Goal: Task Accomplishment & Management: Complete application form

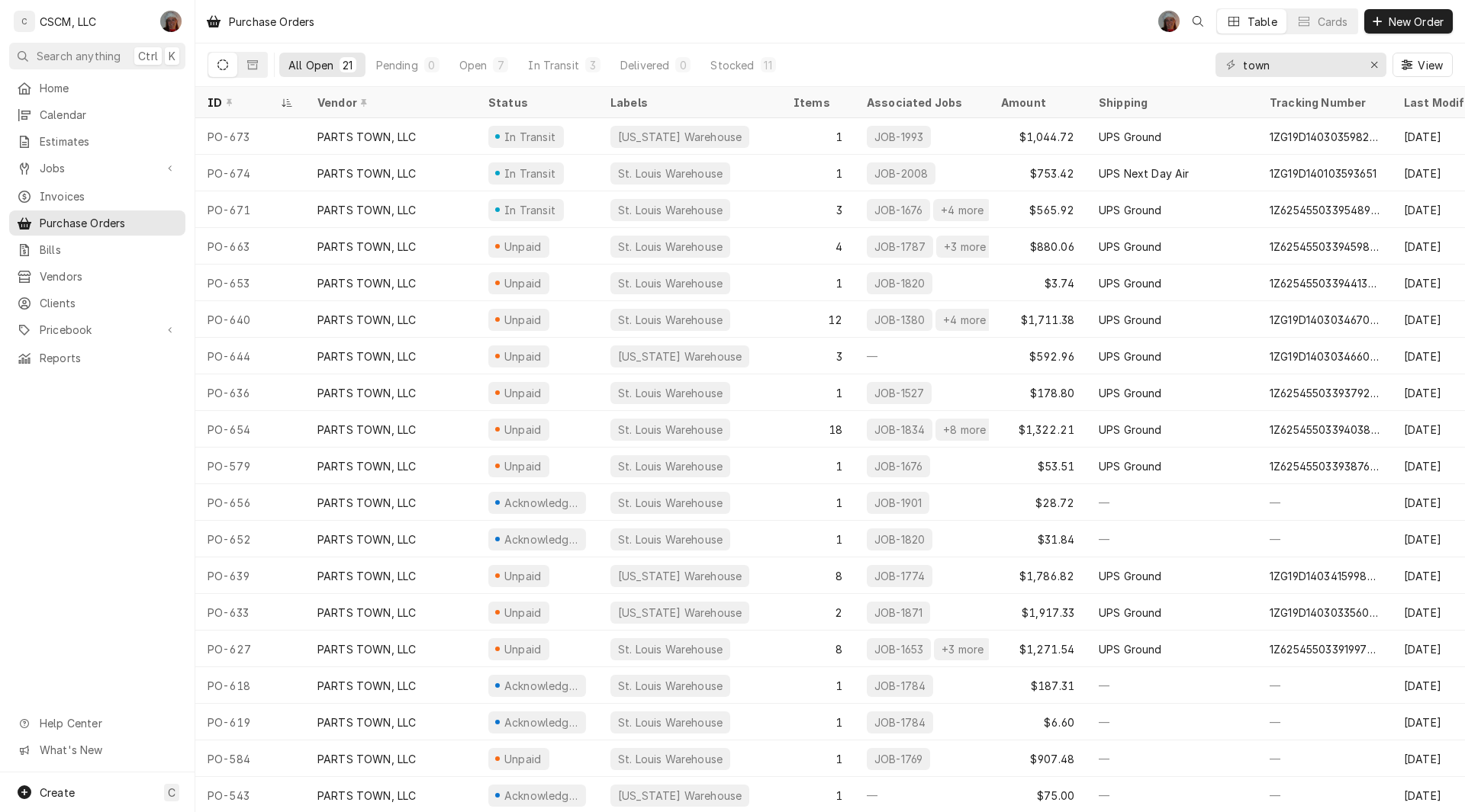
click at [1404, 18] on span "New Order" at bounding box center [1415, 21] width 61 height 16
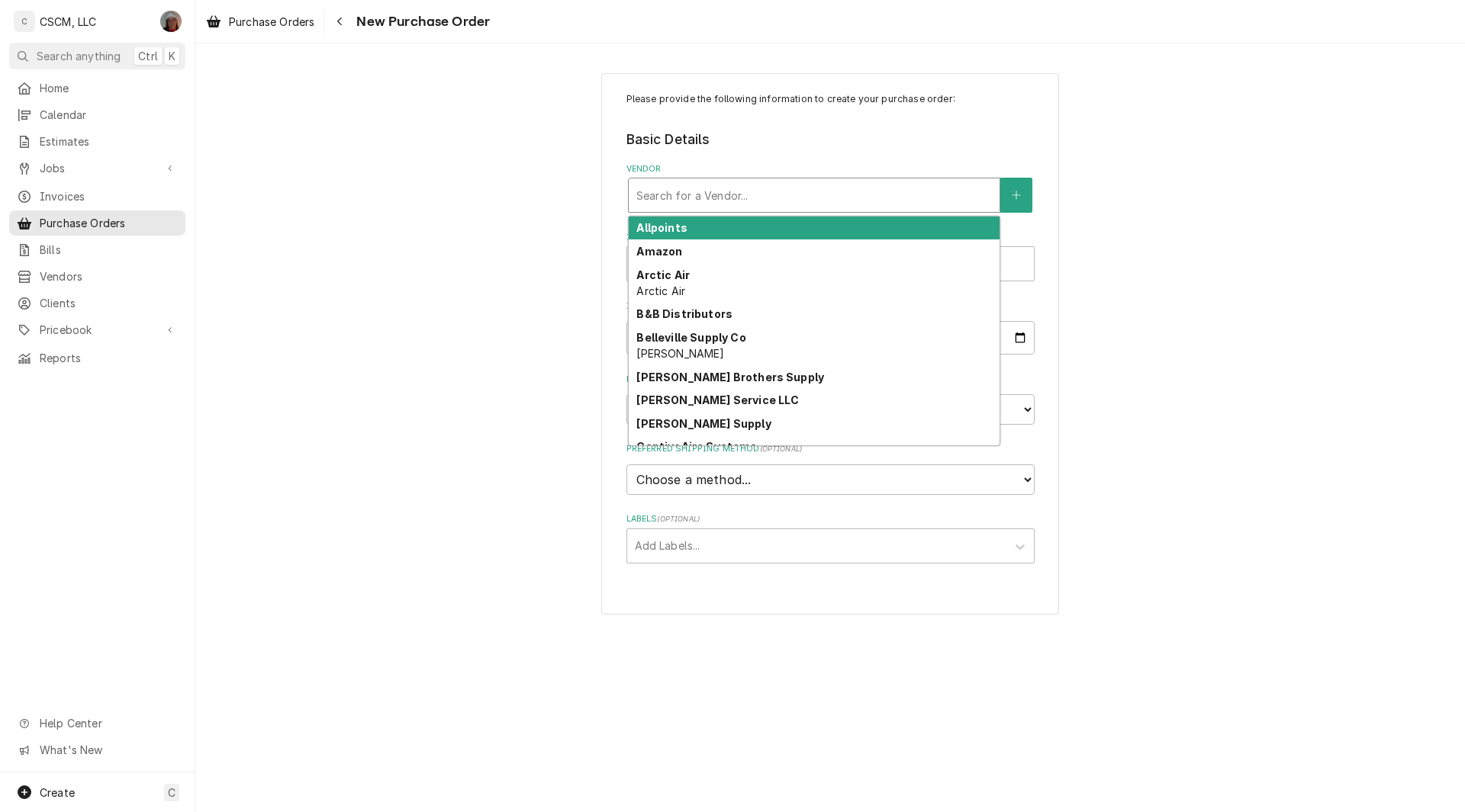
click at [692, 187] on div "Vendor" at bounding box center [814, 195] width 355 height 28
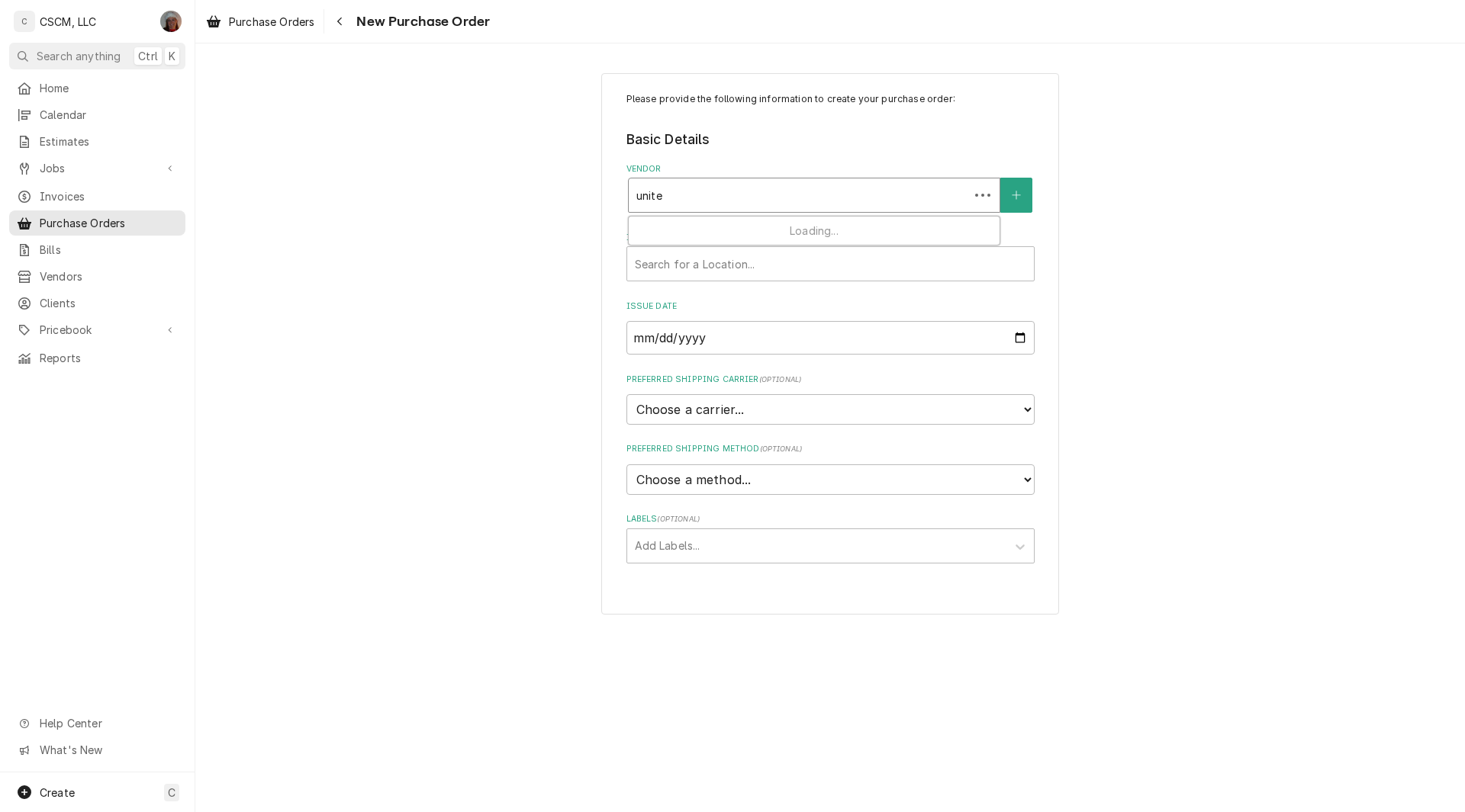
type input "united"
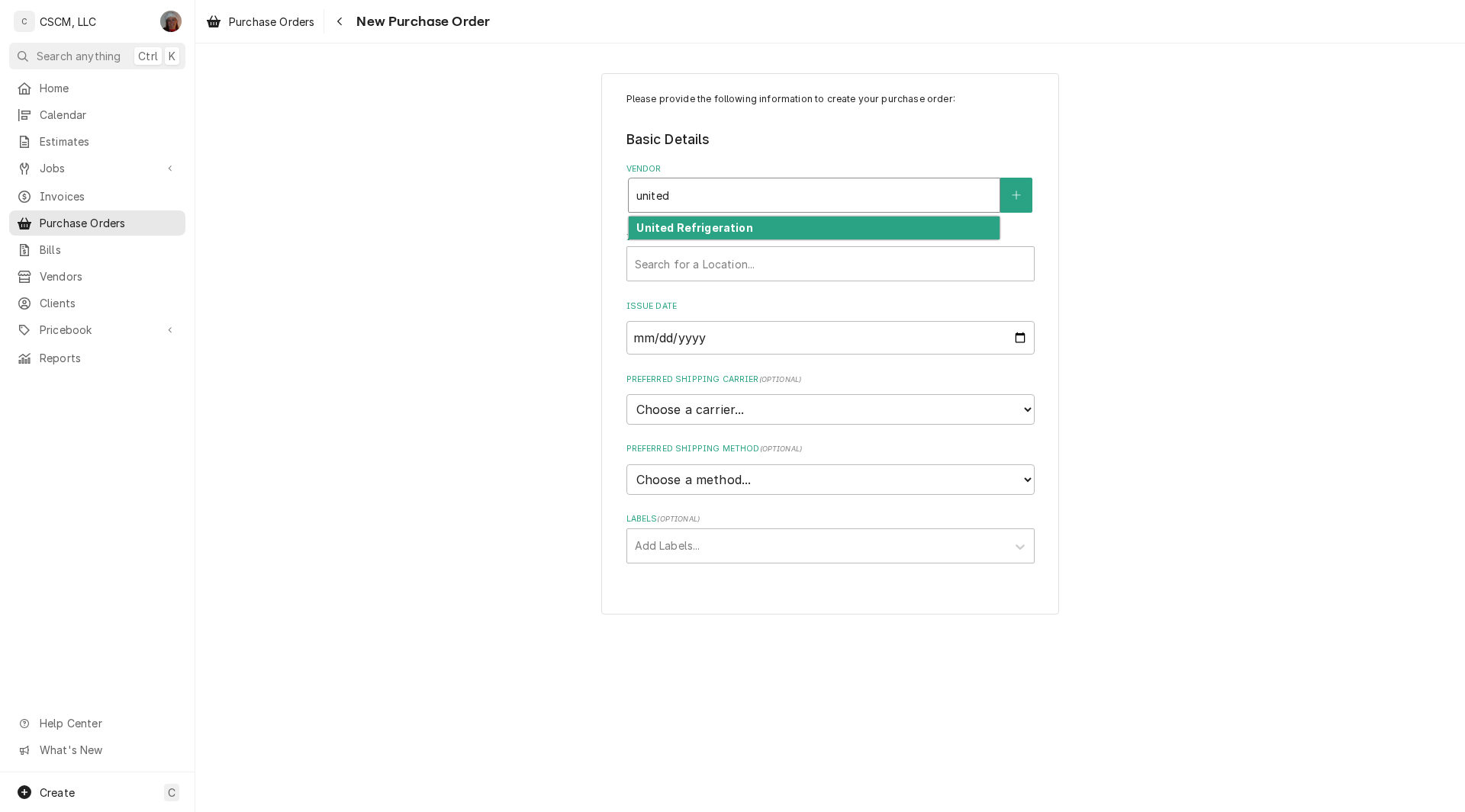
click at [669, 232] on strong "United Refrigeration" at bounding box center [694, 228] width 116 height 13
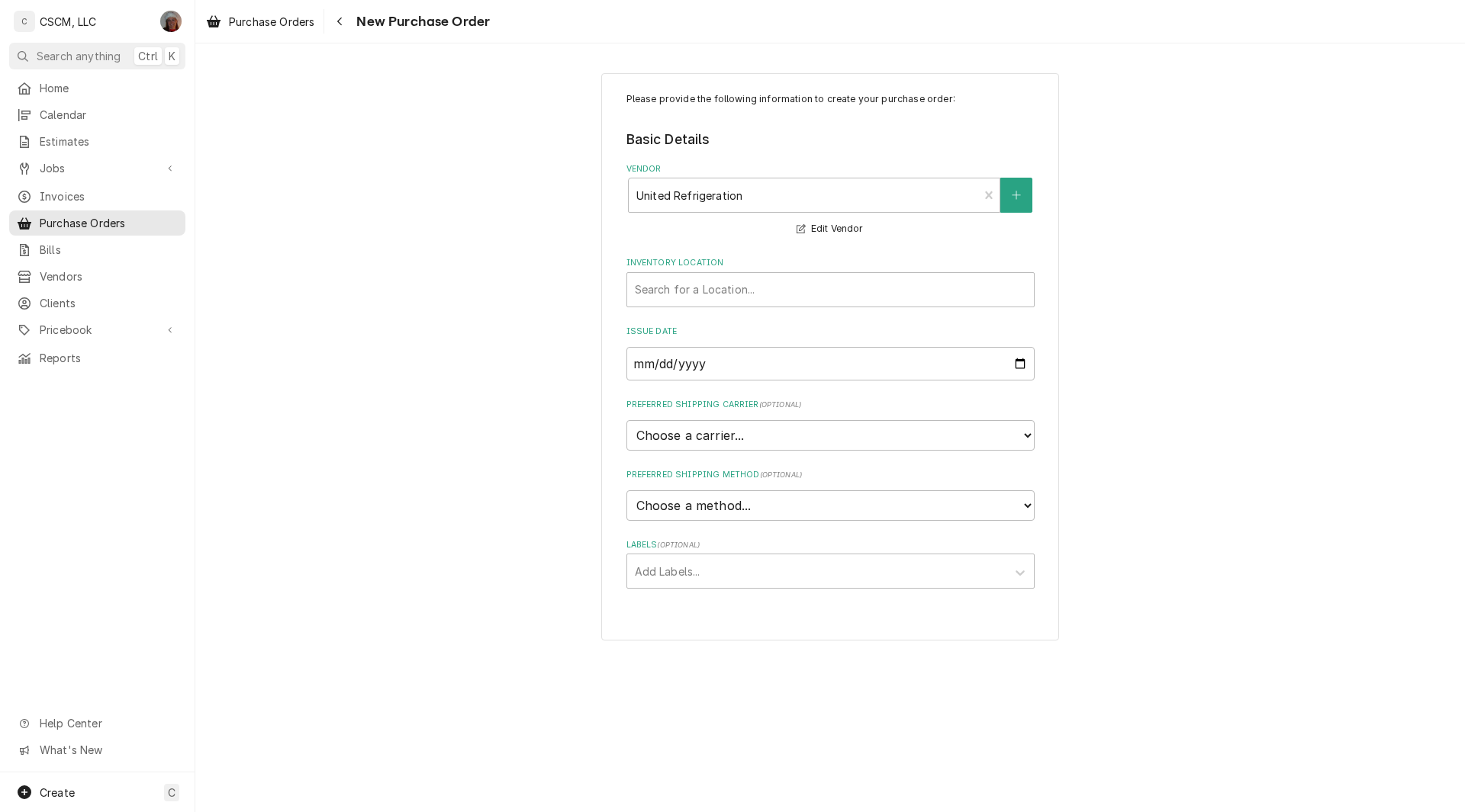
click at [1195, 72] on div "Please provide the following information to create your purchase order: Basic D…" at bounding box center [830, 357] width 1270 height 594
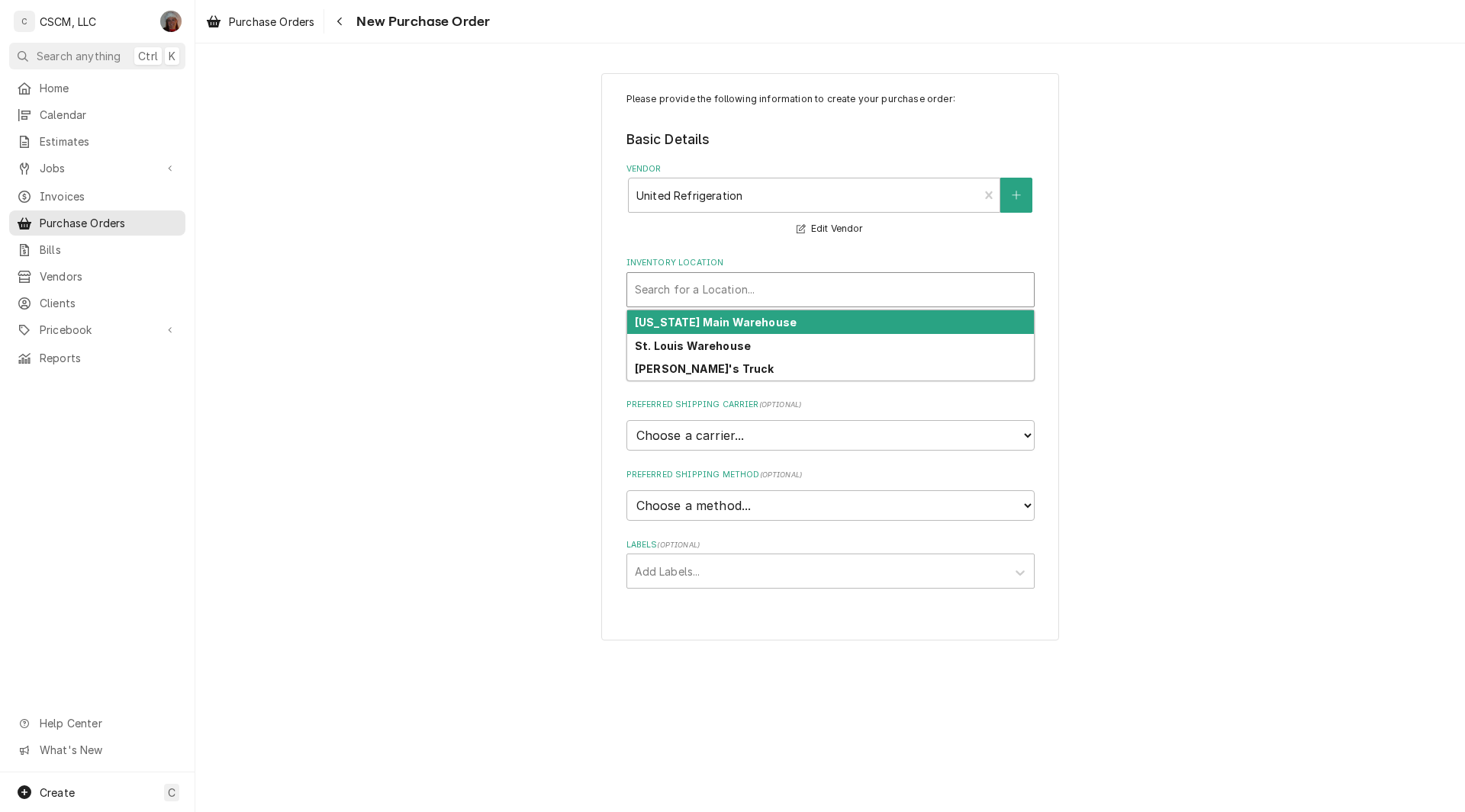
click at [686, 284] on div "Inventory Location" at bounding box center [831, 290] width 392 height 28
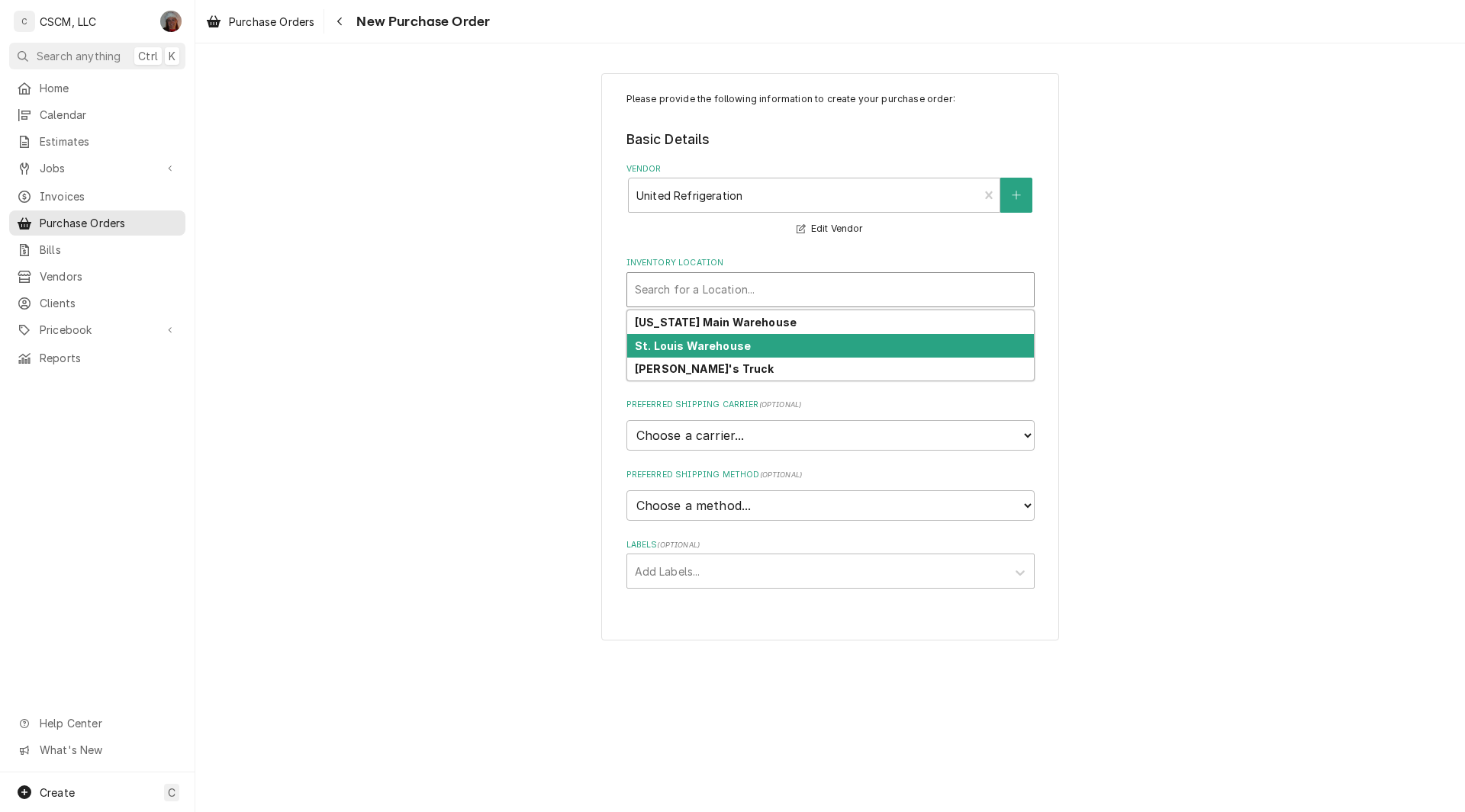
click at [673, 340] on strong "St. Louis Warehouse" at bounding box center [693, 346] width 116 height 13
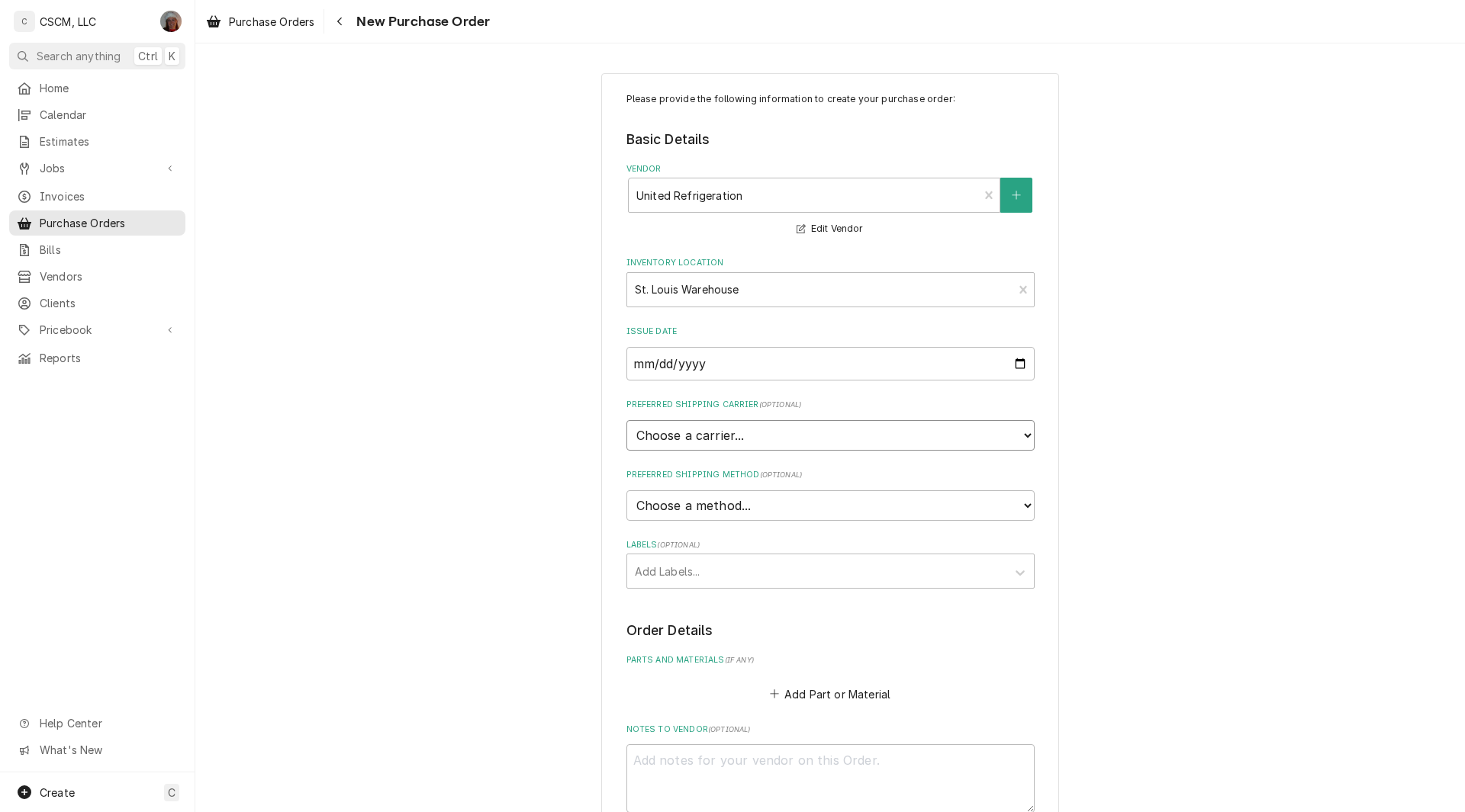
click at [649, 440] on select "Choose a carrier... U.S. Postal Service Stamps.com FedEx UPS DHL Express DHL EC…" at bounding box center [831, 436] width 408 height 31
click at [648, 439] on select "Choose a carrier... U.S. Postal Service Stamps.com FedEx UPS DHL Express DHL EC…" at bounding box center [831, 436] width 408 height 31
click at [651, 497] on select "Choose a method... Ground Next Day Early AM Next Day Air 2 Day Air Other" at bounding box center [831, 506] width 408 height 31
select select "0"
click at [650, 582] on input "Preferred Shipping Method Name" at bounding box center [831, 577] width 408 height 34
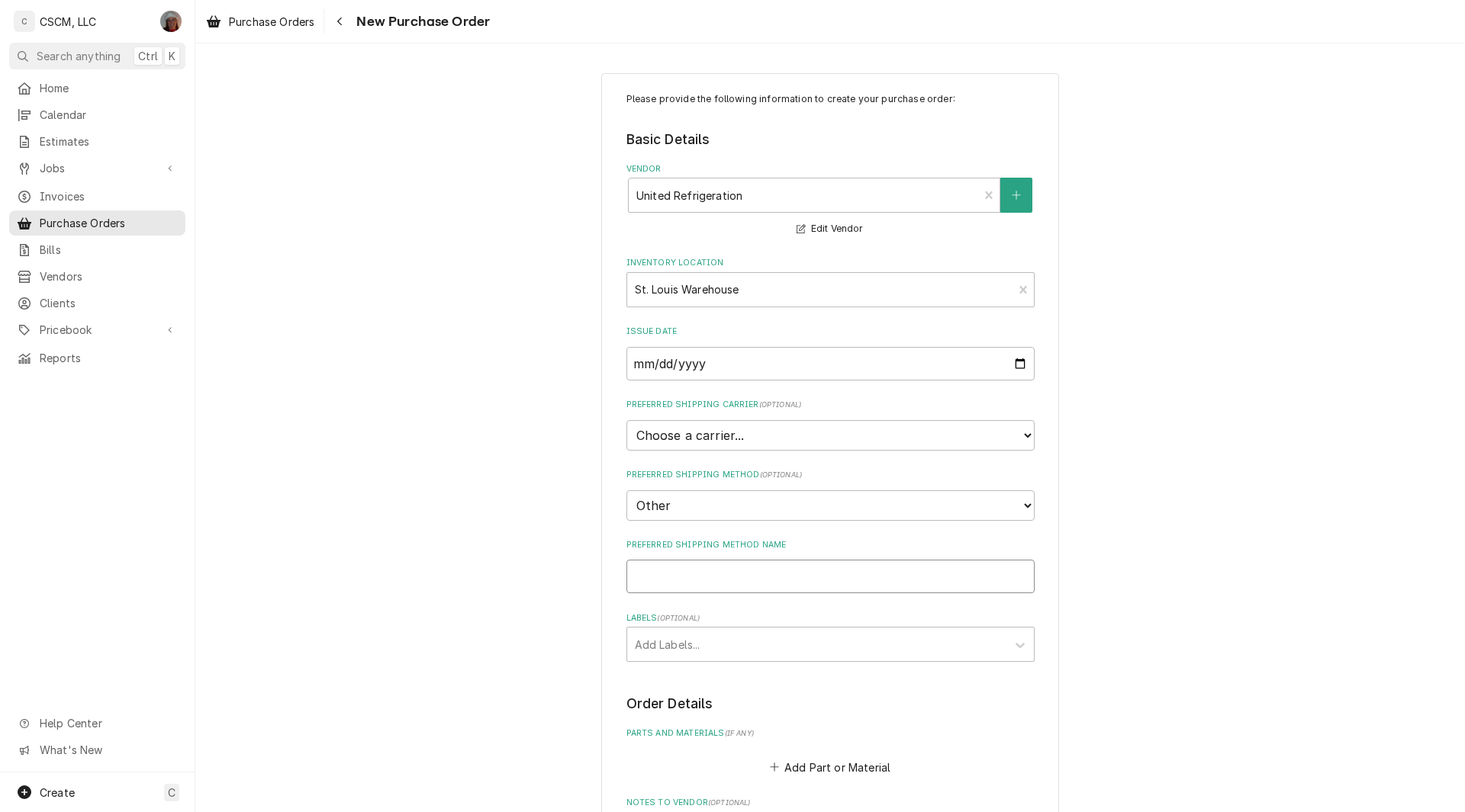
type textarea "x"
type input "U"
type textarea "x"
type input "Un"
type textarea "x"
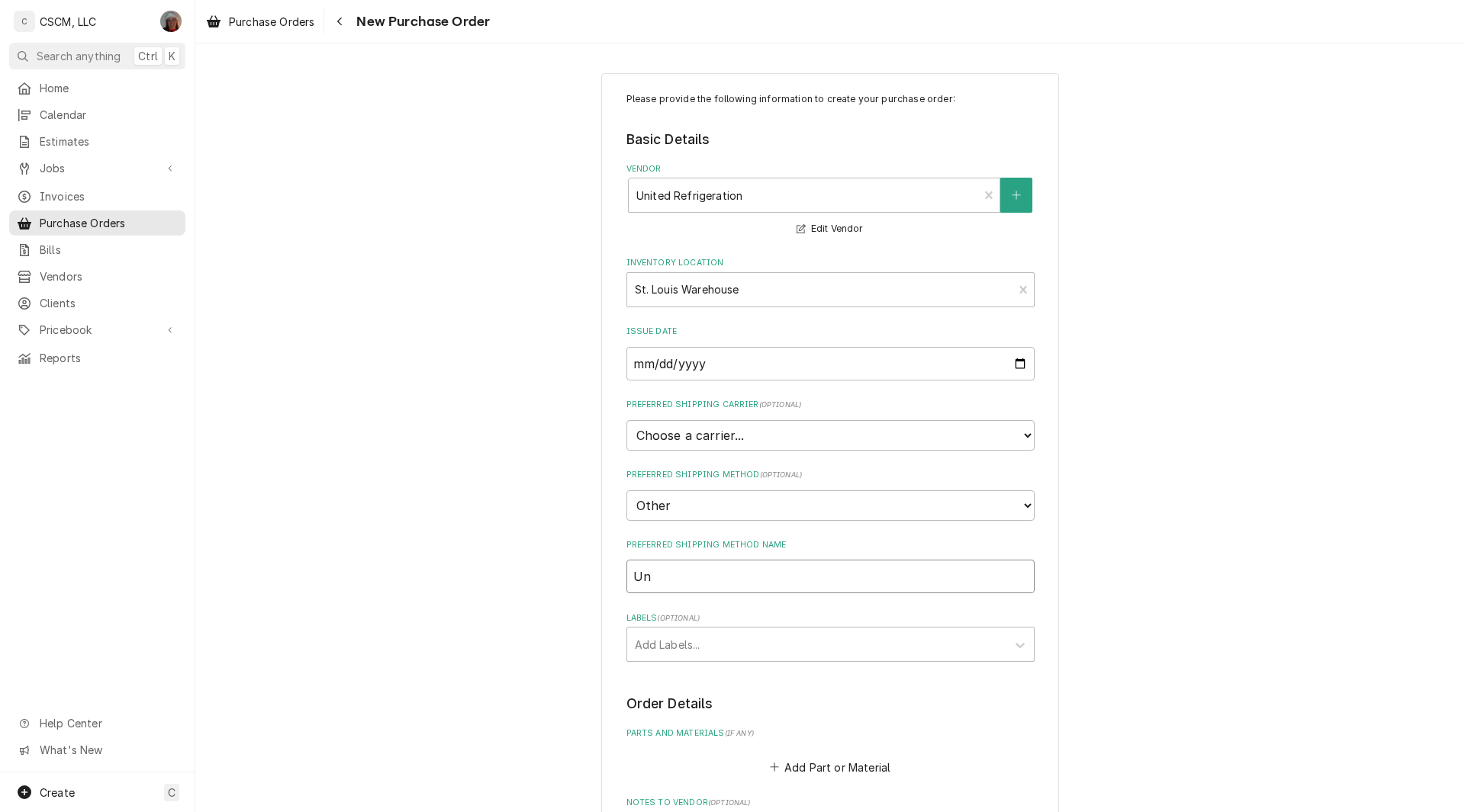
type input "Uni"
type textarea "x"
type input "Un"
type textarea "x"
type input "U"
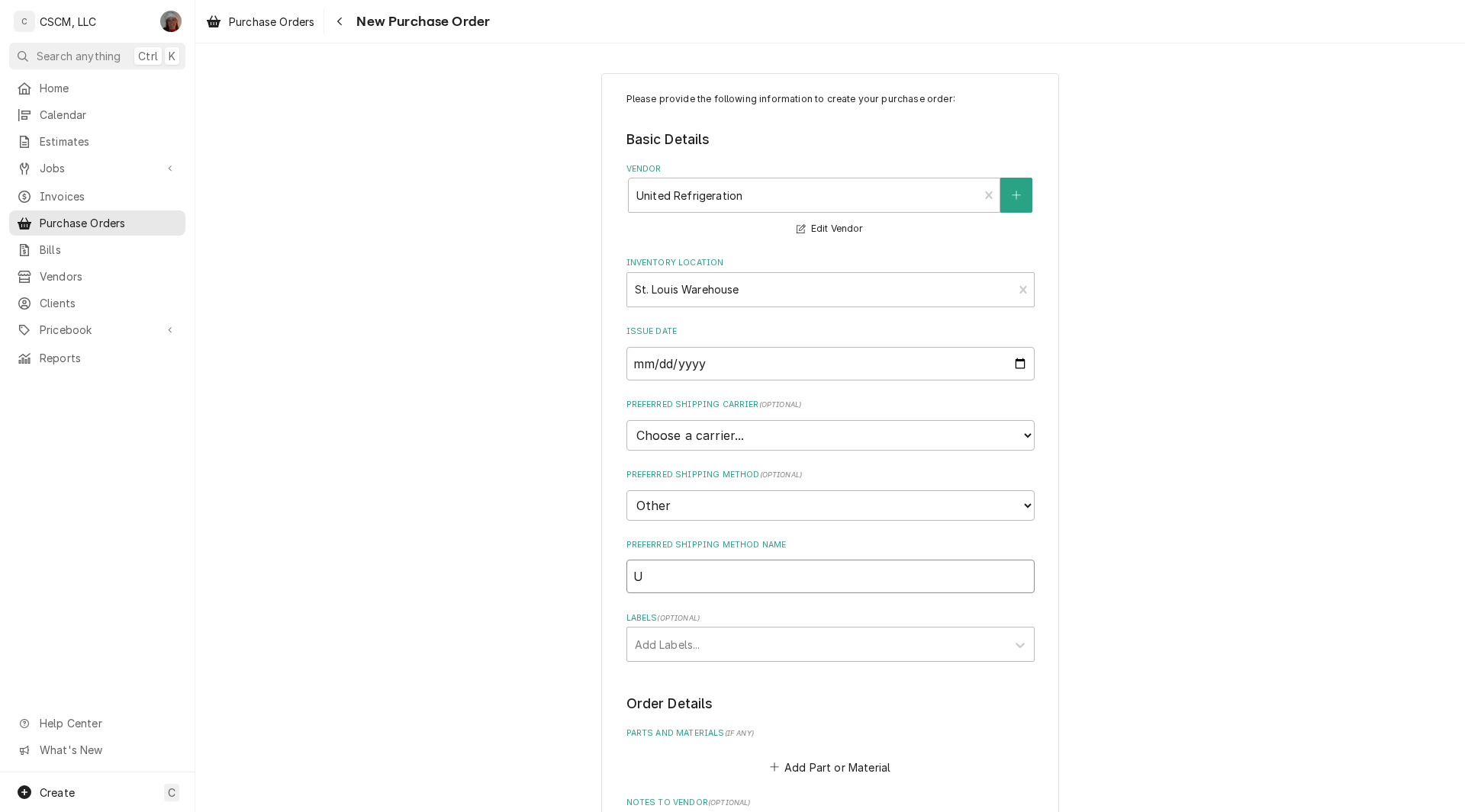
type textarea "x"
type input "W"
type textarea "x"
type input "Wi"
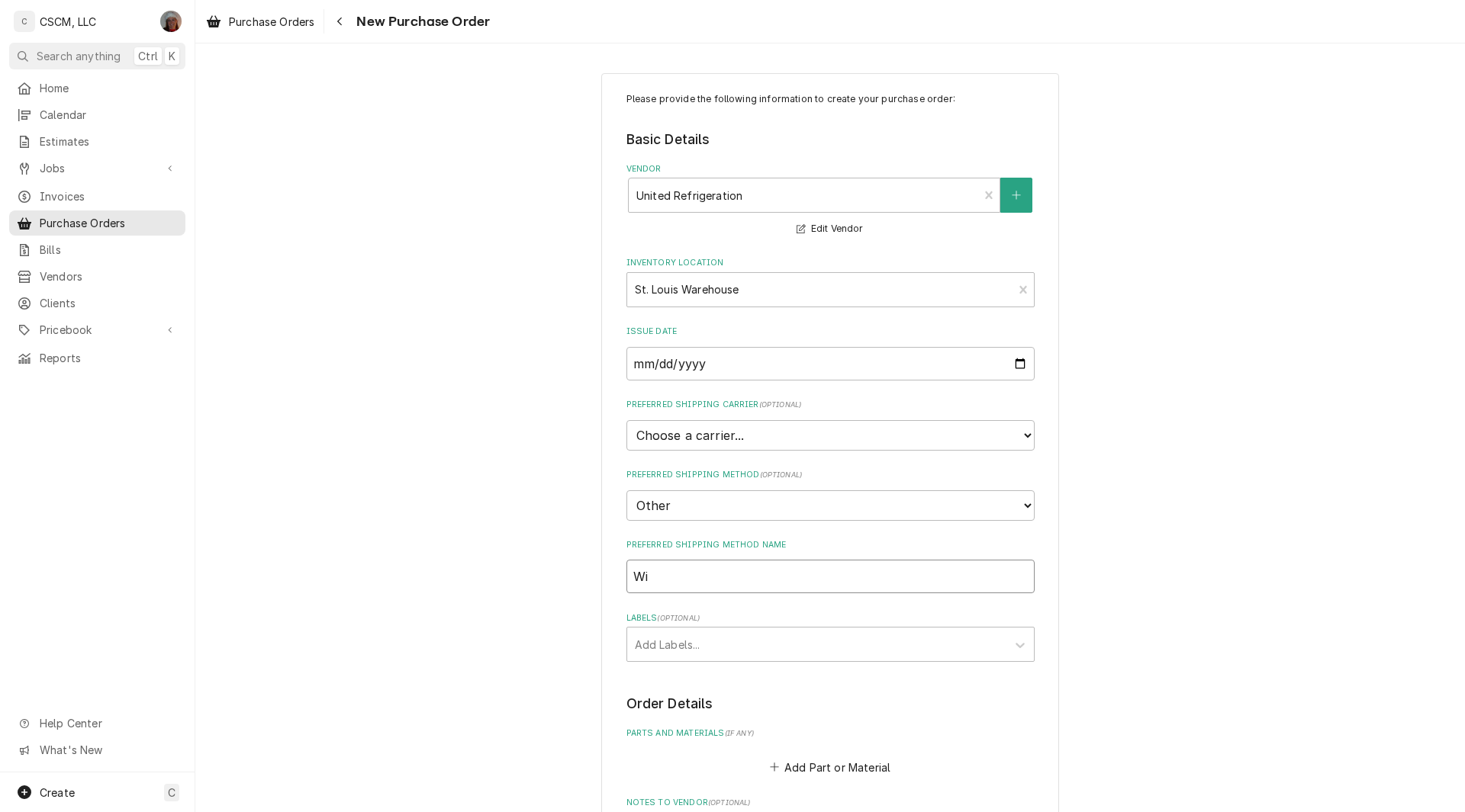
type textarea "x"
type input "Wil"
type textarea "x"
type input "Will"
type textarea "x"
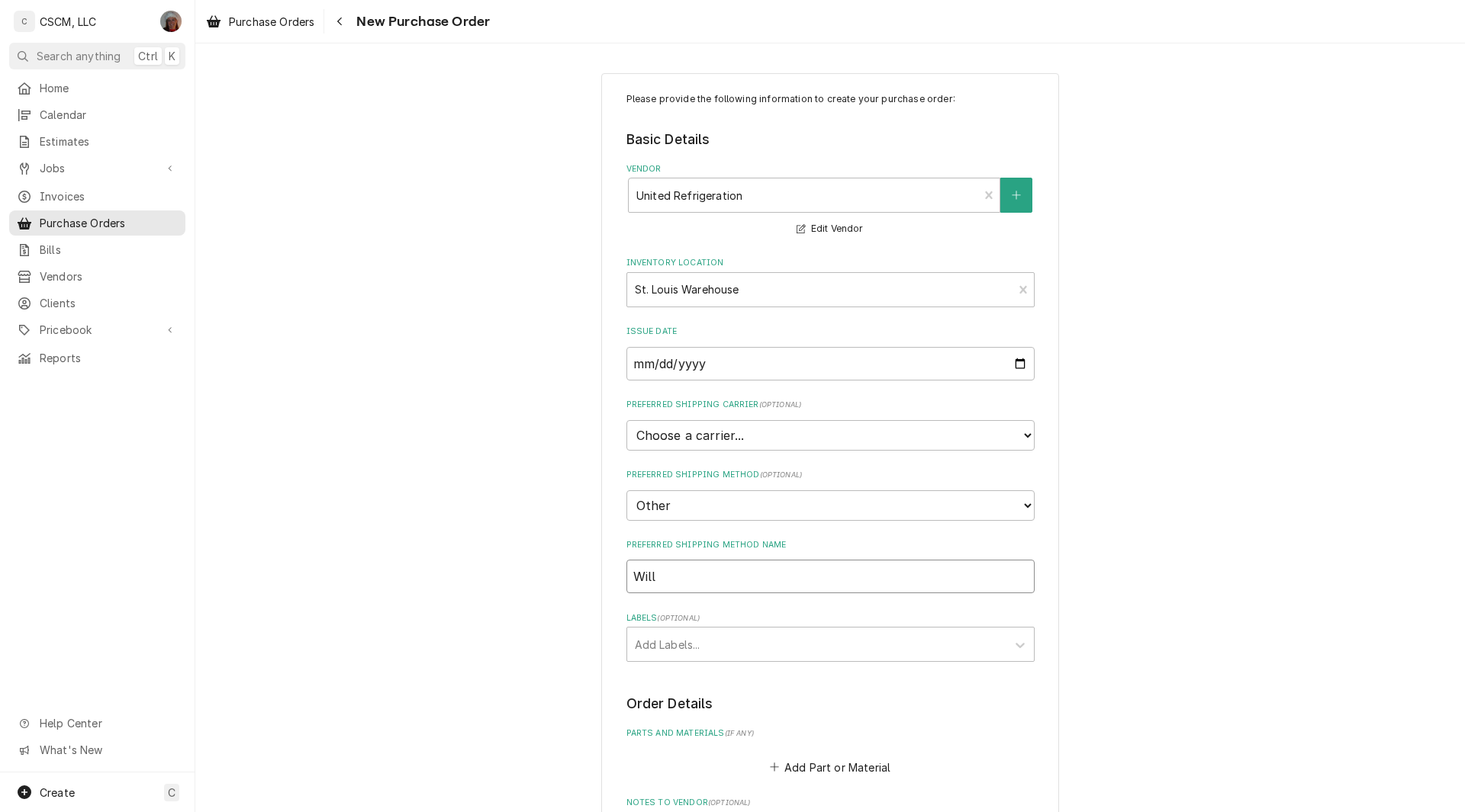
type input "Will"
type textarea "x"
type input "Will C"
type textarea "x"
type input "Will Ca"
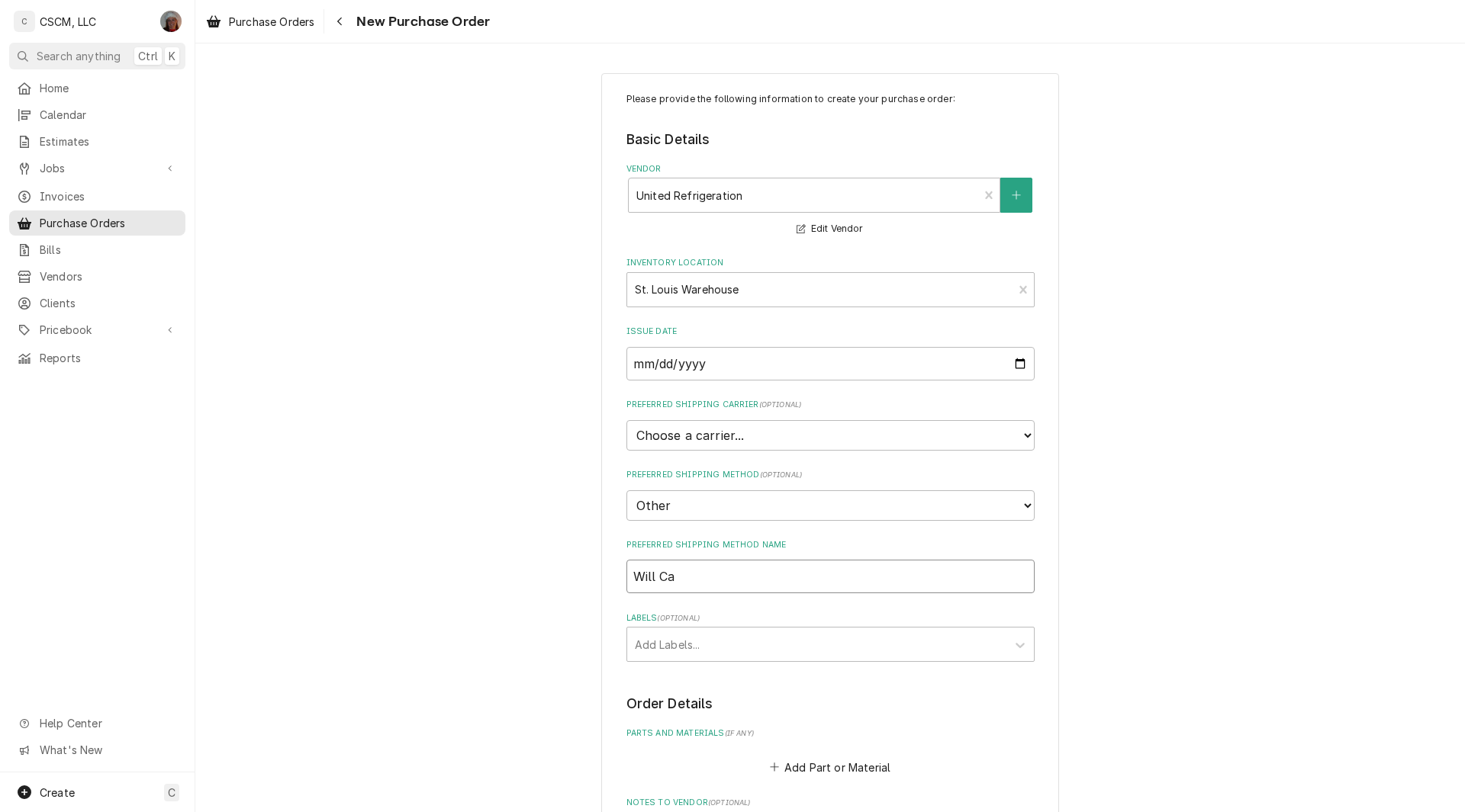
type textarea "x"
type input "Will Cal"
type textarea "x"
type input "Will Call"
type textarea "x"
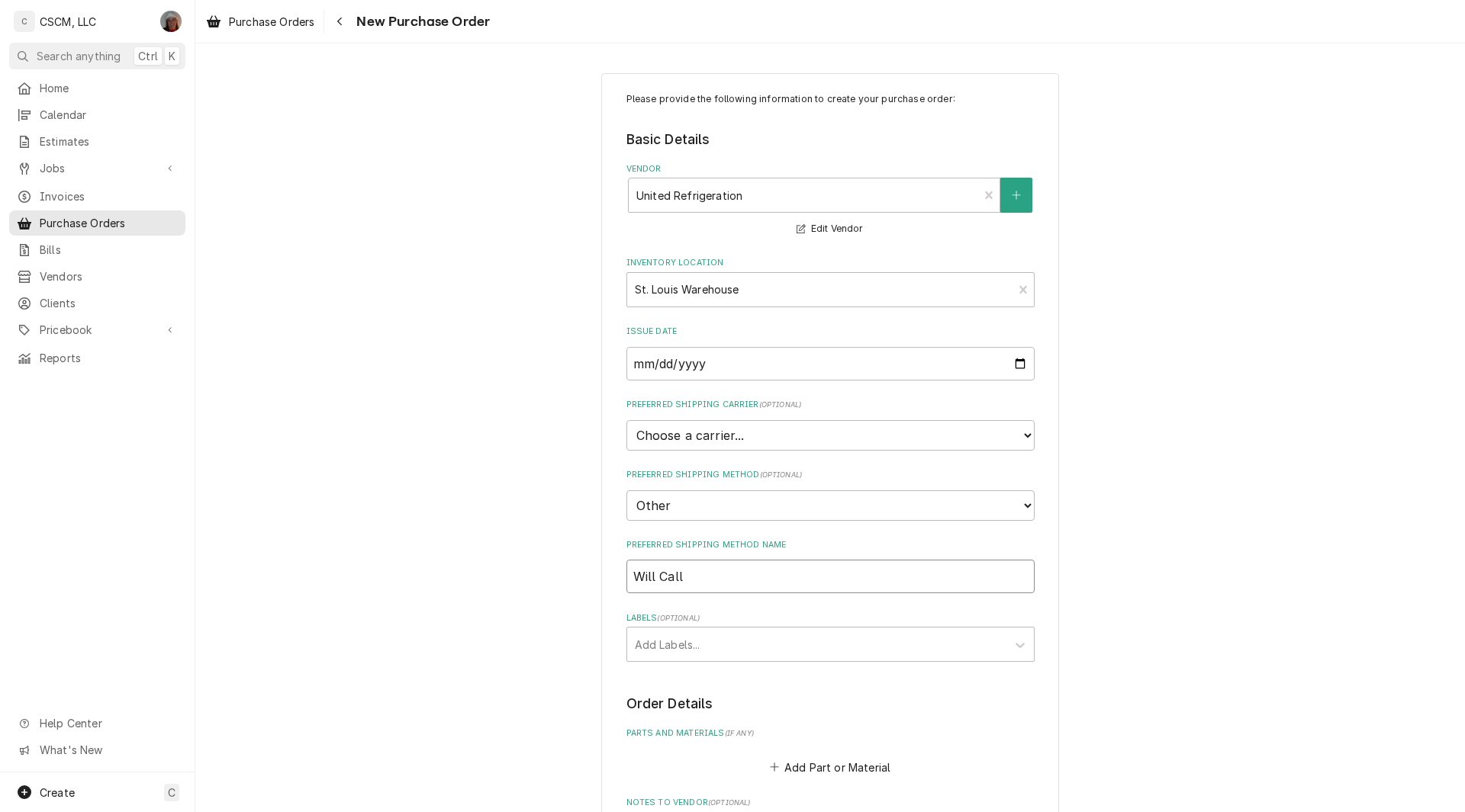
type input "Will Call"
type textarea "x"
type input "Will Call C"
type textarea "x"
type input "Will Call Co"
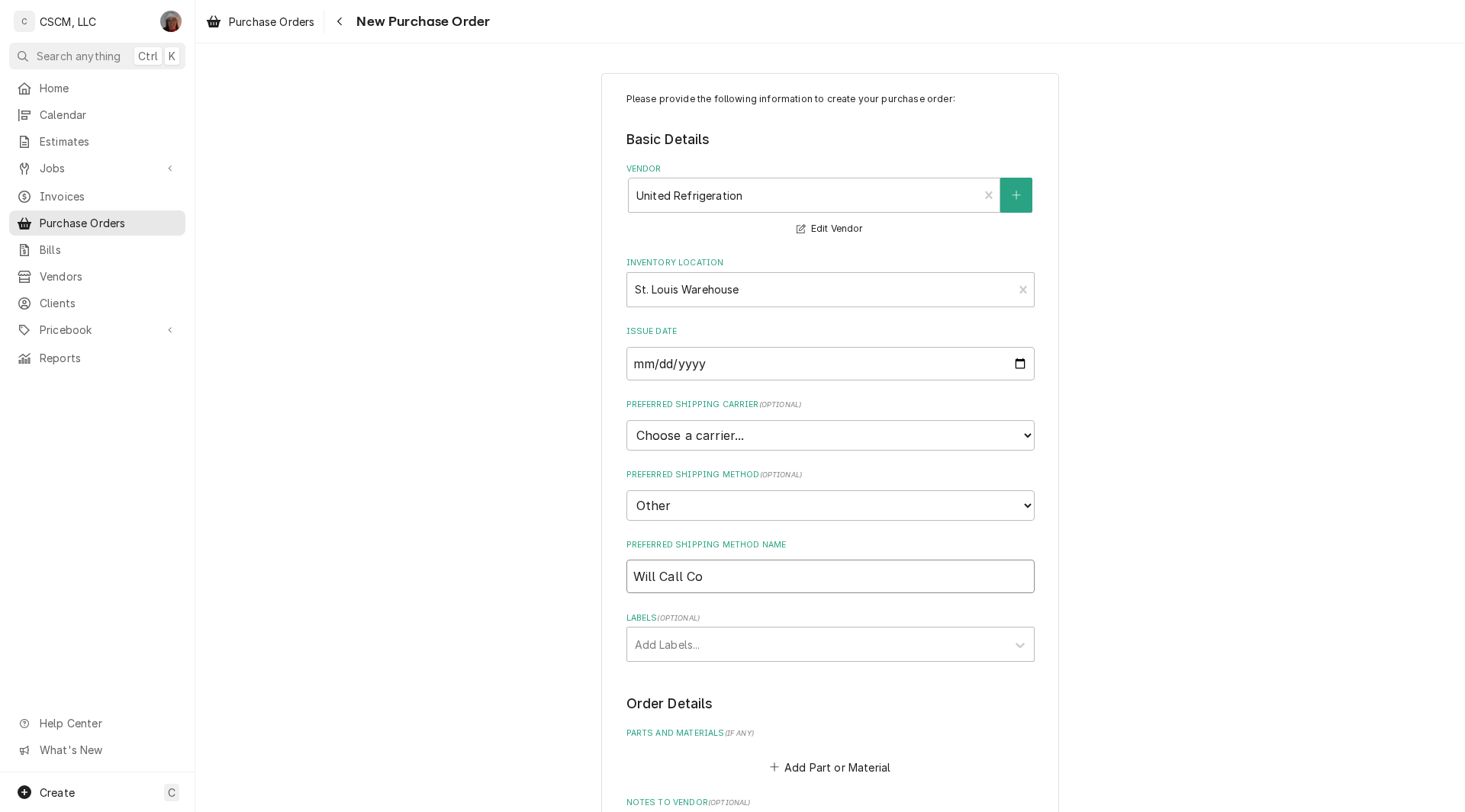
type textarea "x"
type input "Will Call Col"
type textarea "x"
type input "Will Call Coll"
type textarea "x"
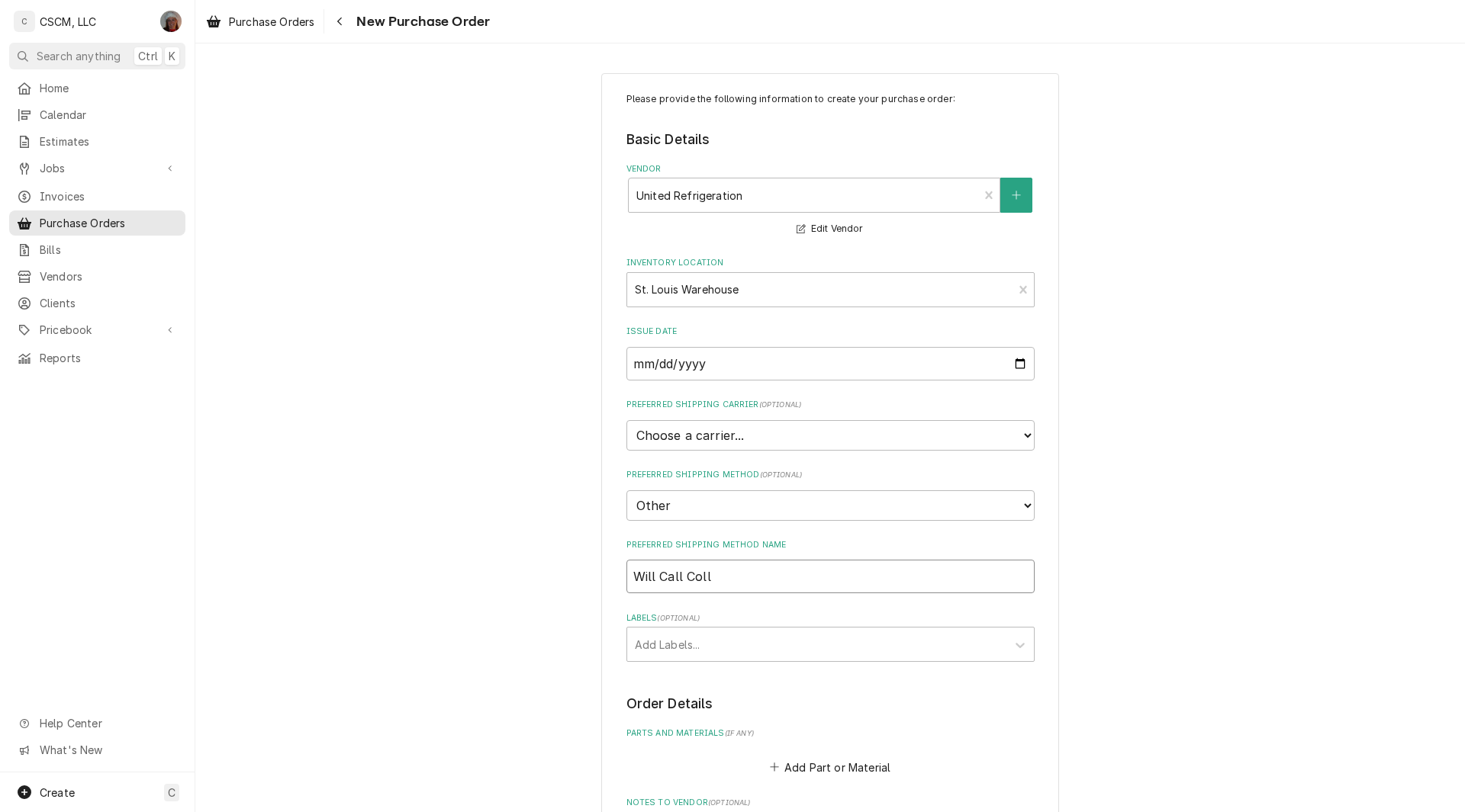
type input "Will Call Colli"
type textarea "x"
type input "Will Call Collin"
type textarea "x"
type input "Will Call Collins"
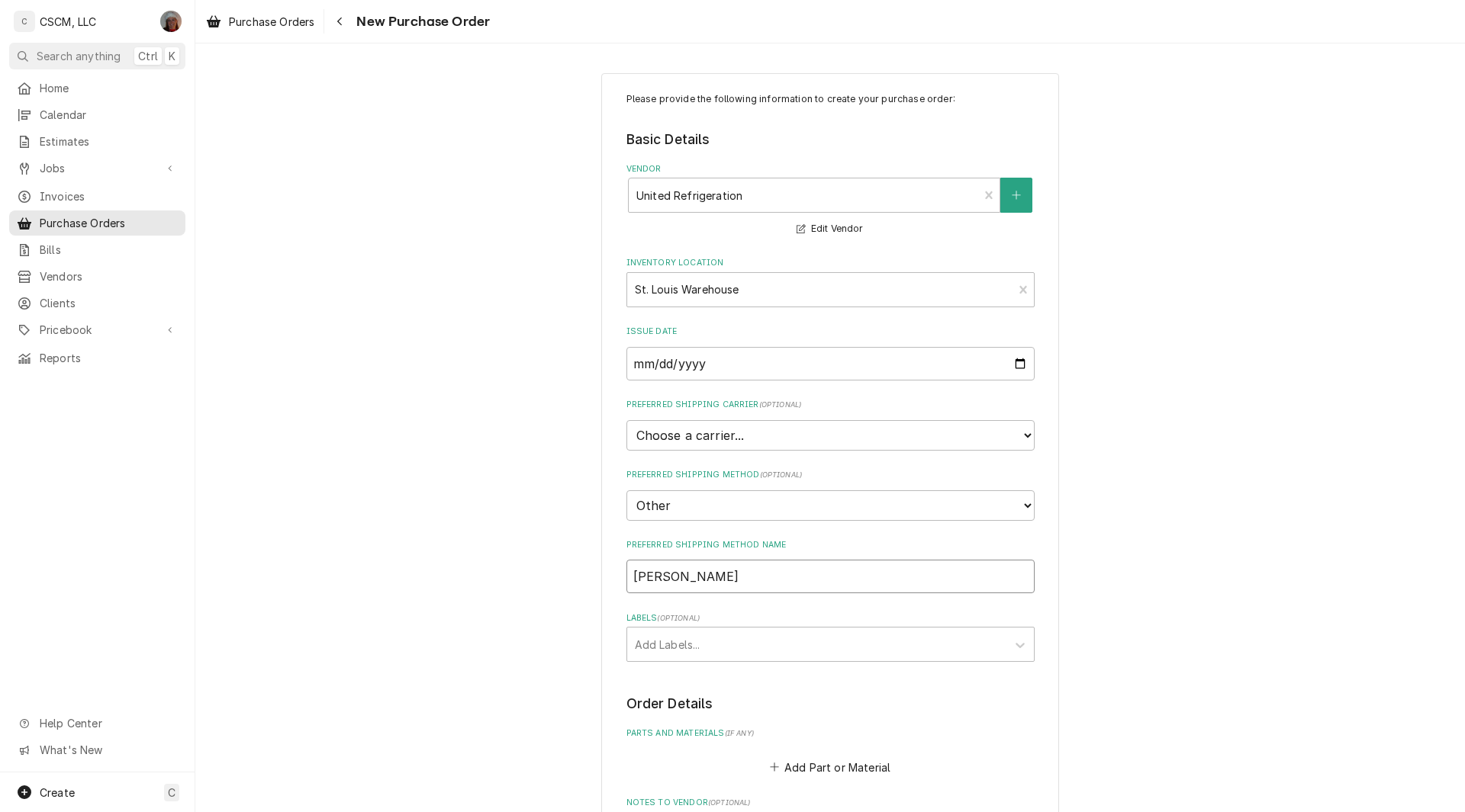
type textarea "x"
type input "Will Call Collinsv"
type textarea "x"
type input "Will Call Collinsvi"
type textarea "x"
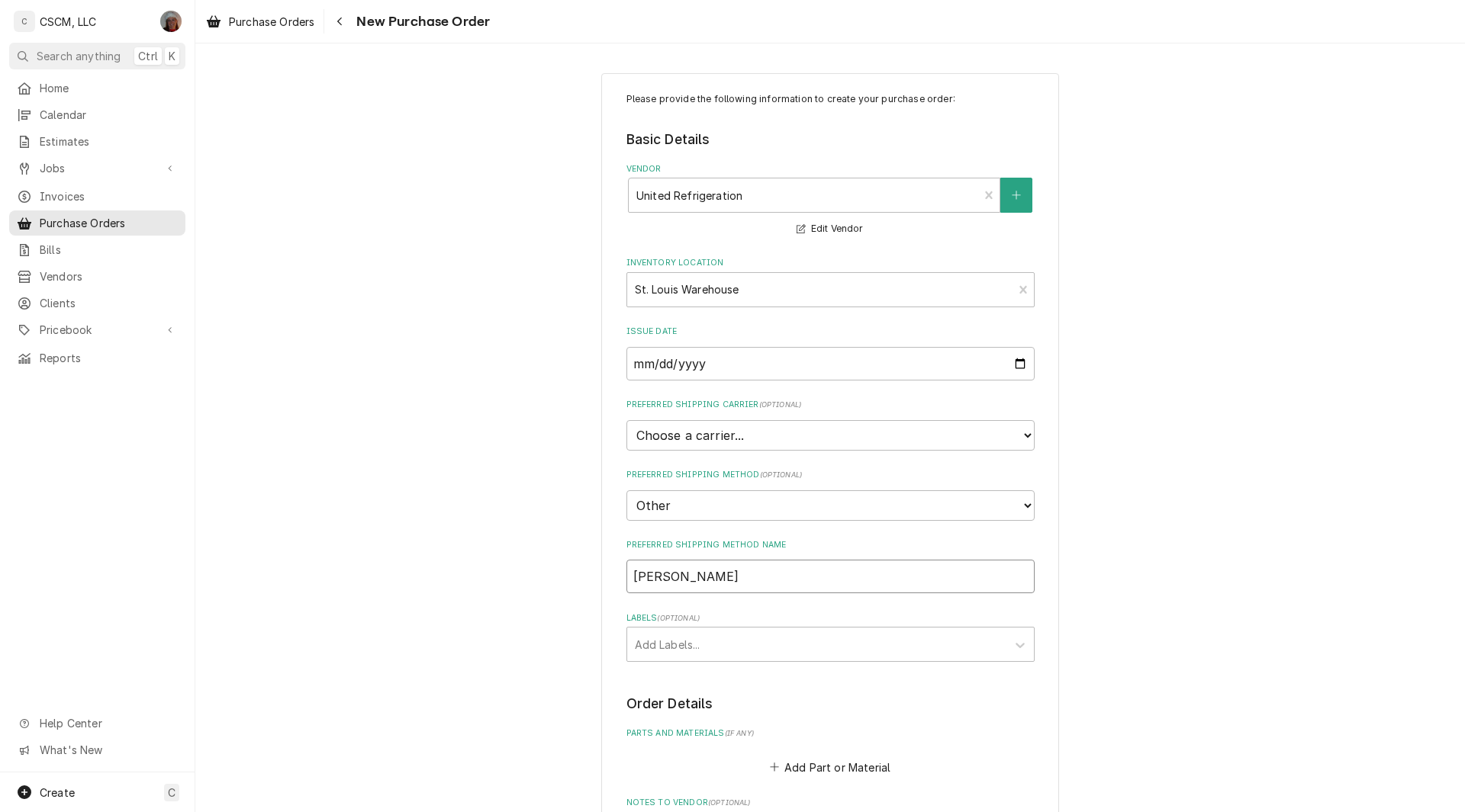
type input "Will Call Collinsvil"
type textarea "x"
type input "Will Call Collinsville"
type textarea "x"
type input "Will Call Collinsville"
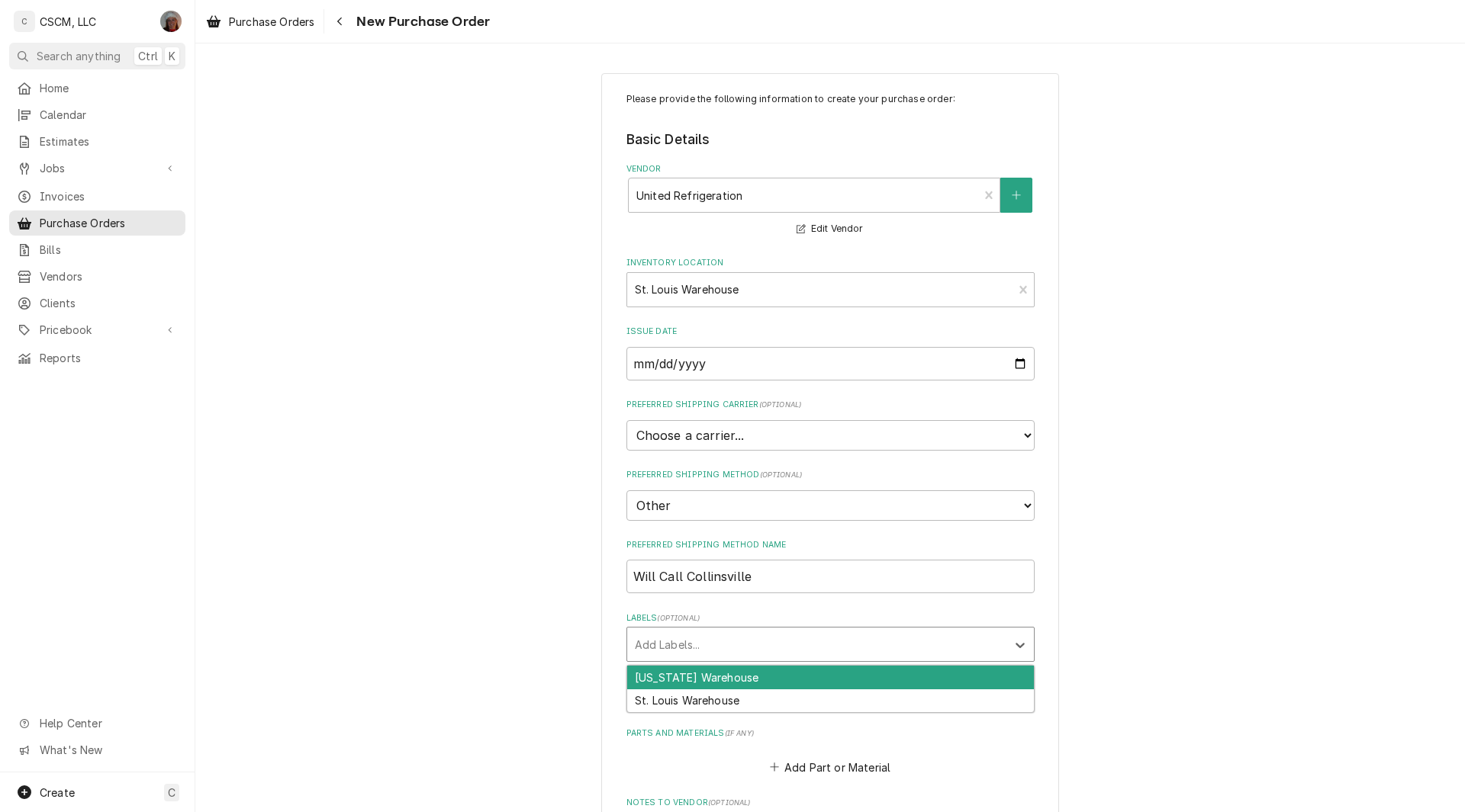
click at [680, 638] on div "Labels" at bounding box center [817, 644] width 364 height 28
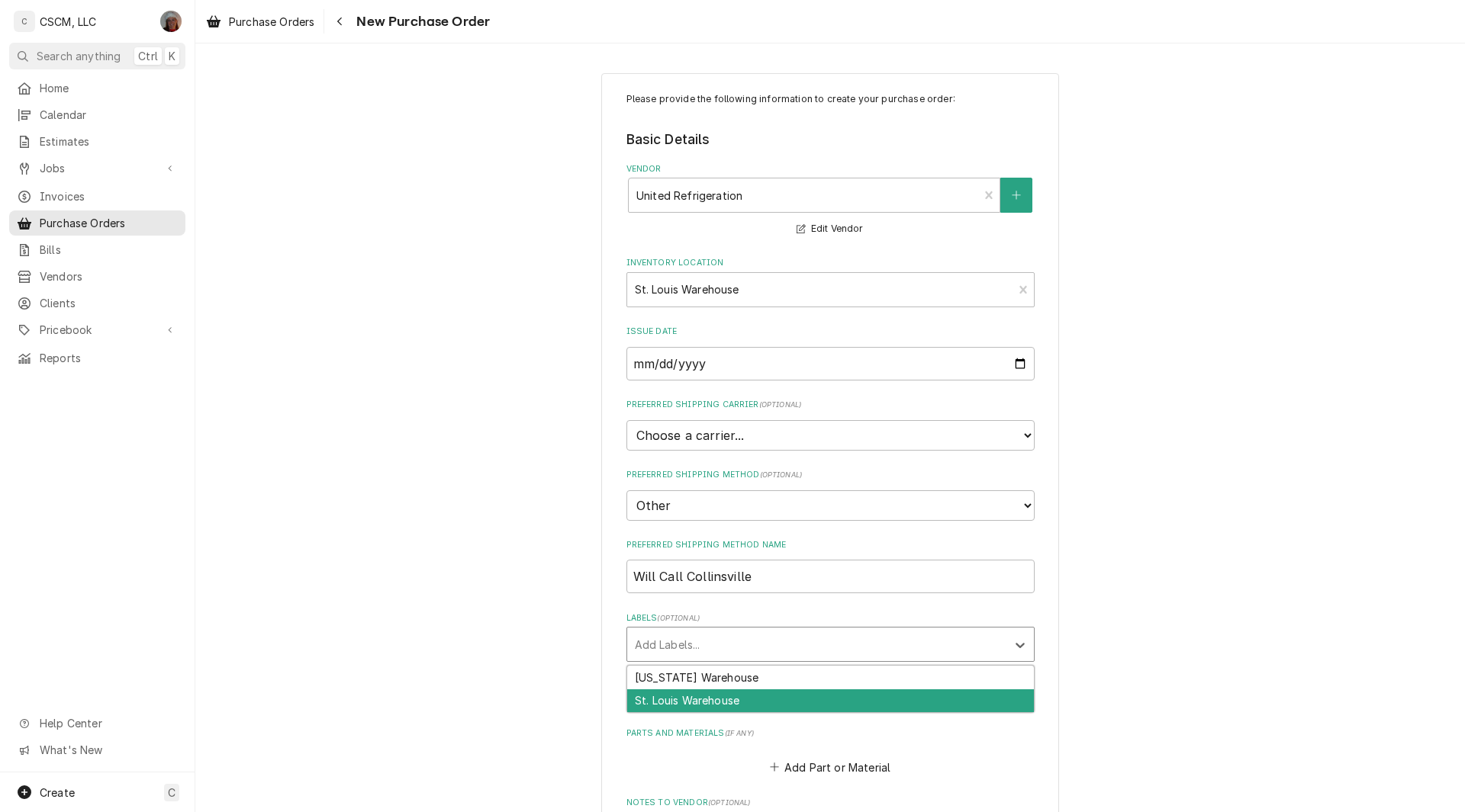
click at [671, 710] on div "St. Louis Warehouse" at bounding box center [831, 701] width 407 height 24
type textarea "x"
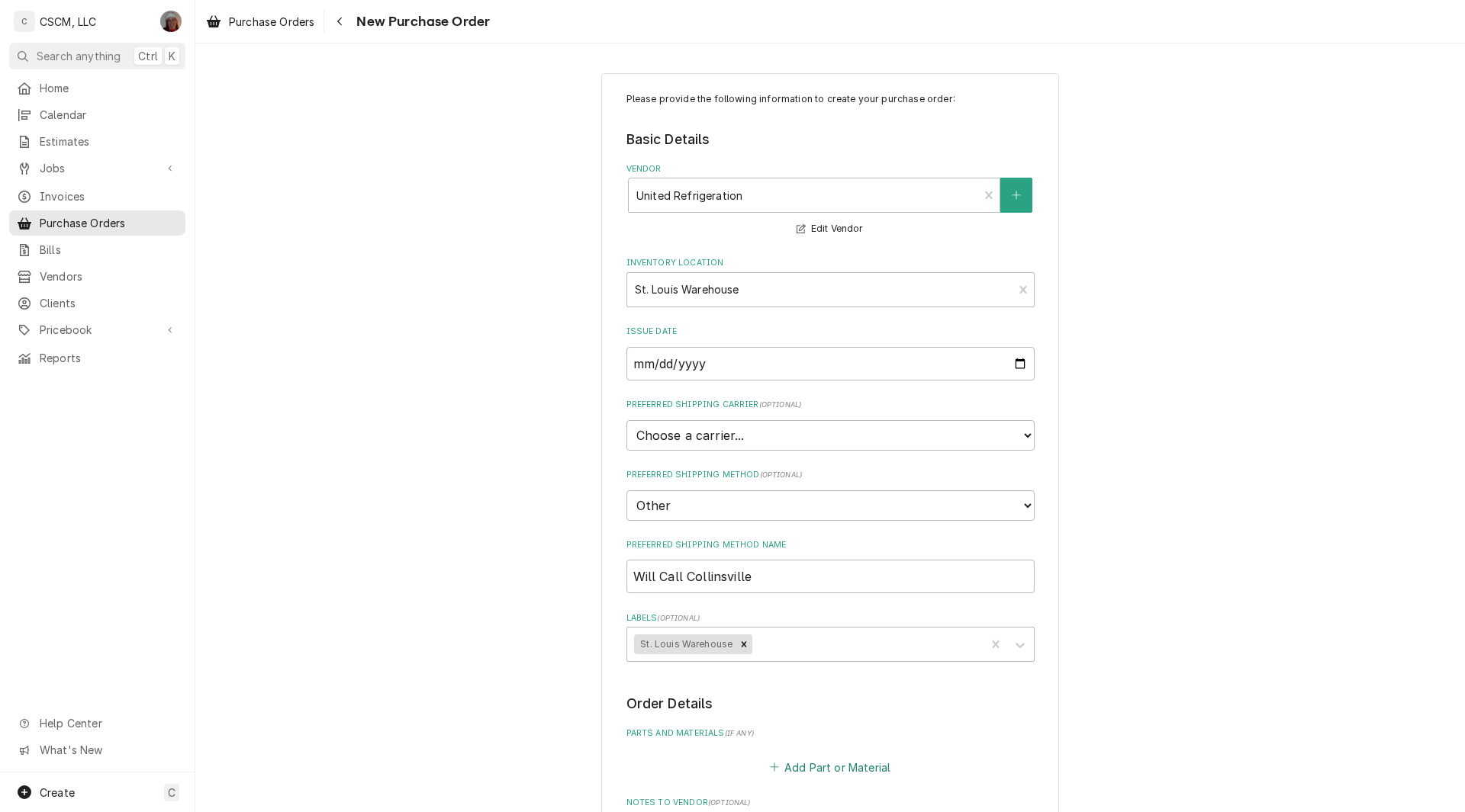
click at [770, 766] on icon "Parts and Materials" at bounding box center [775, 767] width 9 height 11
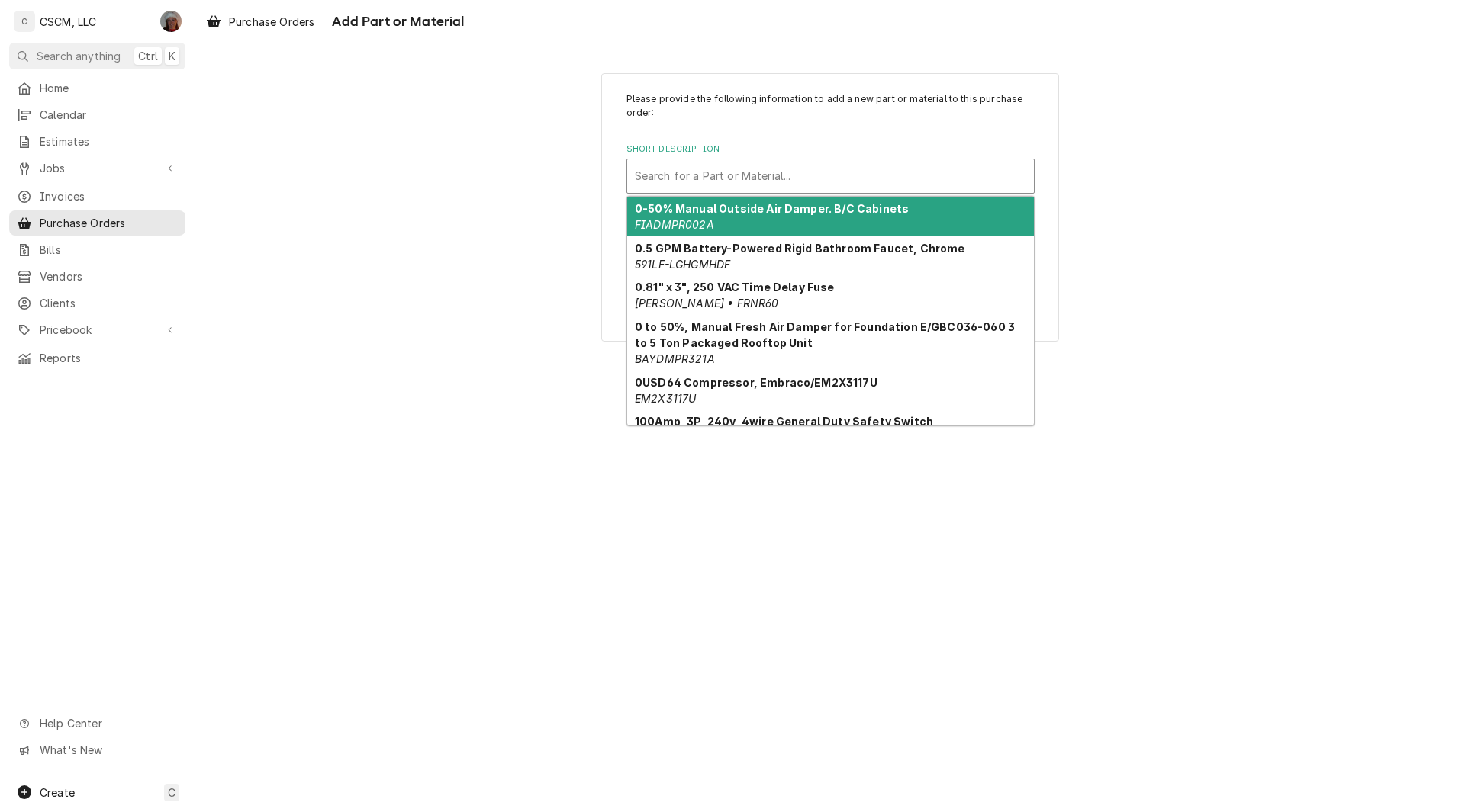
click at [653, 179] on div "Short Description" at bounding box center [831, 176] width 392 height 28
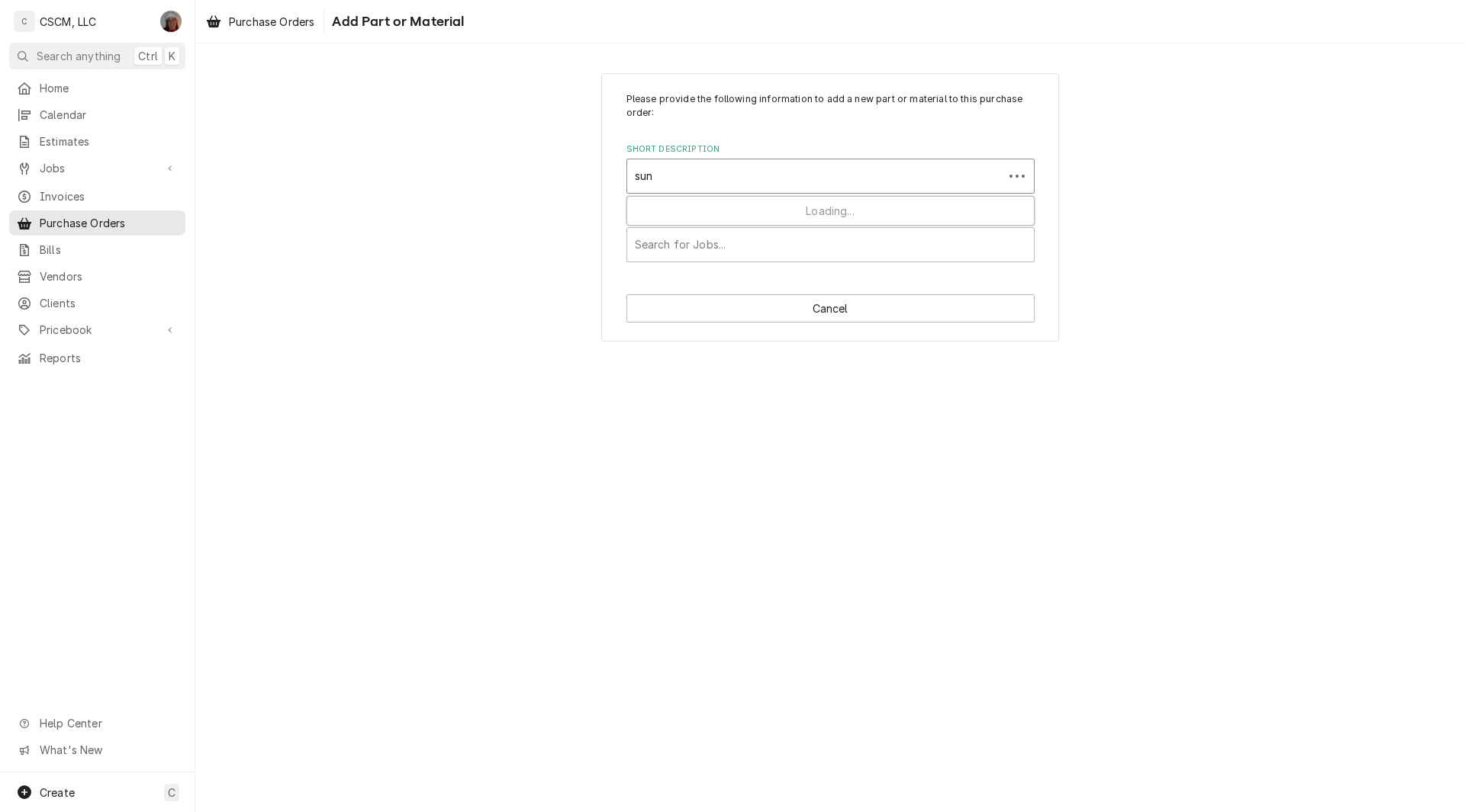
type input "sund"
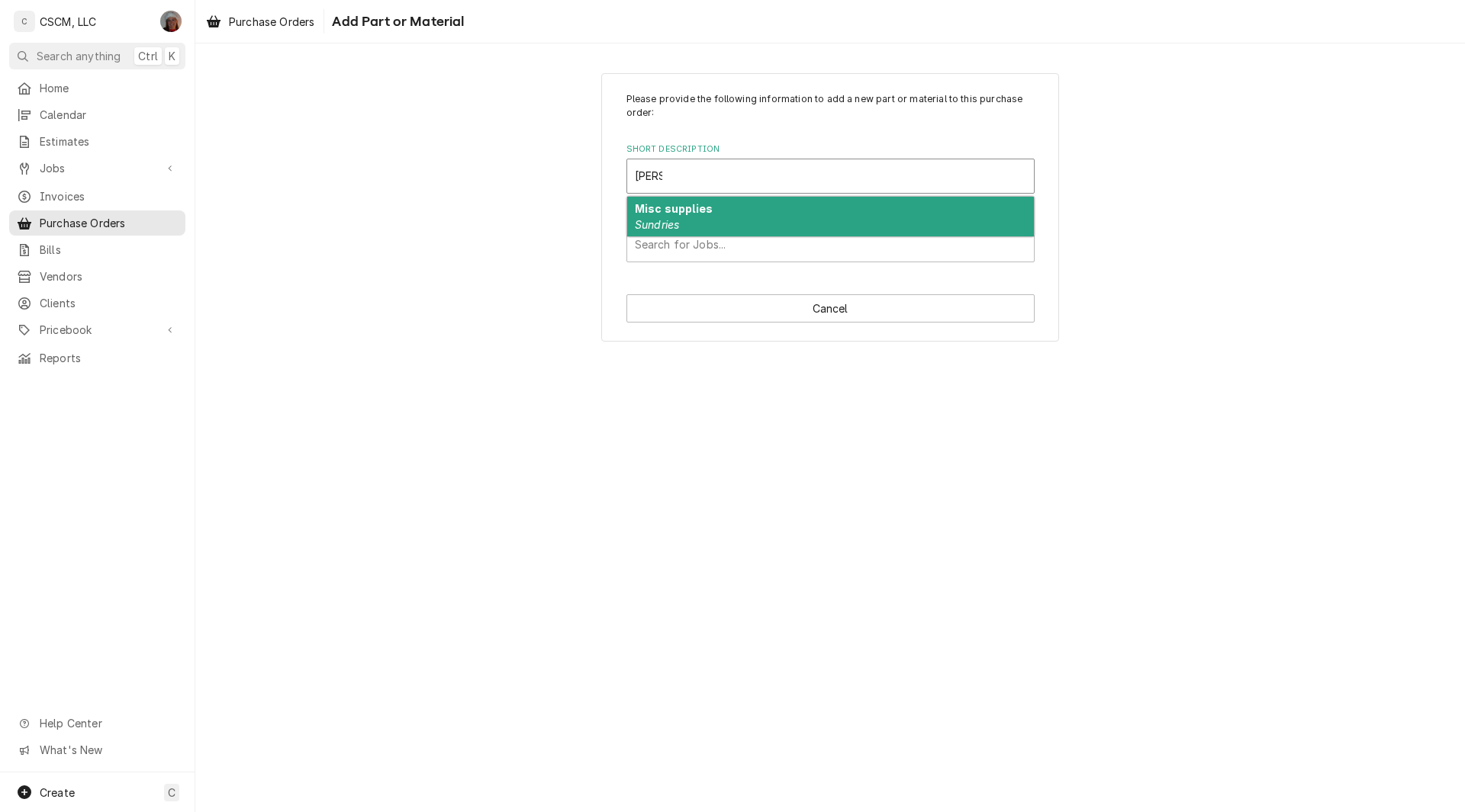
click at [673, 229] on em "Sundries" at bounding box center [657, 224] width 44 height 13
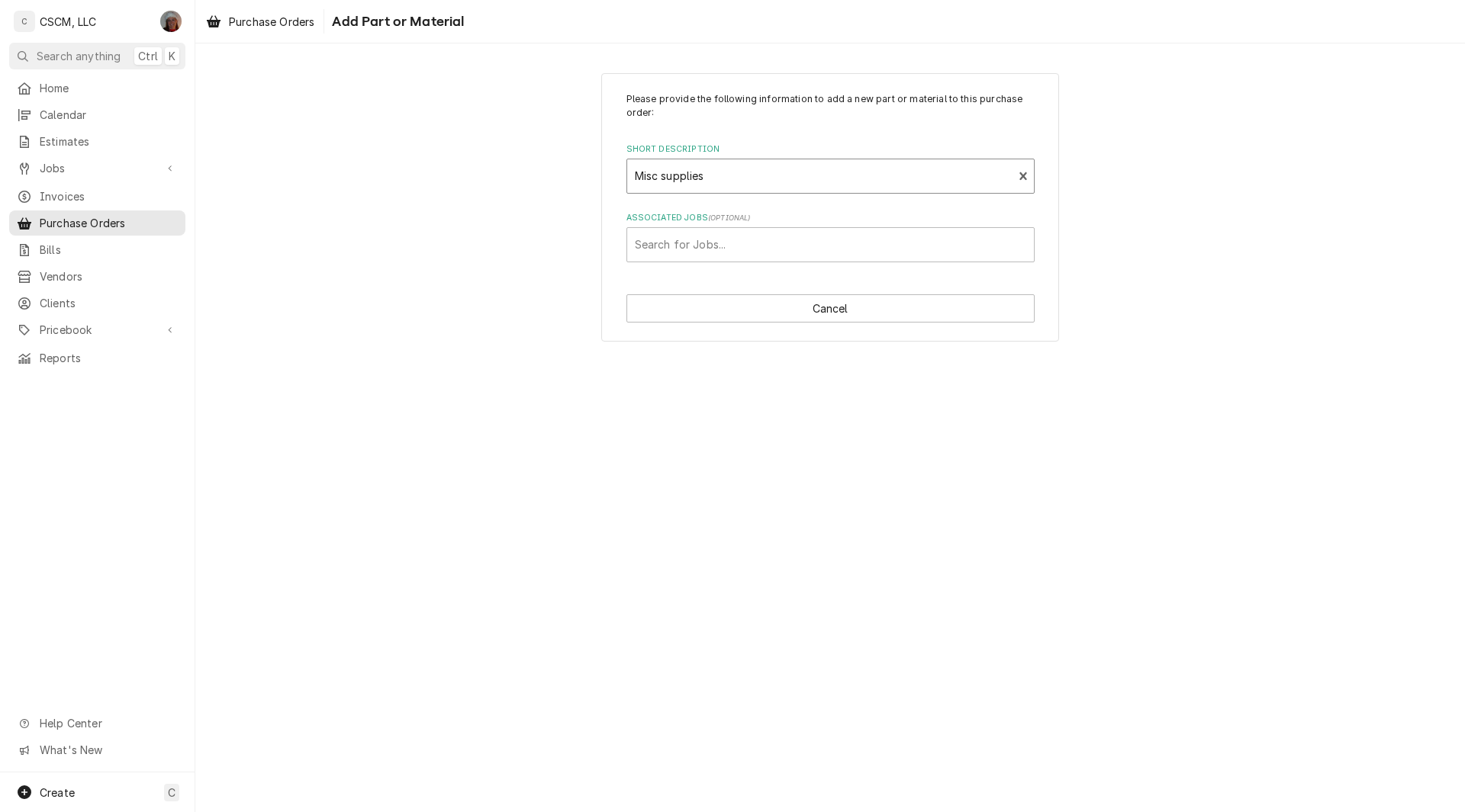
type textarea "x"
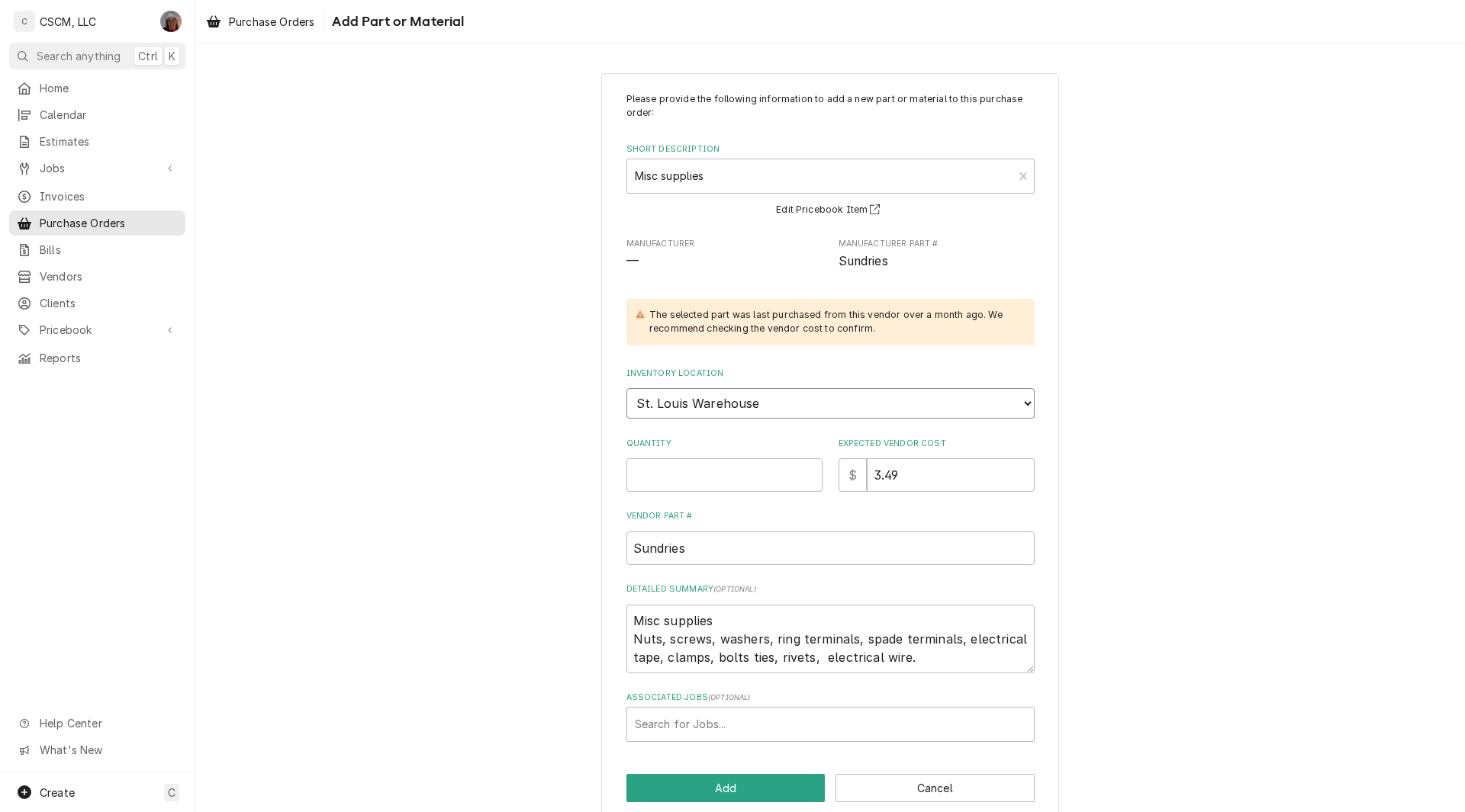
click at [723, 399] on select "Choose a location... Chris's Truck Colorado Main Warehouse Izaia's truck Jimmy'…" at bounding box center [831, 403] width 408 height 31
select select "423"
click at [627, 388] on select "Choose a location... Chris's Truck Colorado Main Warehouse Izaia's truck Jimmy'…" at bounding box center [831, 403] width 408 height 31
click at [645, 472] on input "Quantity" at bounding box center [724, 475] width 196 height 34
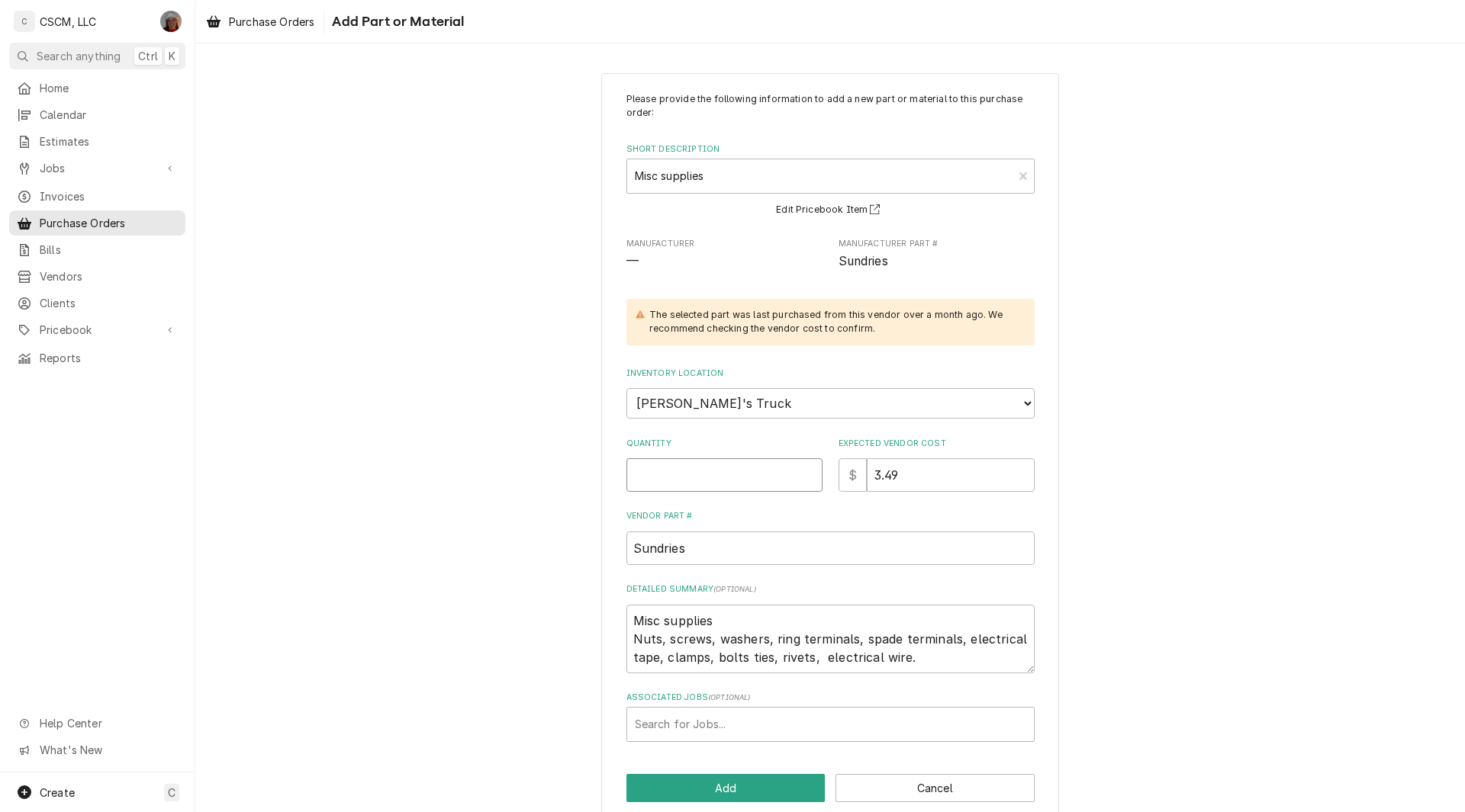
type textarea "x"
type input "1"
click at [686, 782] on button "Add" at bounding box center [726, 788] width 199 height 28
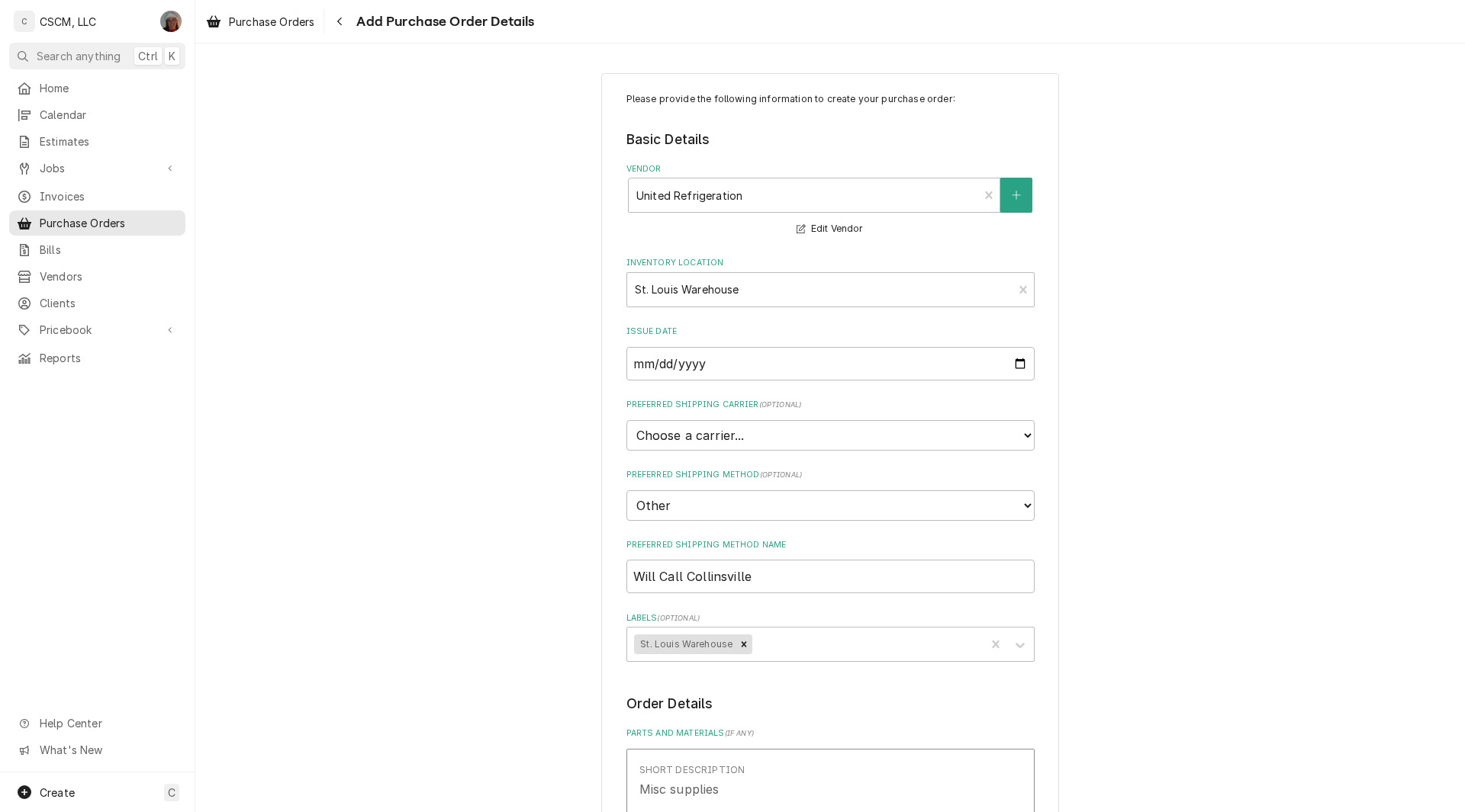
scroll to position [673, 0]
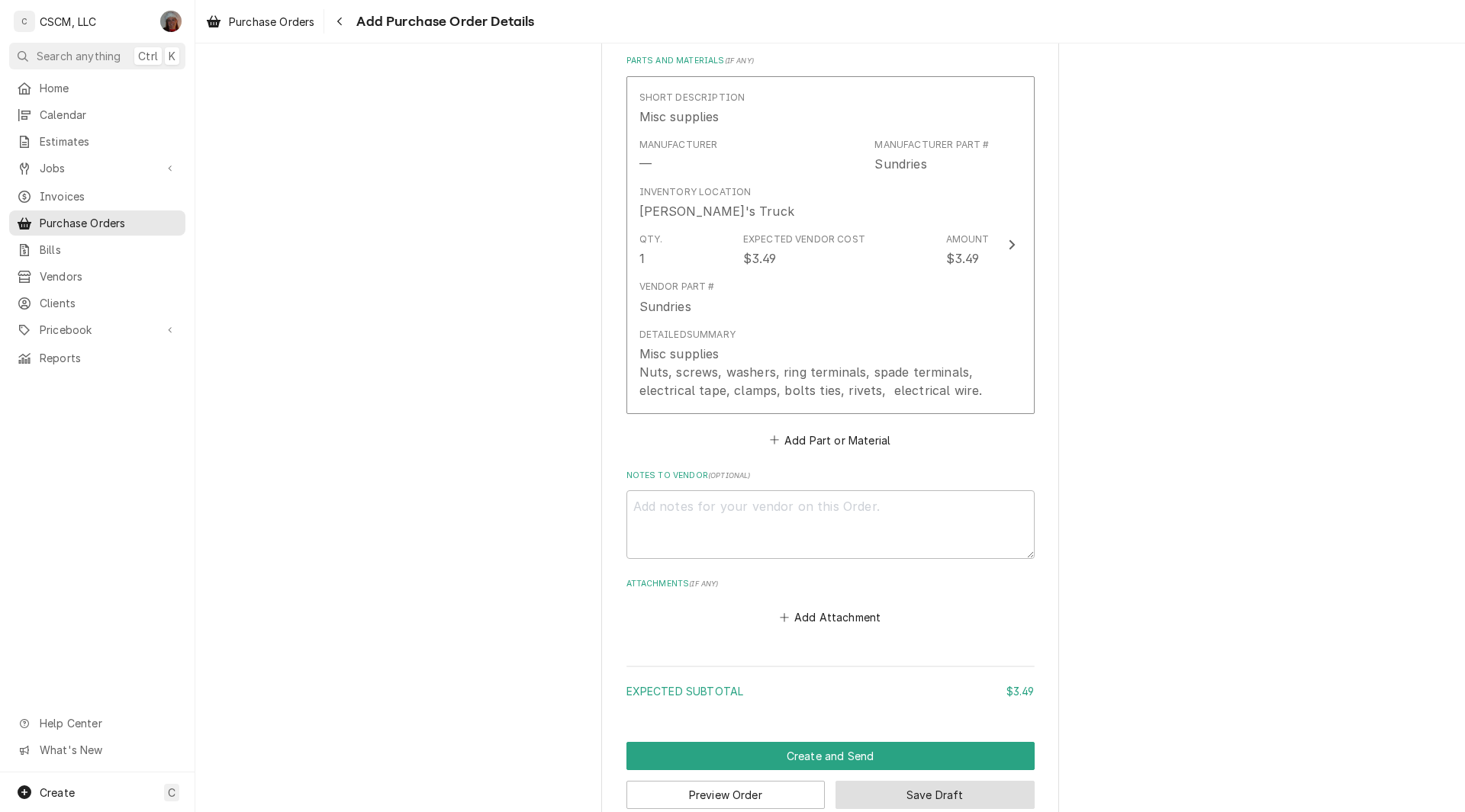
click at [901, 789] on button "Save Draft" at bounding box center [935, 795] width 199 height 28
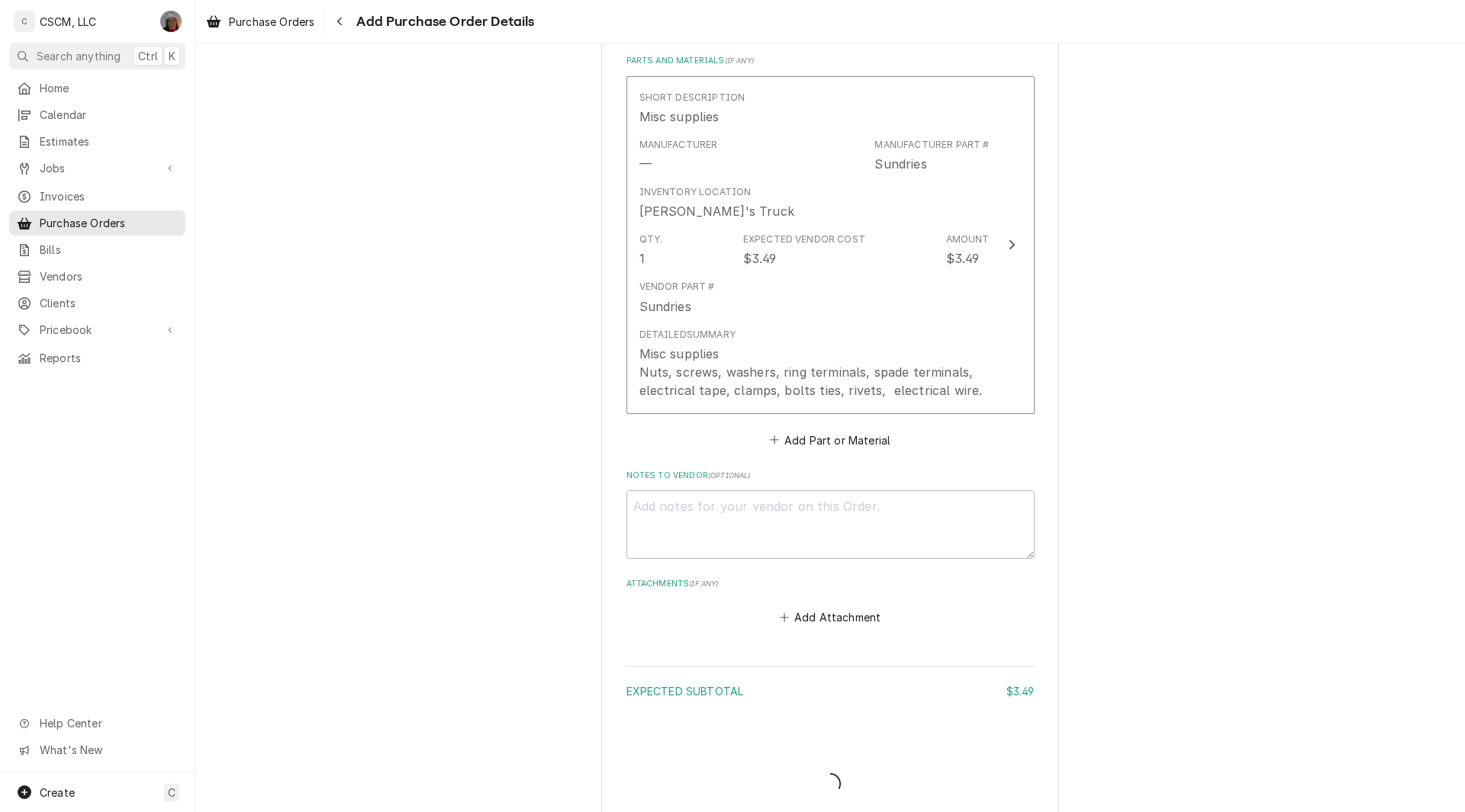
type textarea "x"
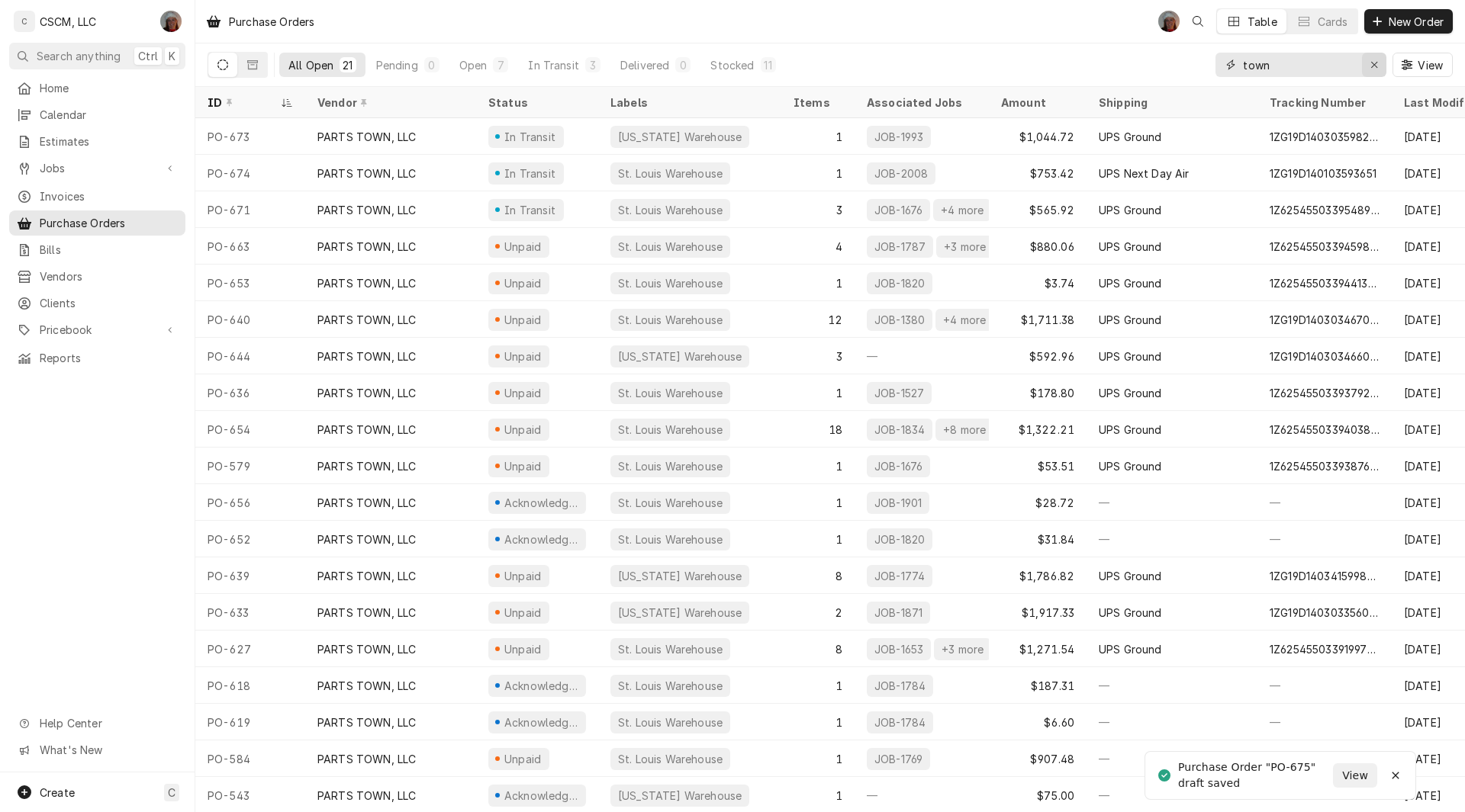
click at [1376, 63] on icon "Erase input" at bounding box center [1374, 65] width 9 height 11
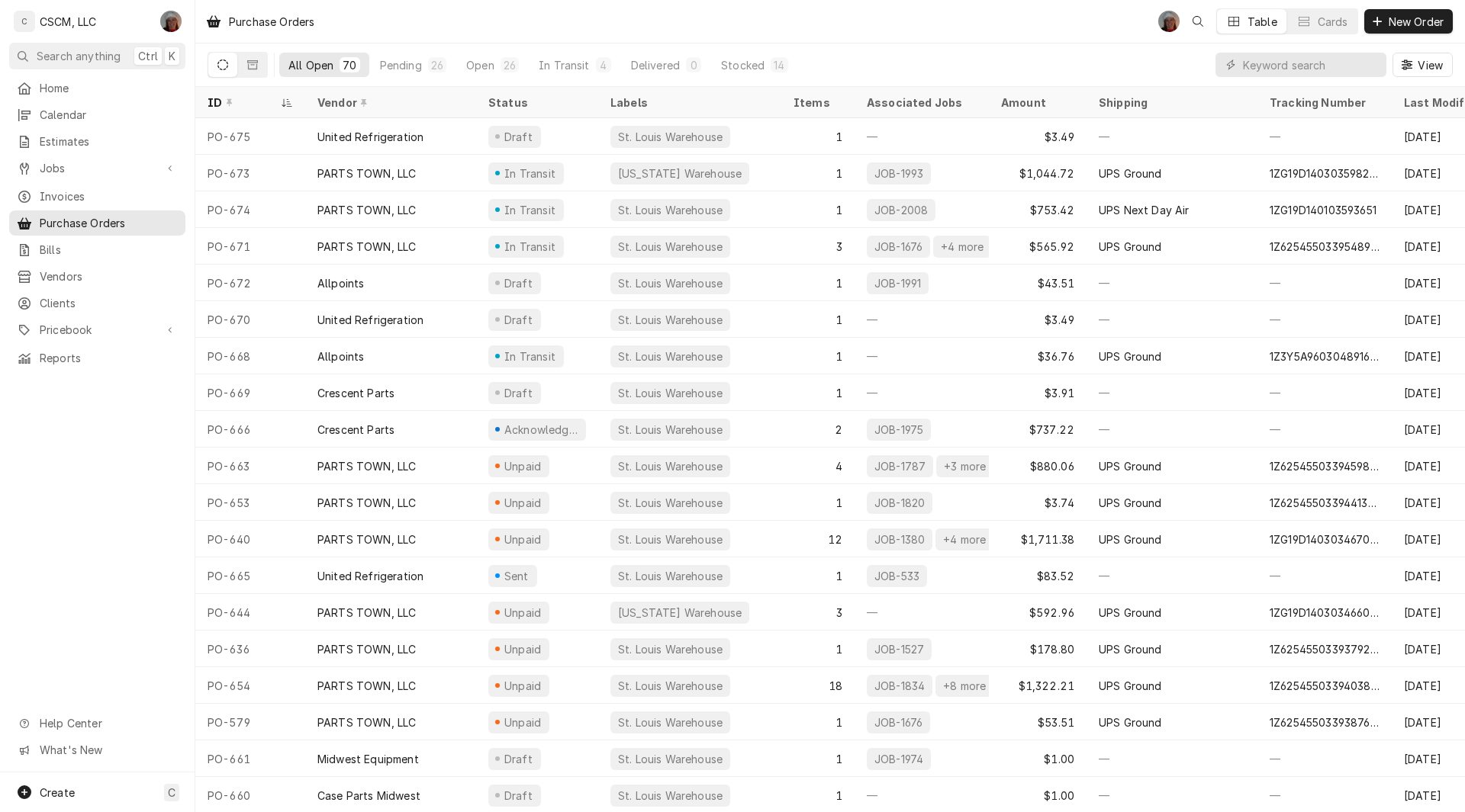
click at [1058, 39] on div "Purchase Orders DV Table Cards New Order" at bounding box center [830, 21] width 1270 height 43
click at [1281, 54] on input "Dynamic Content Wrapper" at bounding box center [1311, 65] width 136 height 24
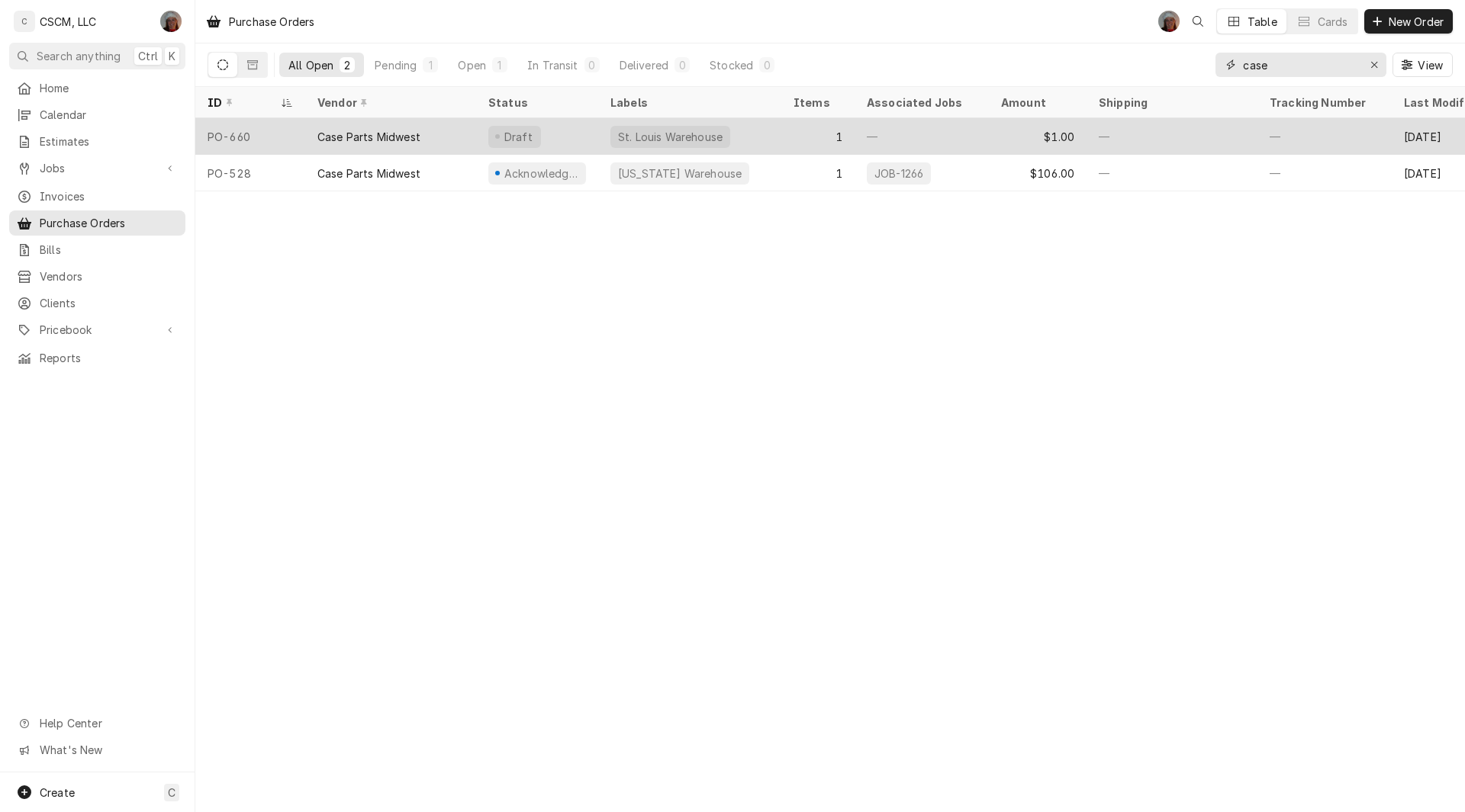
type input "case"
click at [402, 131] on div "Case Parts Midwest" at bounding box center [369, 137] width 103 height 16
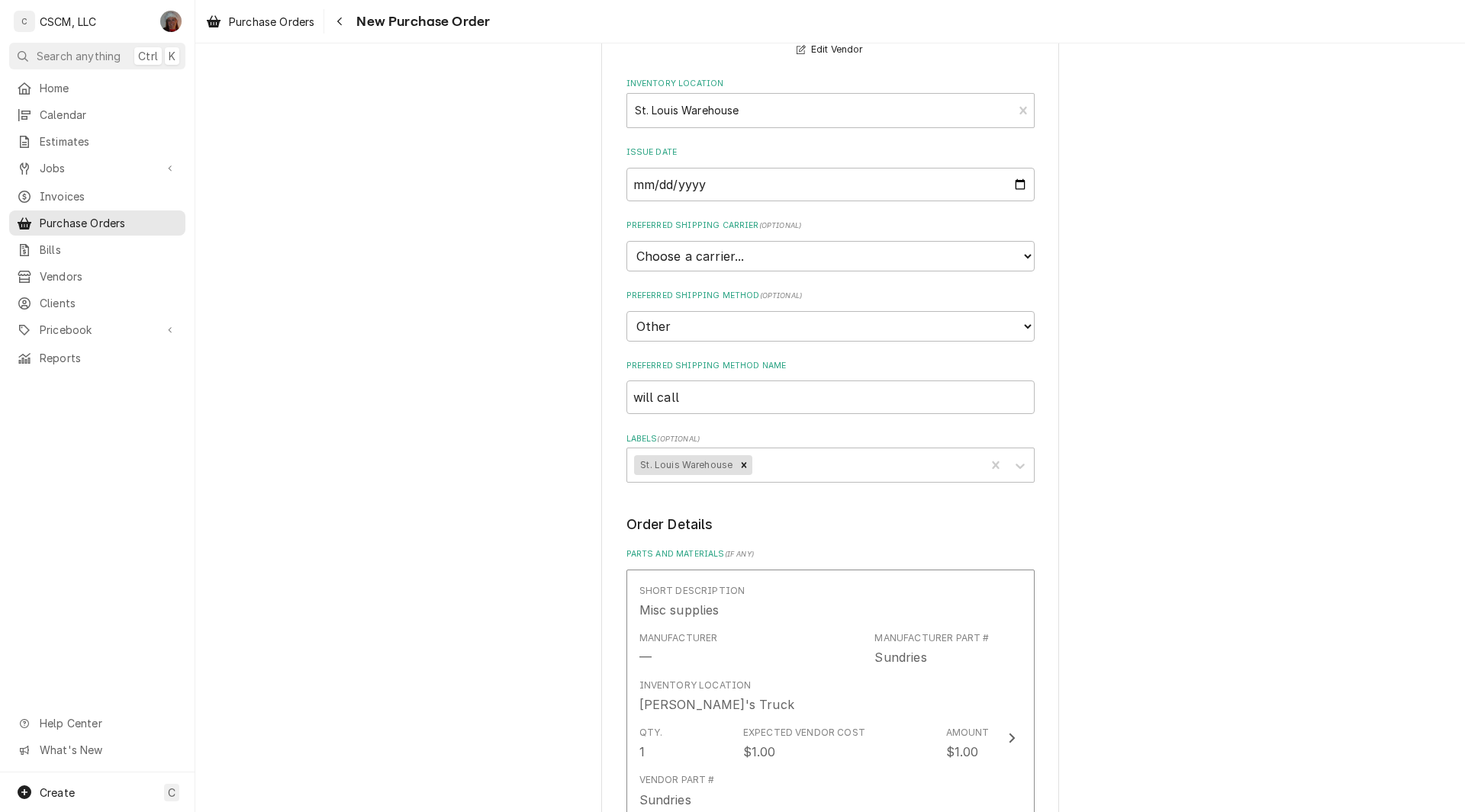
scroll to position [296, 0]
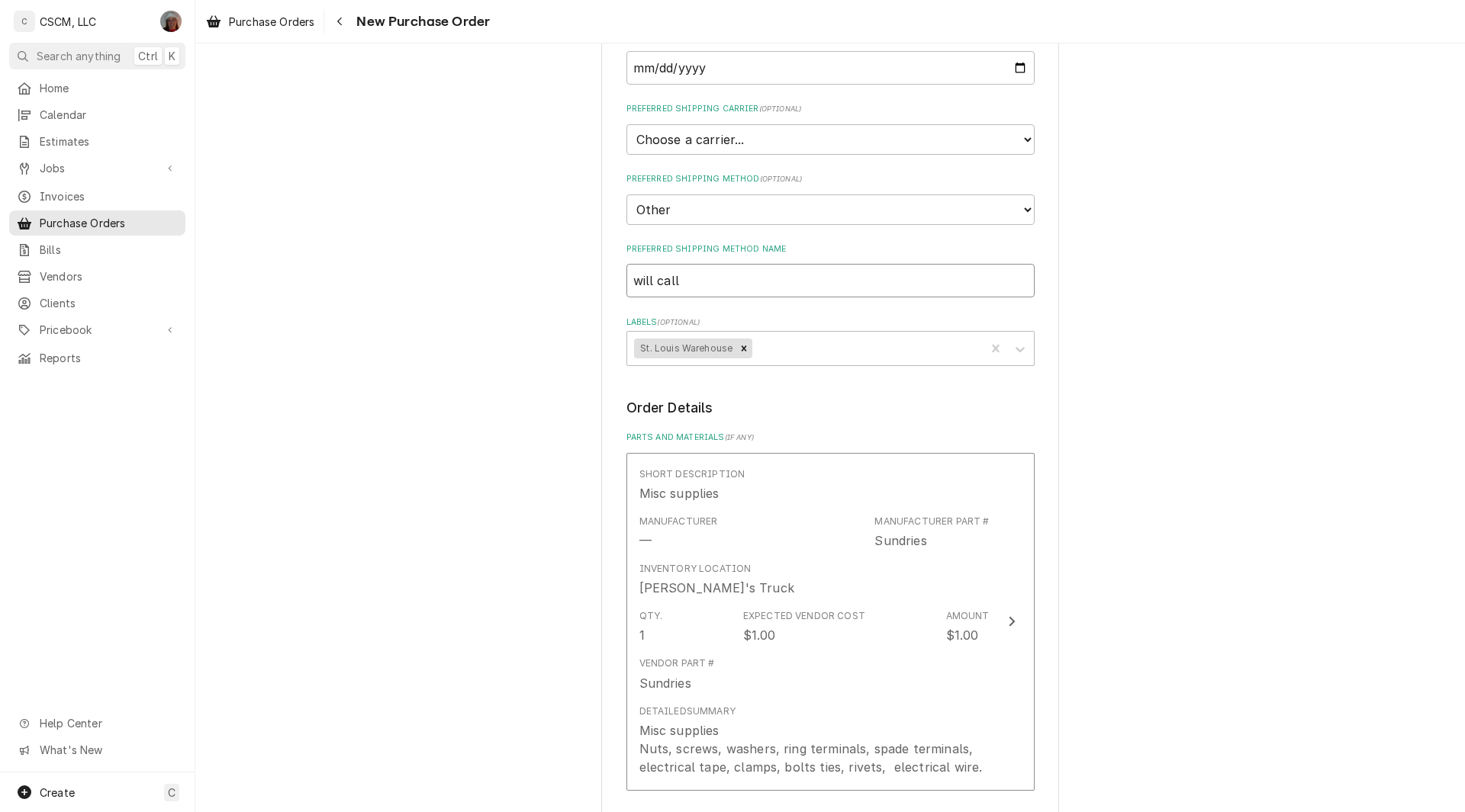
drag, startPoint x: 682, startPoint y: 284, endPoint x: 594, endPoint y: 277, distance: 88.3
click at [594, 277] on div "Please provide the following information to create your purchase order: Basic D…" at bounding box center [830, 510] width 1270 height 1494
type textarea "x"
type input "W"
type textarea "x"
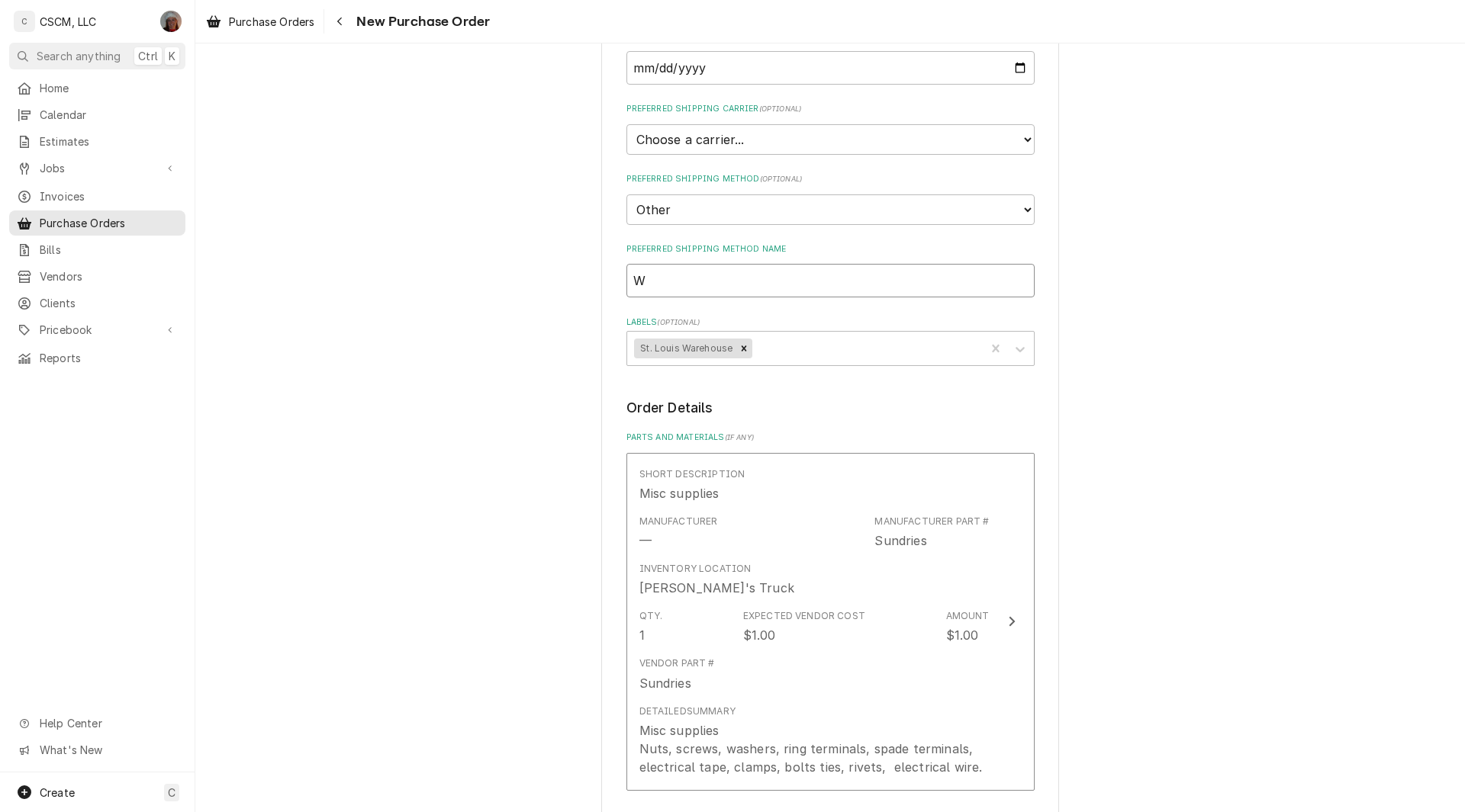
type input "Wi"
type textarea "x"
type input "Wil"
type textarea "x"
type input "Will"
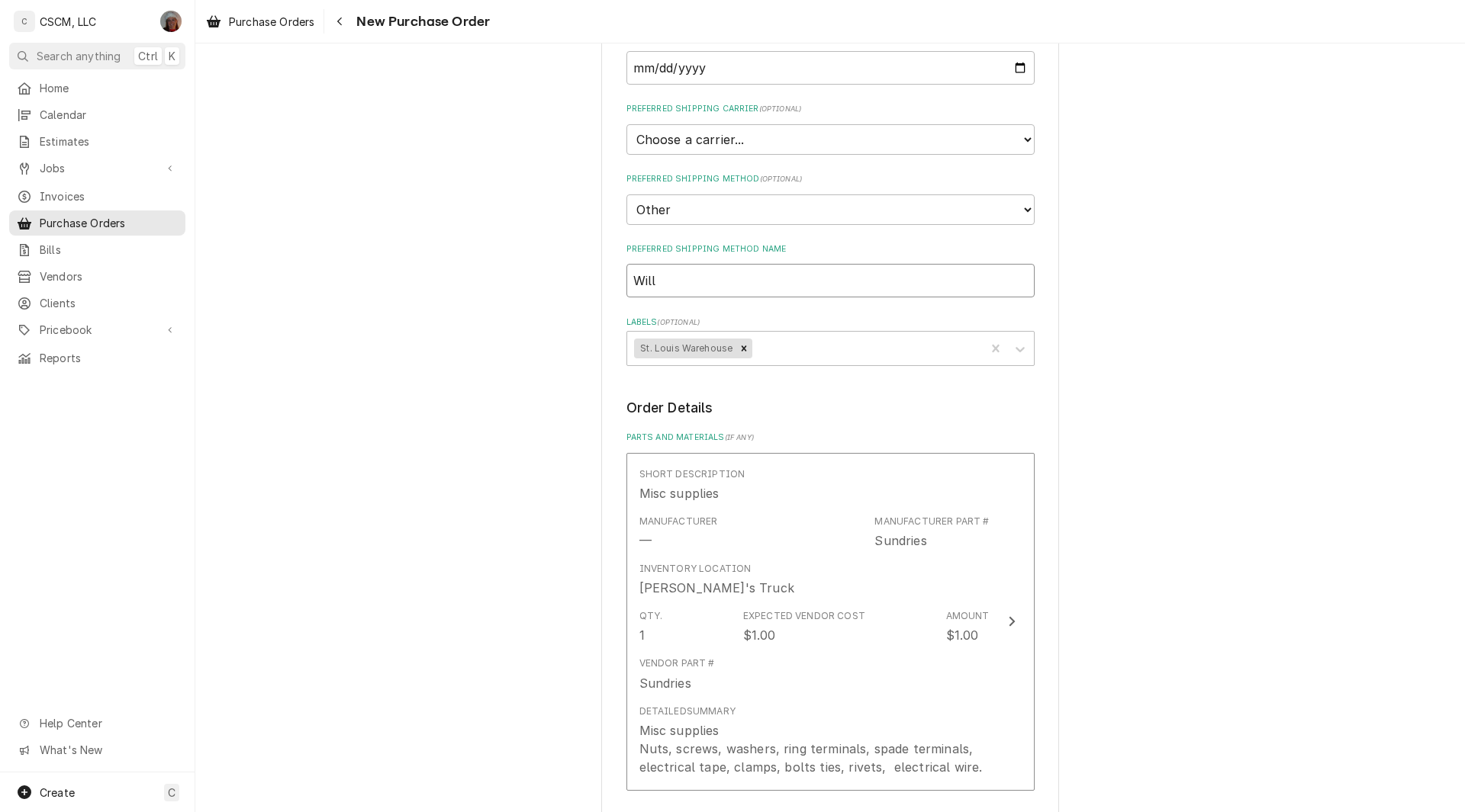
type textarea "x"
type input "Will"
type textarea "x"
type input "Will C"
type textarea "x"
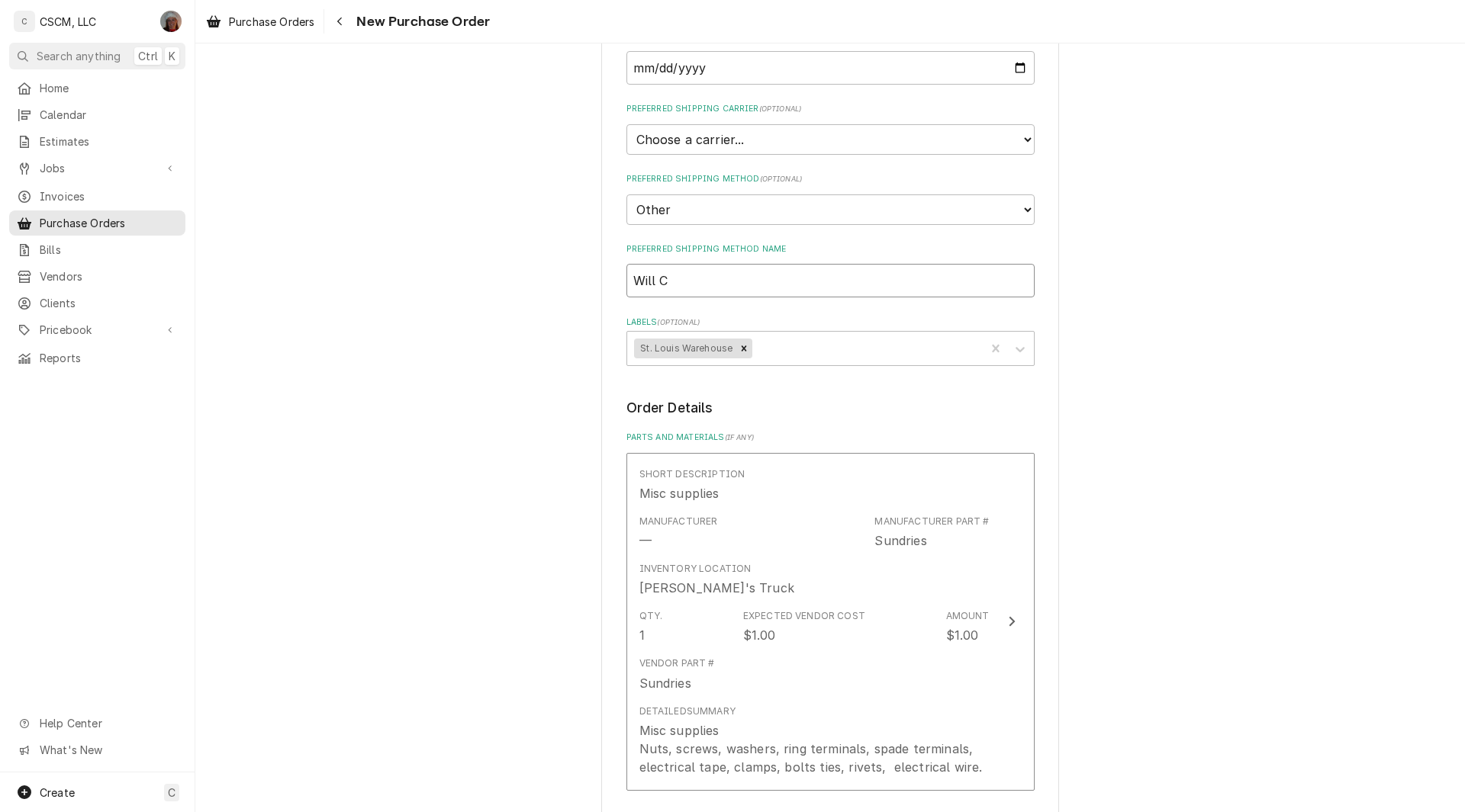
type input "Will Ca"
type textarea "x"
type input "Will Cal"
type textarea "x"
type input "Will Call"
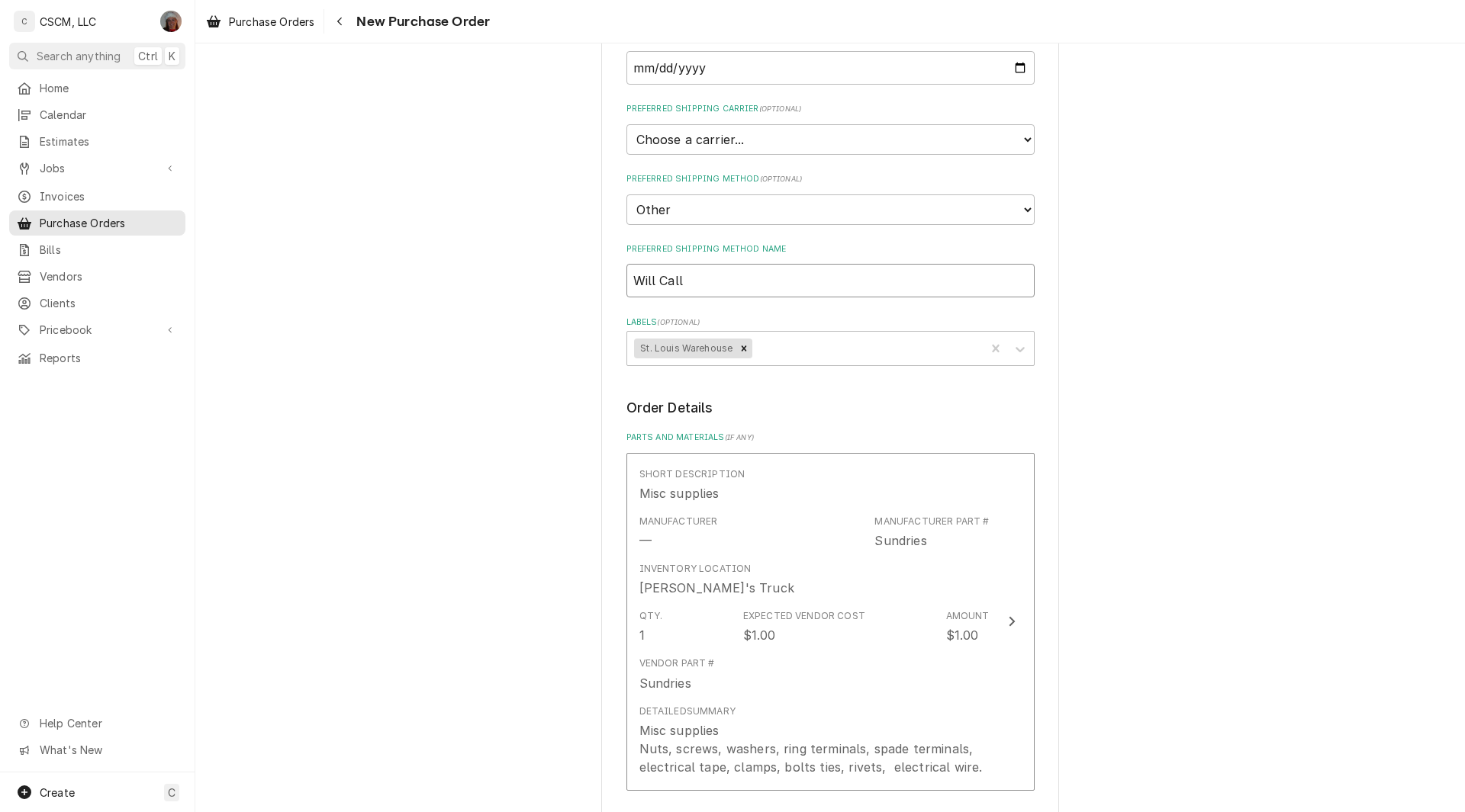
type textarea "x"
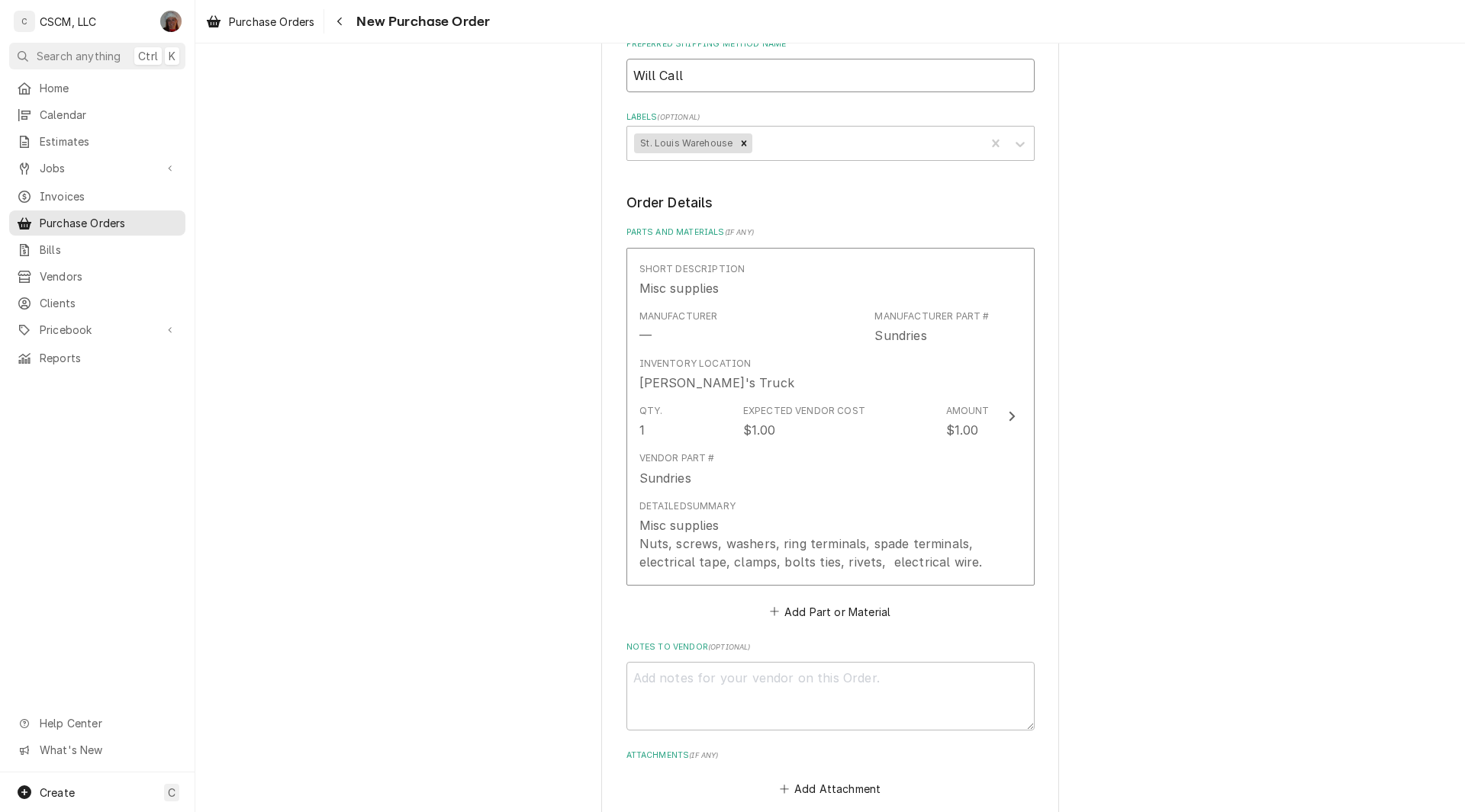
scroll to position [562, 0]
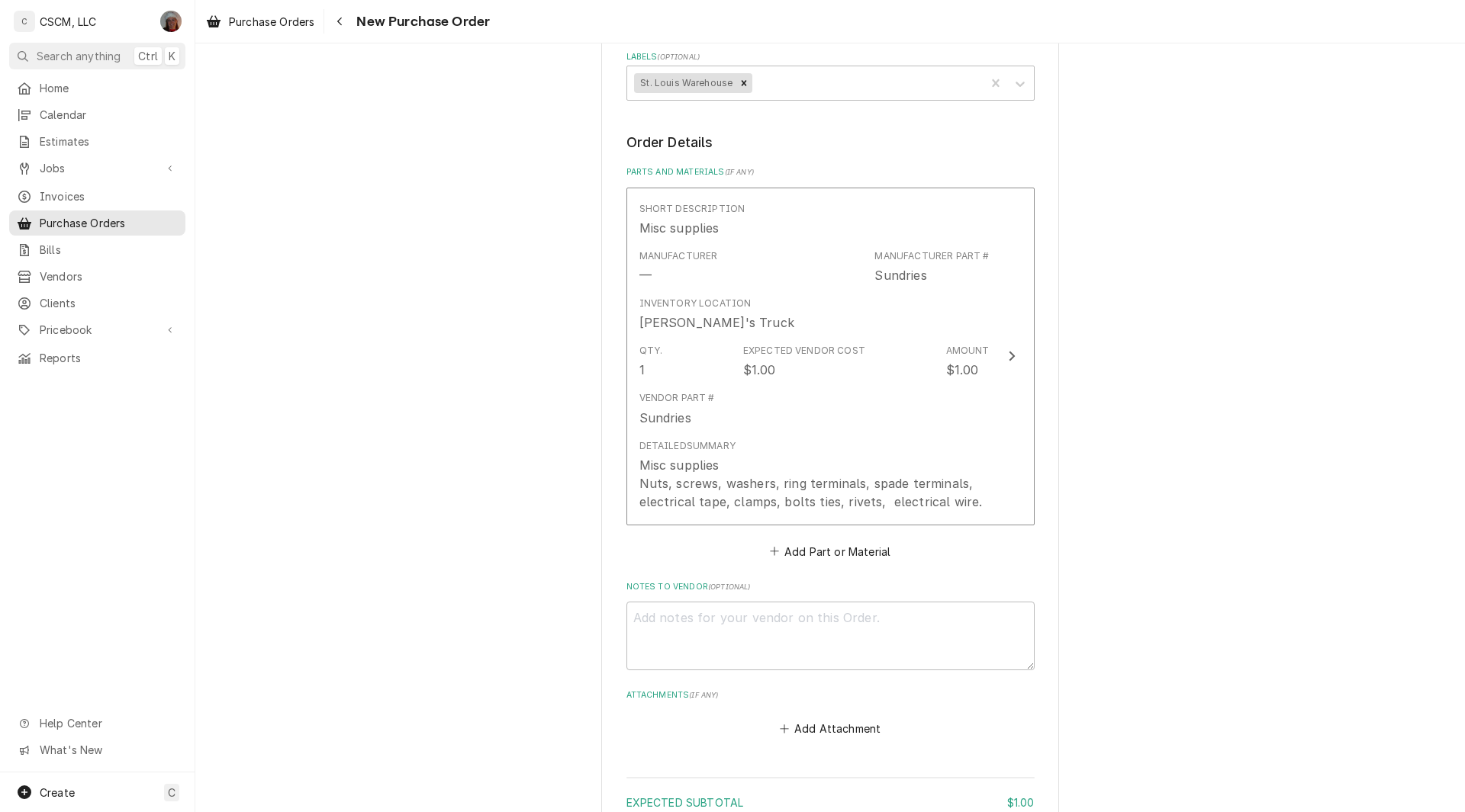
type input "Will Call"
click at [790, 545] on button "Add Part or Material" at bounding box center [830, 551] width 126 height 21
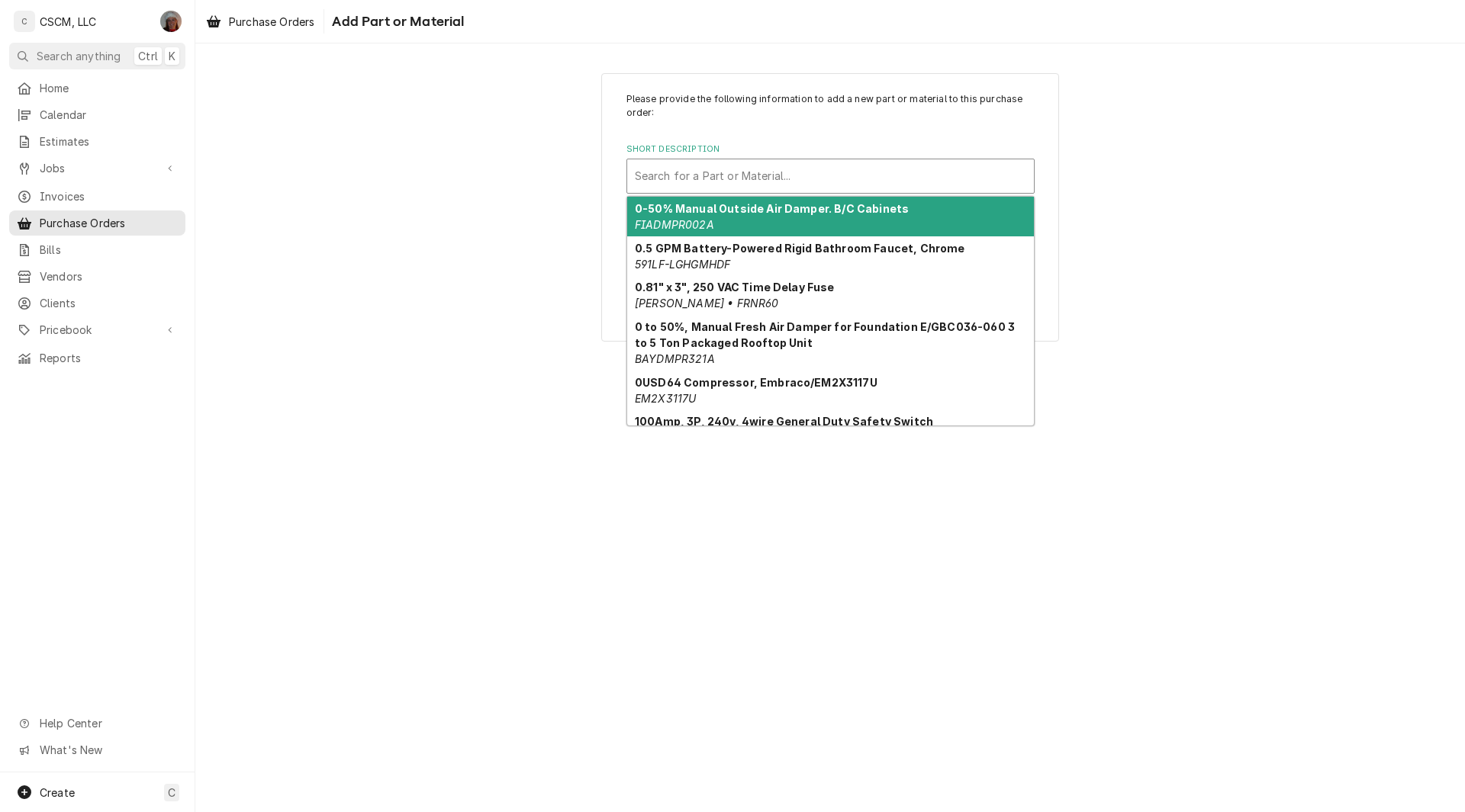
click at [807, 167] on div "Short Description" at bounding box center [831, 176] width 392 height 28
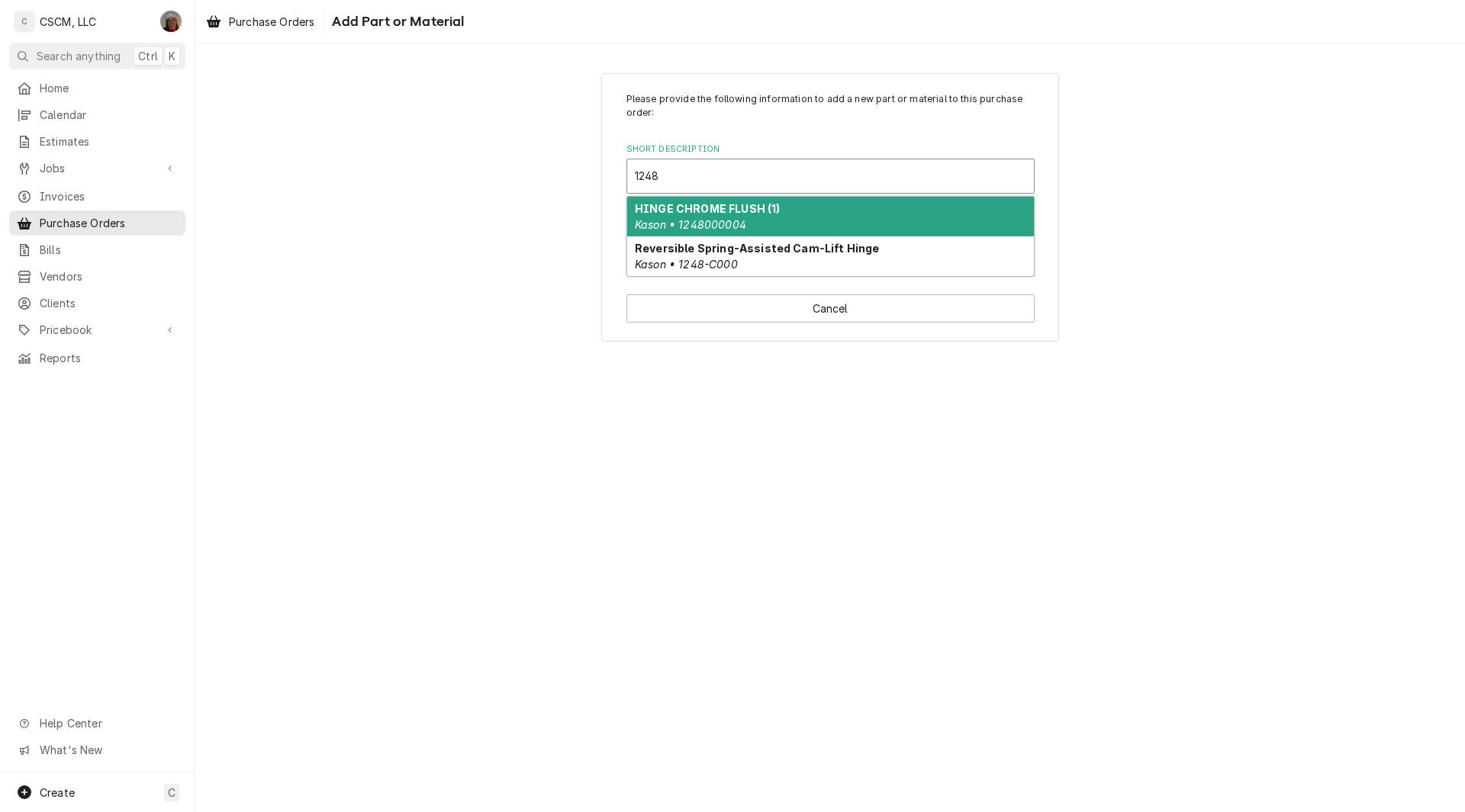
type input "1248-"
click at [710, 220] on em "Kason • 1248-C000" at bounding box center [686, 224] width 103 height 13
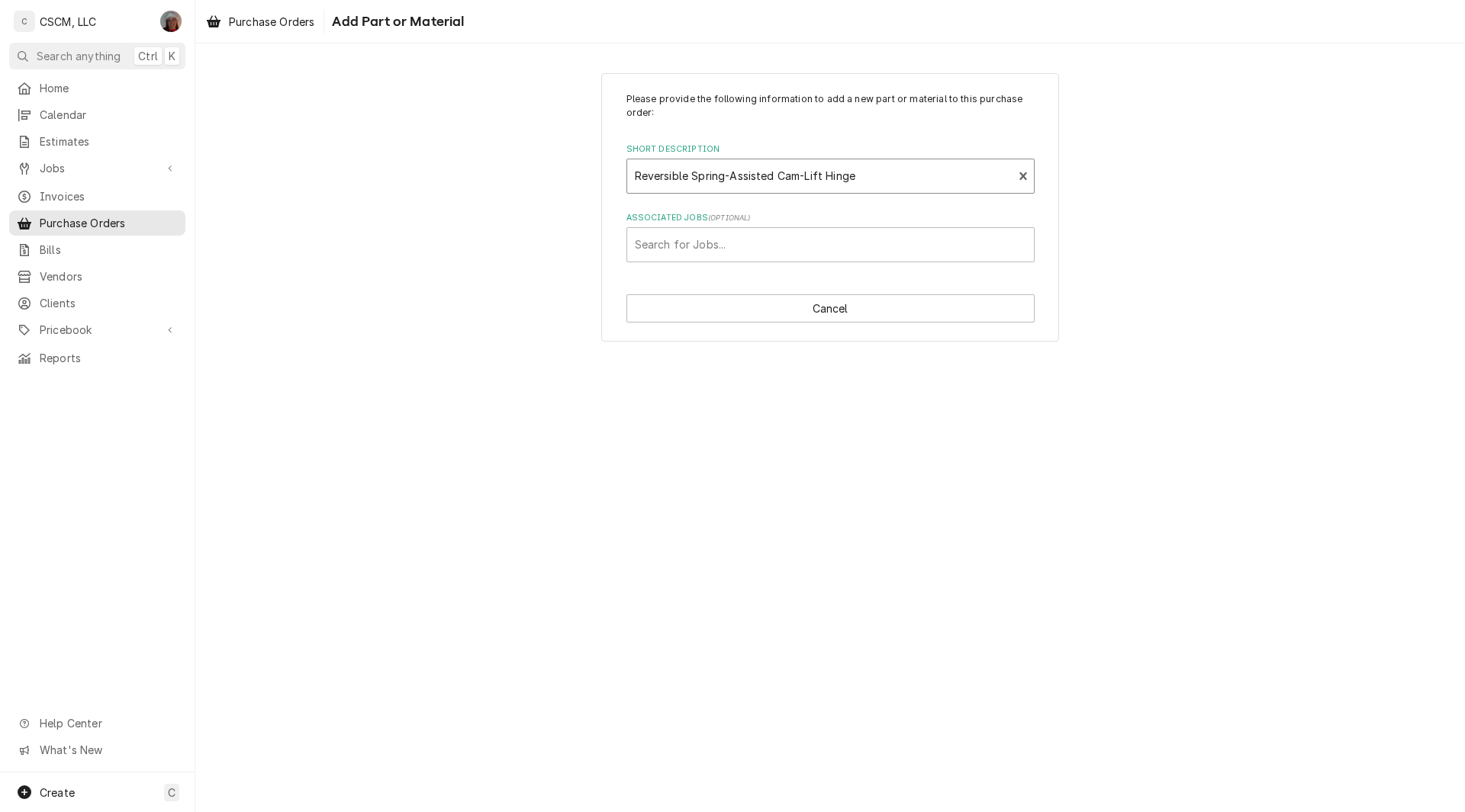
type textarea "x"
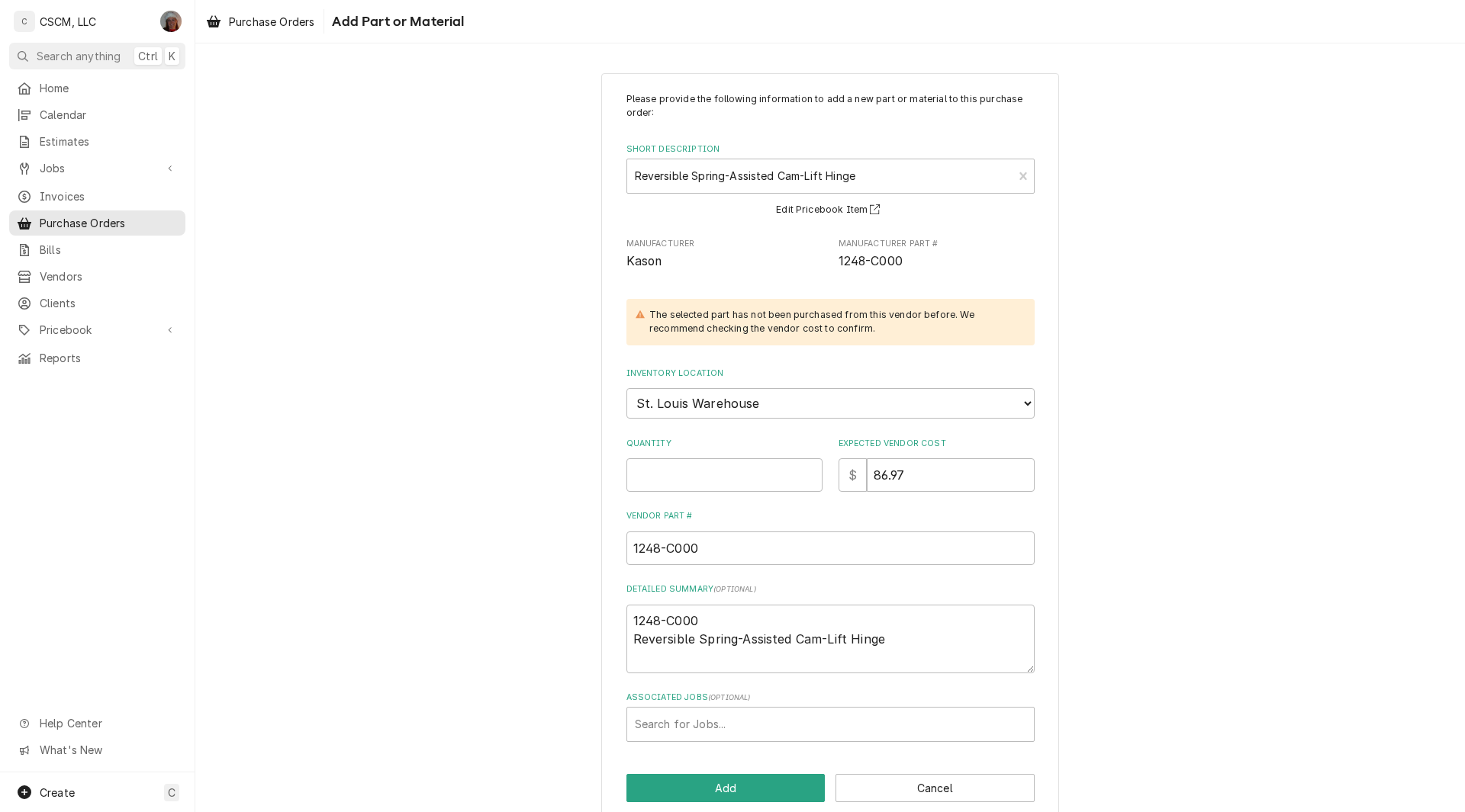
click at [685, 421] on div "Please provide the following information to add a new part or material to this …" at bounding box center [831, 417] width 408 height 650
click at [685, 399] on select "Choose a location... Chris's Truck Colorado Main Warehouse Izaia's truck Jimmy'…" at bounding box center [831, 403] width 408 height 31
select select "424"
click at [627, 388] on select "Choose a location... Chris's Truck Colorado Main Warehouse Izaia's truck Jimmy'…" at bounding box center [831, 403] width 408 height 31
type textarea "x"
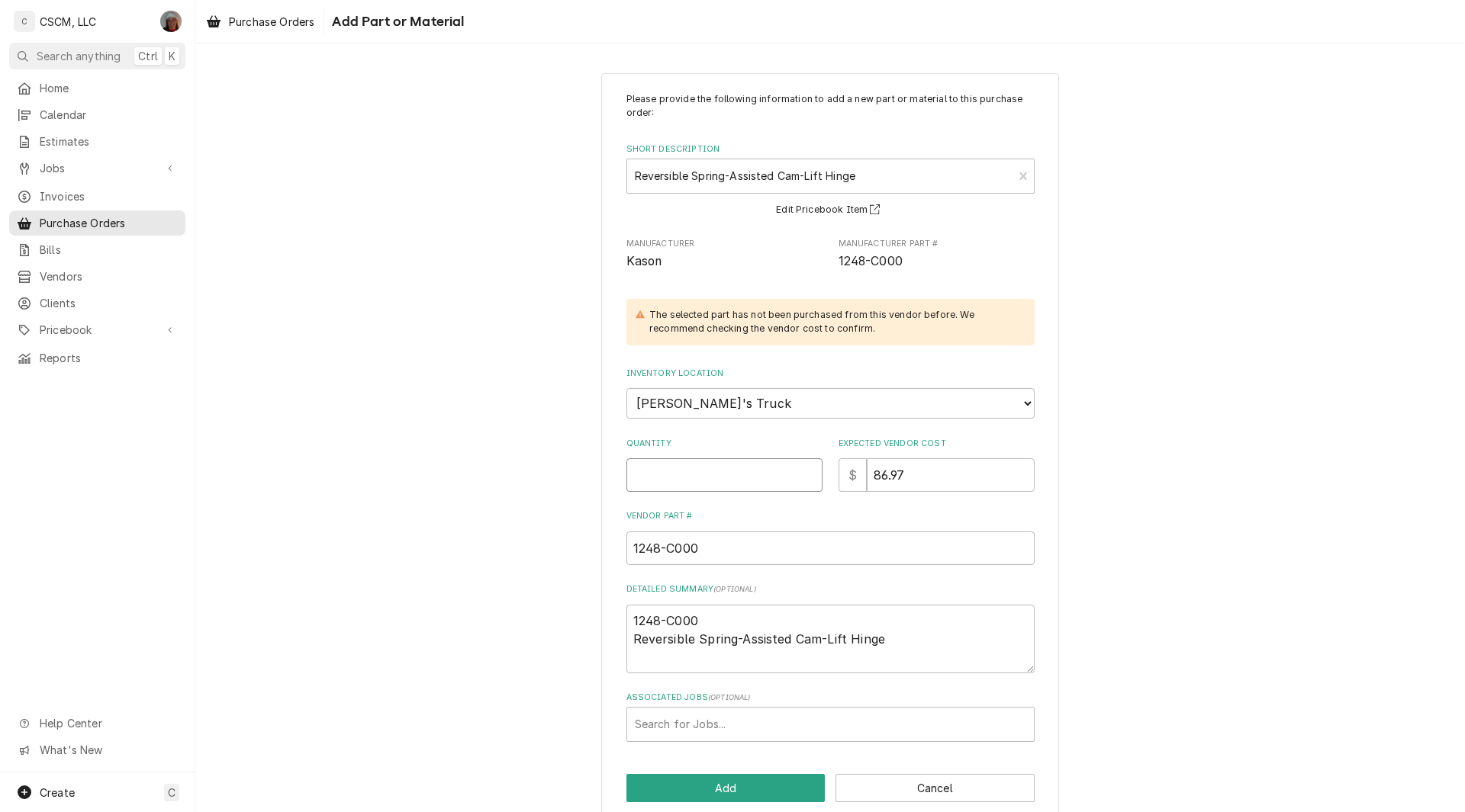
click at [656, 469] on input "Quantity" at bounding box center [724, 475] width 196 height 34
type input "3"
type textarea "x"
type input "3"
click at [649, 777] on button "Add" at bounding box center [726, 788] width 199 height 28
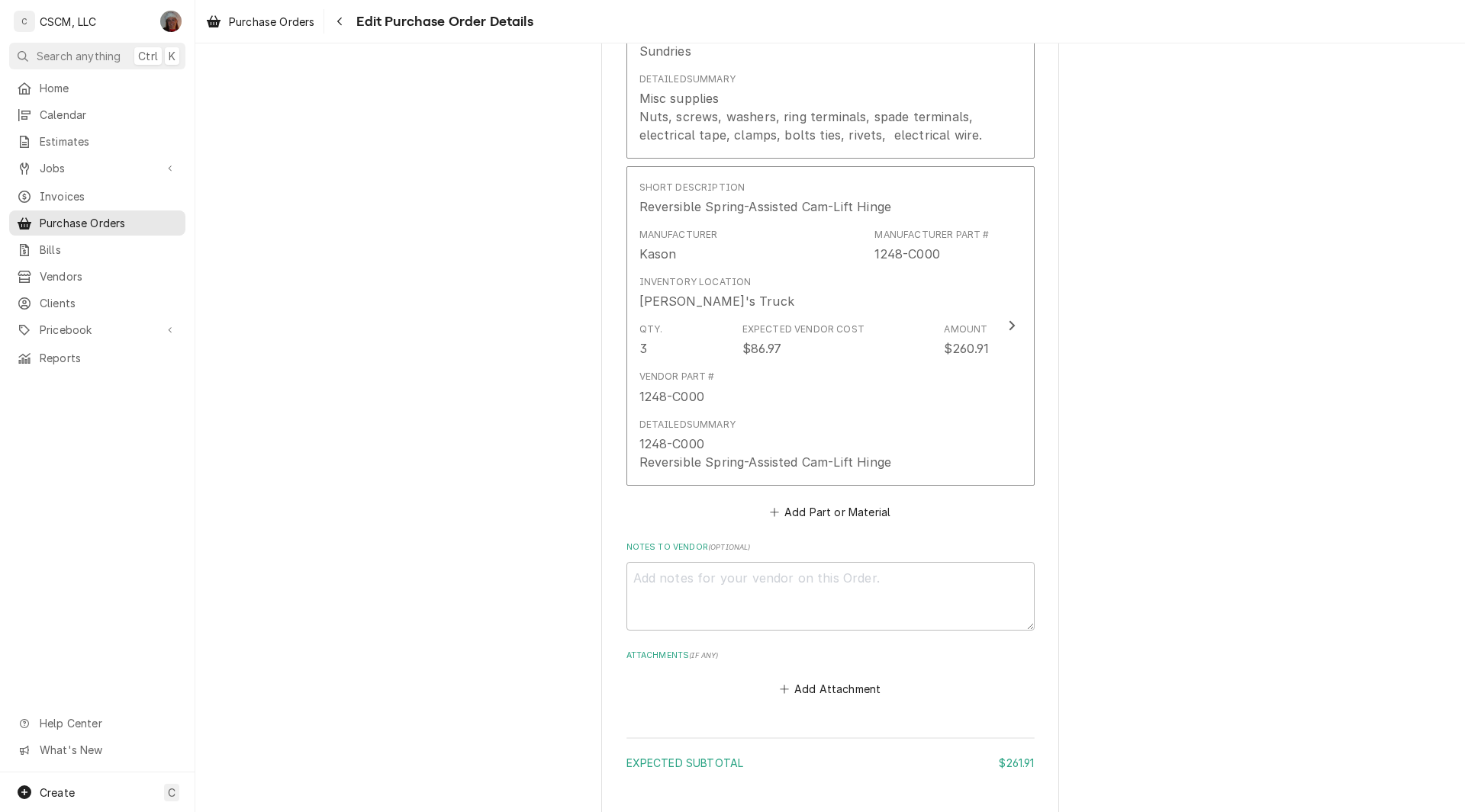
scroll to position [934, 0]
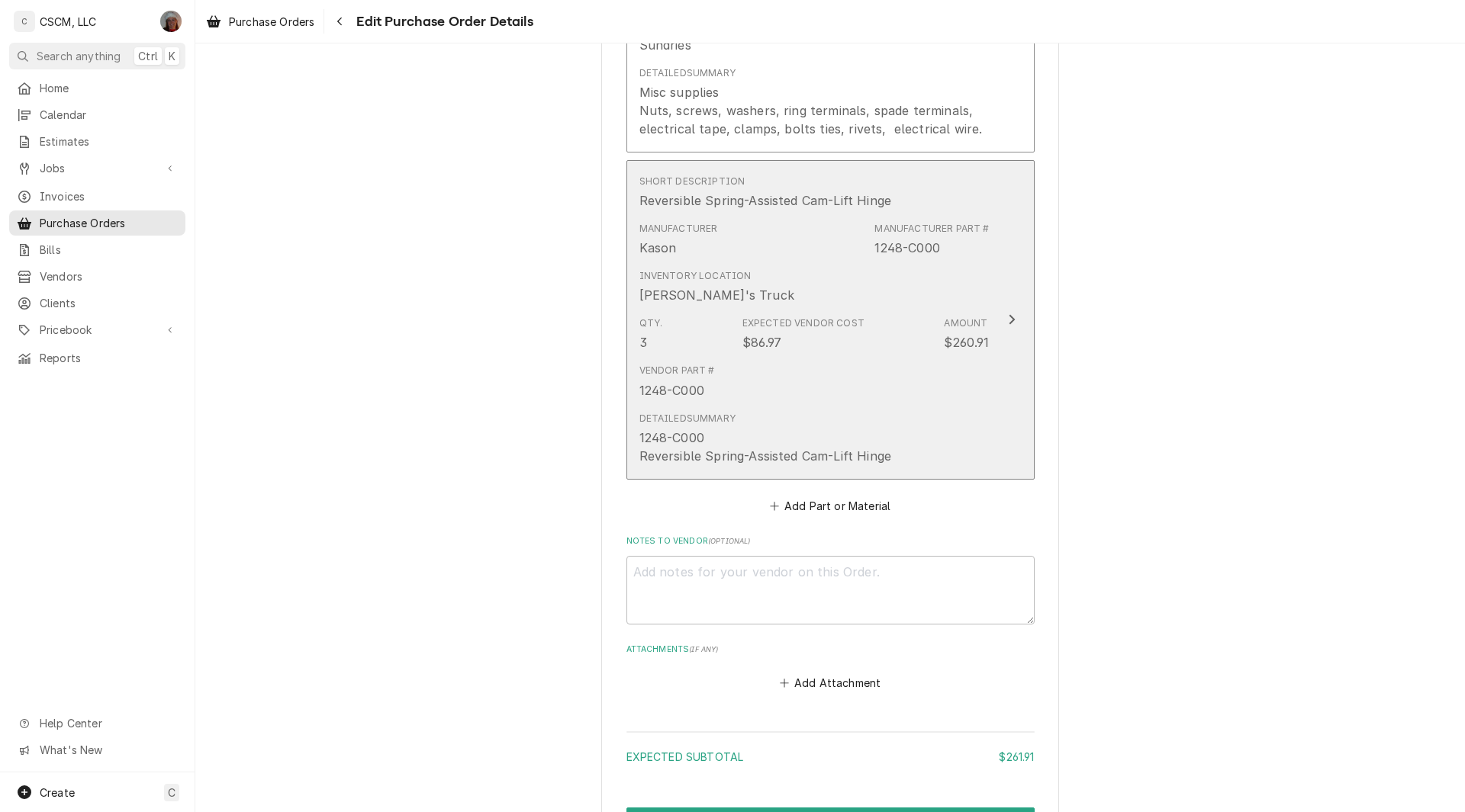
click at [887, 350] on div "Qty. 3 Expected Vendor Cost $86.97 Amount $260.91" at bounding box center [814, 334] width 350 height 47
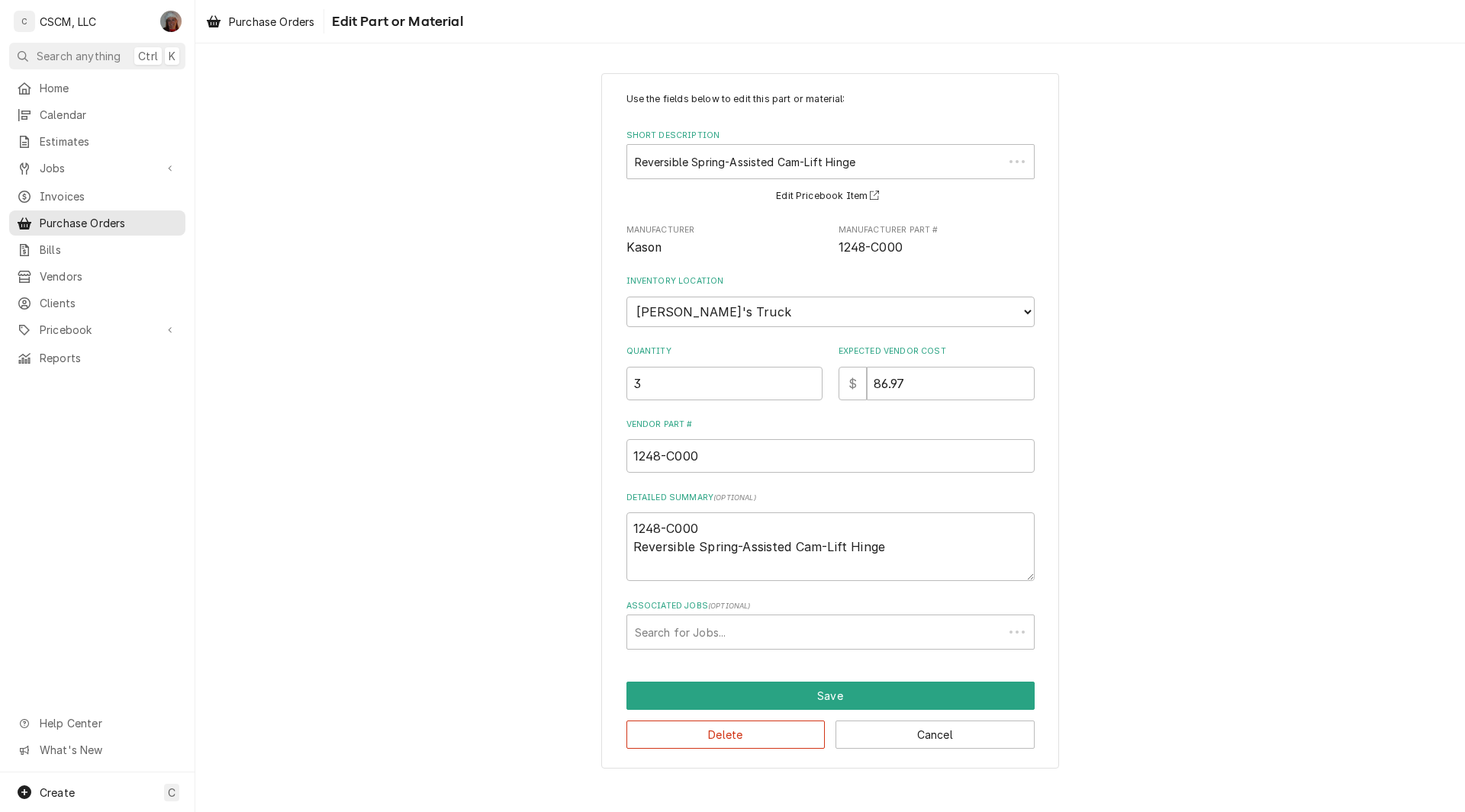
type textarea "x"
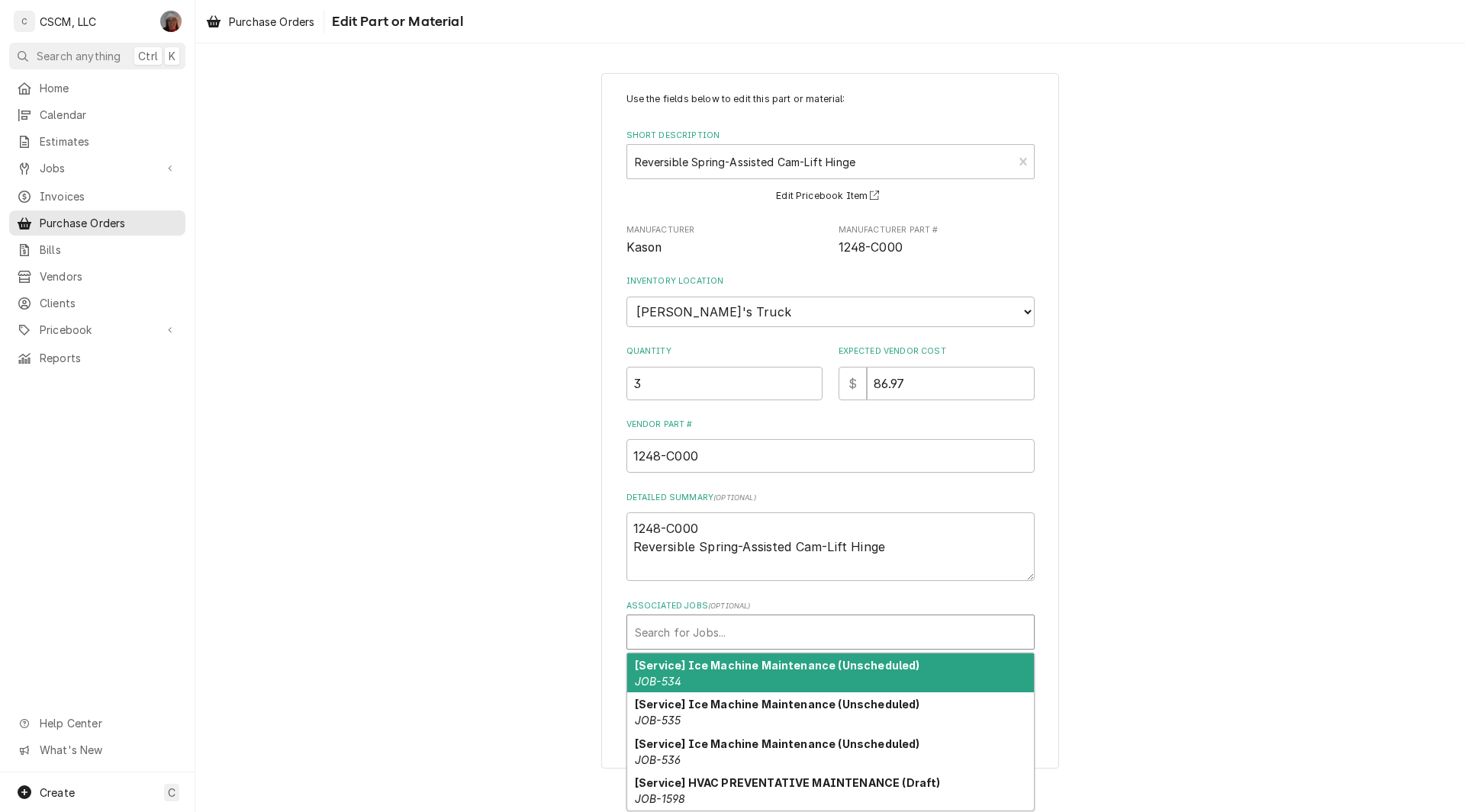
click at [659, 638] on div "Associated Jobs" at bounding box center [831, 632] width 392 height 28
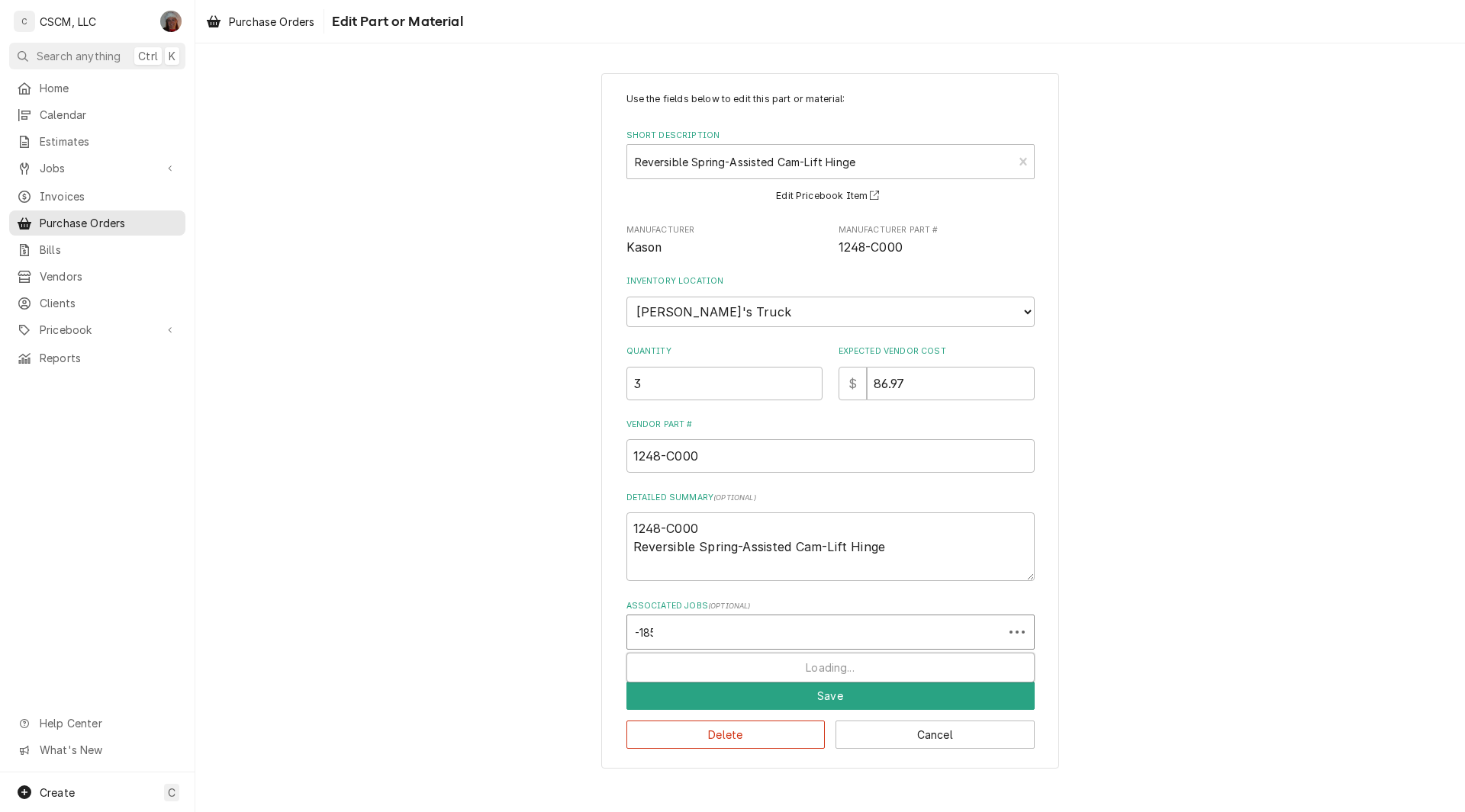
type input "-1858"
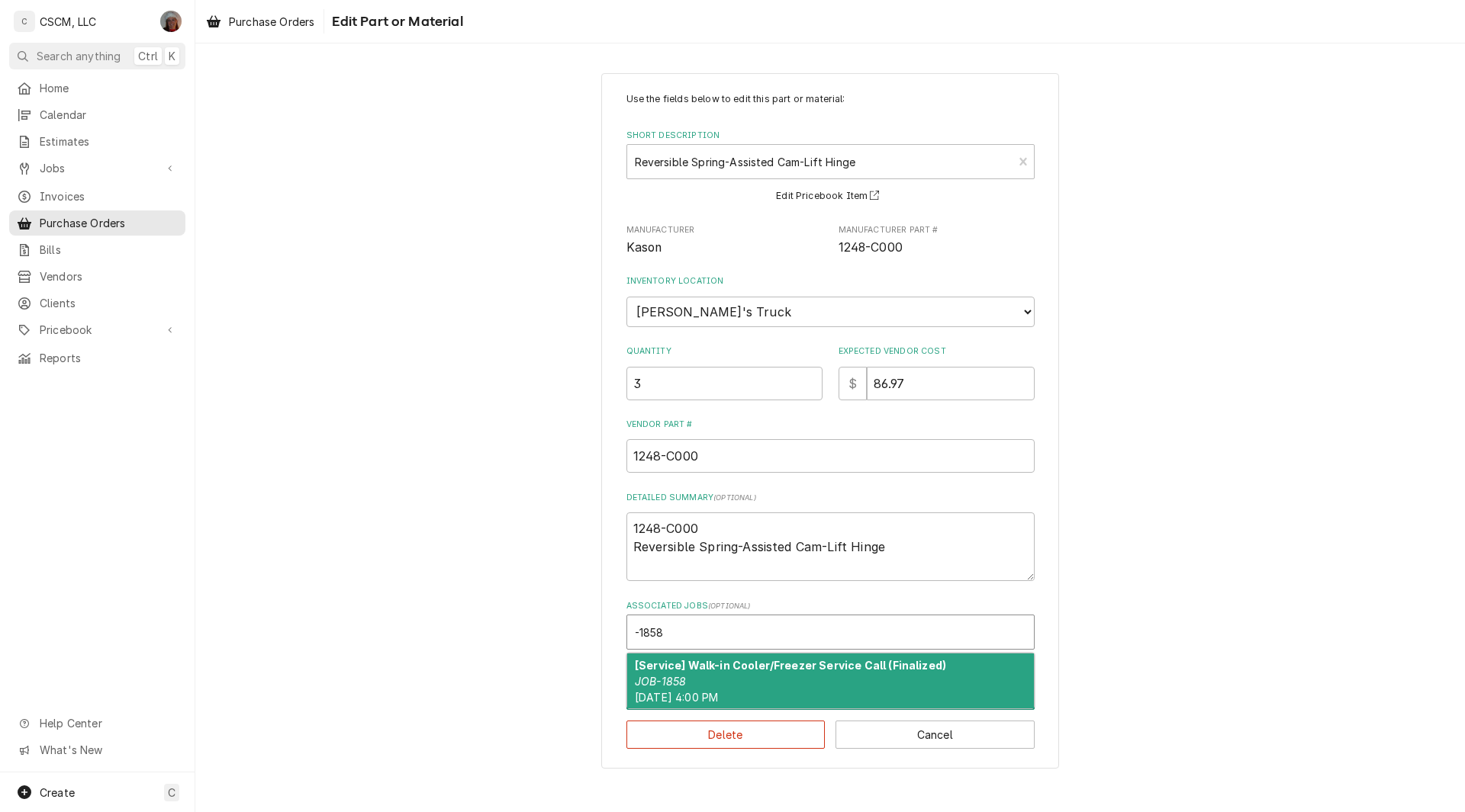
type textarea "x"
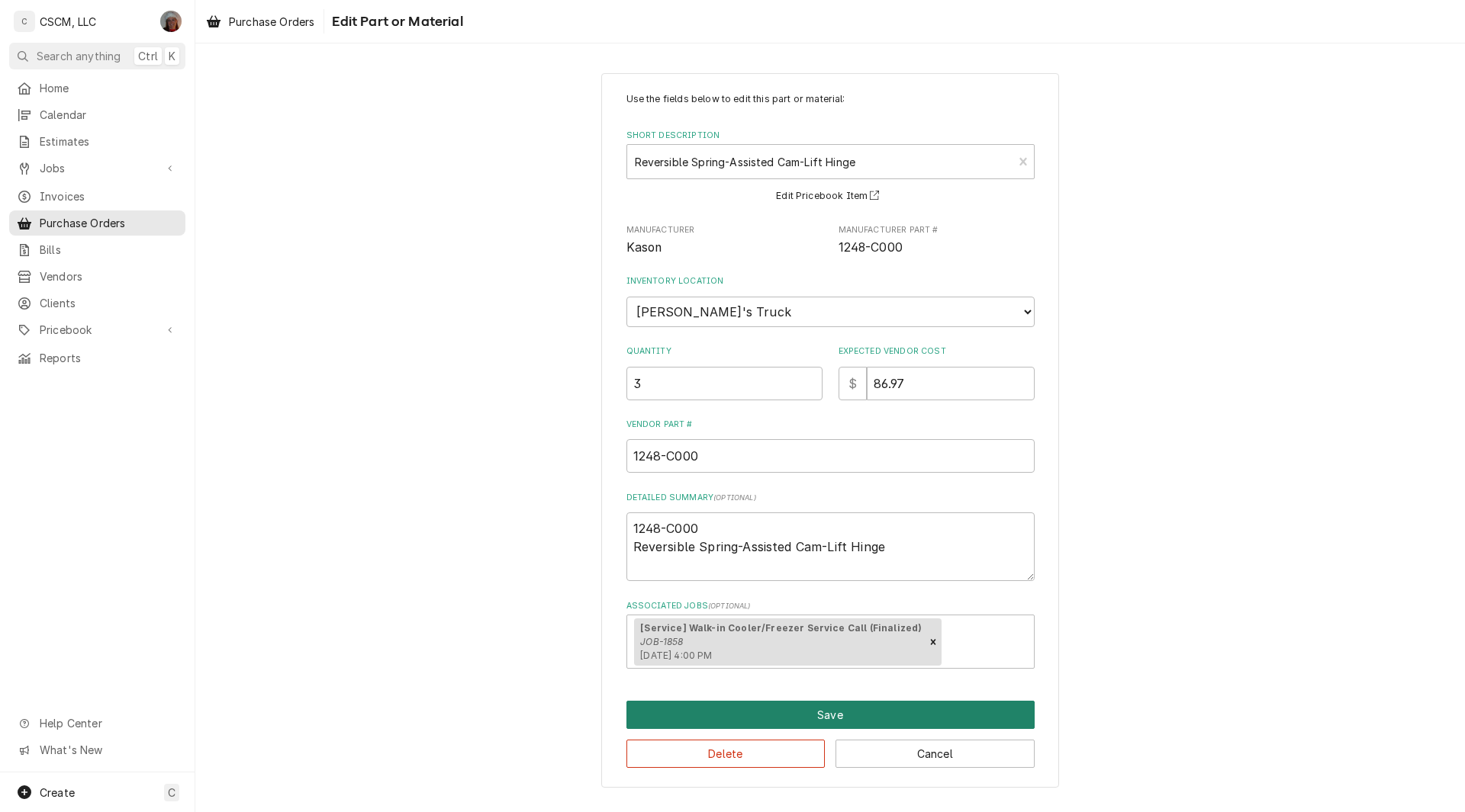
click at [787, 711] on button "Save" at bounding box center [831, 715] width 408 height 28
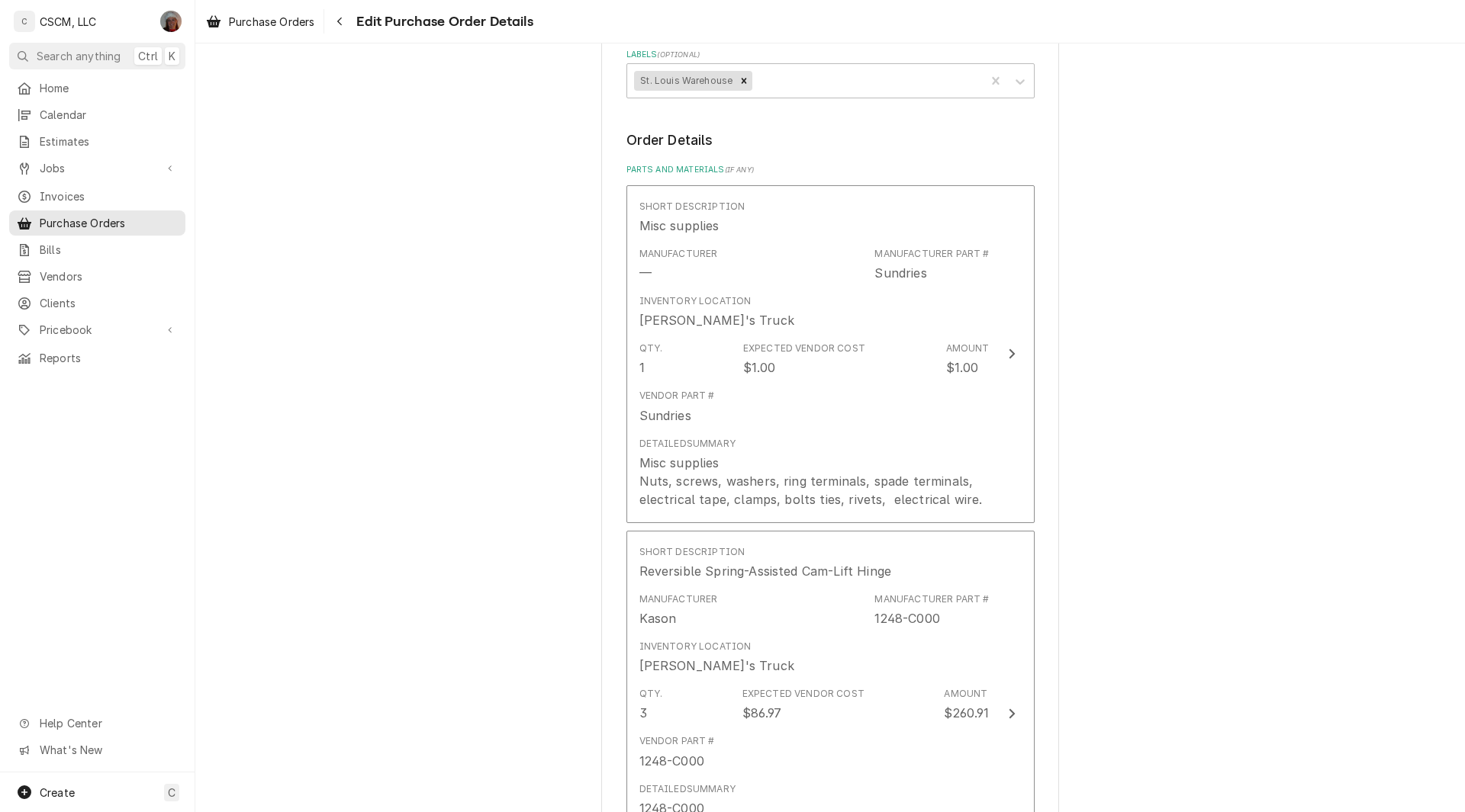
scroll to position [503, 0]
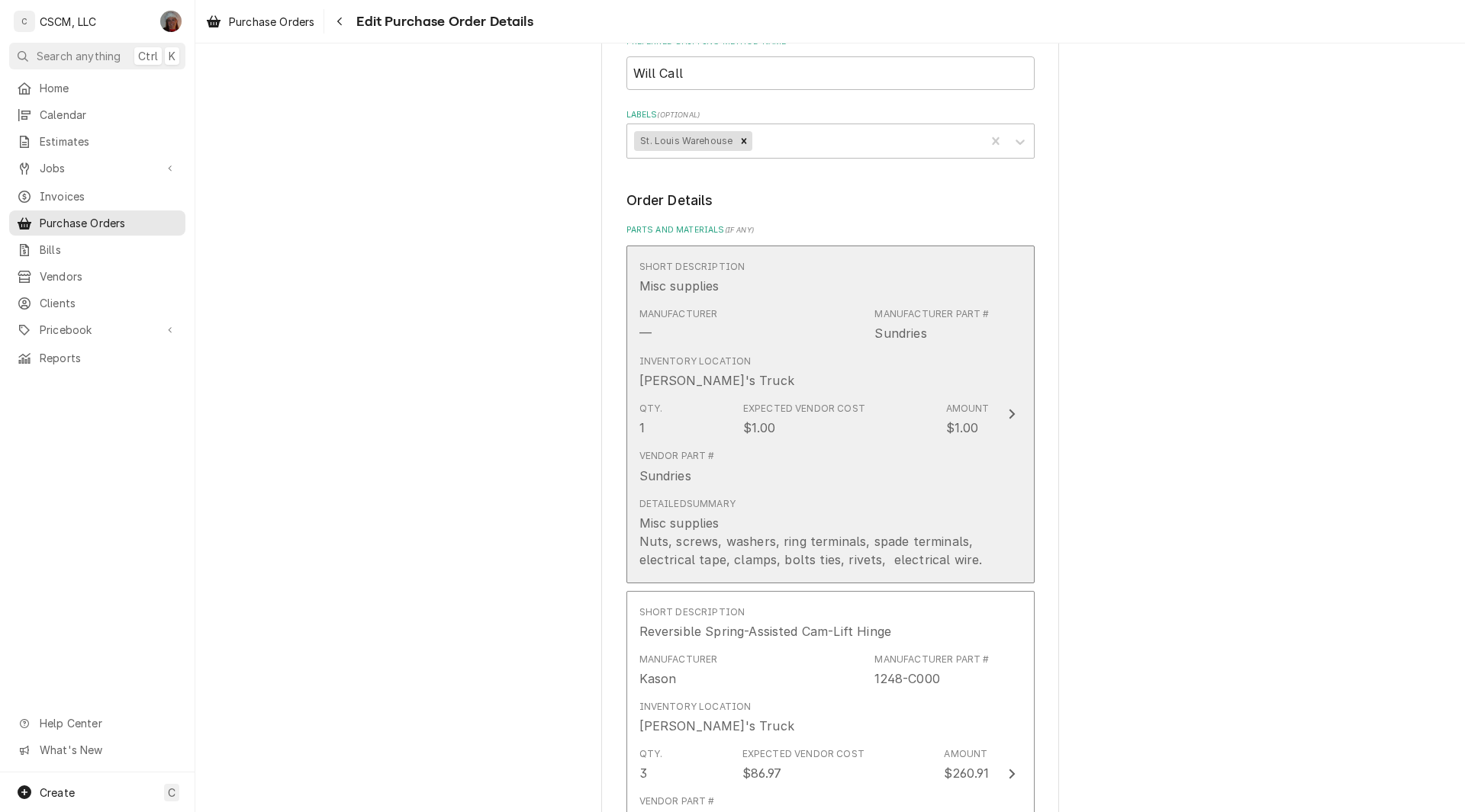
click at [913, 447] on div "Vendor Part # Sundries" at bounding box center [814, 467] width 350 height 47
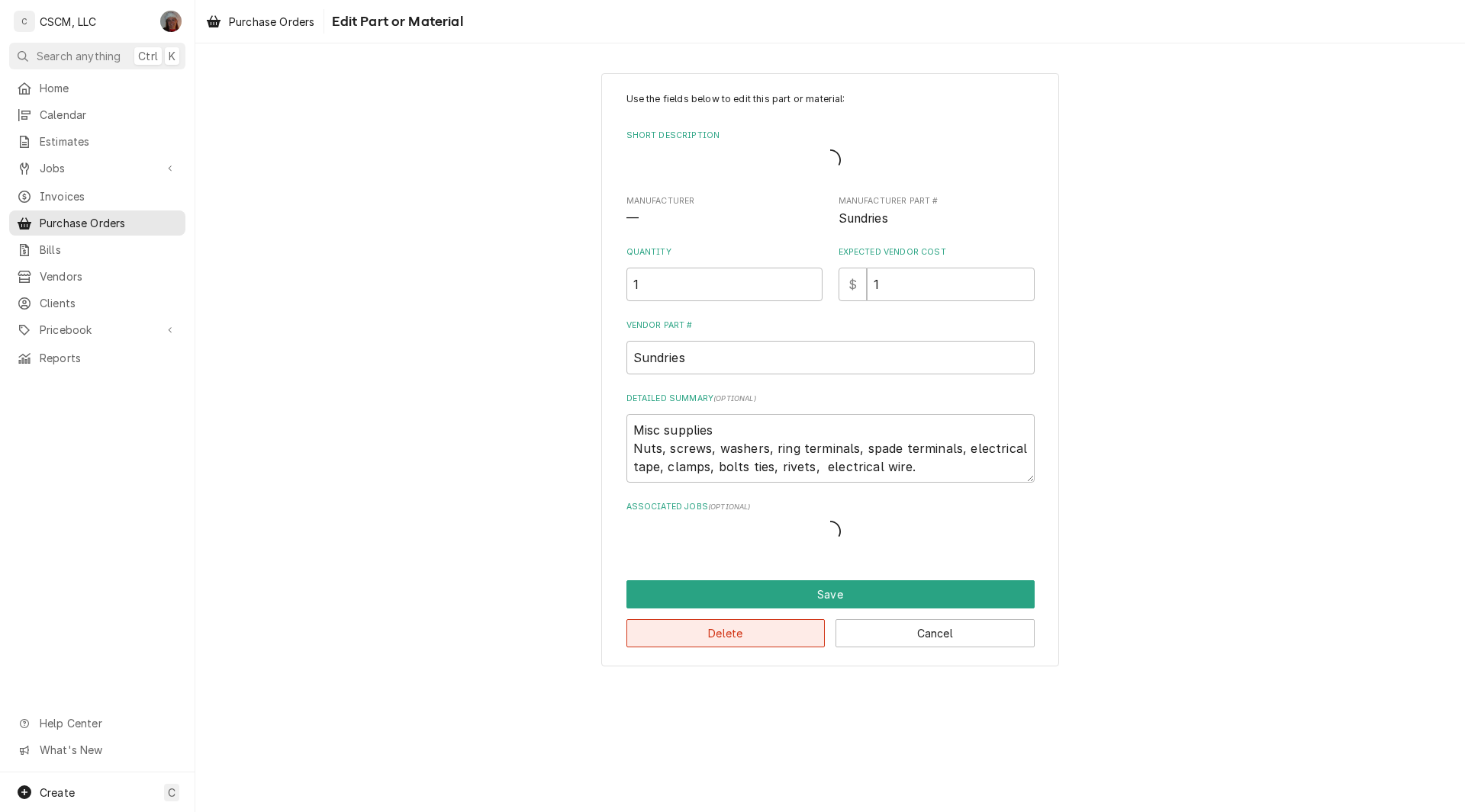
click at [703, 641] on button "Delete" at bounding box center [726, 633] width 199 height 28
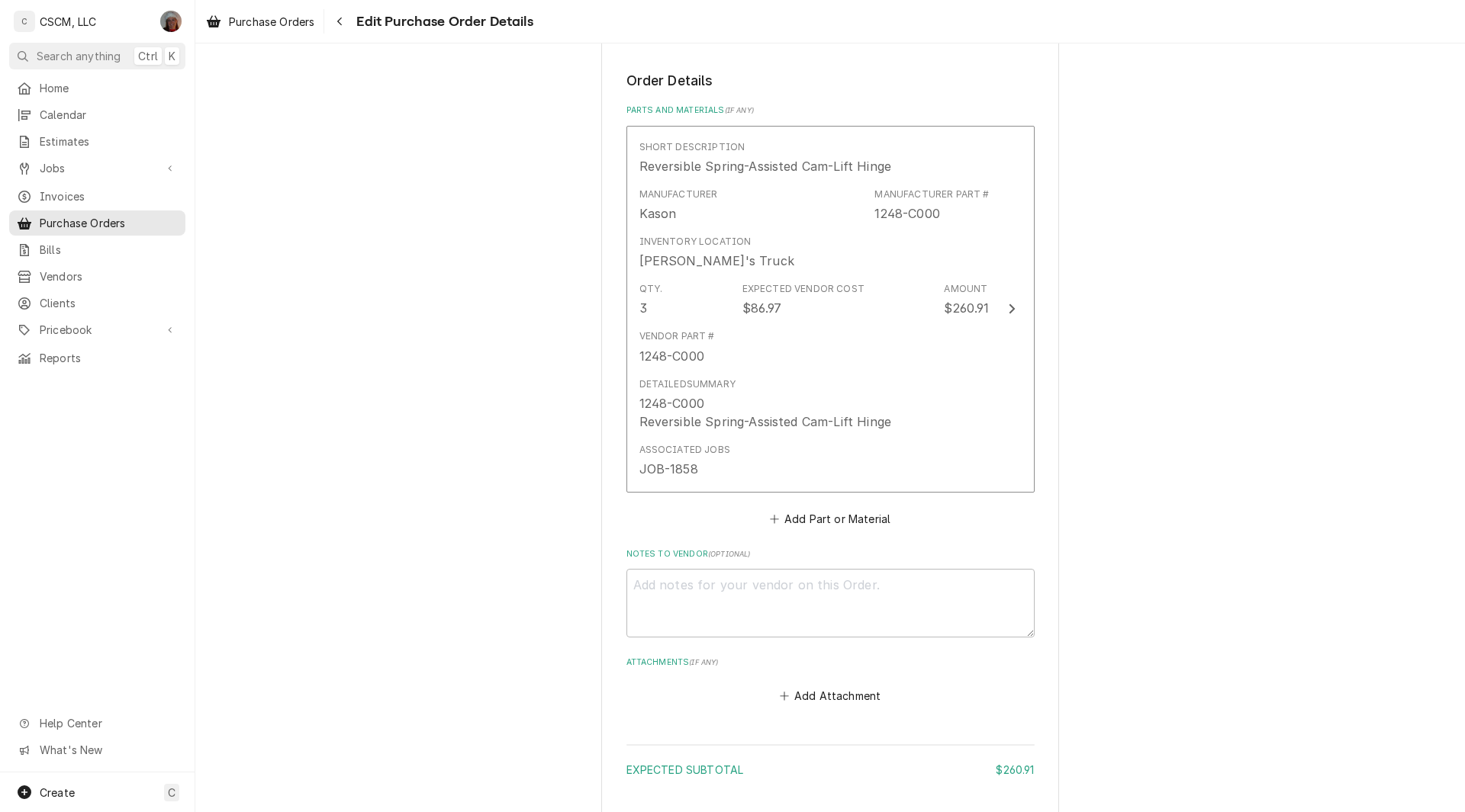
scroll to position [842, 0]
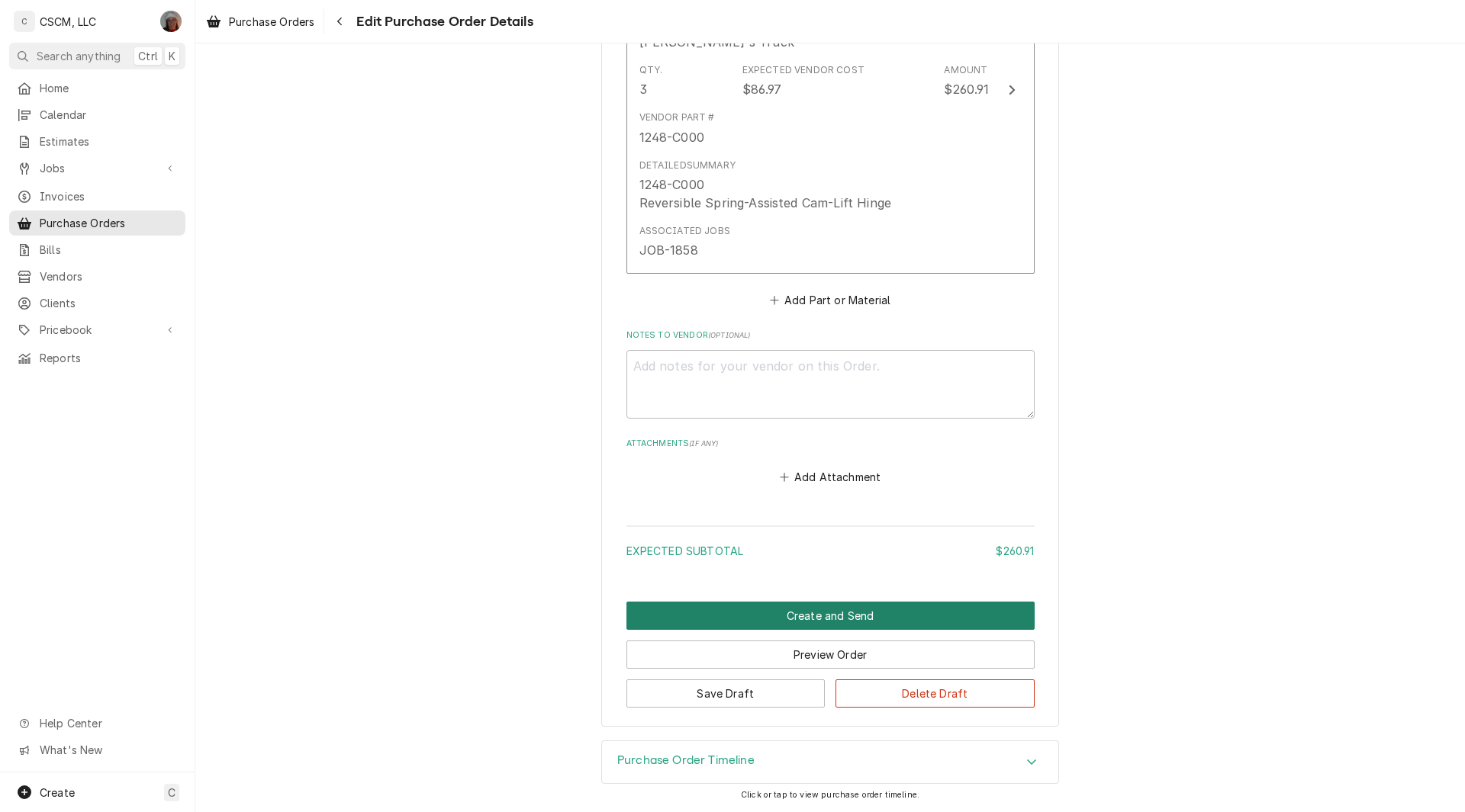
click at [803, 612] on button "Create and Send" at bounding box center [831, 616] width 408 height 28
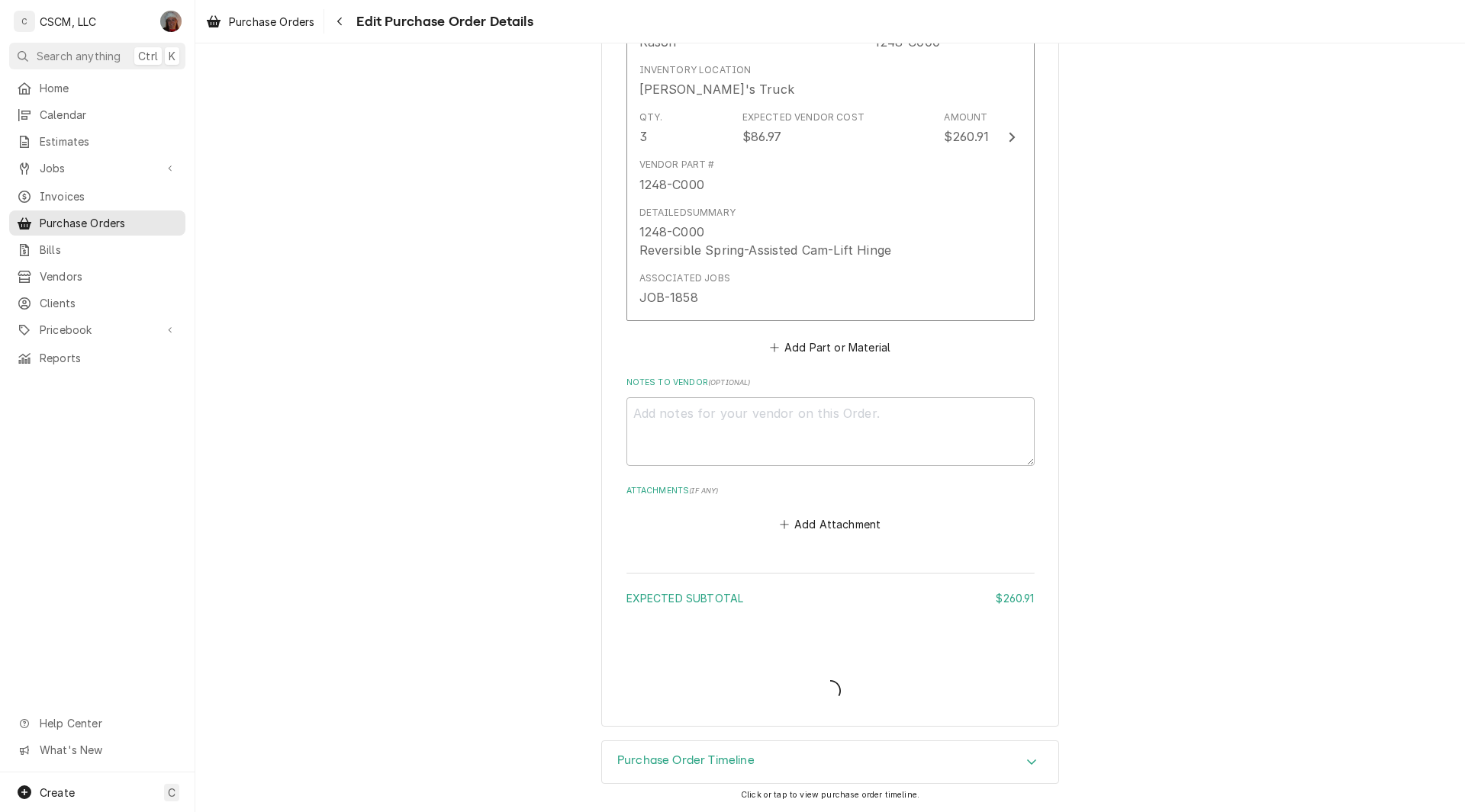
scroll to position [721, 0]
type textarea "x"
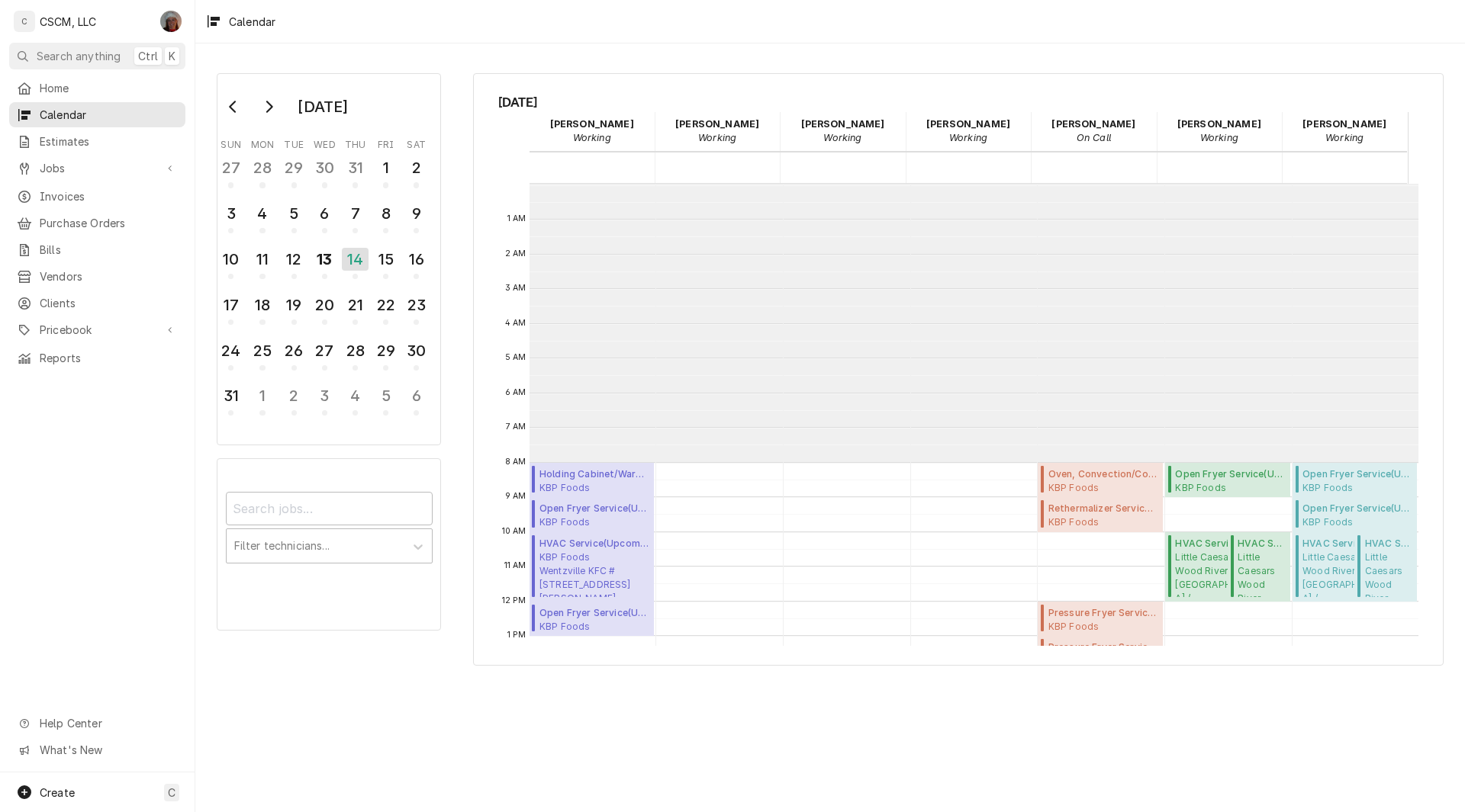
scroll to position [278, 0]
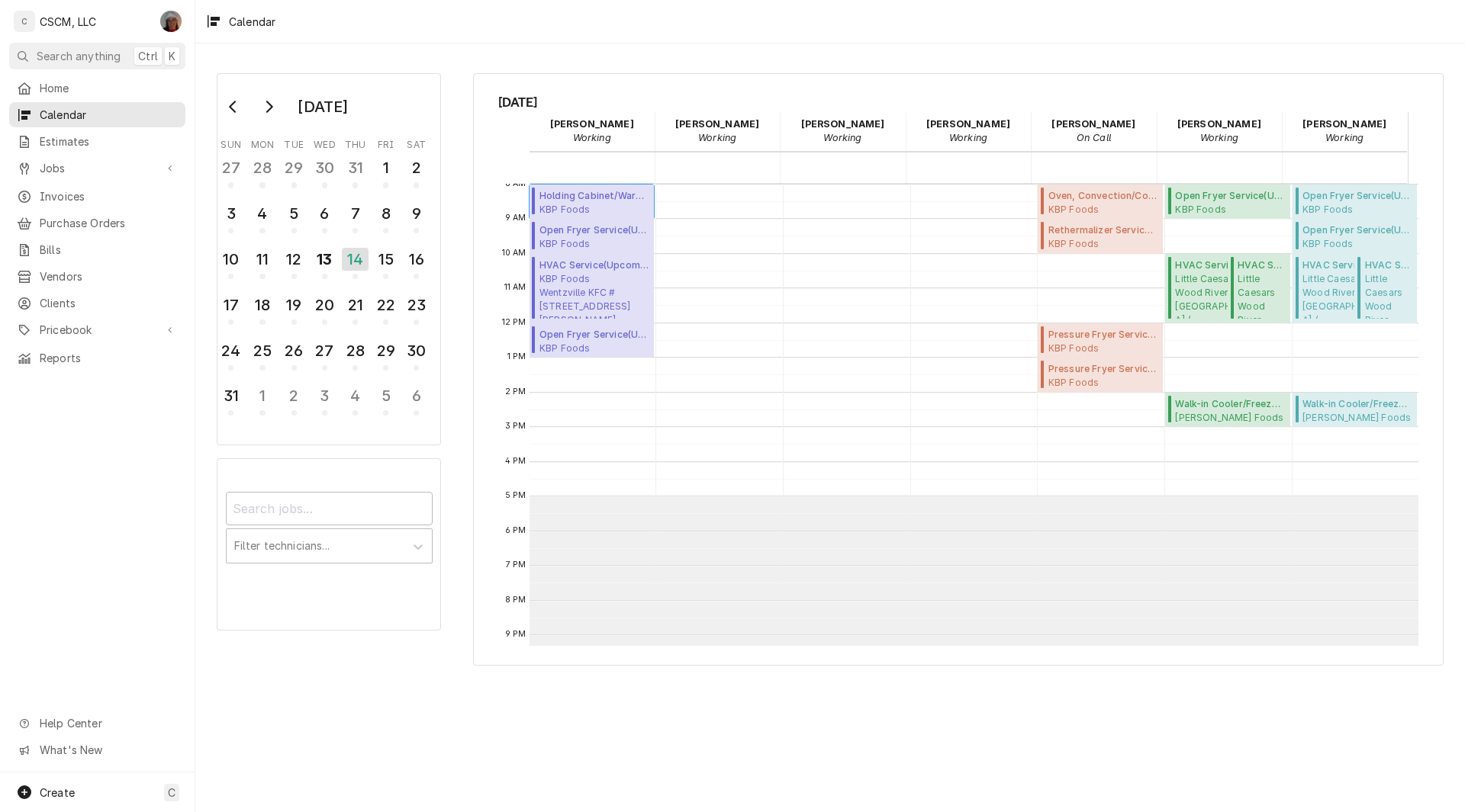
click at [583, 199] on span "Holding Cabinet/Warmer Service ( Upcoming )" at bounding box center [594, 195] width 110 height 13
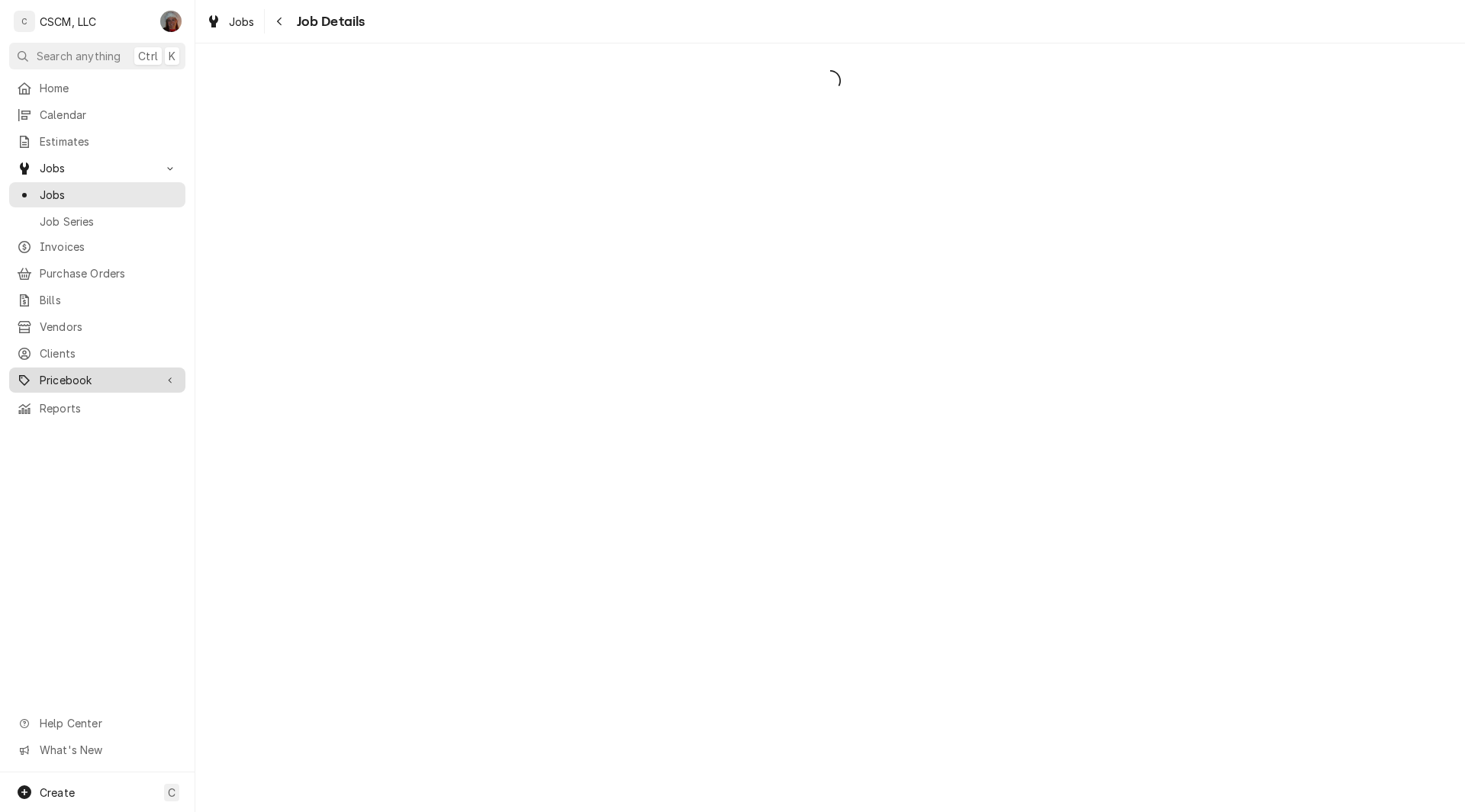
click at [67, 373] on span "Pricebook" at bounding box center [97, 380] width 115 height 16
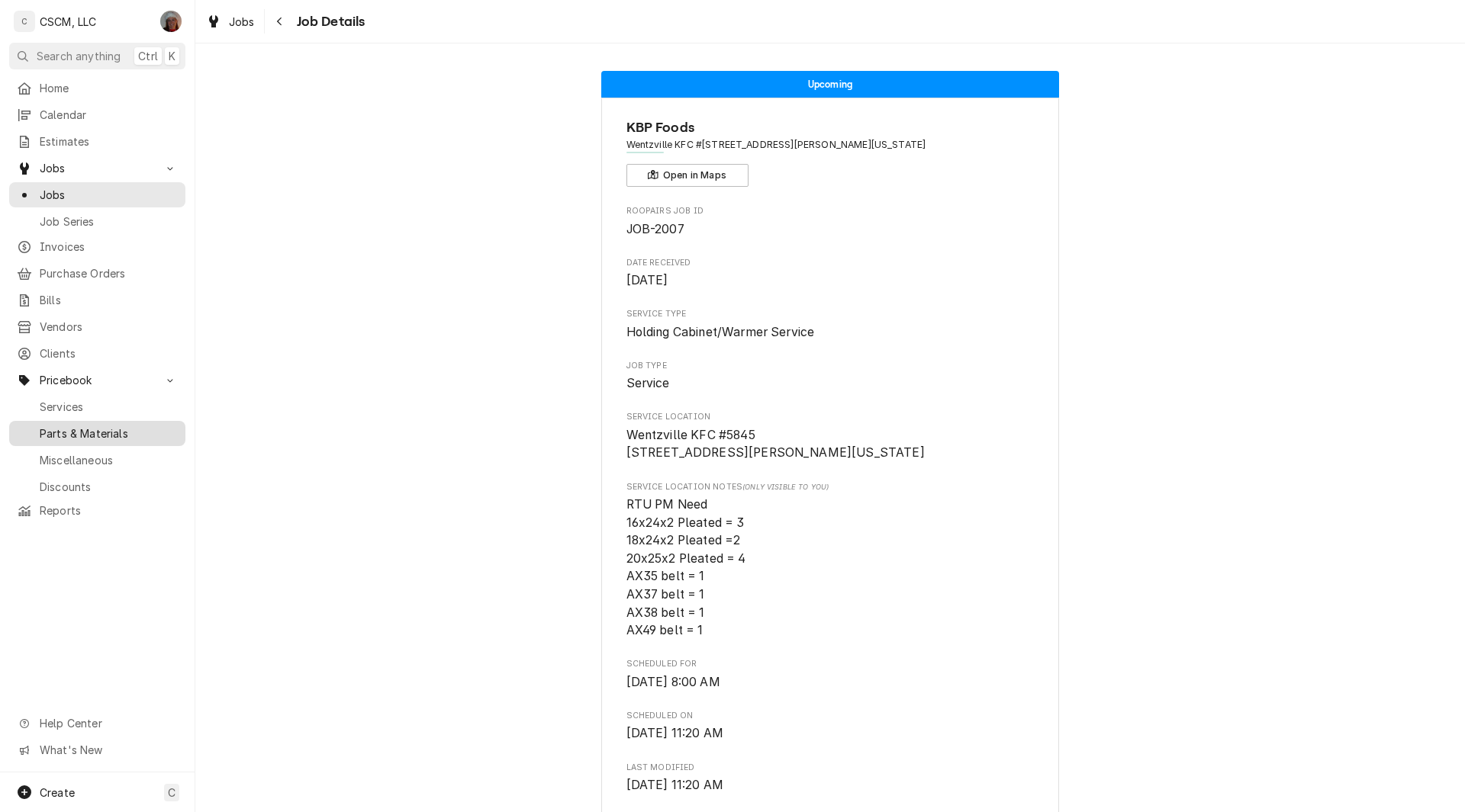
click at [63, 425] on span "Parts & Materials" at bounding box center [108, 433] width 138 height 16
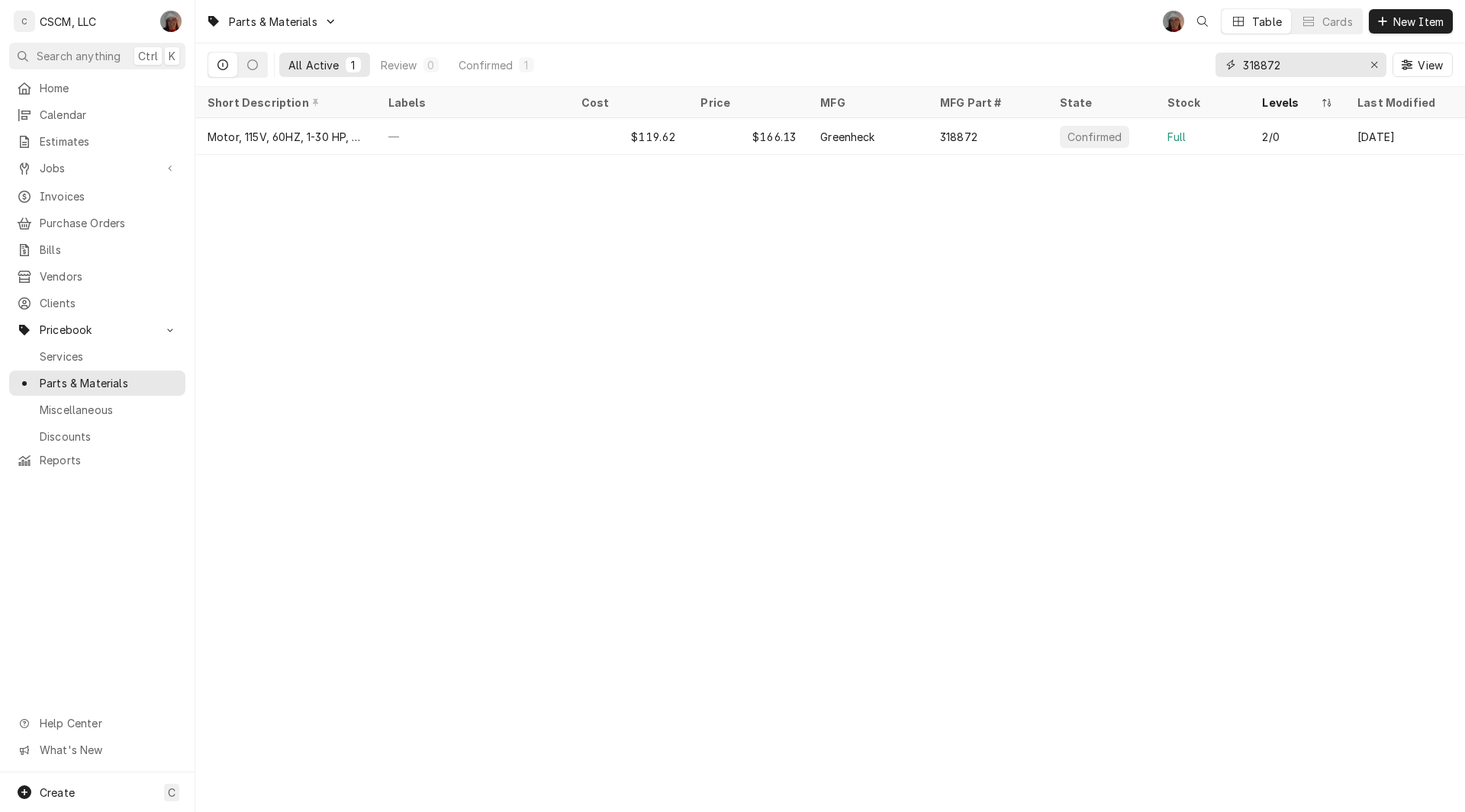
drag, startPoint x: 1288, startPoint y: 64, endPoint x: 1184, endPoint y: 67, distance: 104.0
click at [1184, 67] on div "All Active 1 Review 0 Confirmed 1 318872 View" at bounding box center [830, 65] width 1245 height 43
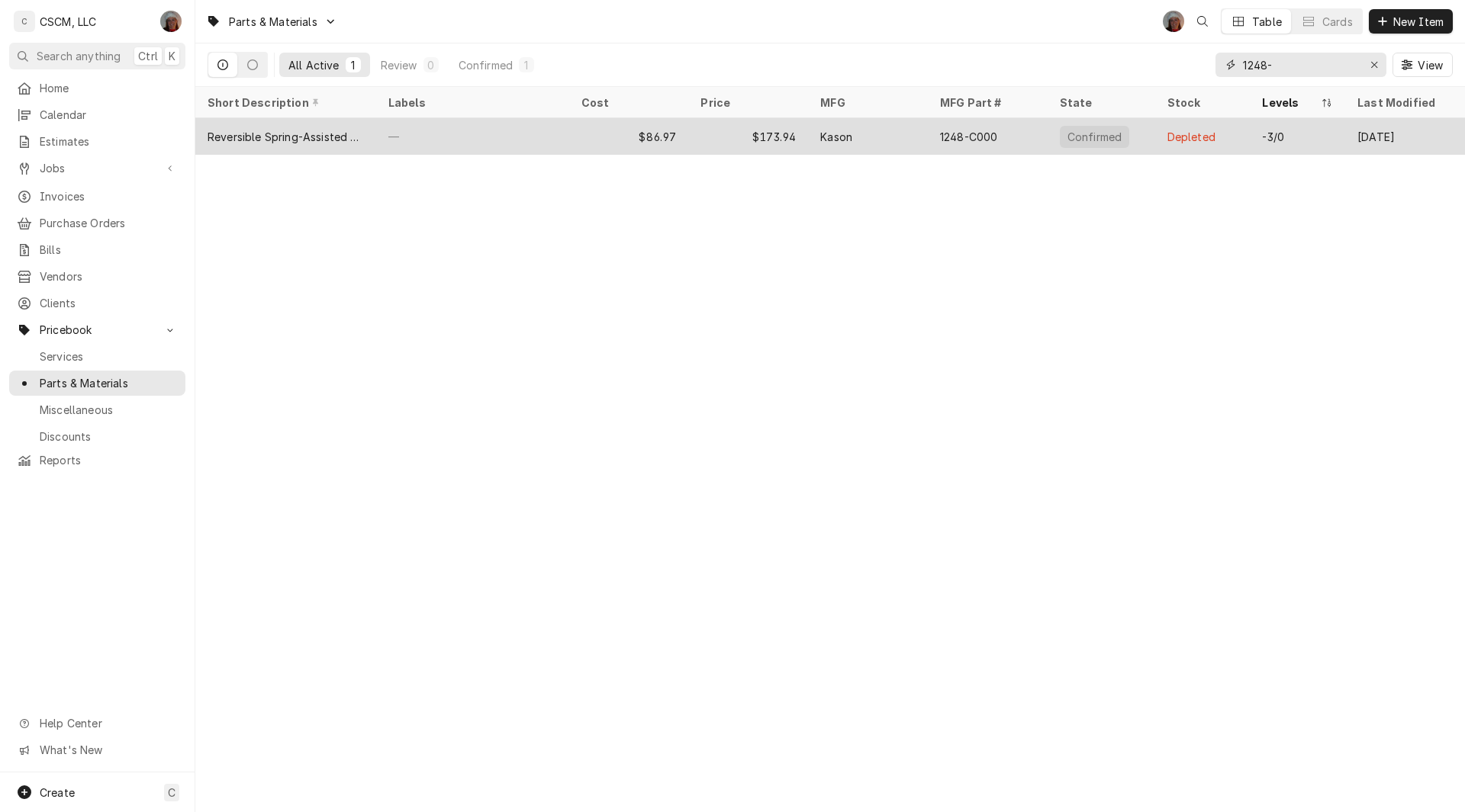
type input "1248-"
click at [280, 132] on div "Reversible Spring-Assisted Cam-Lift Hinge" at bounding box center [285, 137] width 157 height 16
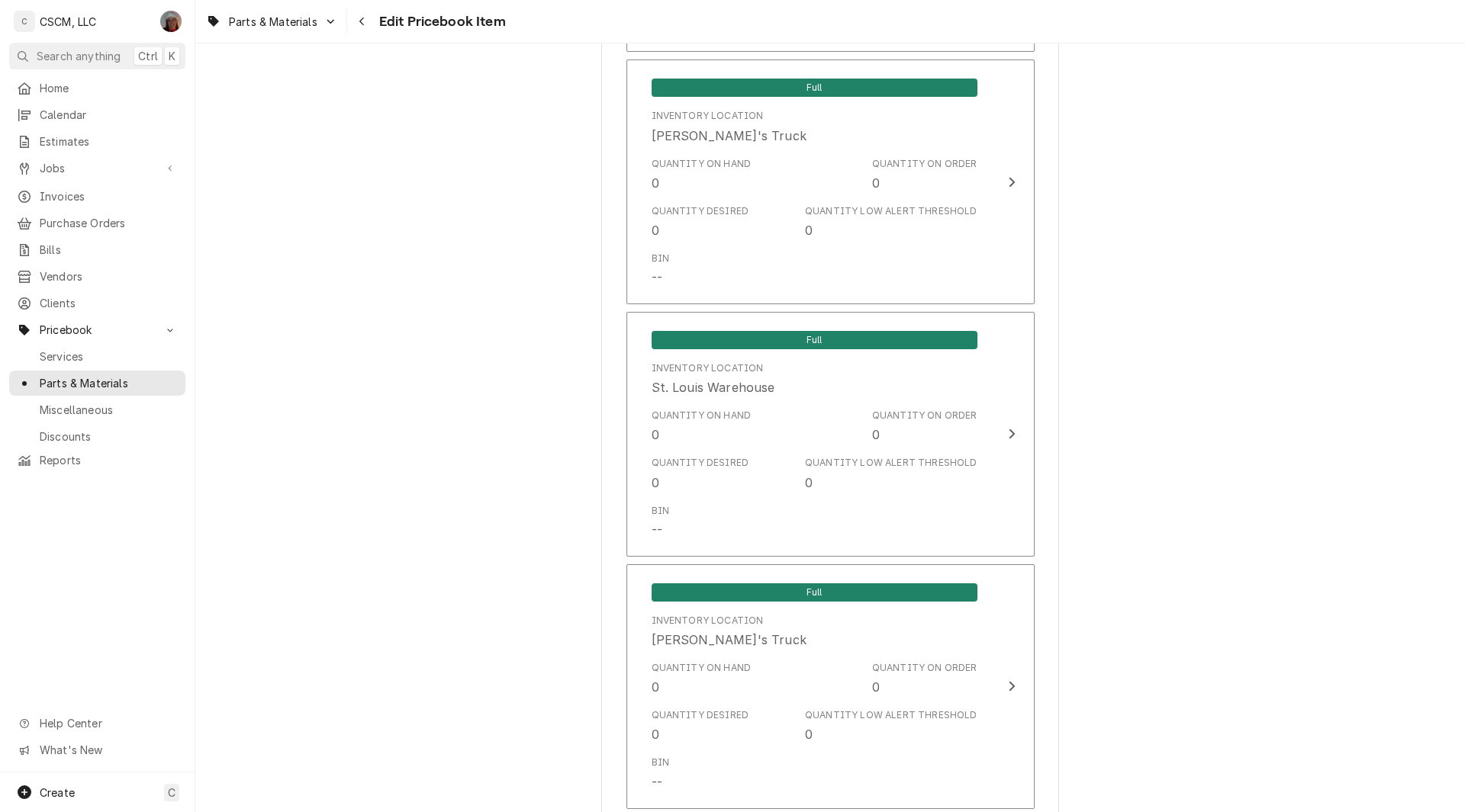
scroll to position [2898, 0]
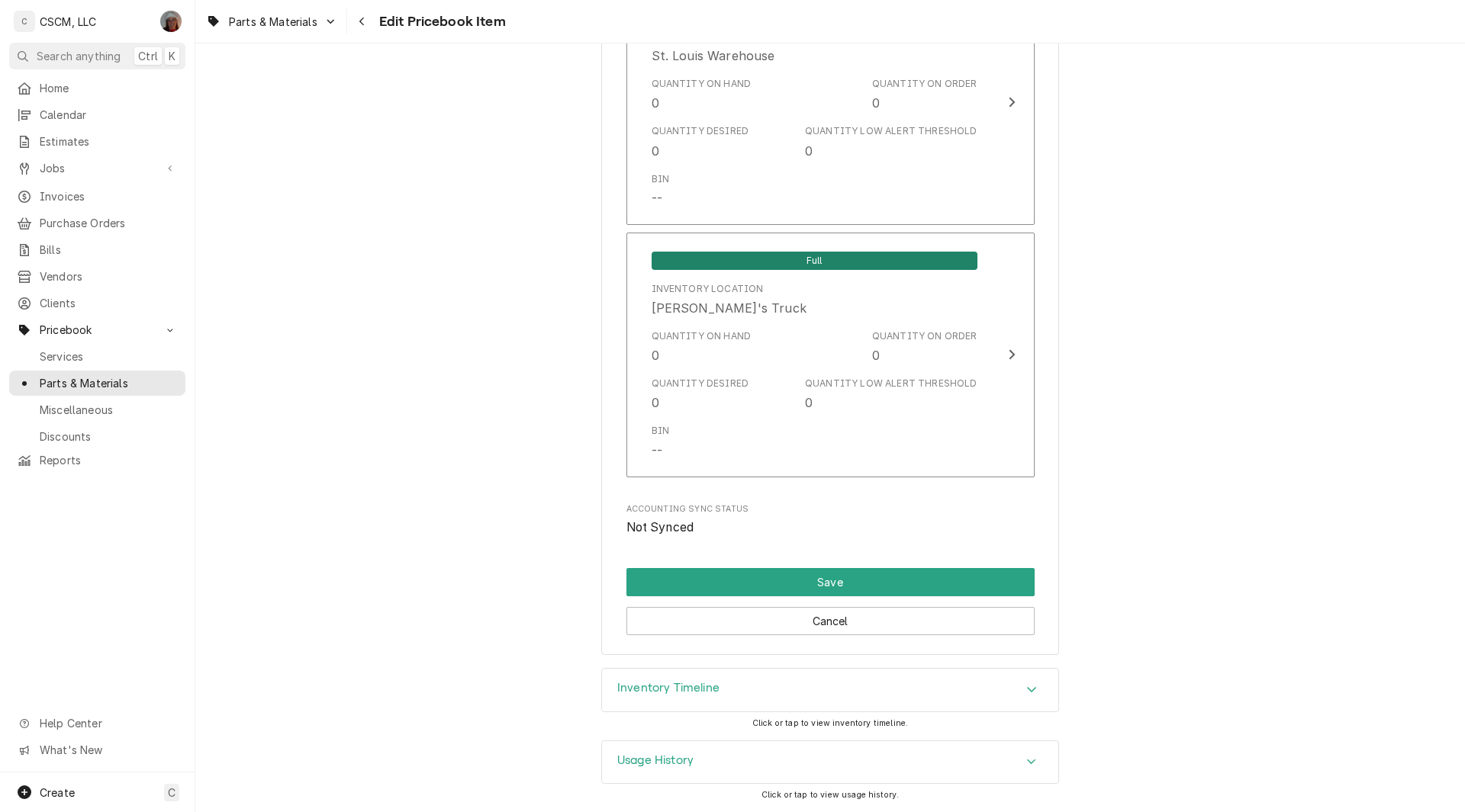
click at [1028, 763] on icon "Accordion Header" at bounding box center [1032, 762] width 11 height 12
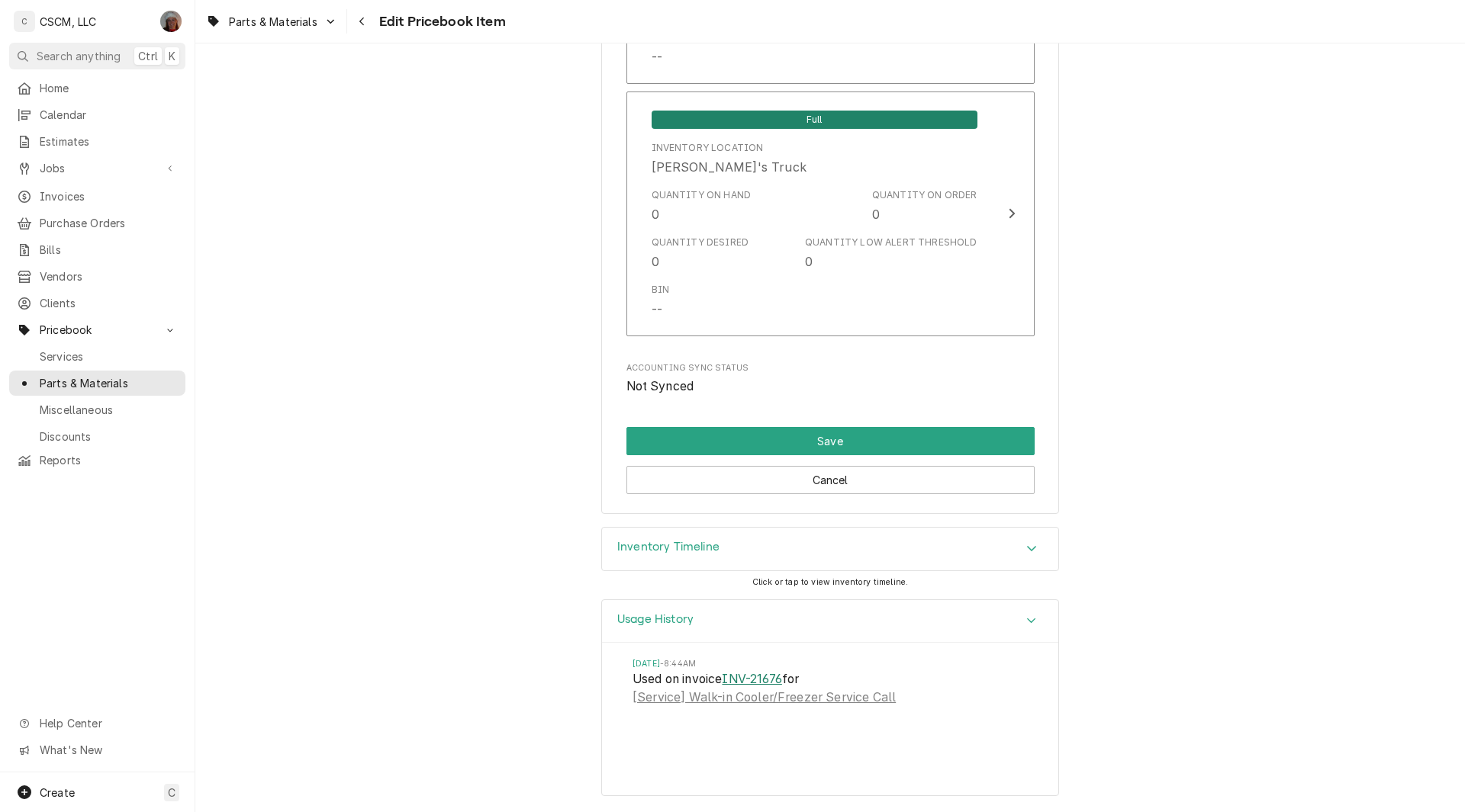
click at [762, 678] on link "INV-21676" at bounding box center [752, 679] width 60 height 18
click at [820, 442] on button "Save" at bounding box center [831, 441] width 408 height 28
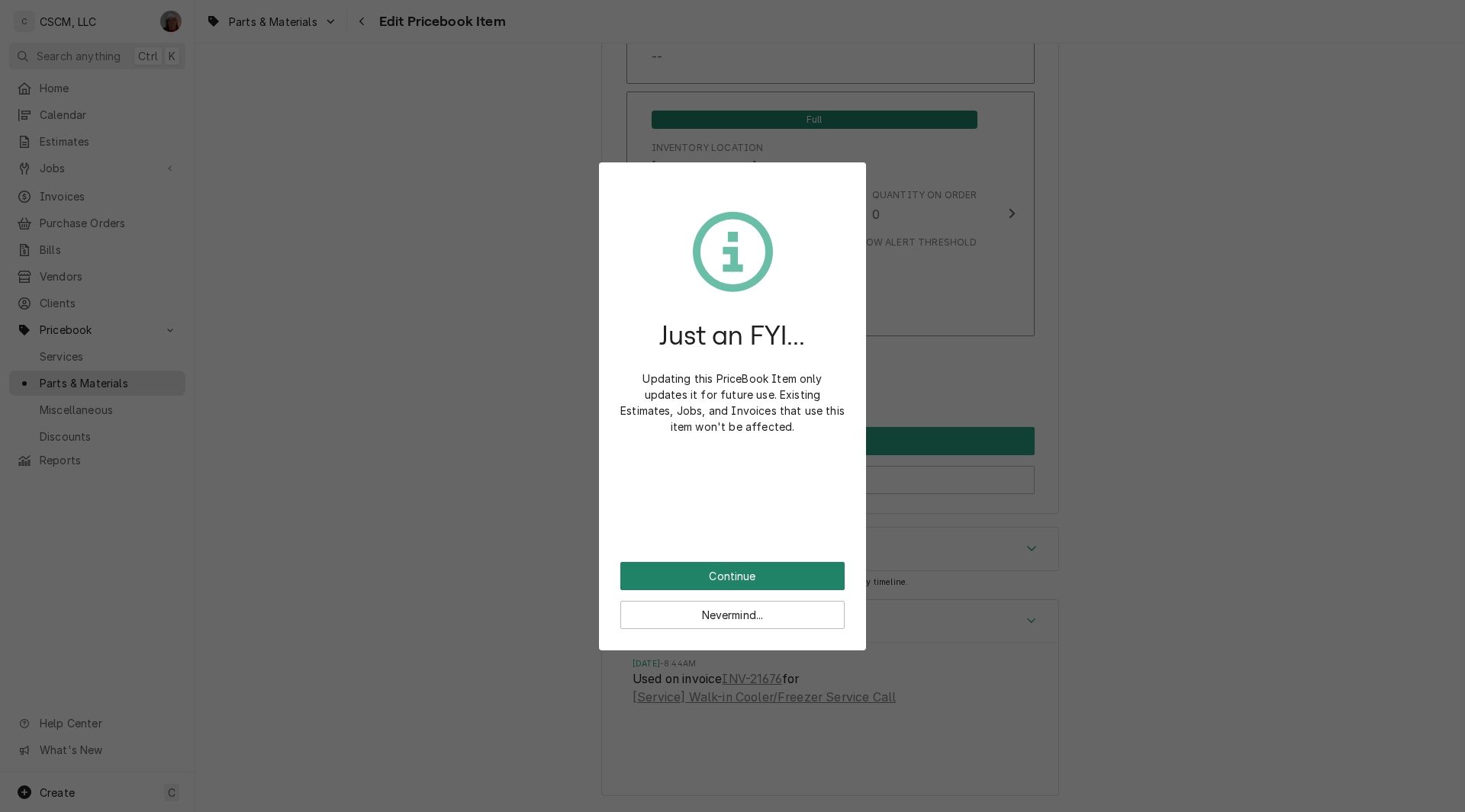
click at [644, 572] on button "Continue" at bounding box center [732, 577] width 225 height 28
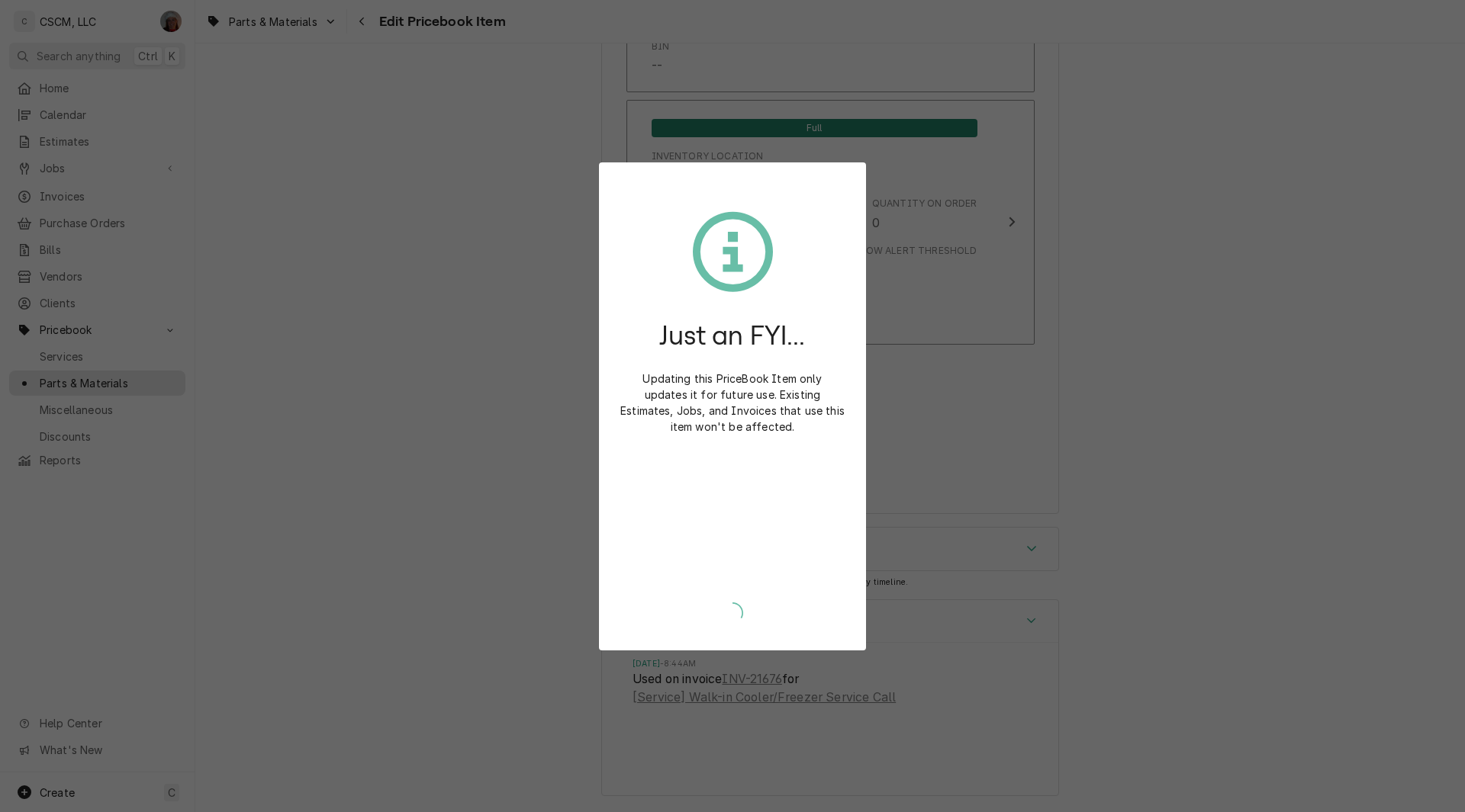
scroll to position [3030, 0]
type textarea "x"
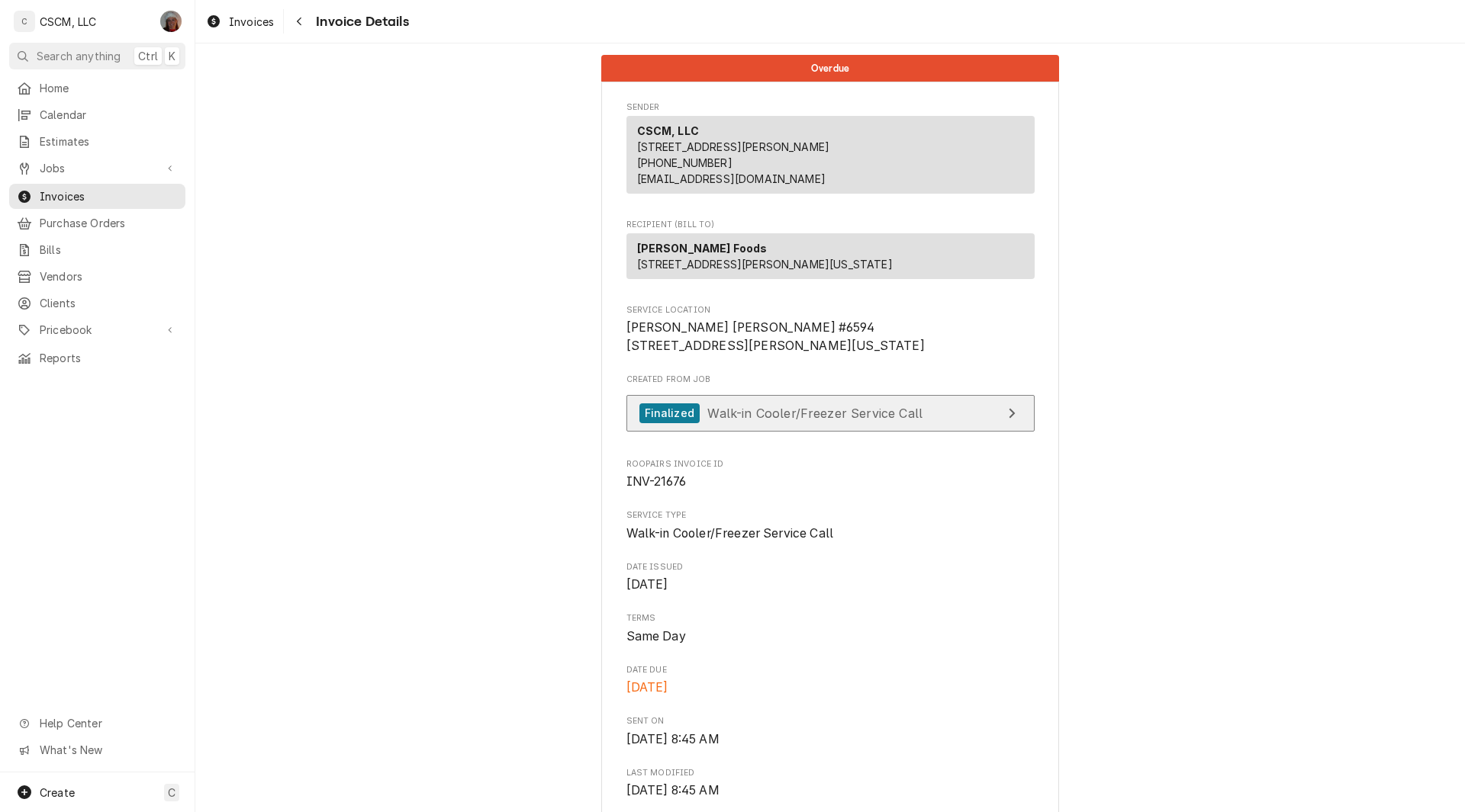
click at [708, 421] on span "Walk-in Cooler/Freezer Service Call" at bounding box center [815, 412] width 215 height 15
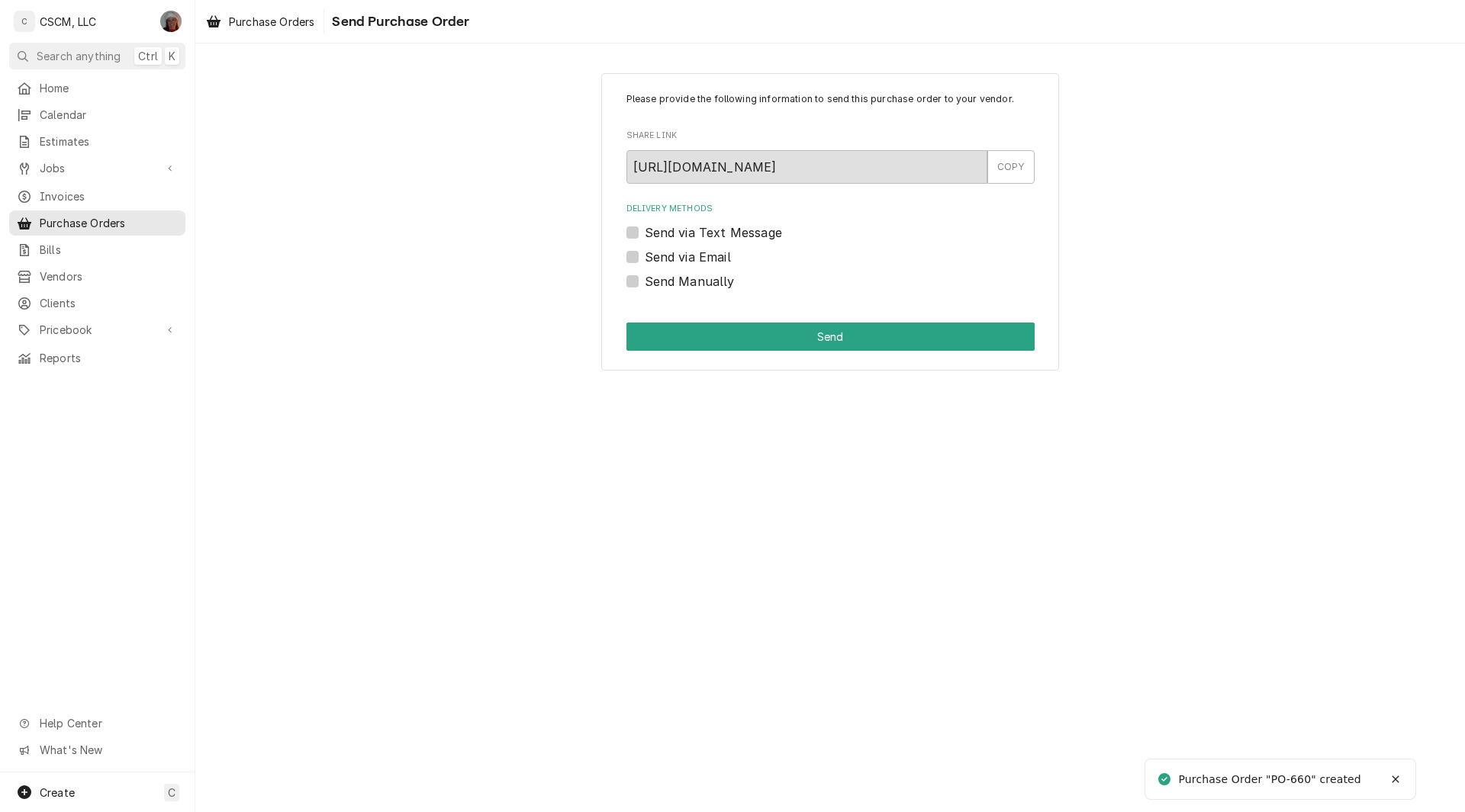
click at [645, 277] on label "Send Manually" at bounding box center [690, 281] width 90 height 18
click at [645, 277] on input "Send Manually" at bounding box center [849, 289] width 408 height 34
checkbox input "true"
click at [682, 335] on button "Send" at bounding box center [831, 337] width 408 height 28
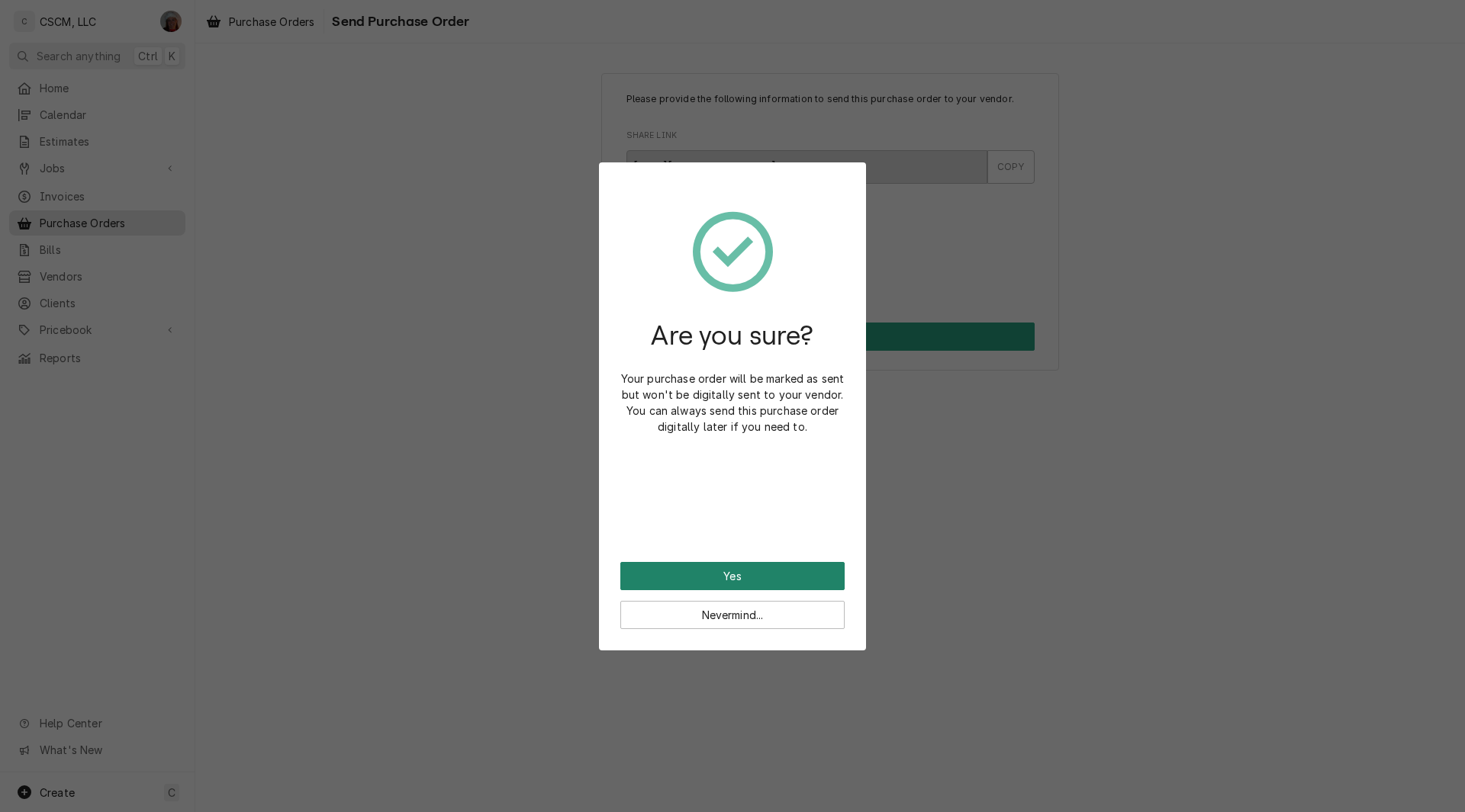
click at [679, 565] on button "Yes" at bounding box center [732, 577] width 225 height 28
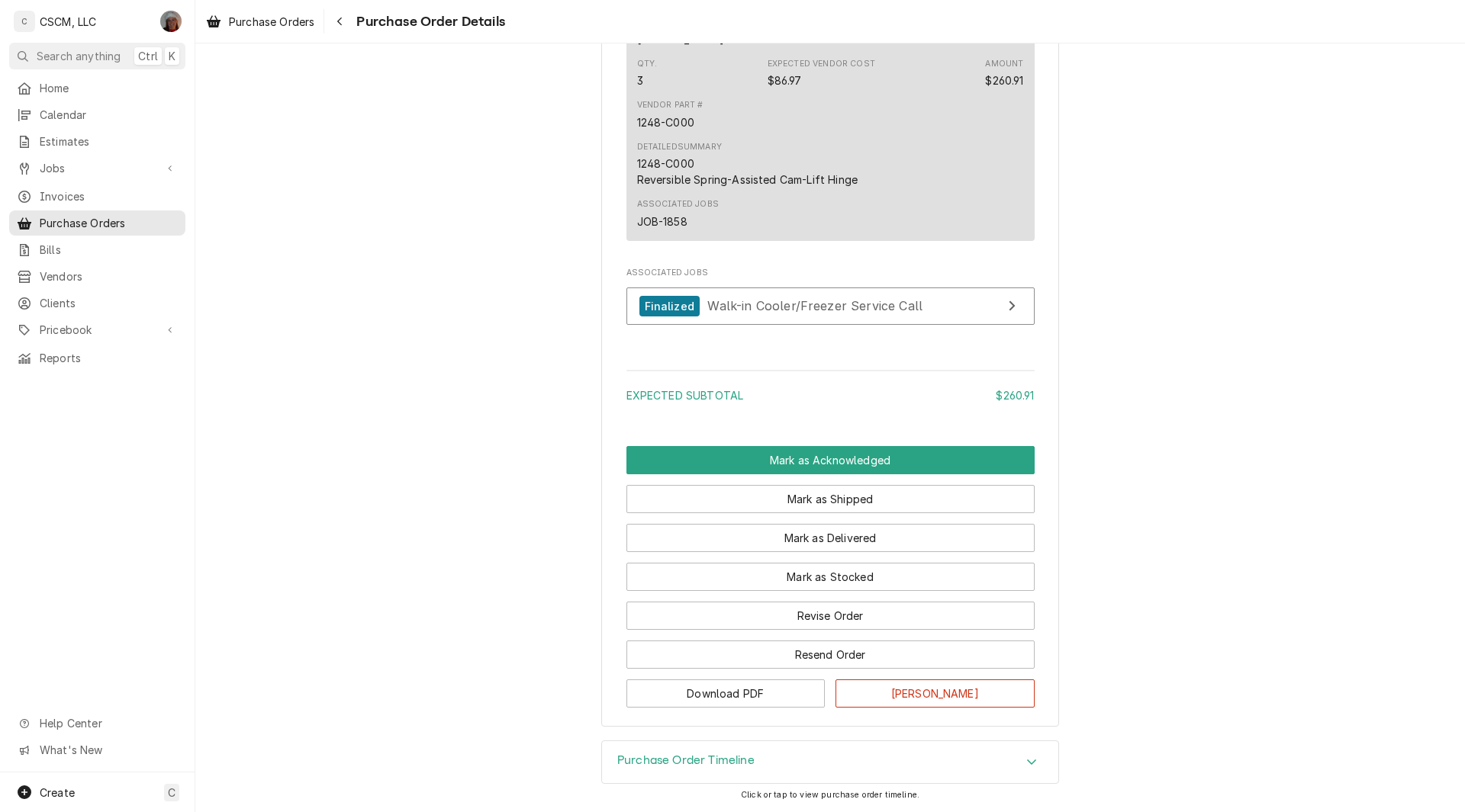
scroll to position [980, 0]
click at [897, 465] on button "Mark as Acknowledged" at bounding box center [831, 460] width 408 height 28
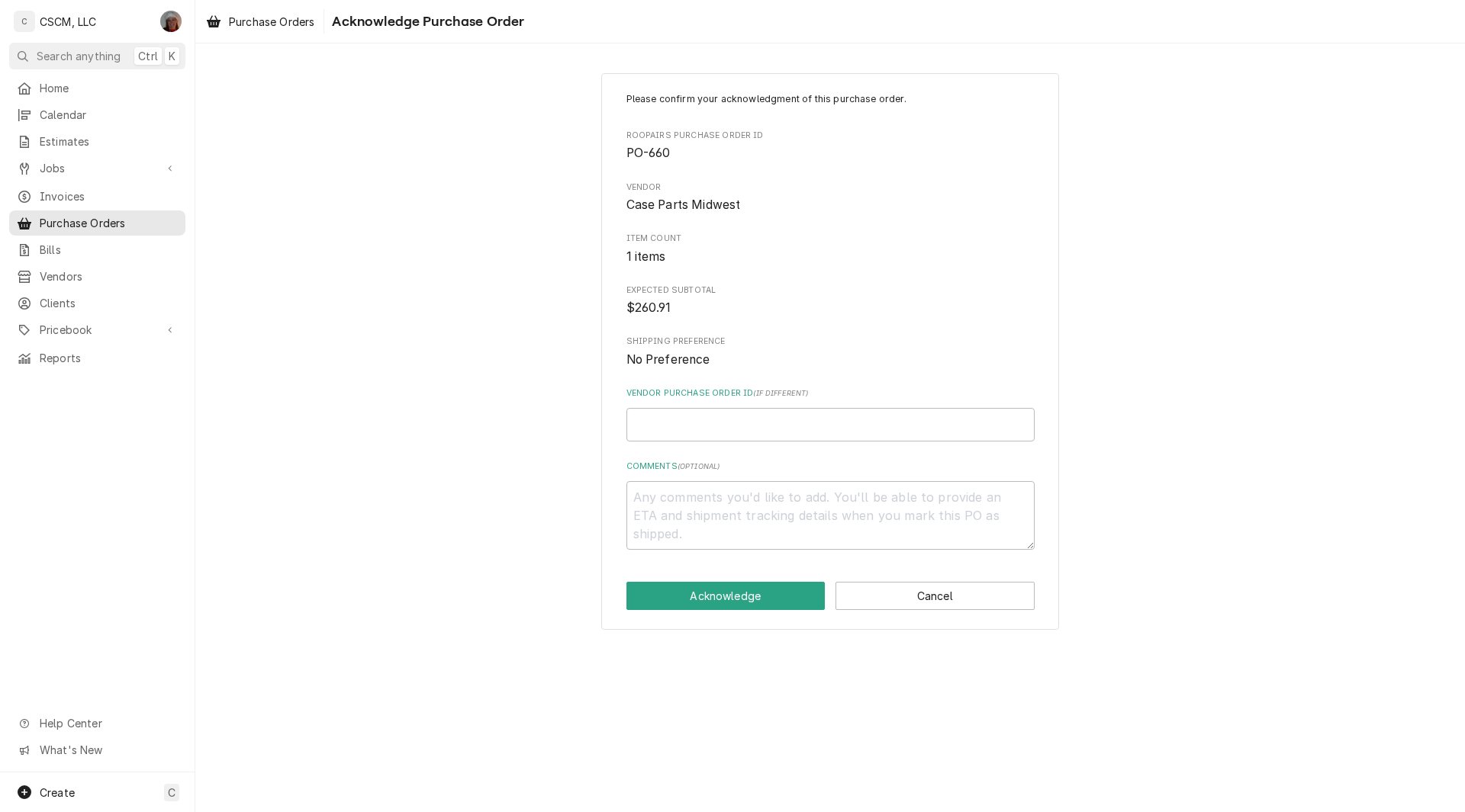
click at [897, 465] on label "Comments ( optional )" at bounding box center [831, 466] width 408 height 12
click at [897, 481] on textarea "Comments ( optional )" at bounding box center [831, 515] width 408 height 69
click at [693, 425] on input "Vendor Purchase Order ID ( if different )" at bounding box center [831, 425] width 408 height 34
paste input "0003415221"
type textarea "x"
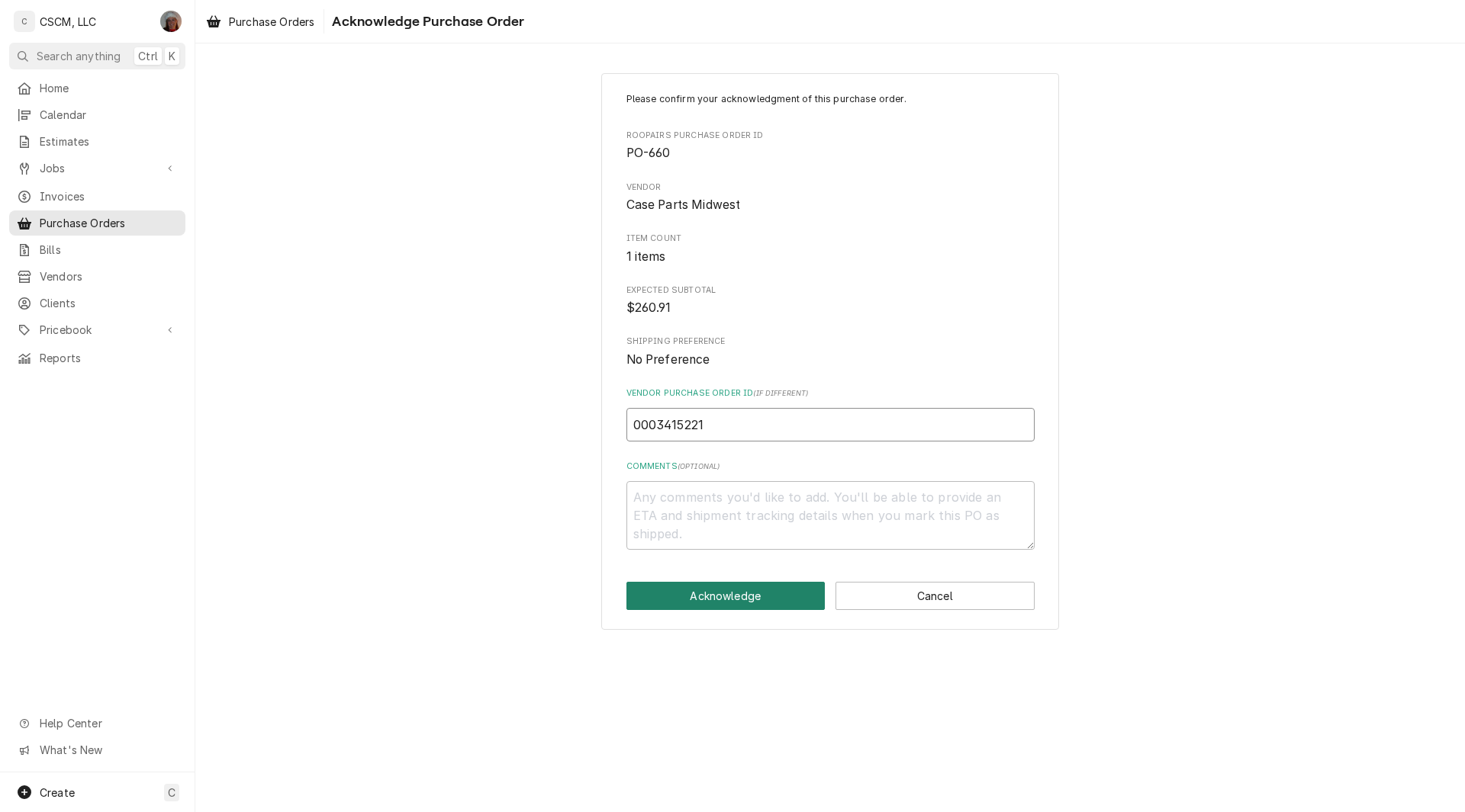
type input "0003415221"
click at [716, 599] on button "Acknowledge" at bounding box center [726, 596] width 199 height 28
type textarea "x"
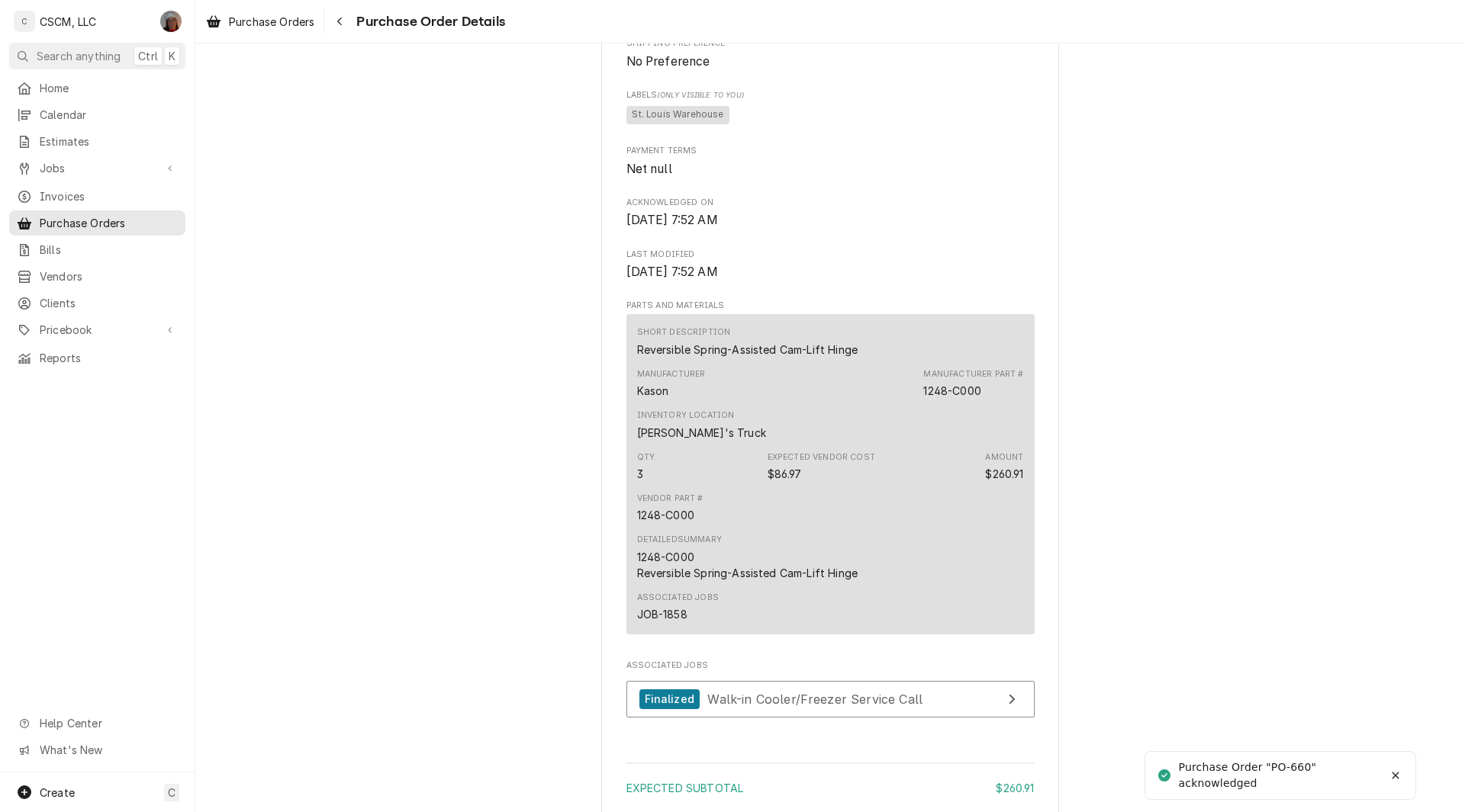
scroll to position [954, 0]
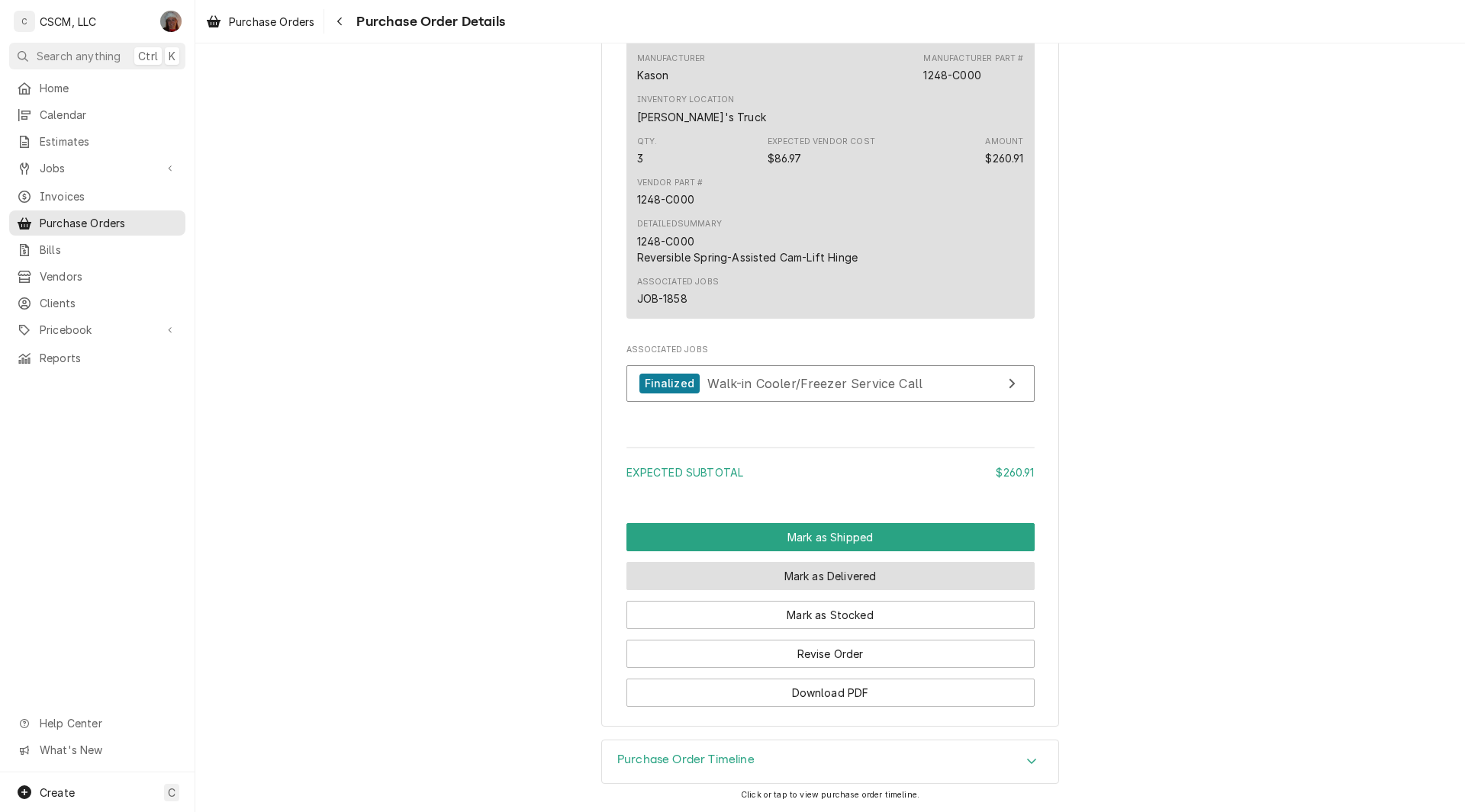
click at [814, 570] on button "Mark as Delivered" at bounding box center [831, 577] width 408 height 28
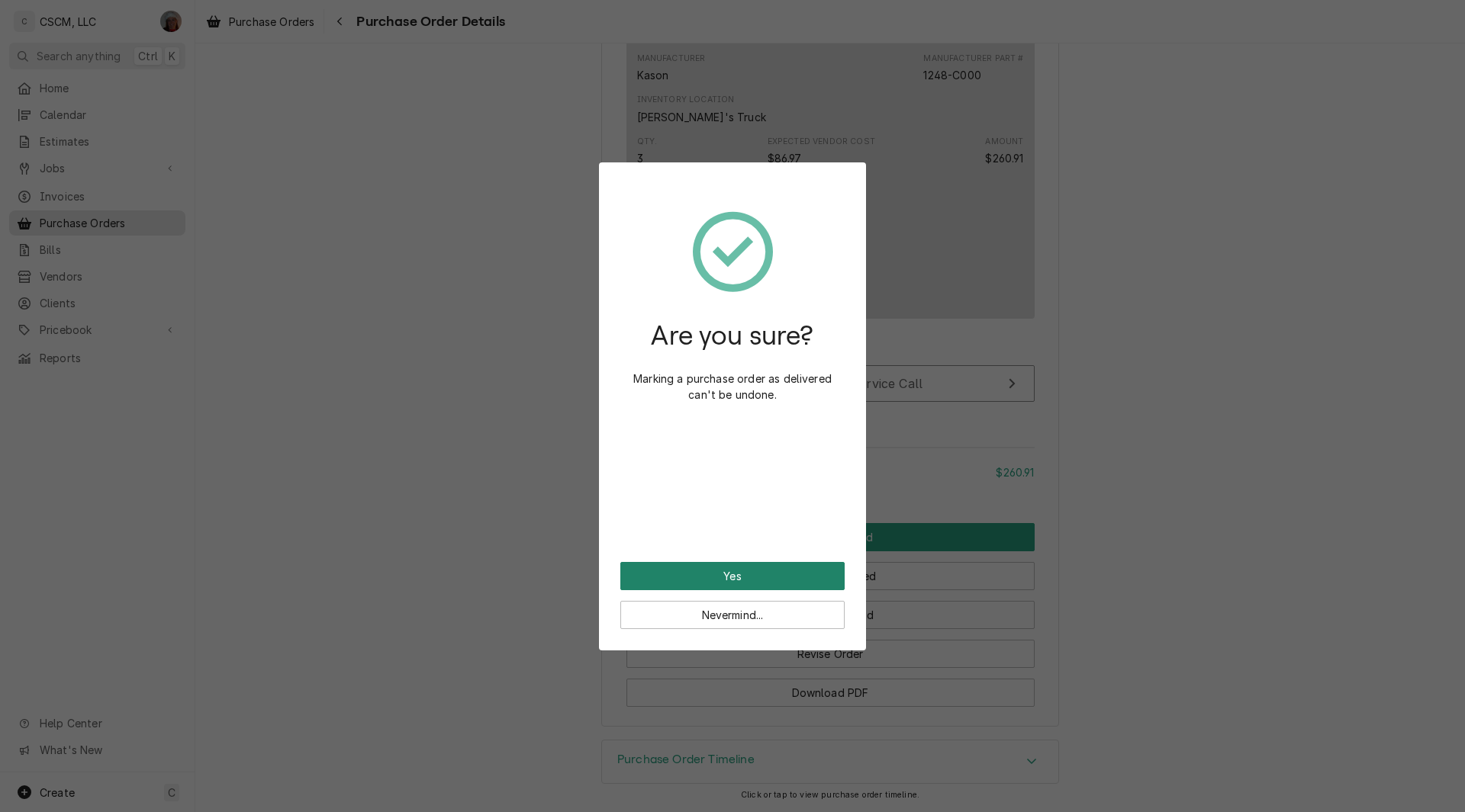
click at [717, 581] on button "Yes" at bounding box center [732, 577] width 225 height 28
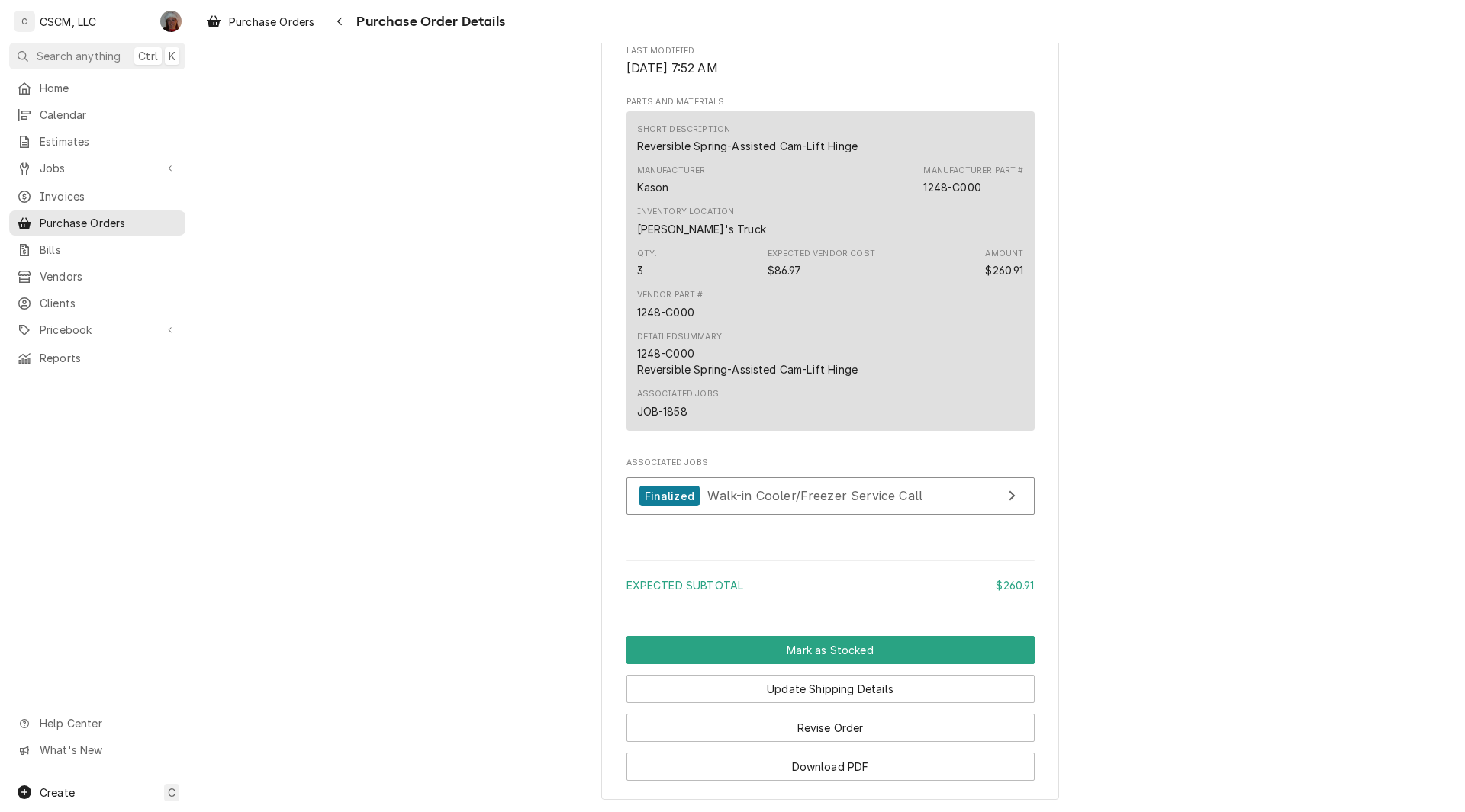
scroll to position [1087, 0]
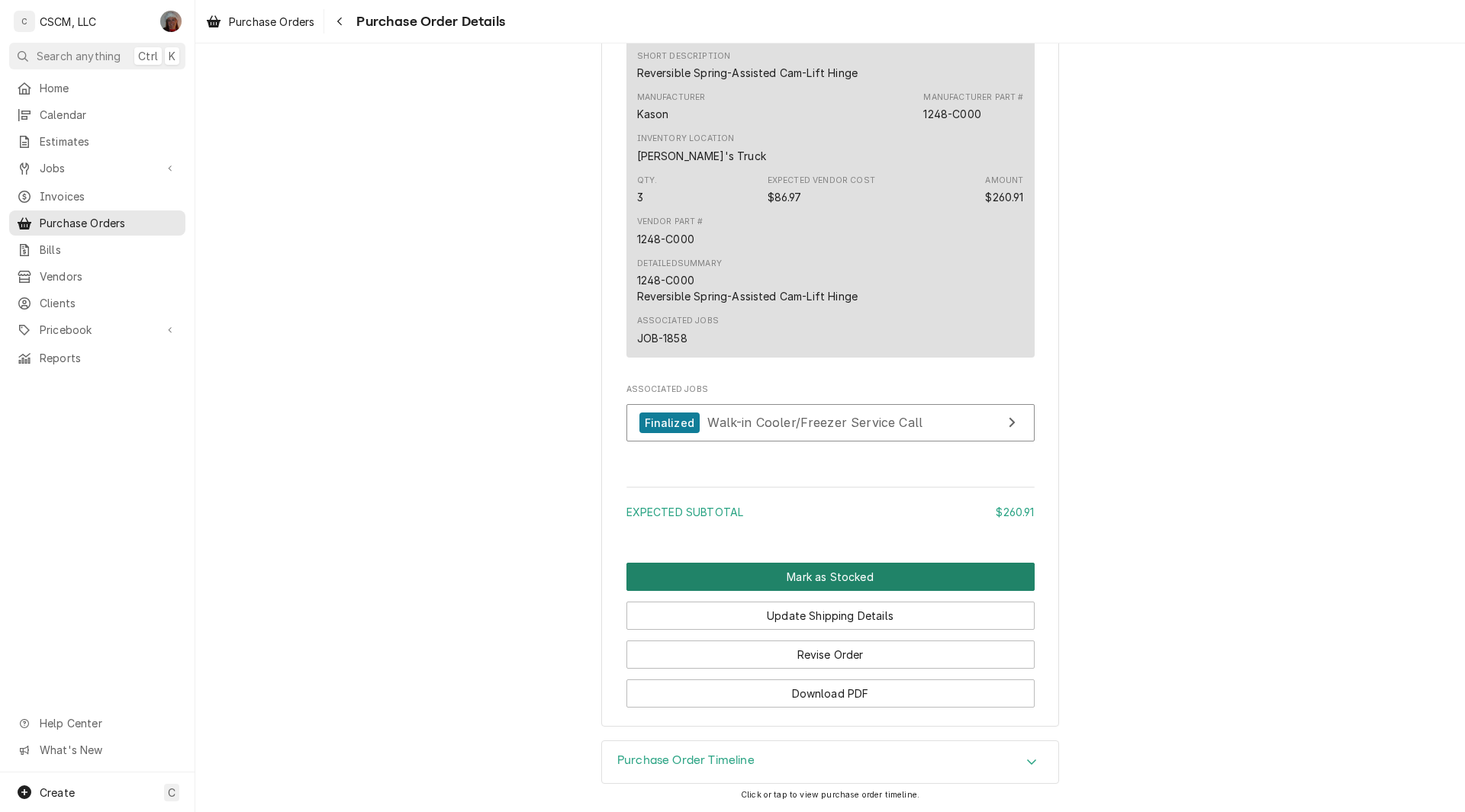
click at [825, 591] on button "Mark as Stocked" at bounding box center [831, 577] width 408 height 28
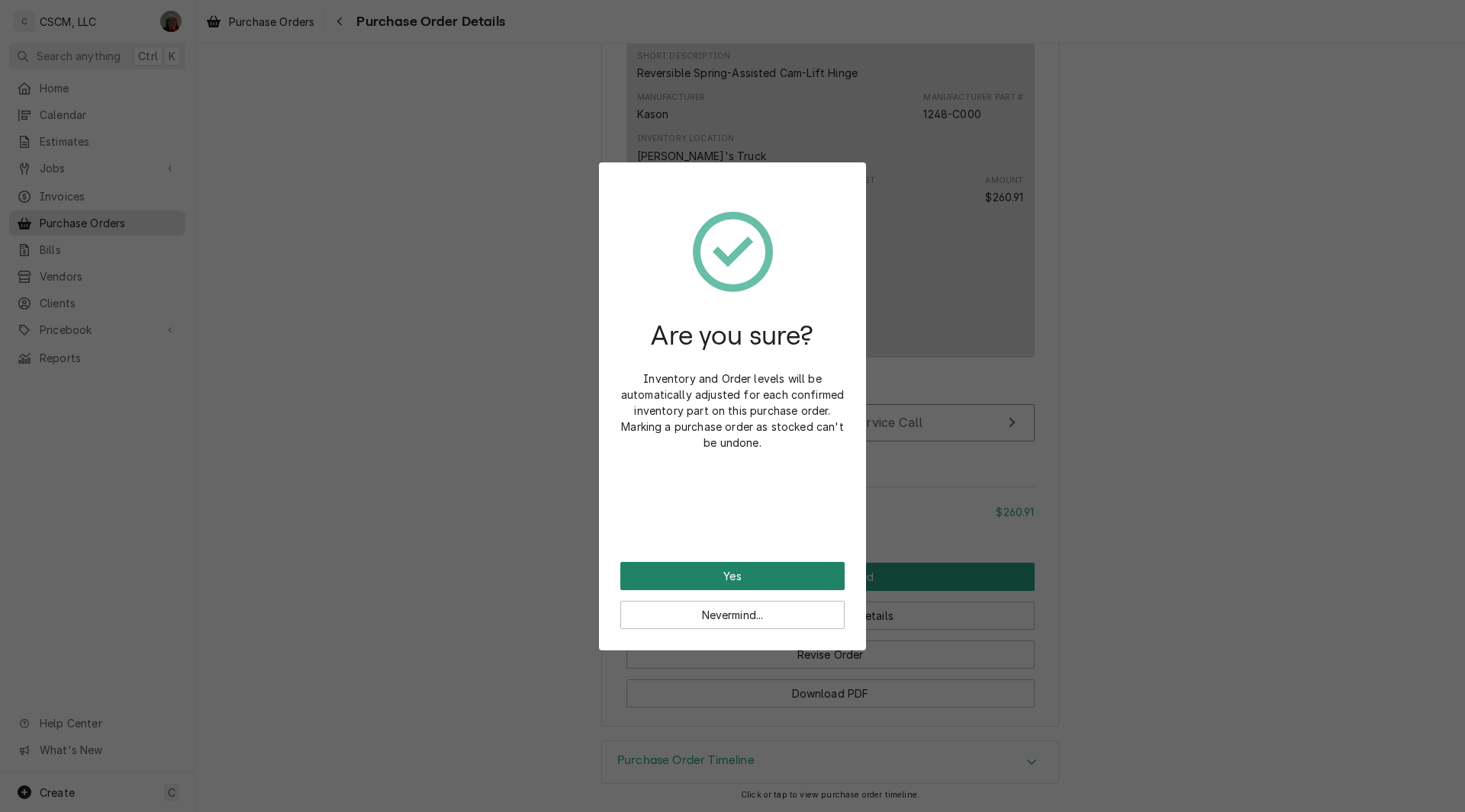
click at [711, 574] on button "Yes" at bounding box center [732, 577] width 225 height 28
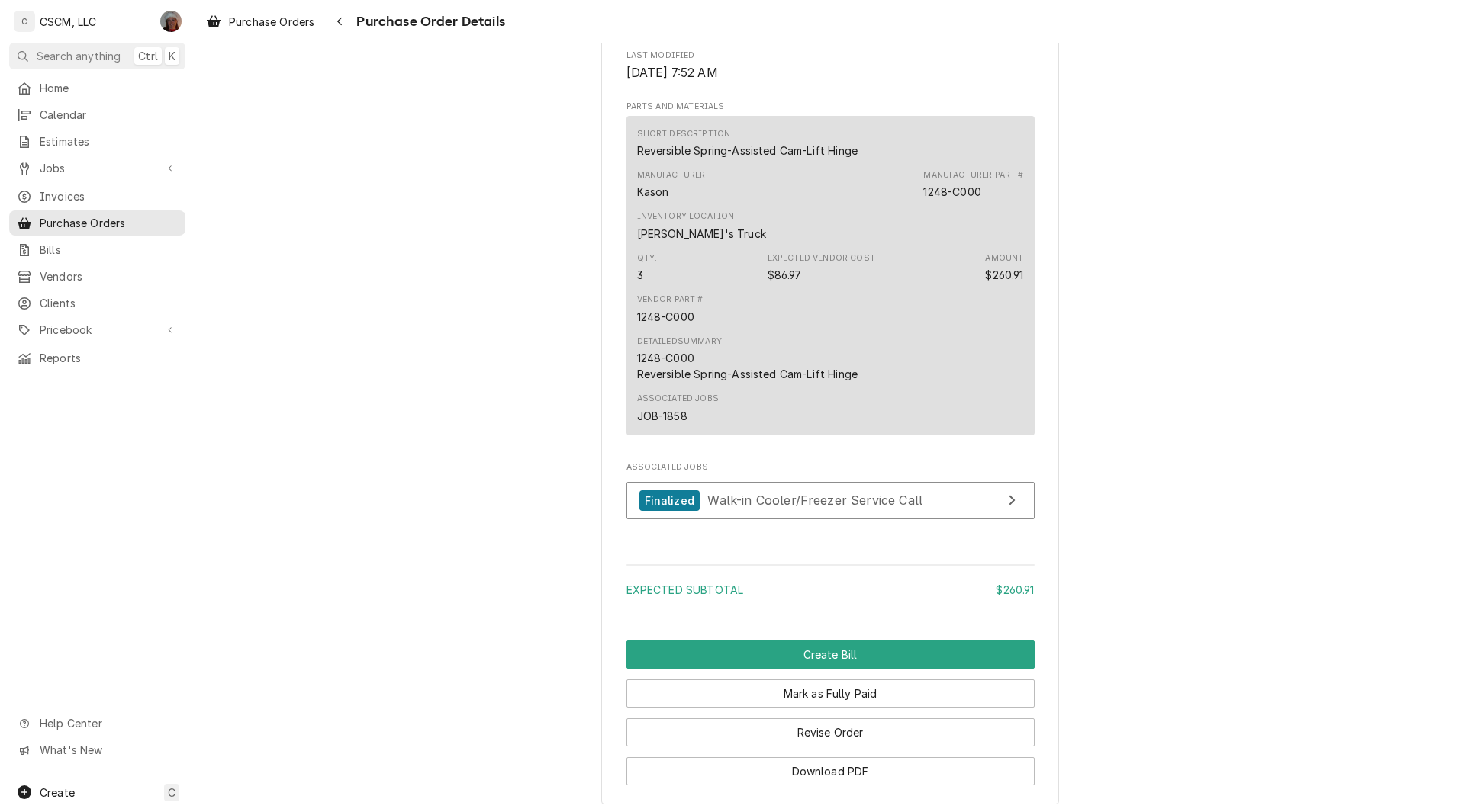
scroll to position [1108, 0]
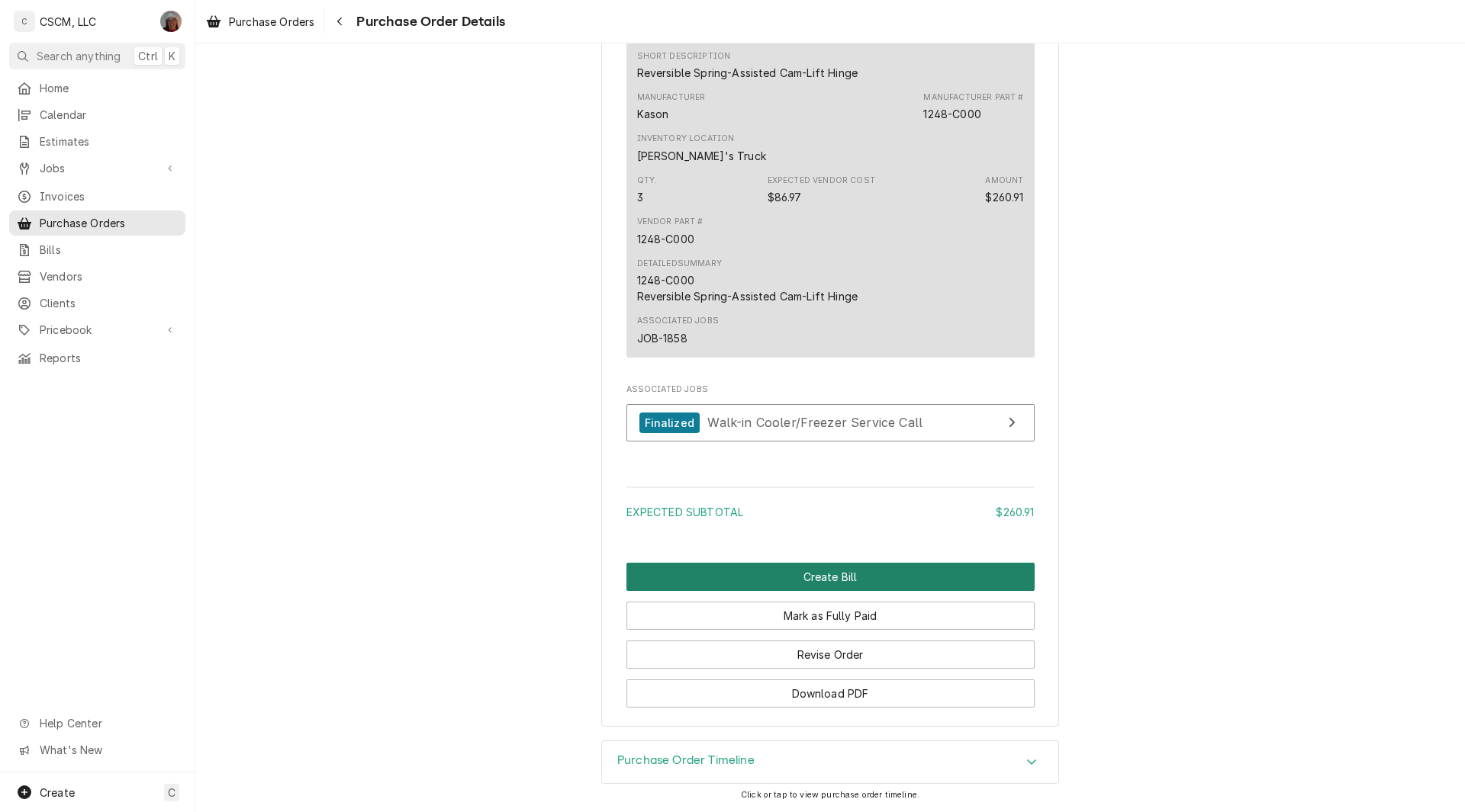
click at [838, 582] on button "Create Bill" at bounding box center [831, 577] width 408 height 28
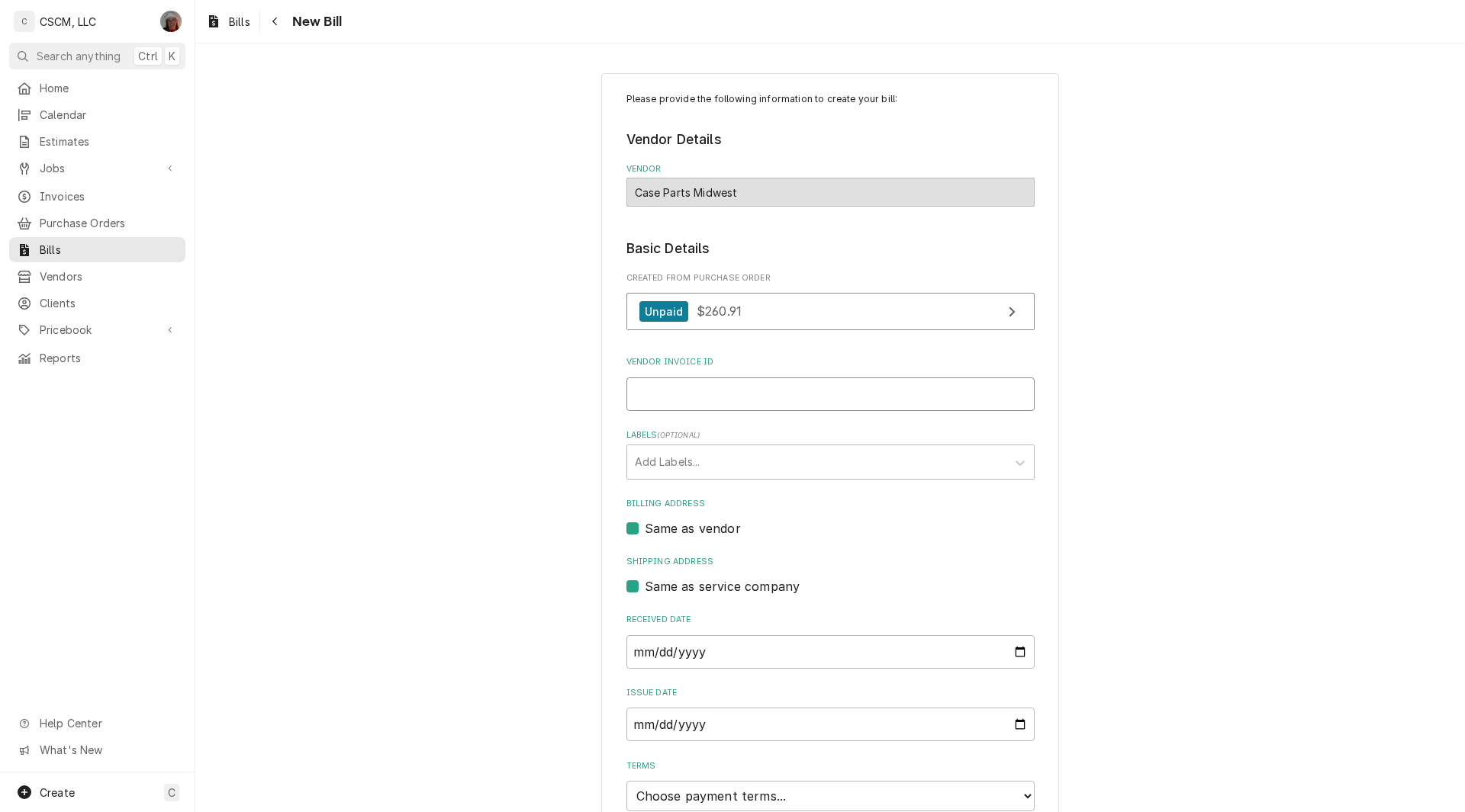
click at [660, 397] on input "Vendor Invoice ID" at bounding box center [831, 394] width 408 height 34
paste input "0003415221"
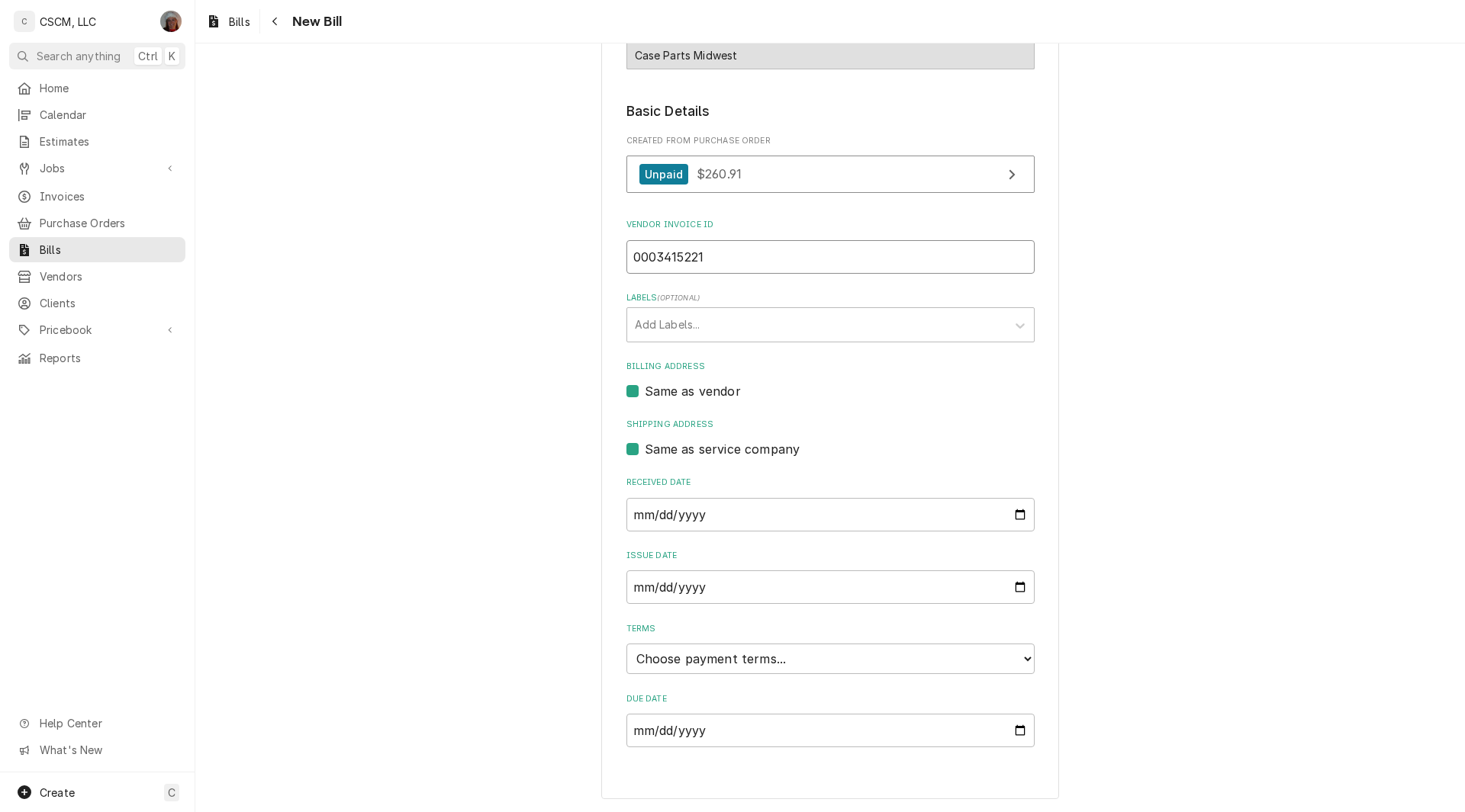
type input "0003415221"
click at [1015, 657] on select "Choose payment terms... Same Day Net 7 Net 14 Net 21 Net 30 Net 45 Net 60 Net 90" at bounding box center [831, 658] width 408 height 31
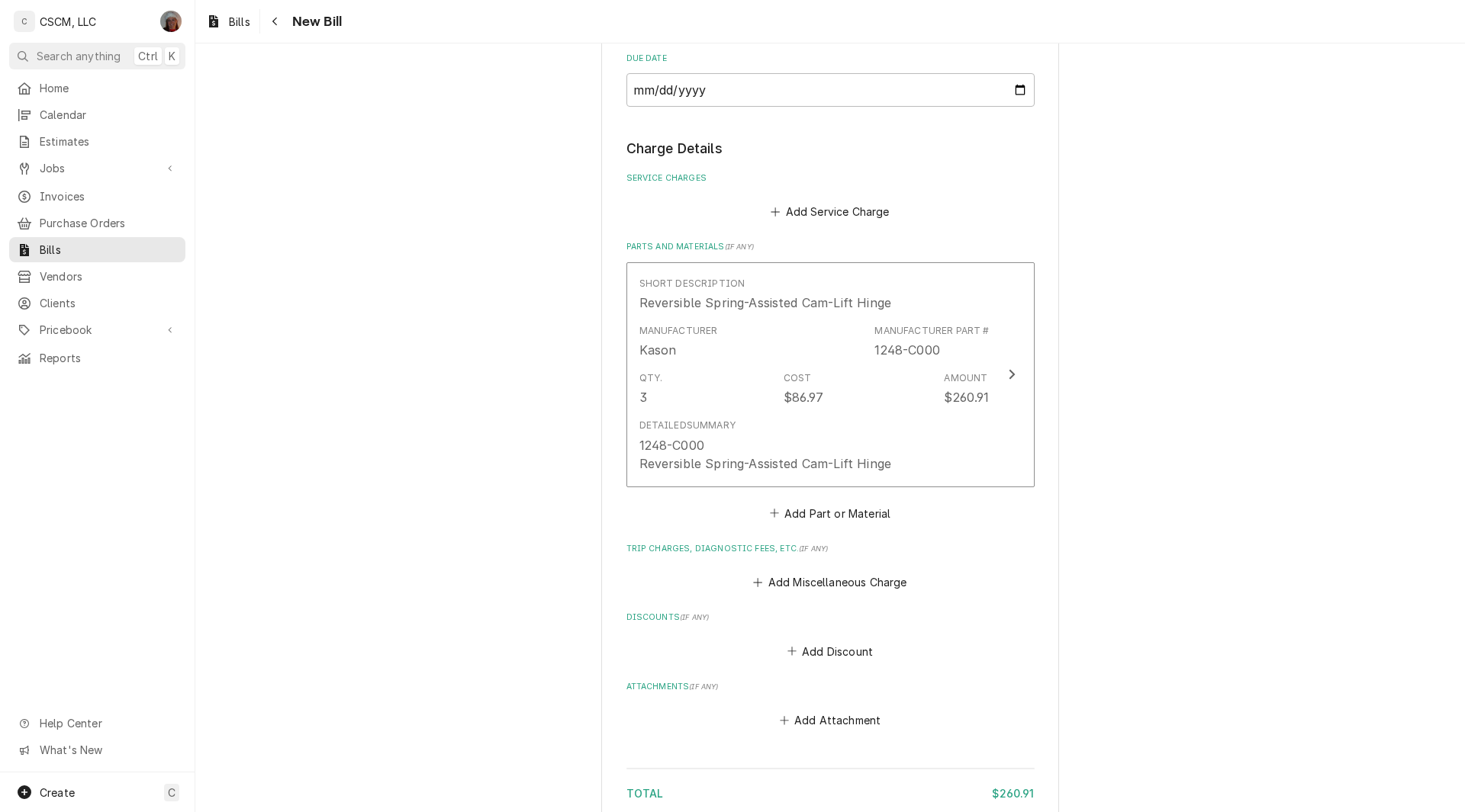
scroll to position [910, 0]
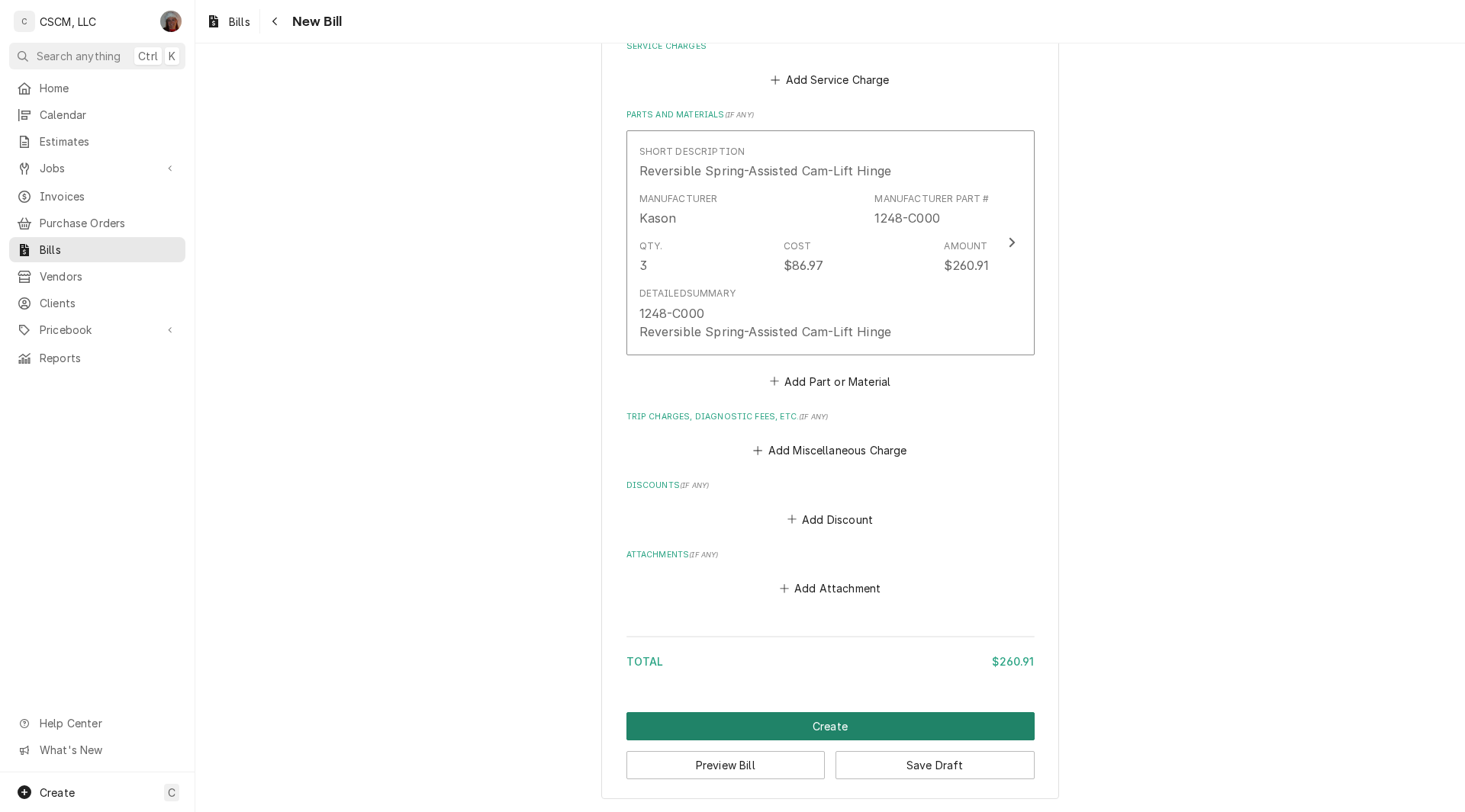
click at [830, 722] on button "Create" at bounding box center [831, 726] width 408 height 28
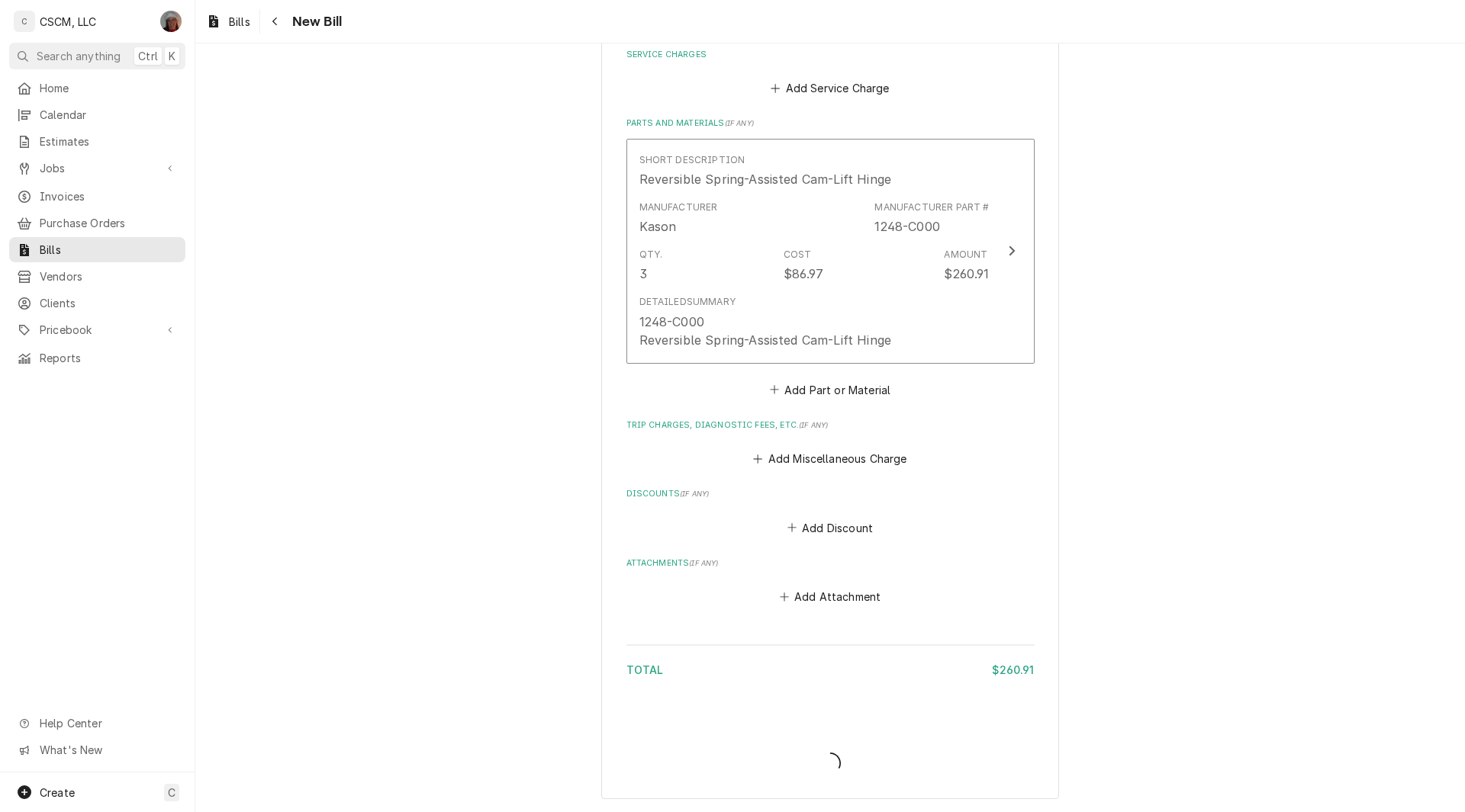
scroll to position [902, 0]
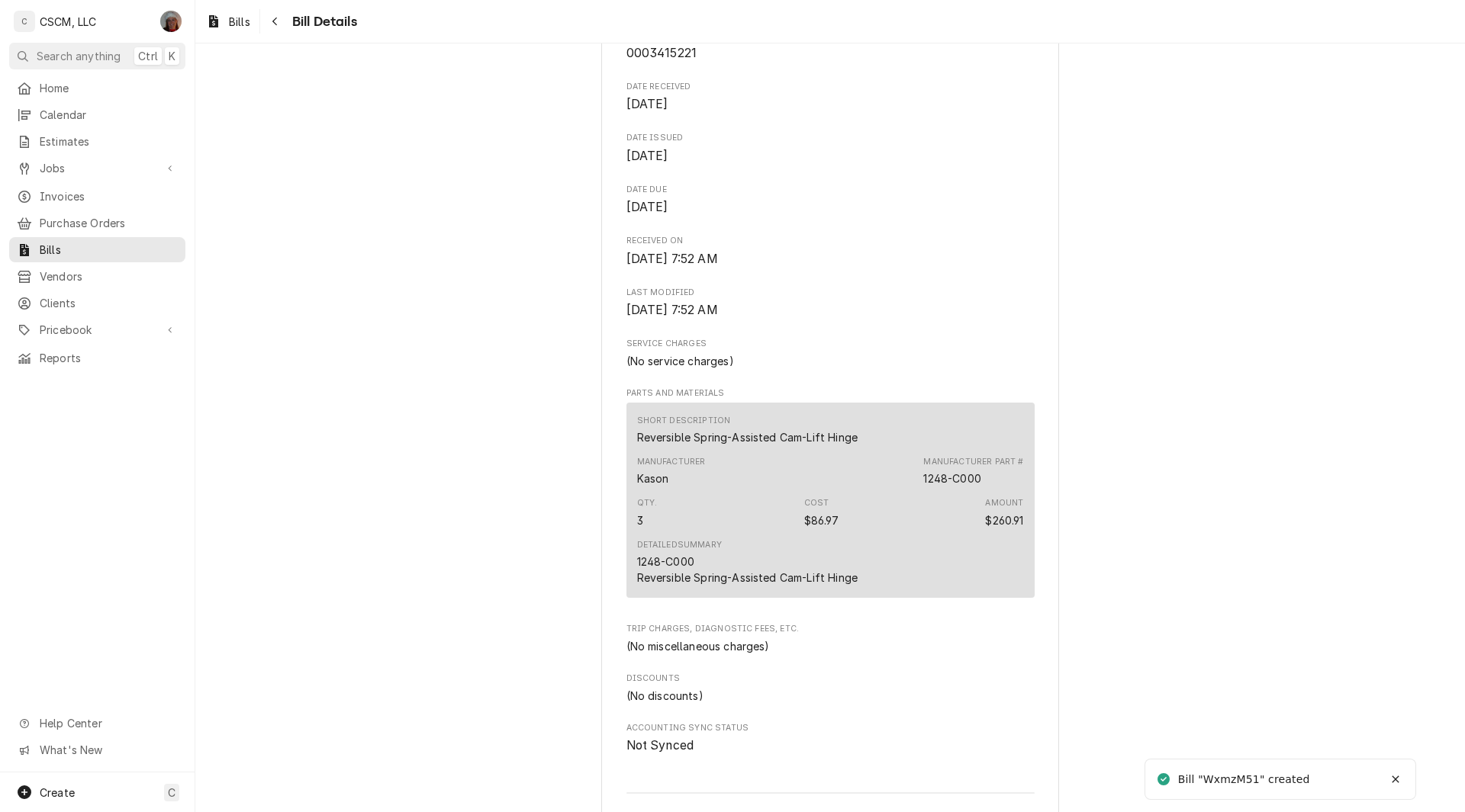
scroll to position [678, 0]
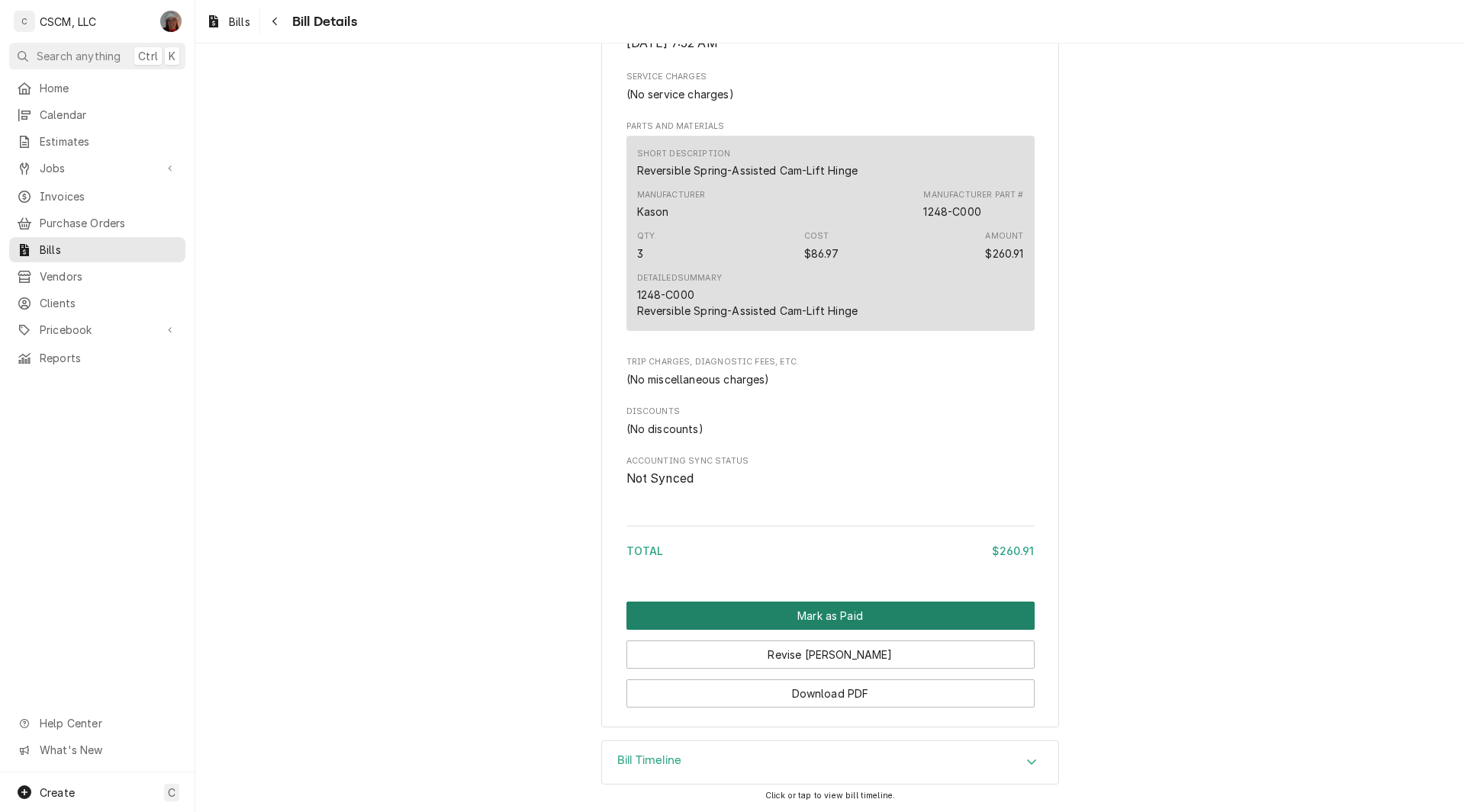
click at [834, 614] on button "Mark as Paid" at bounding box center [831, 616] width 408 height 28
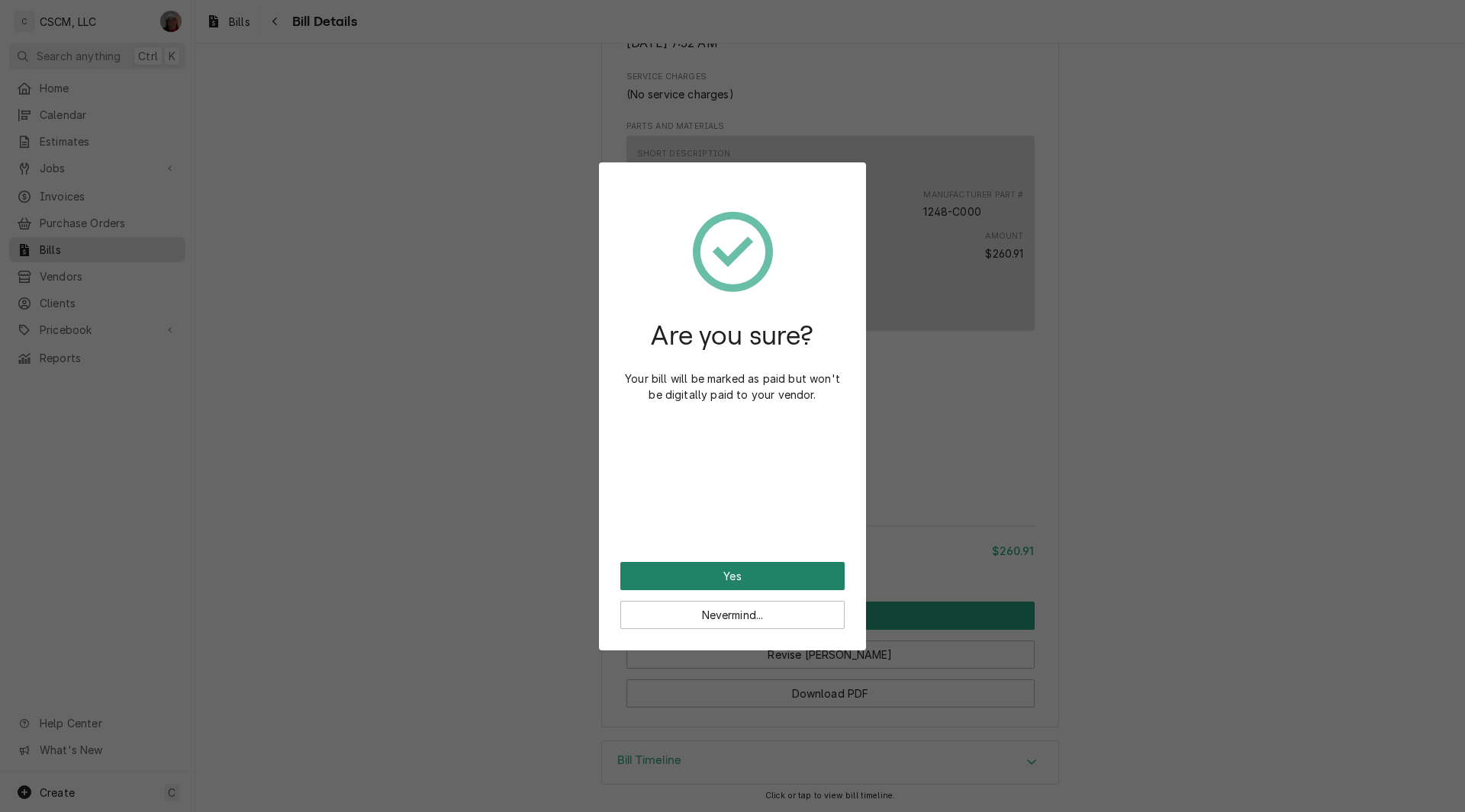
click at [728, 565] on button "Yes" at bounding box center [732, 577] width 225 height 28
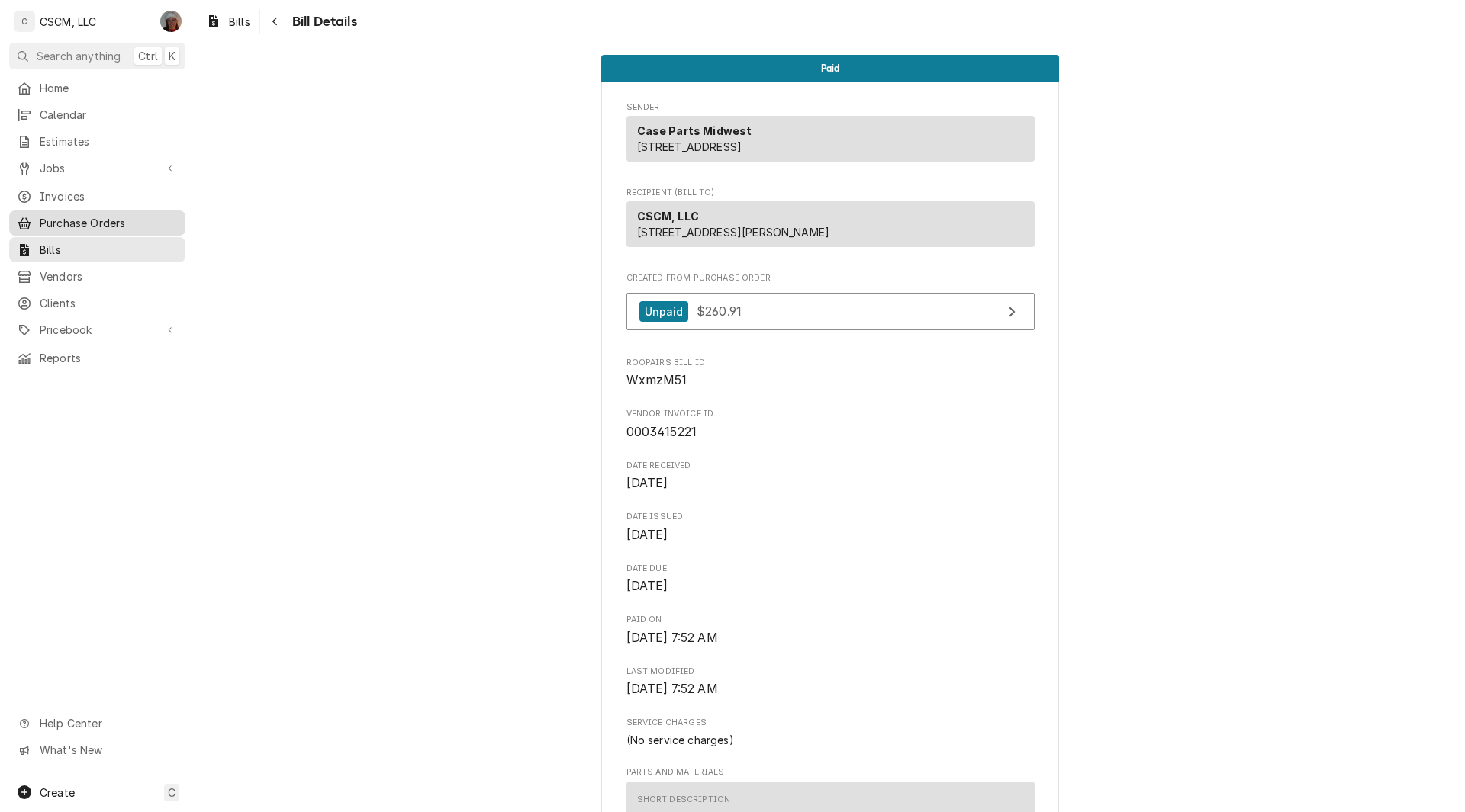
click at [92, 219] on span "Purchase Orders" at bounding box center [108, 223] width 138 height 16
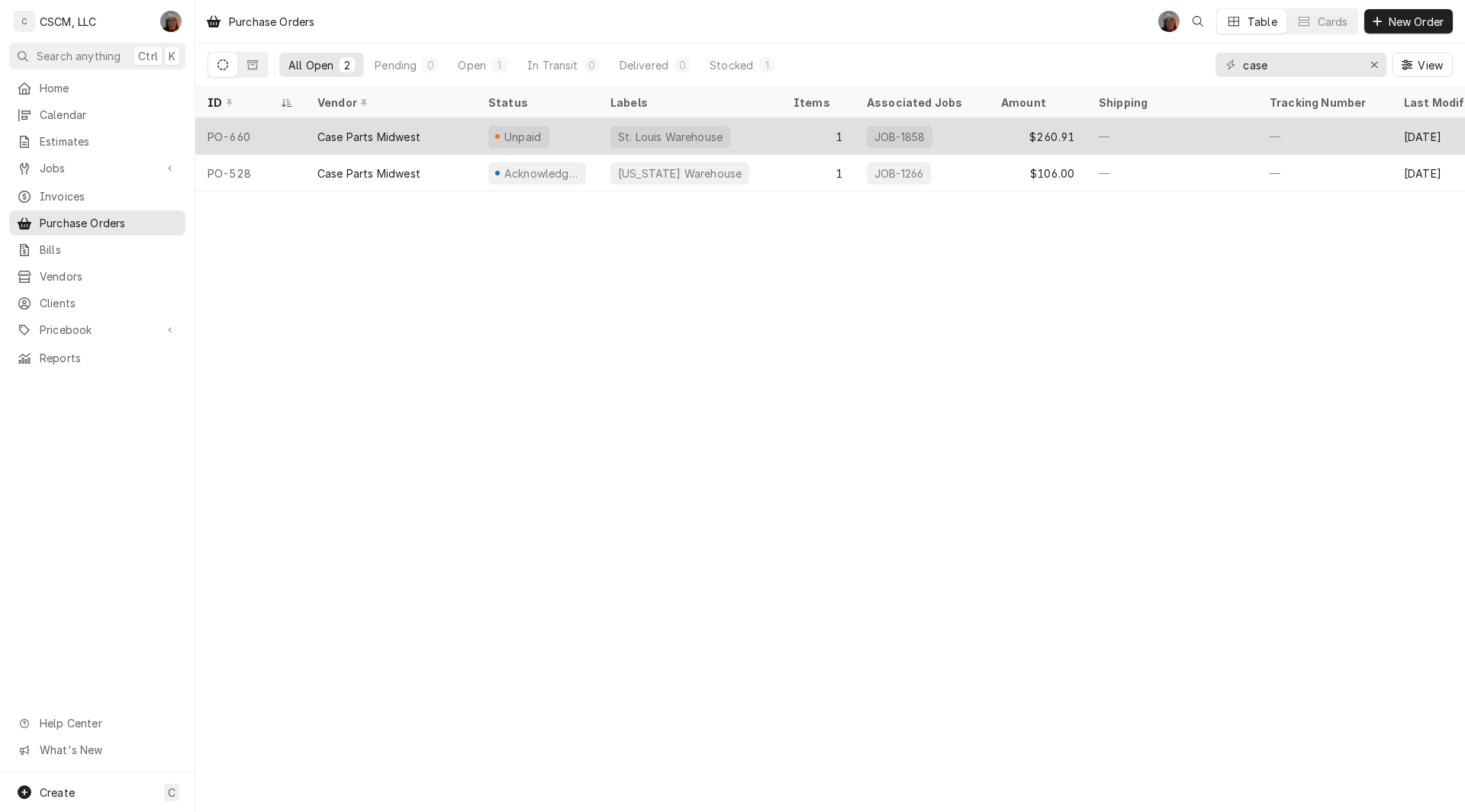
click at [303, 130] on div "PO-660" at bounding box center [250, 136] width 110 height 36
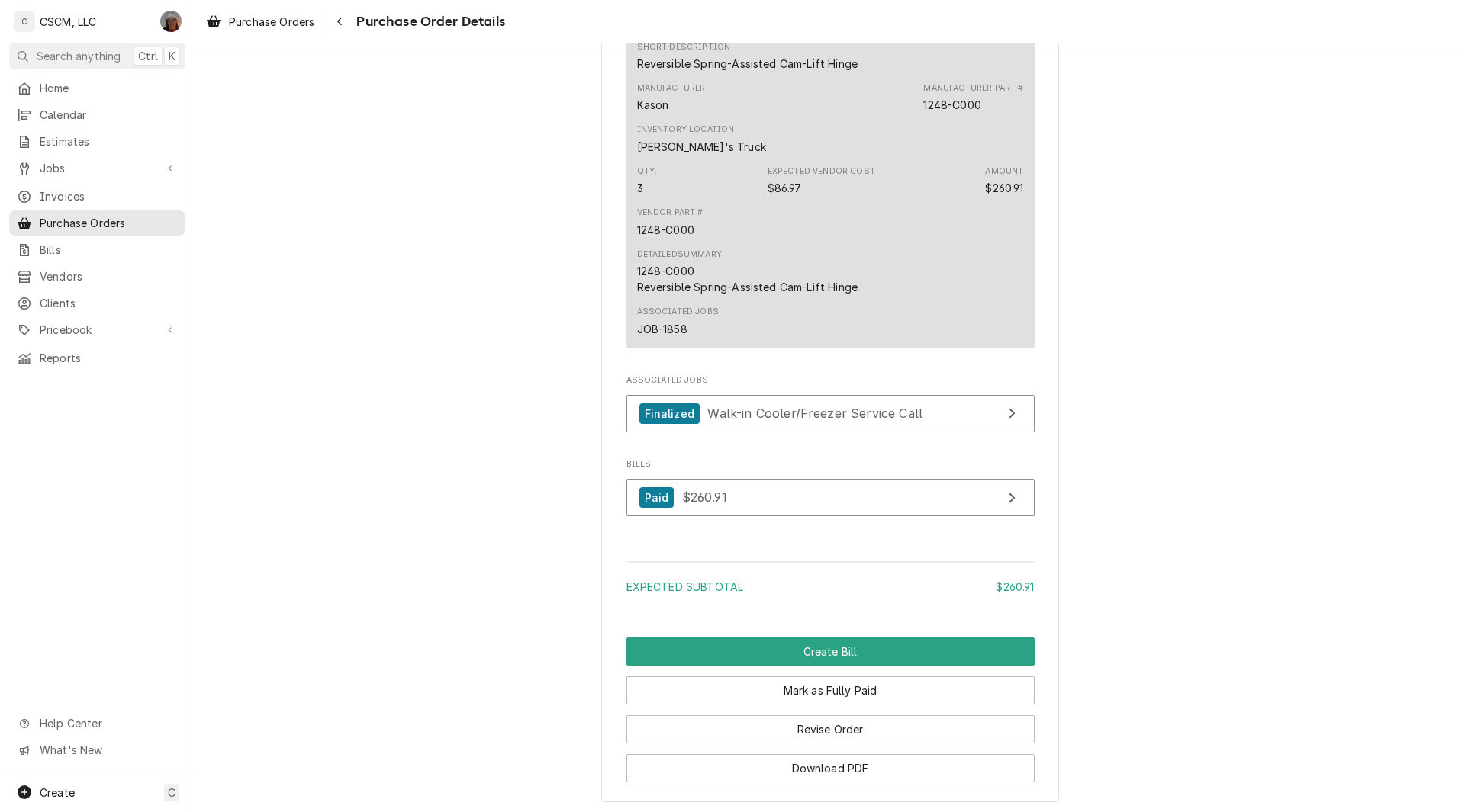
scroll to position [1192, 0]
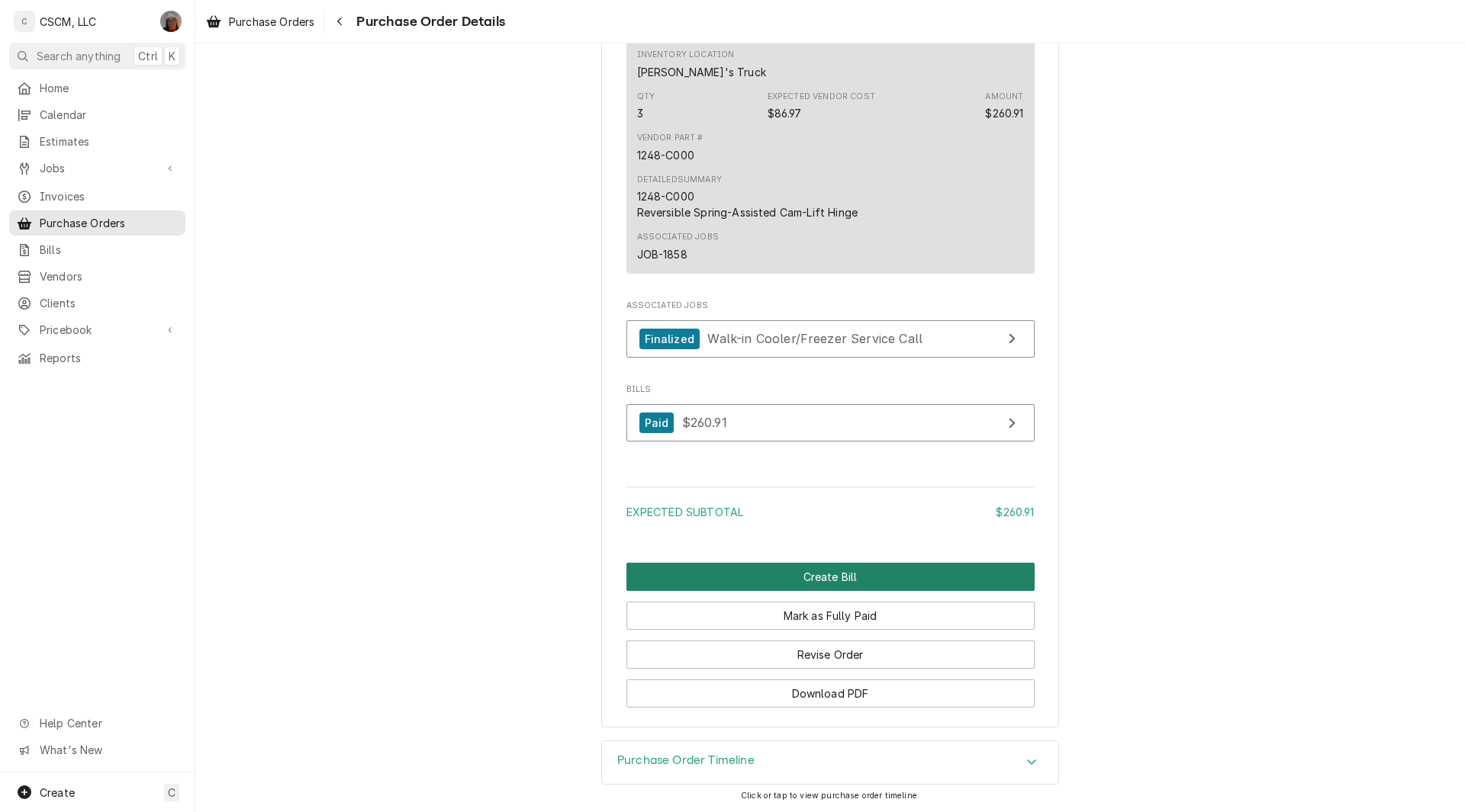
click at [797, 577] on button "Create Bill" at bounding box center [831, 577] width 408 height 28
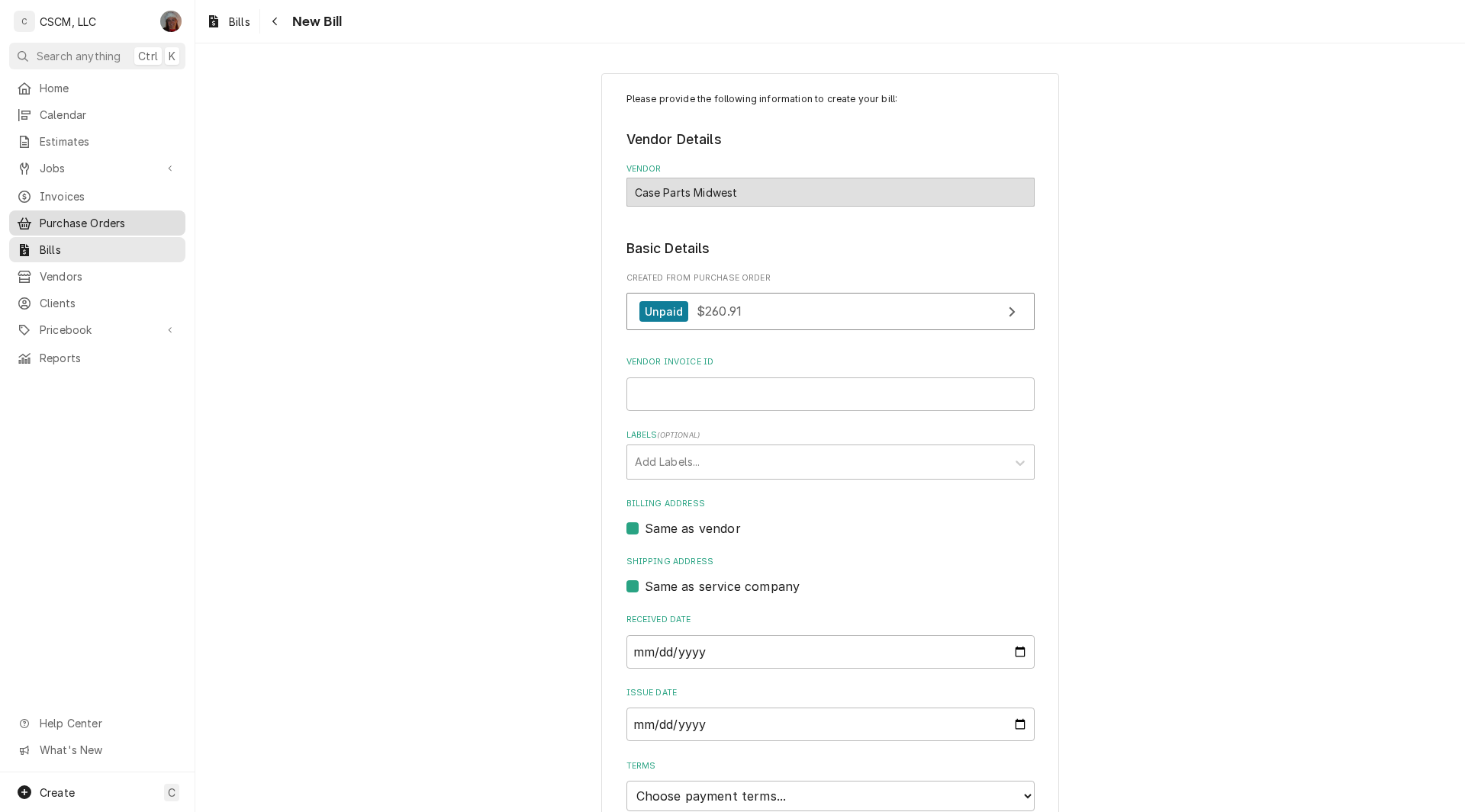
click at [95, 215] on span "Purchase Orders" at bounding box center [108, 223] width 138 height 16
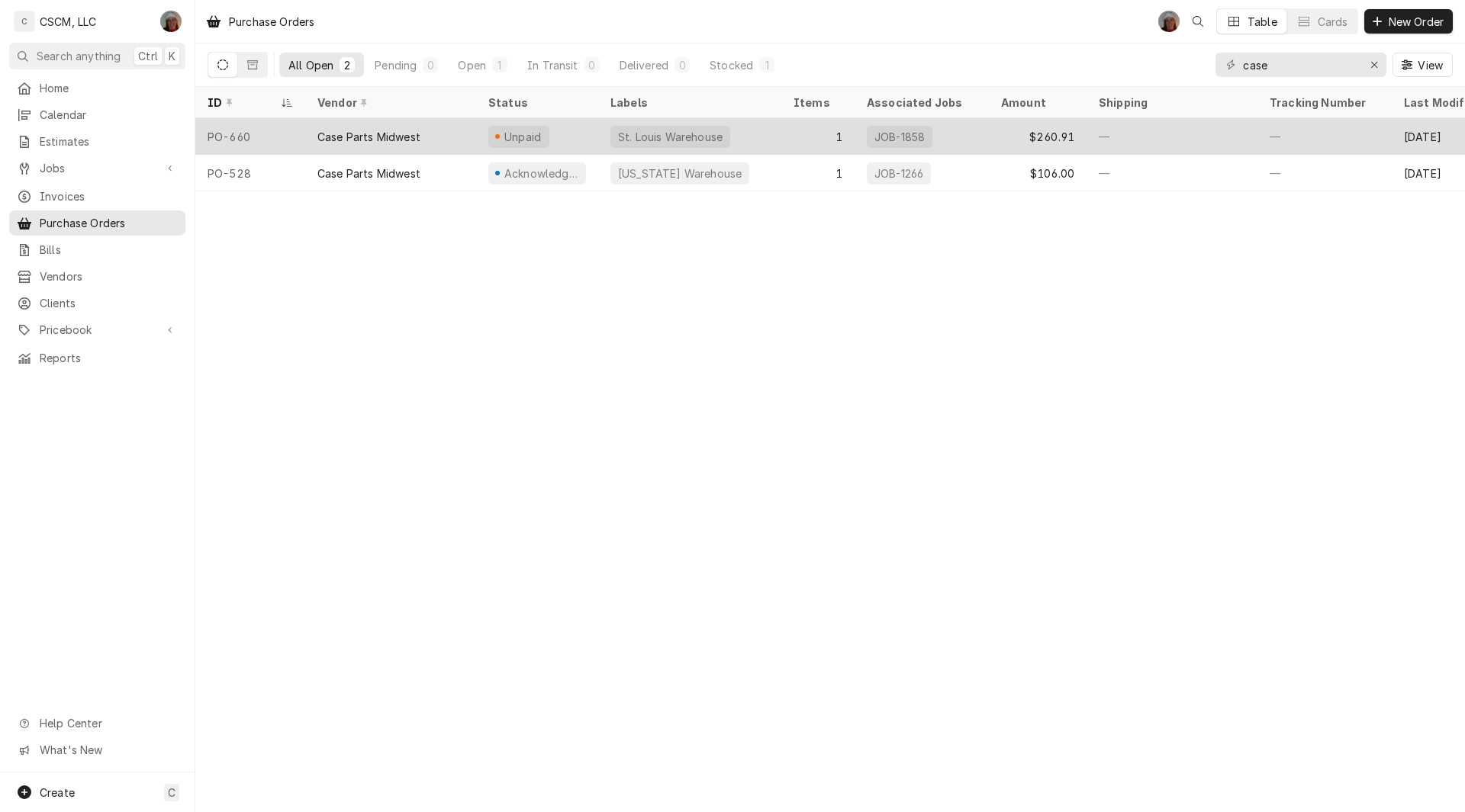
click at [444, 132] on div "Case Parts Midwest" at bounding box center [390, 136] width 171 height 36
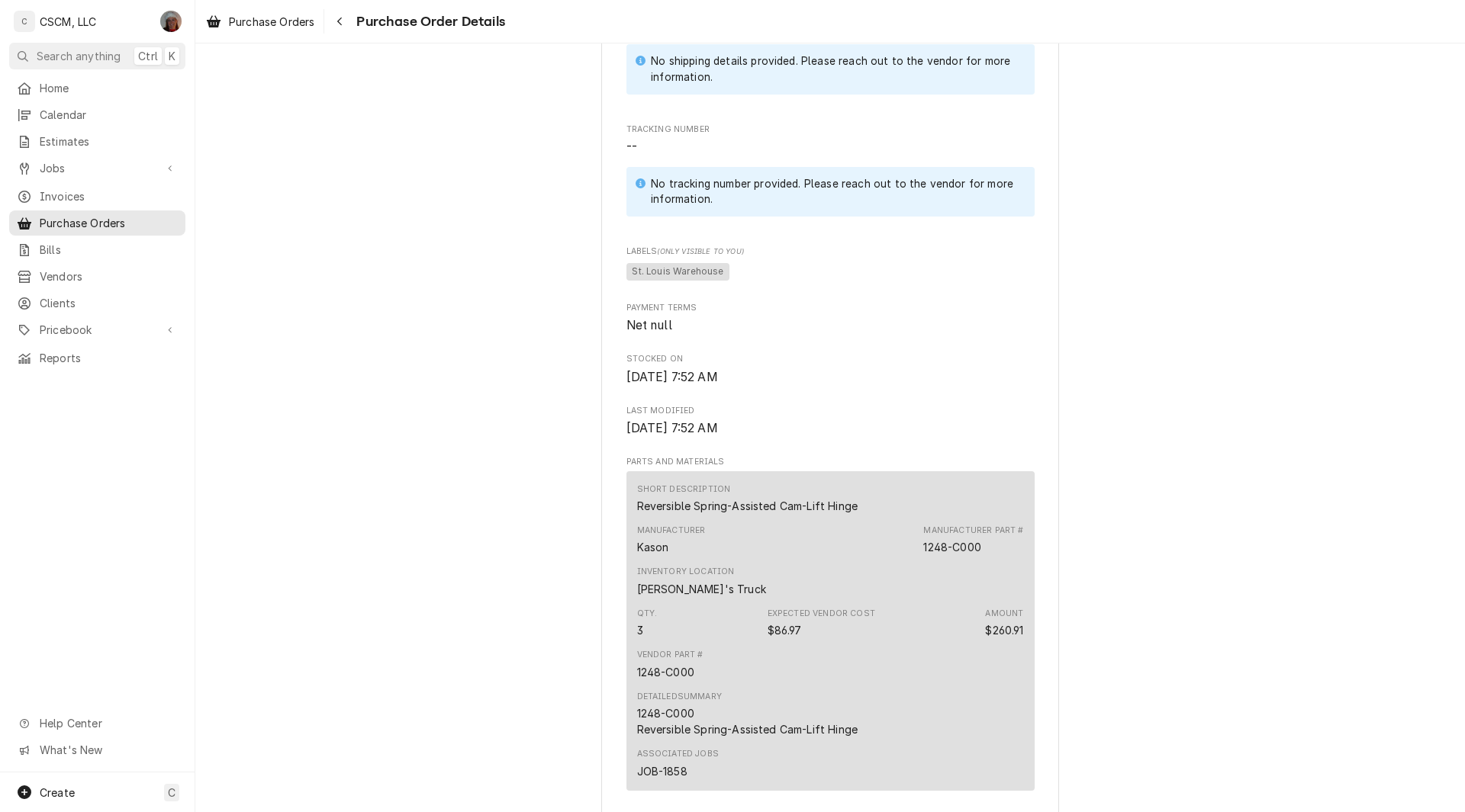
scroll to position [1023, 0]
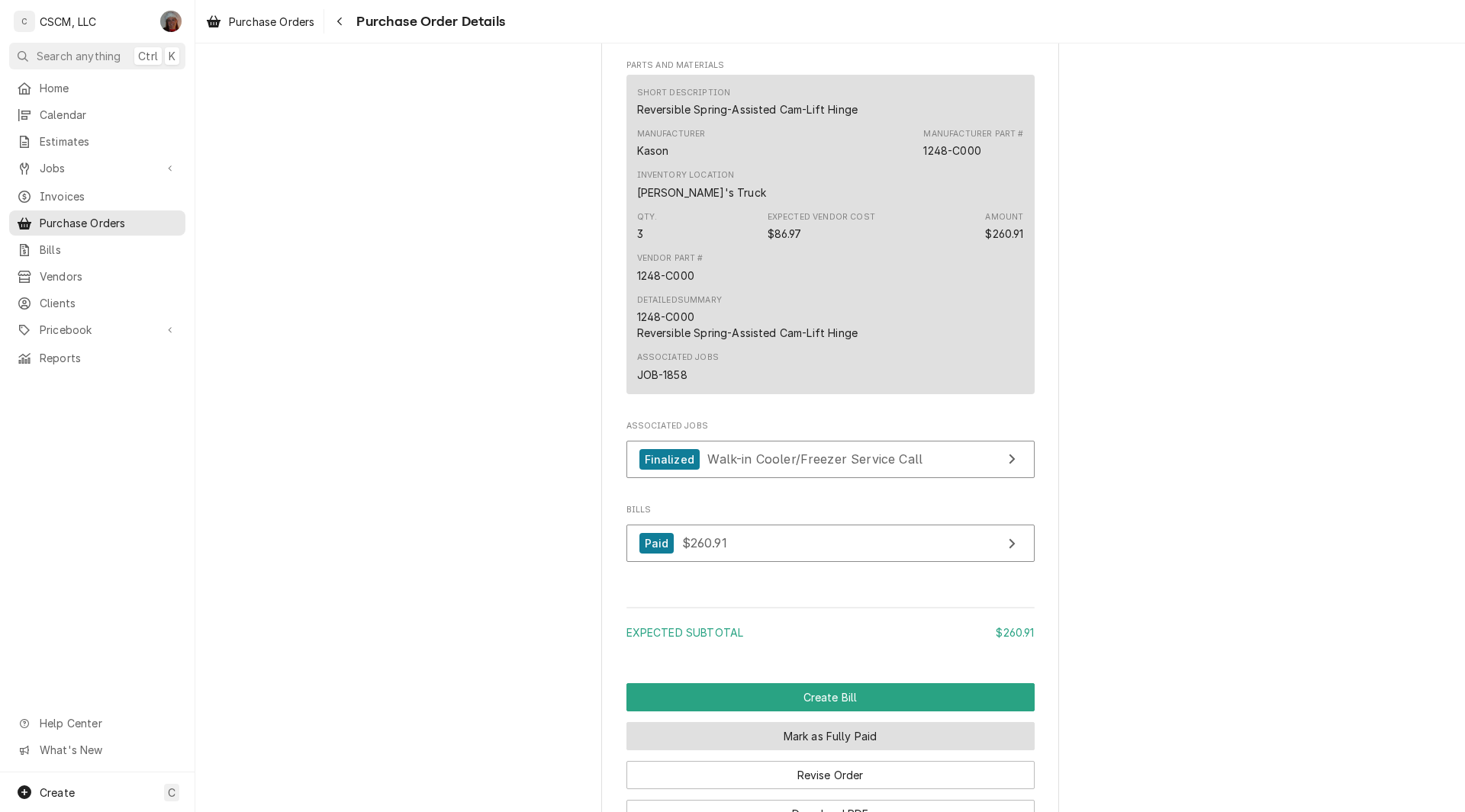
click at [860, 751] on button "Mark as Fully Paid" at bounding box center [831, 736] width 408 height 28
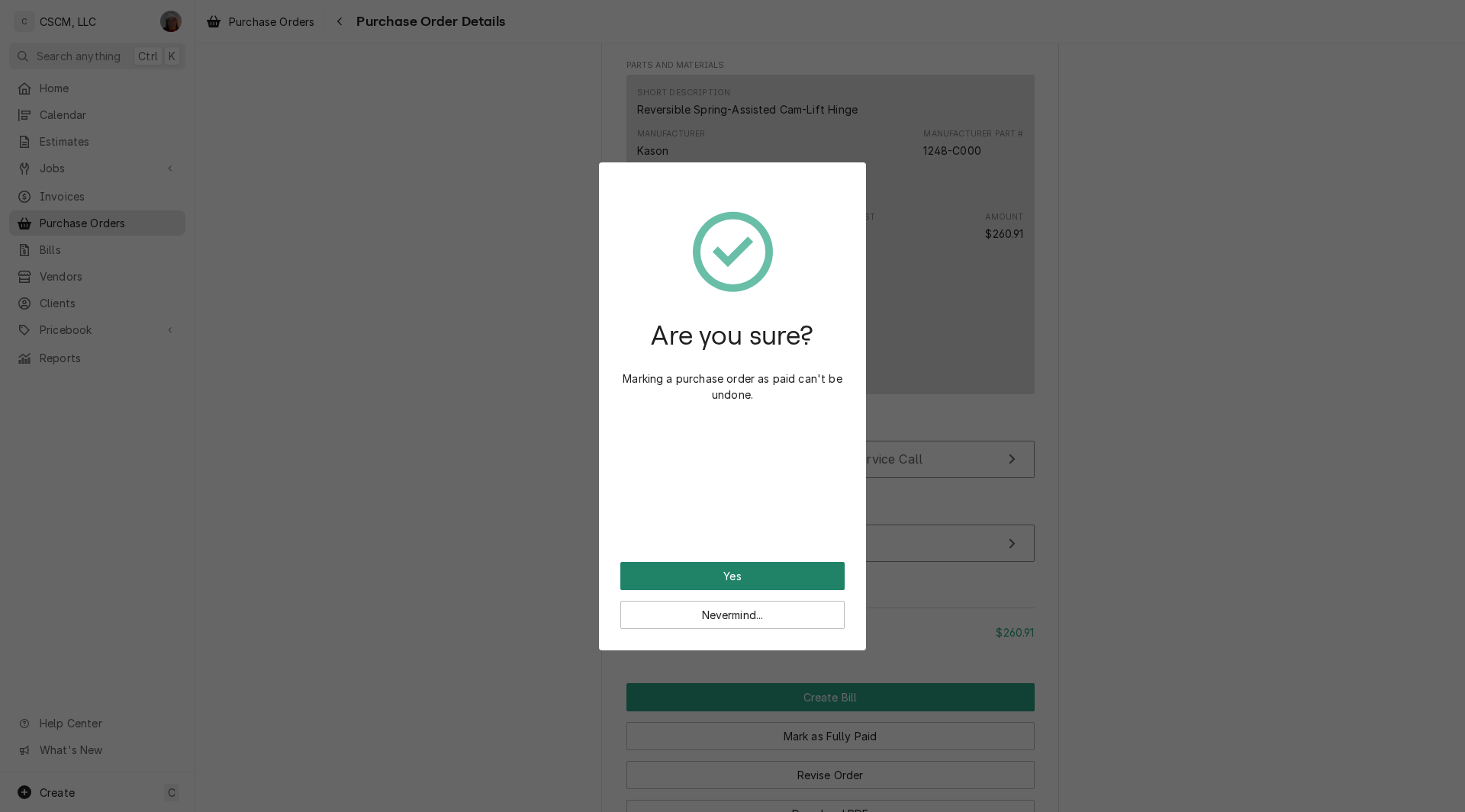
click at [719, 574] on button "Yes" at bounding box center [732, 577] width 225 height 28
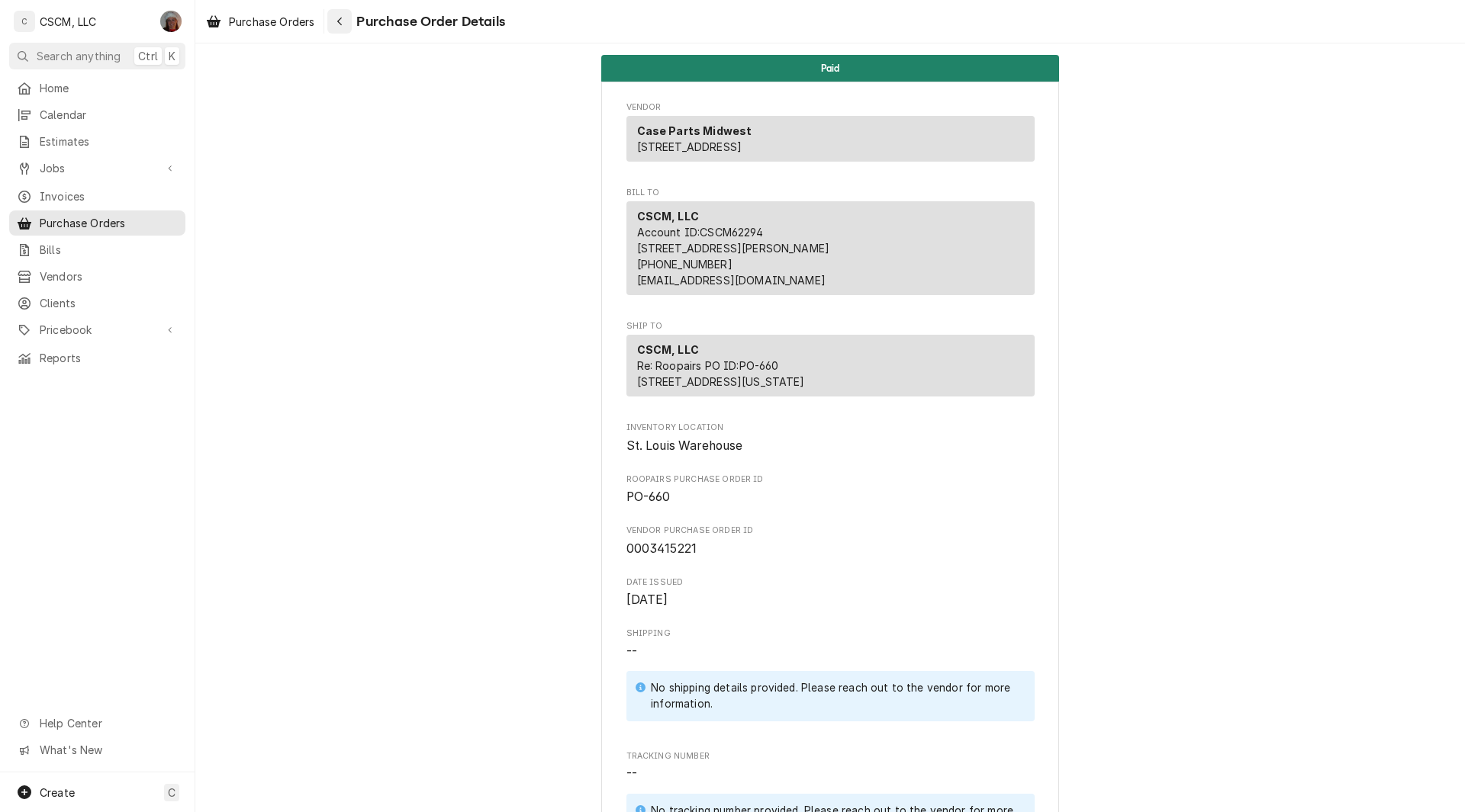
click at [344, 20] on icon "Navigate back" at bounding box center [340, 21] width 7 height 11
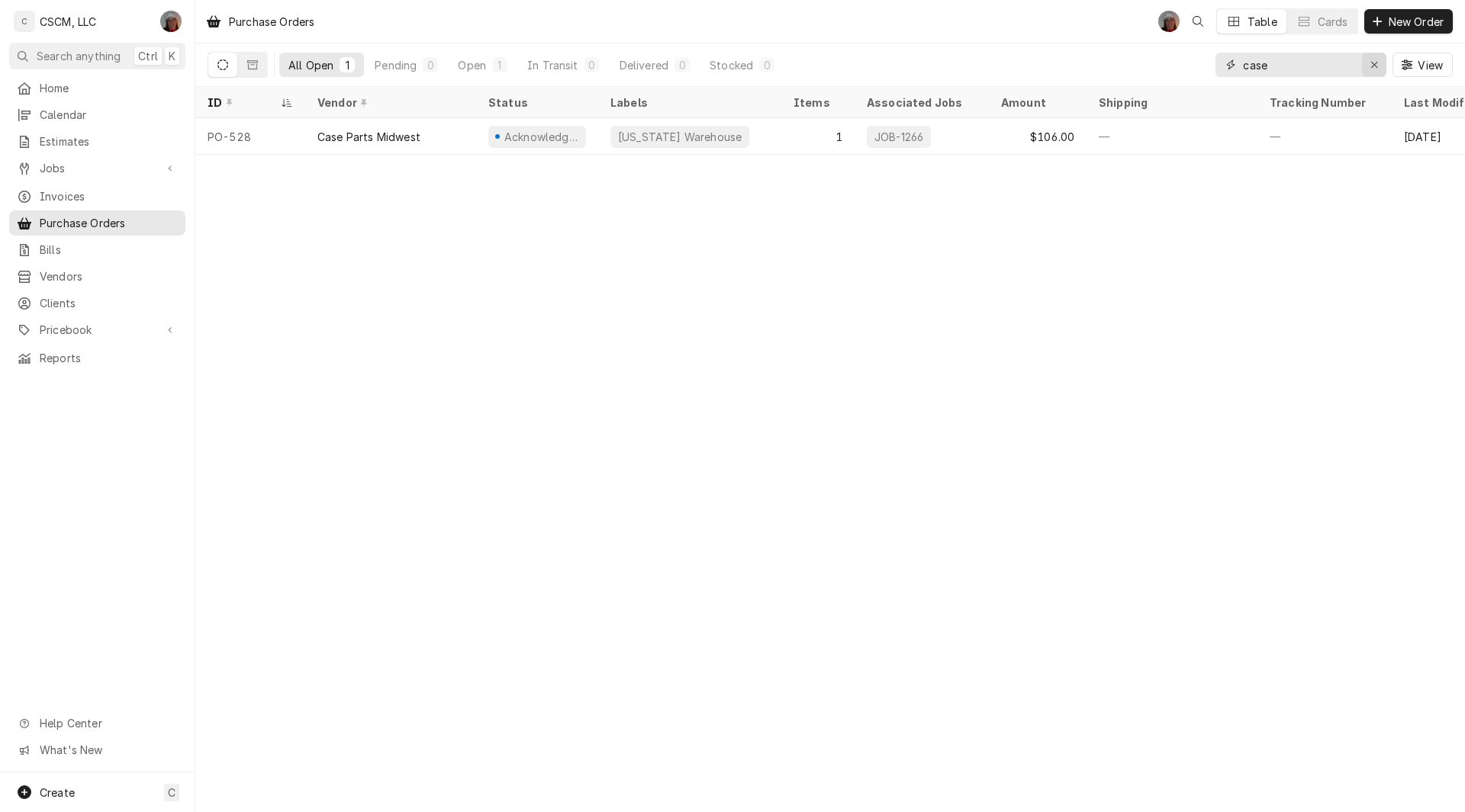
click at [1372, 66] on icon "Erase input" at bounding box center [1374, 65] width 6 height 6
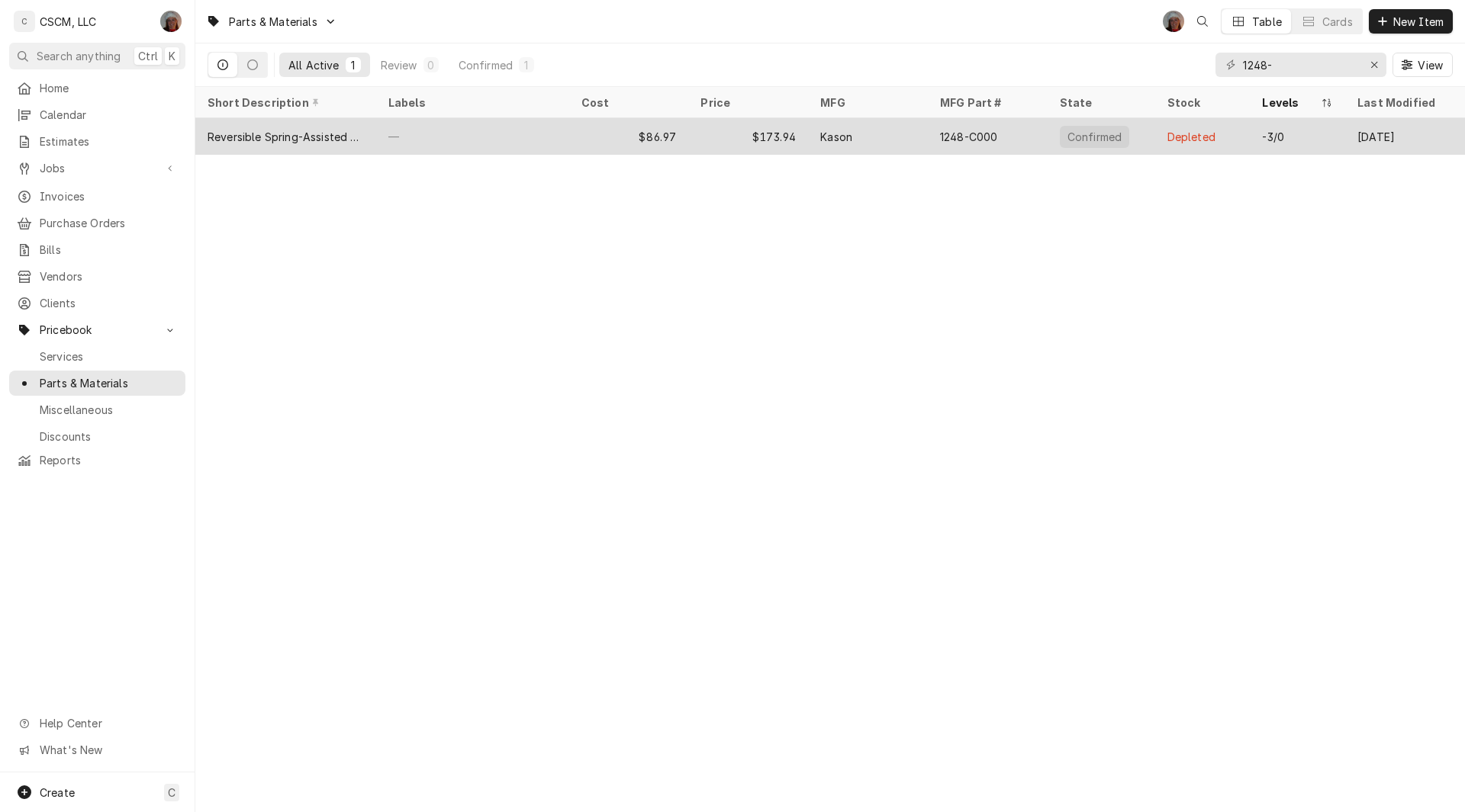
click at [485, 130] on div "—" at bounding box center [472, 136] width 193 height 36
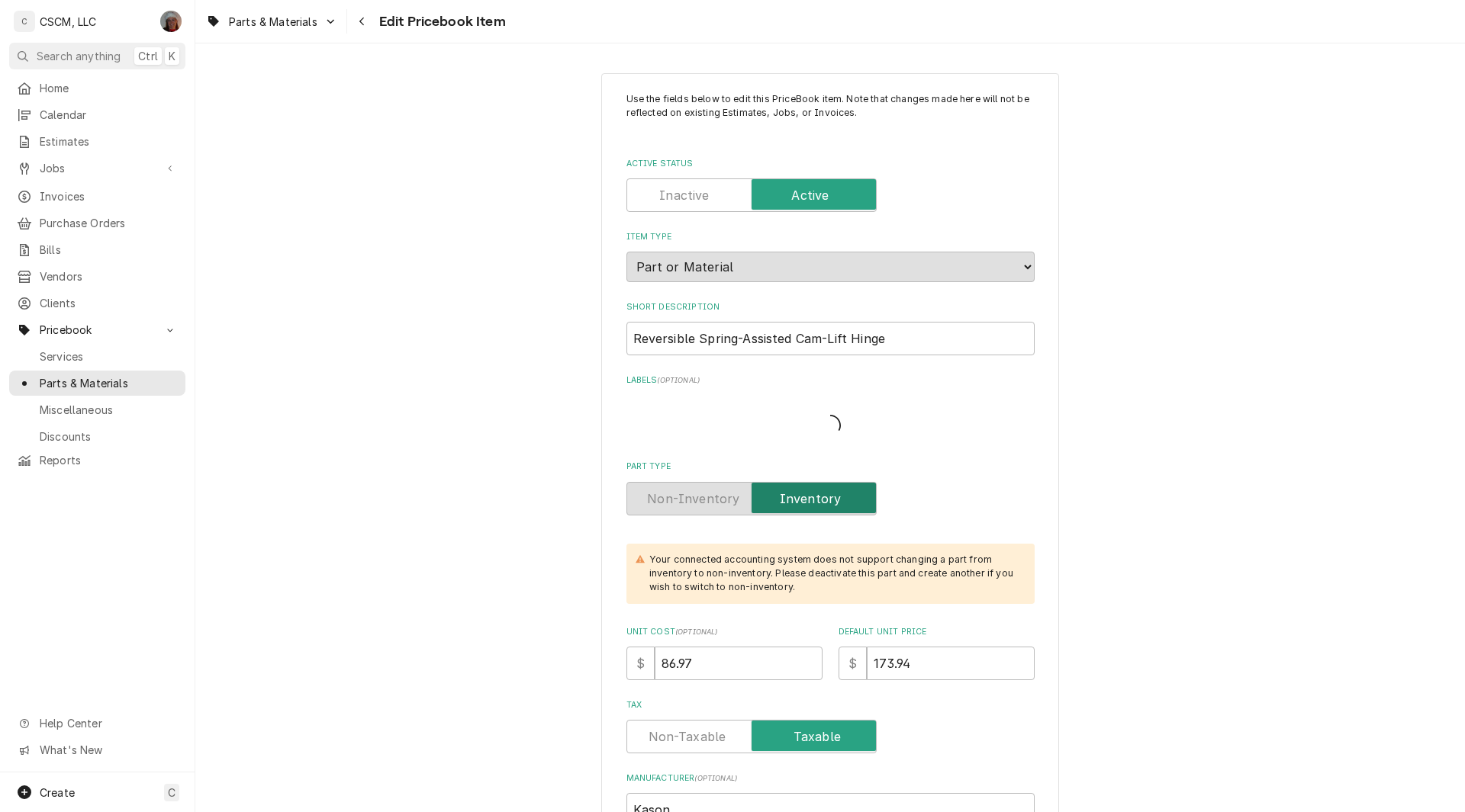
type textarea "x"
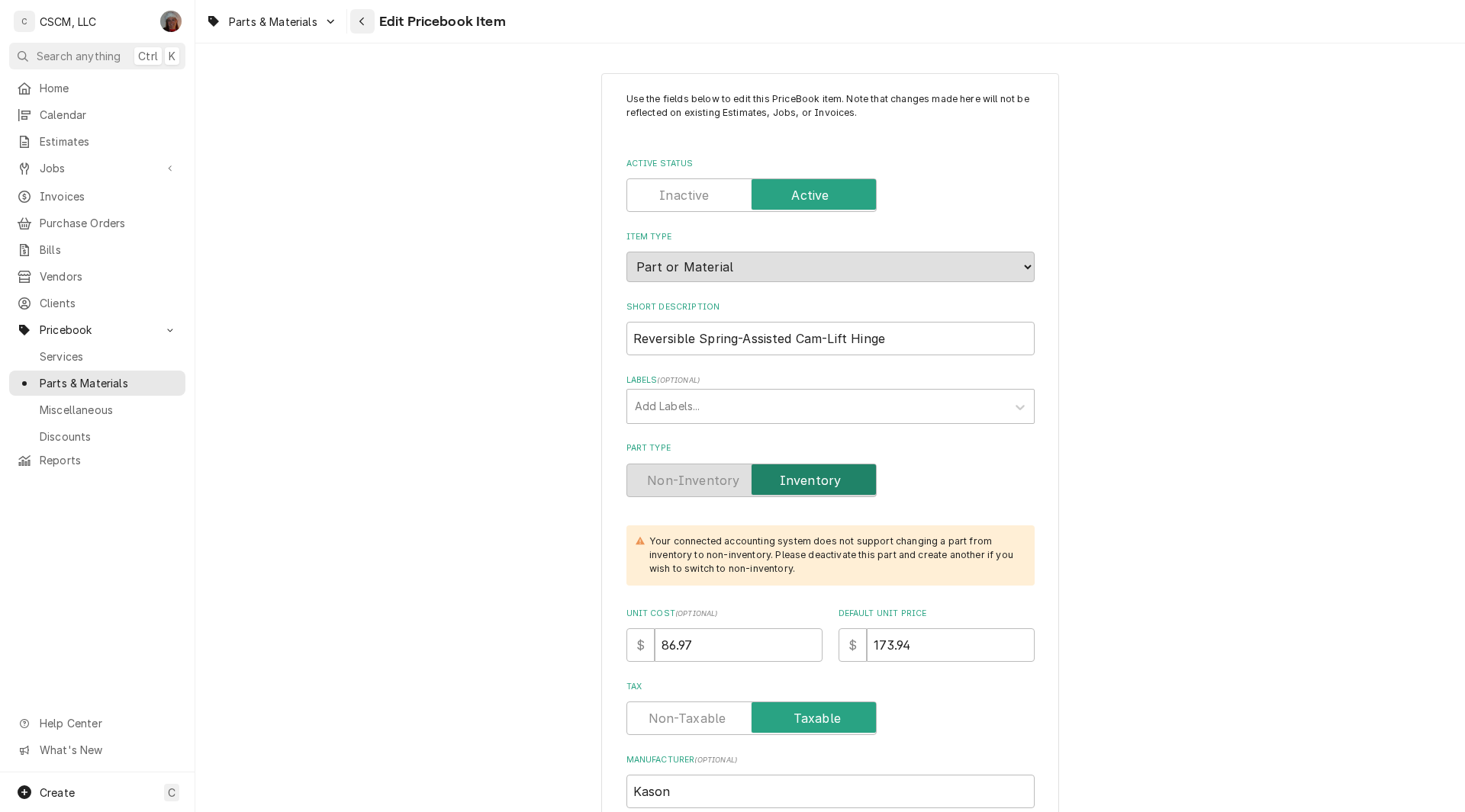
click at [359, 20] on icon "Navigate back" at bounding box center [362, 21] width 7 height 11
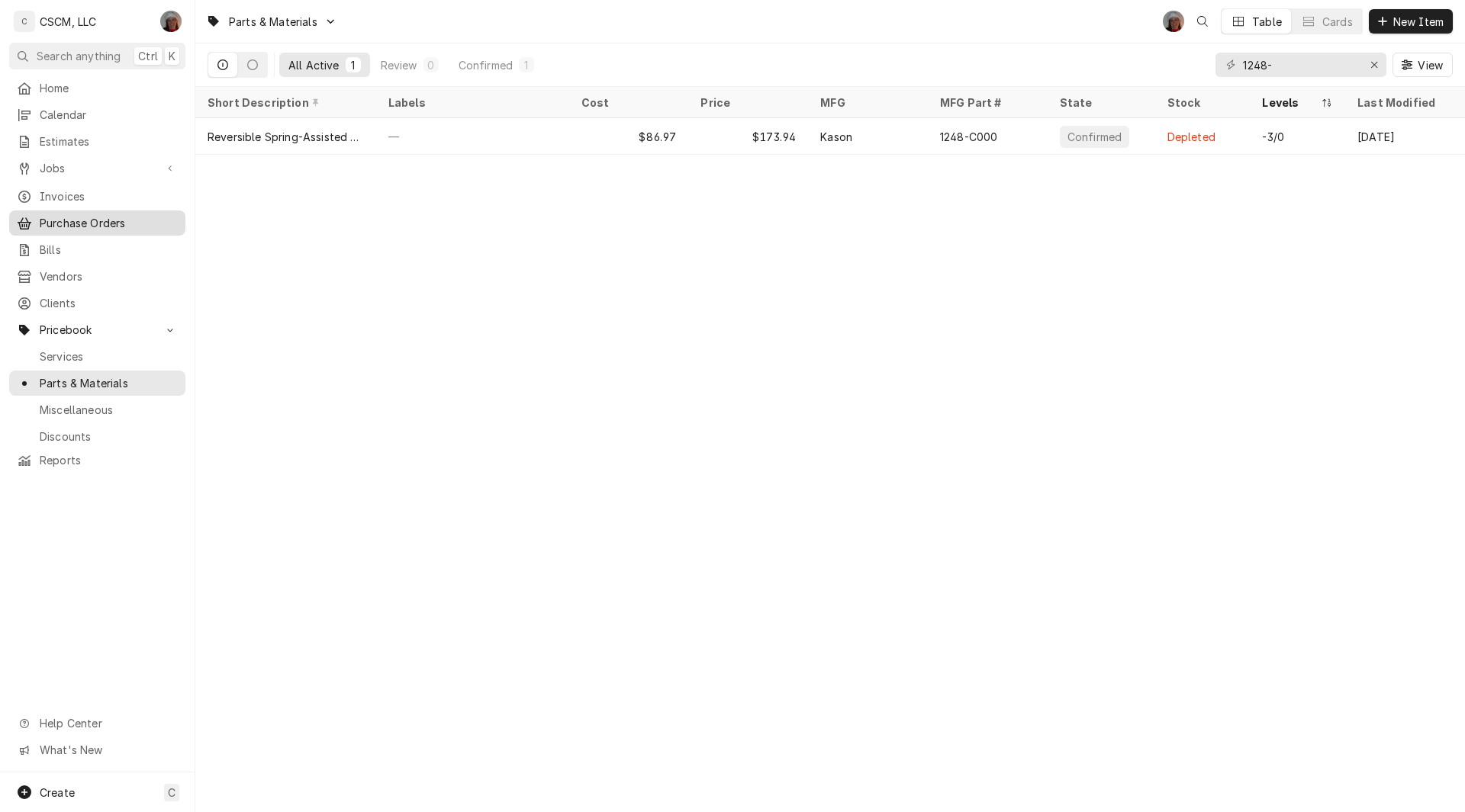
click at [89, 218] on span "Purchase Orders" at bounding box center [108, 223] width 138 height 16
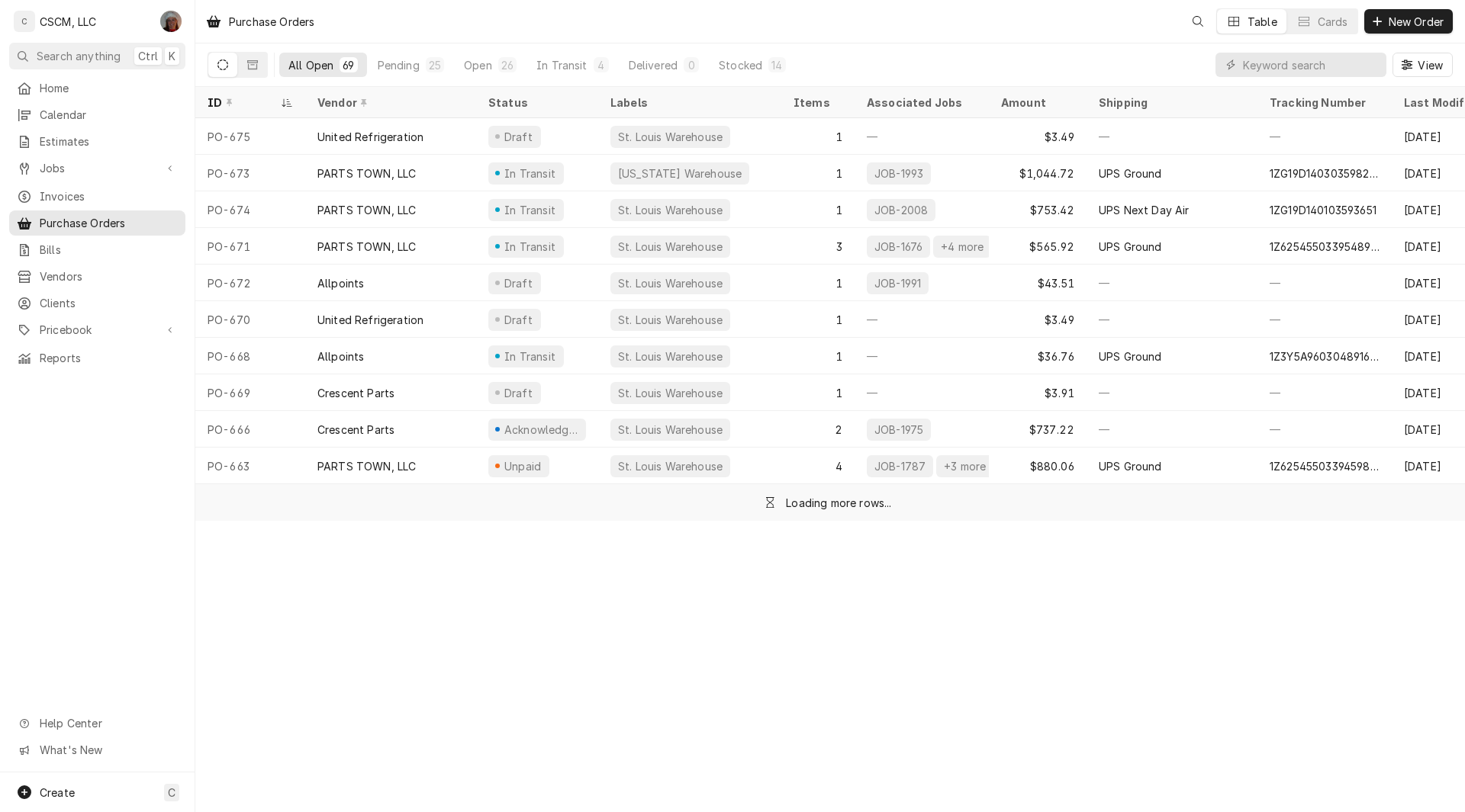
click at [1385, 18] on span "New Order" at bounding box center [1415, 21] width 61 height 16
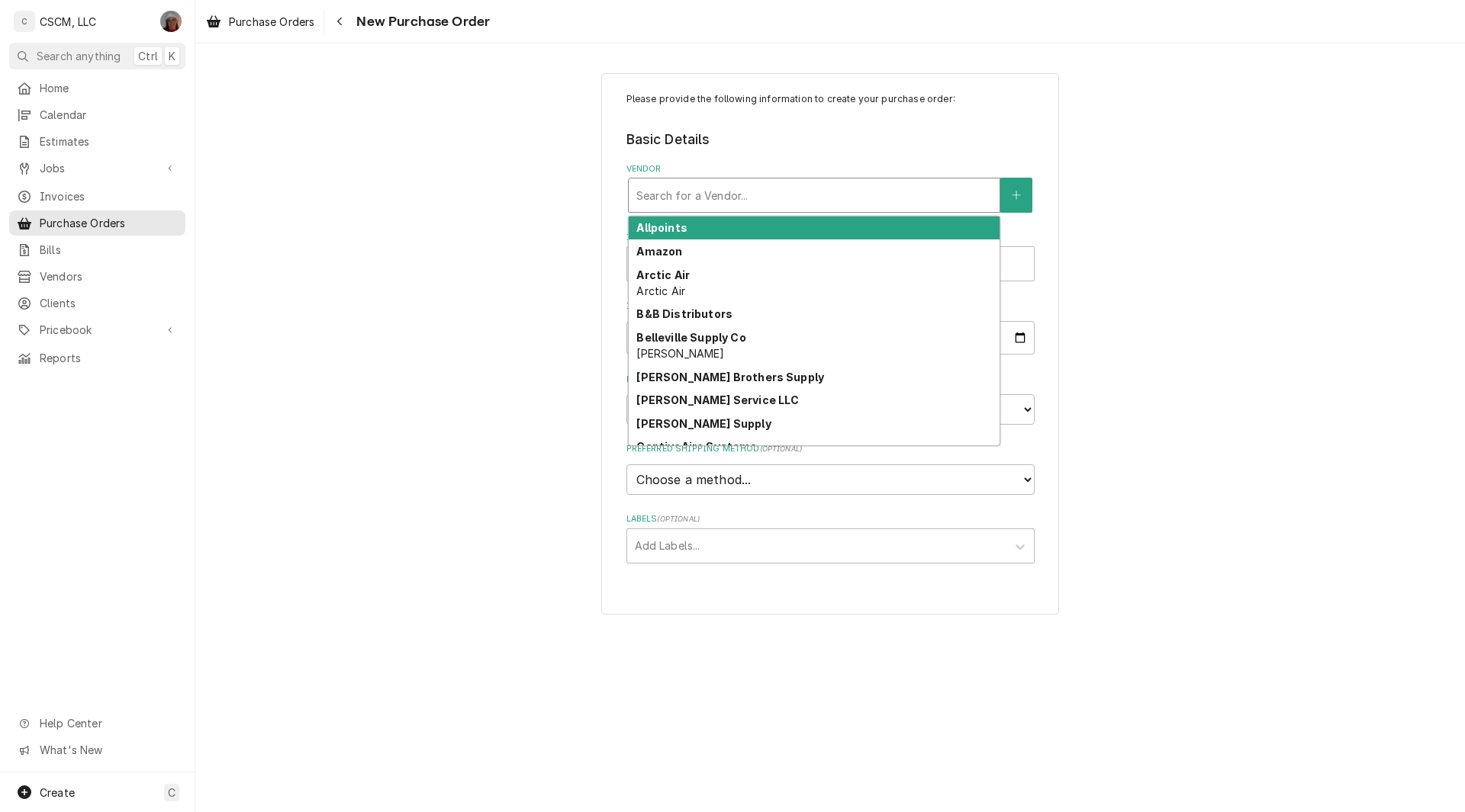
click at [687, 191] on div "Vendor" at bounding box center [814, 195] width 355 height 28
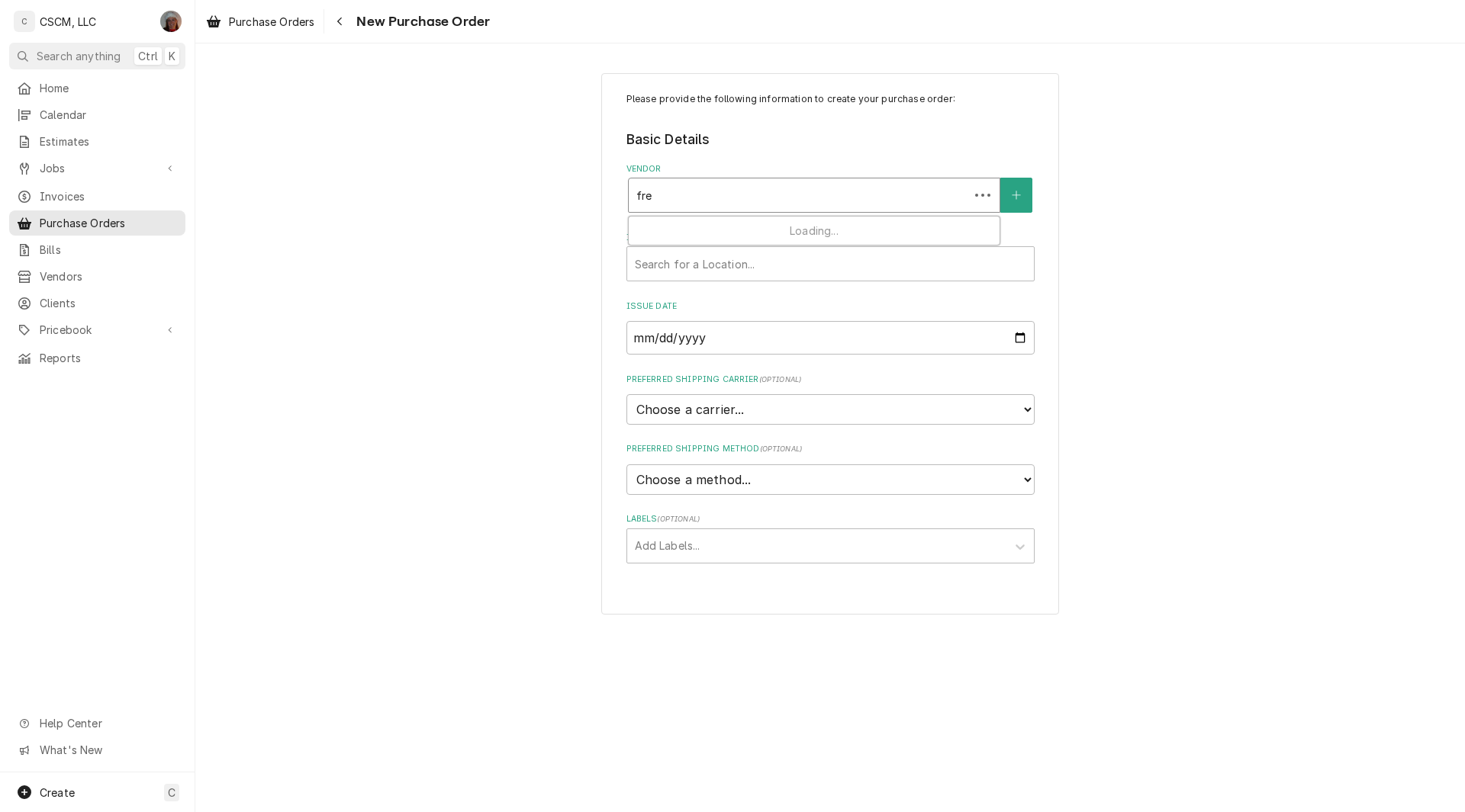
type input "fr"
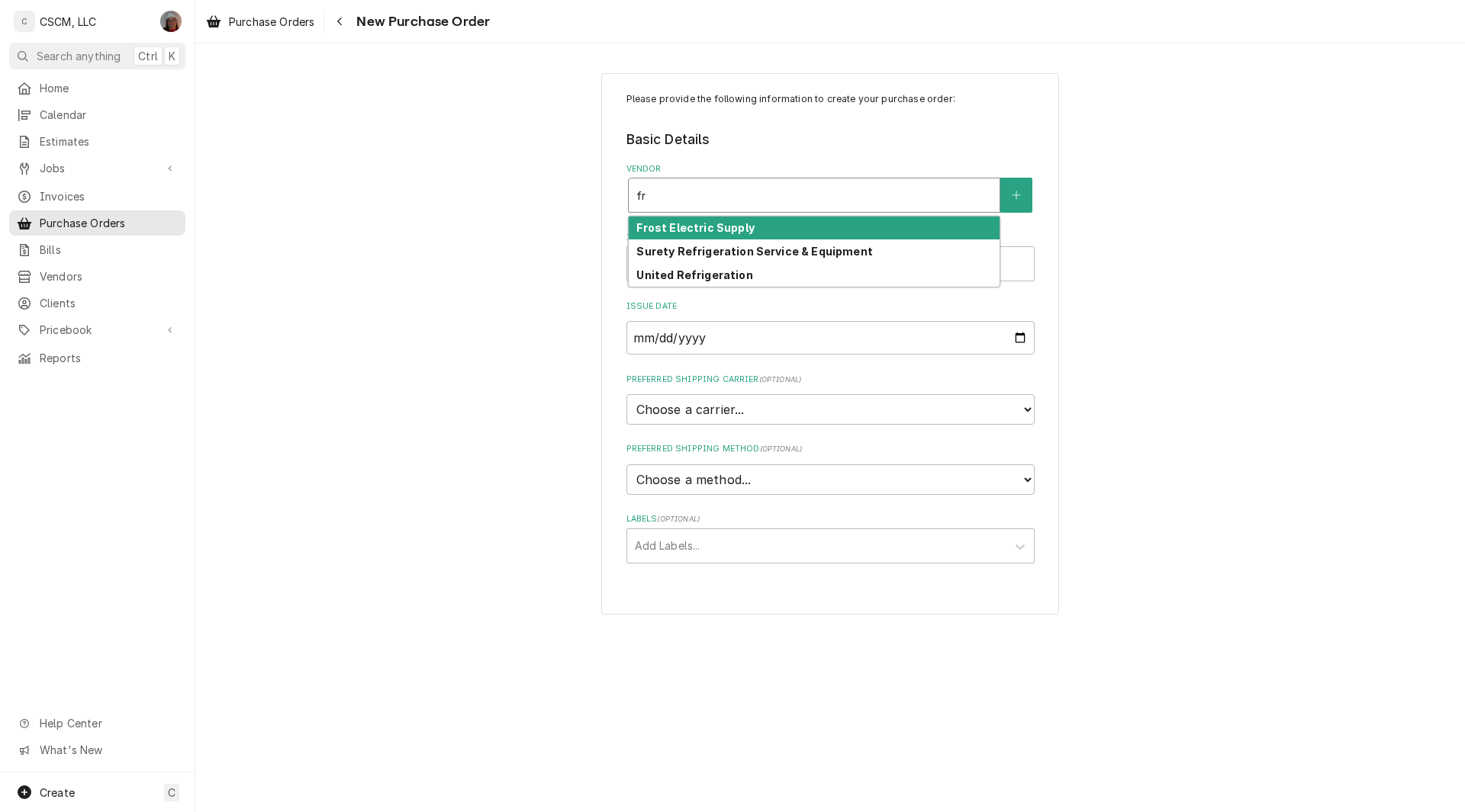
click at [686, 225] on strong "Frost Electric Supply" at bounding box center [695, 228] width 117 height 13
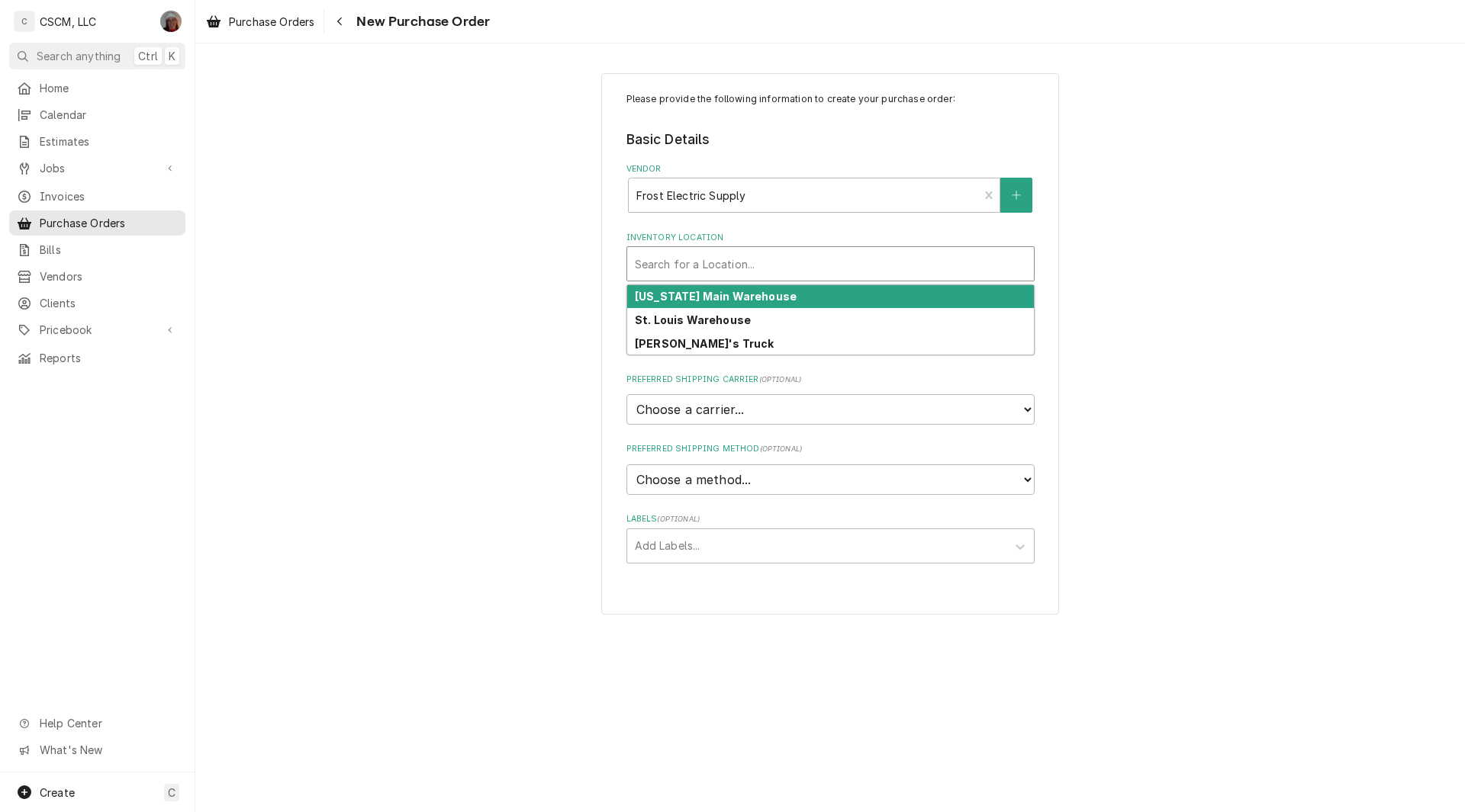
click at [675, 276] on div "Inventory Location" at bounding box center [831, 264] width 392 height 28
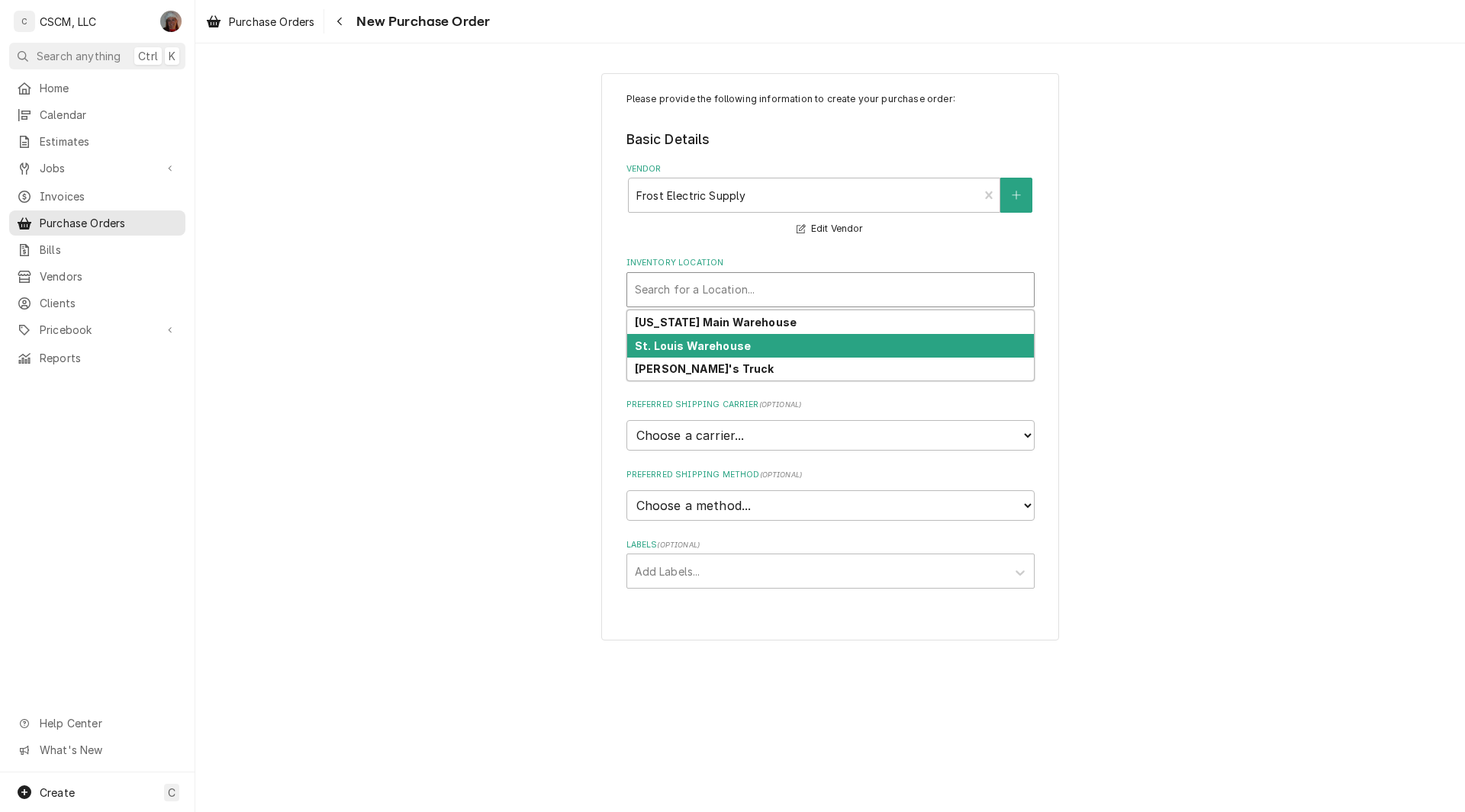
click at [667, 338] on div "St. Louis Warehouse" at bounding box center [831, 346] width 407 height 24
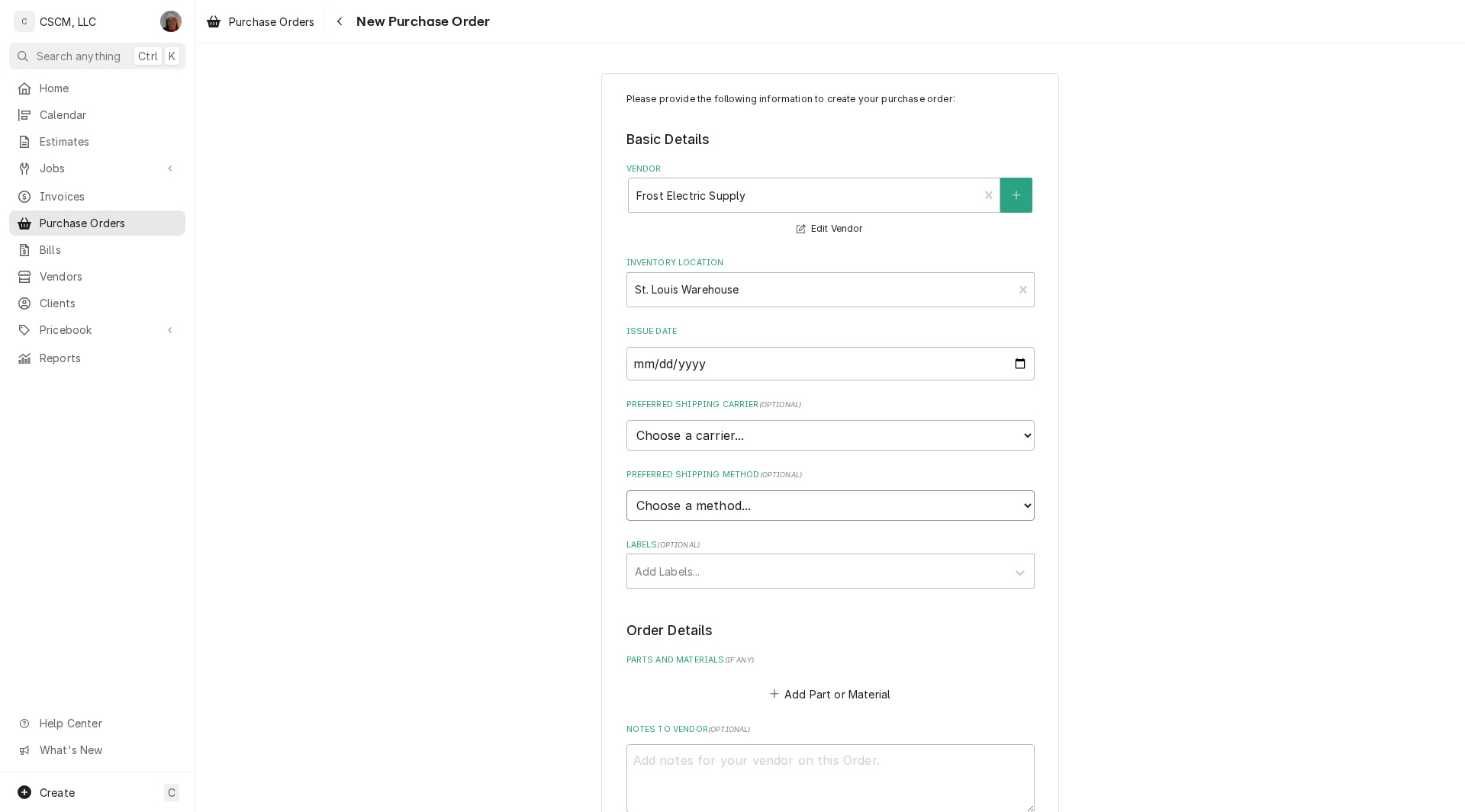
click at [654, 501] on select "Choose a method... Ground Next Day Early AM Next Day Air 2 Day Air Other" at bounding box center [831, 506] width 408 height 31
select select "0"
click at [653, 566] on input "Preferred Shipping Method Name" at bounding box center [831, 577] width 408 height 34
type textarea "x"
type input "W"
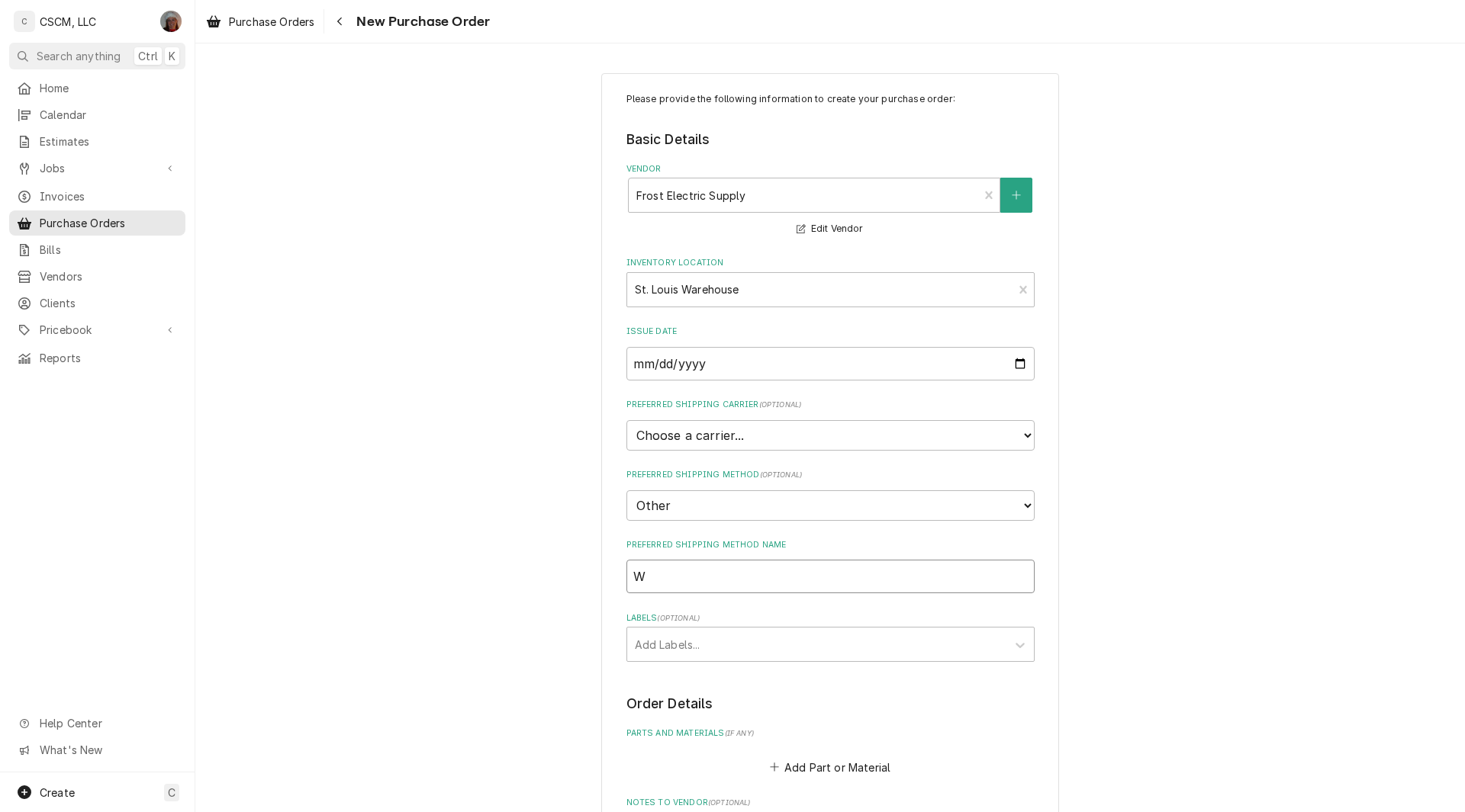
type textarea "x"
type input "Wi"
type textarea "x"
type input "Wil"
type textarea "x"
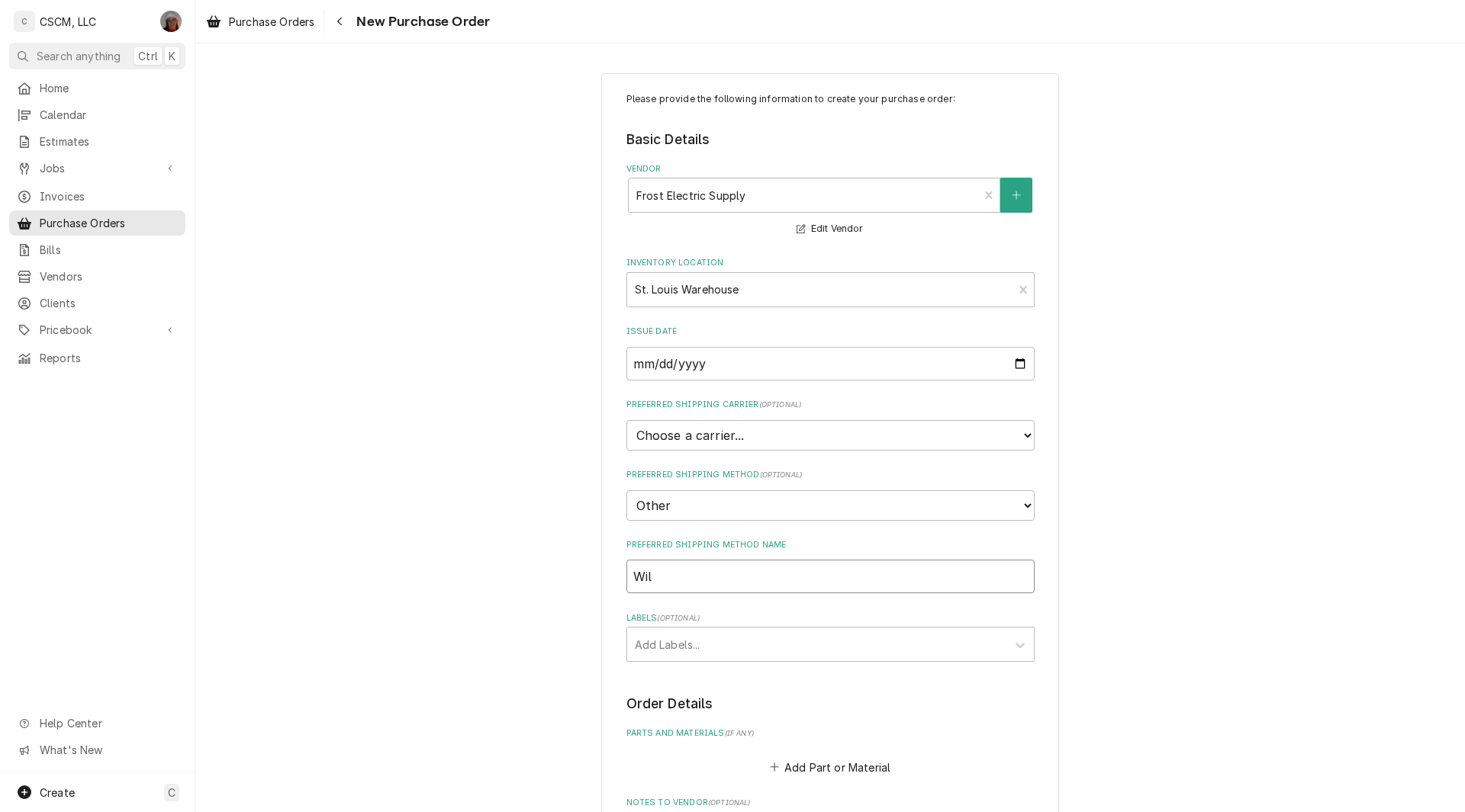
type input "Will"
type textarea "x"
type input "Will"
type textarea "x"
type input "Will C"
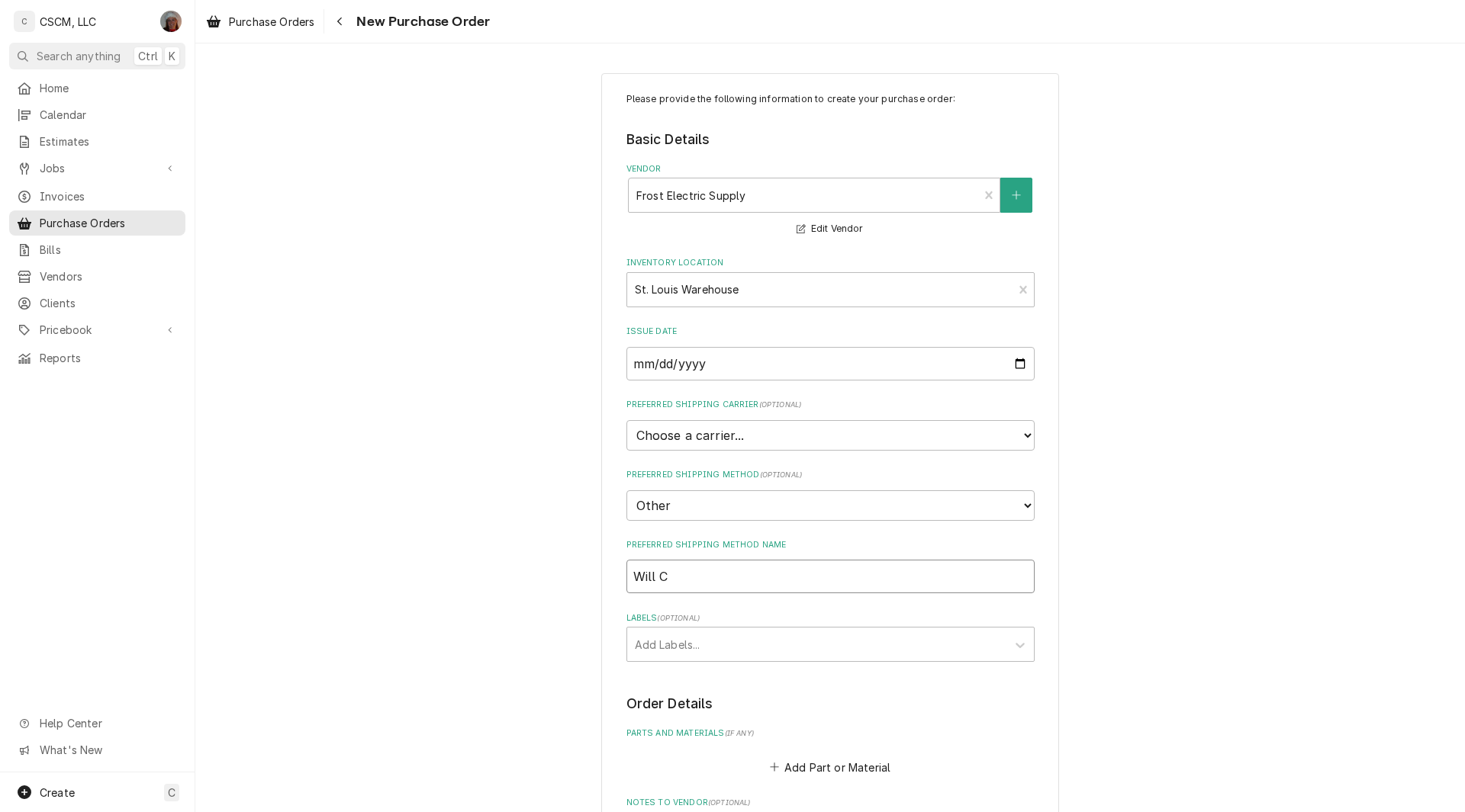
type textarea "x"
type input "Will Ca"
type textarea "x"
type input "Will Cal"
type textarea "x"
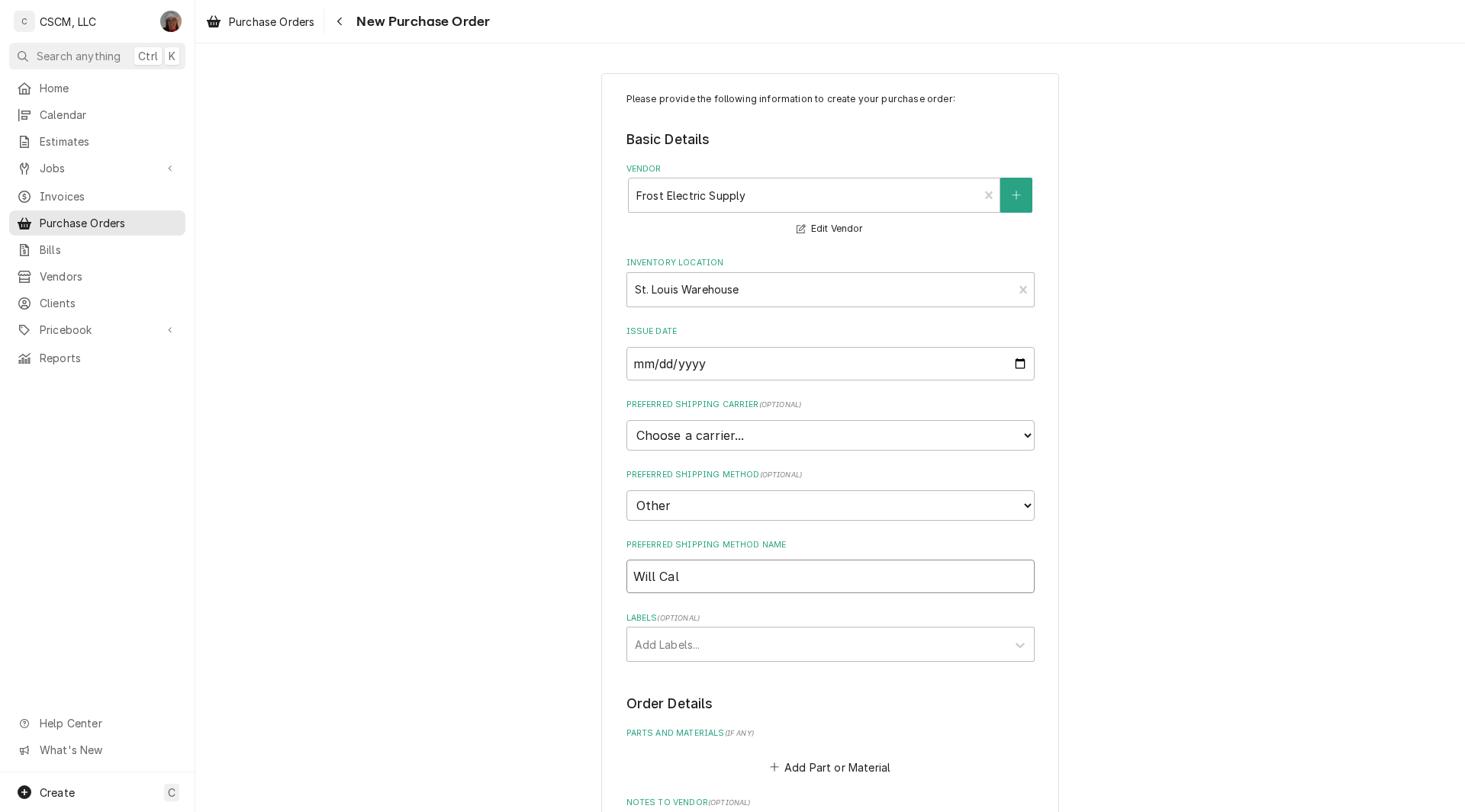
type input "Will Call"
type textarea "x"
type input "Will Call"
type textarea "x"
type input "Will Call C"
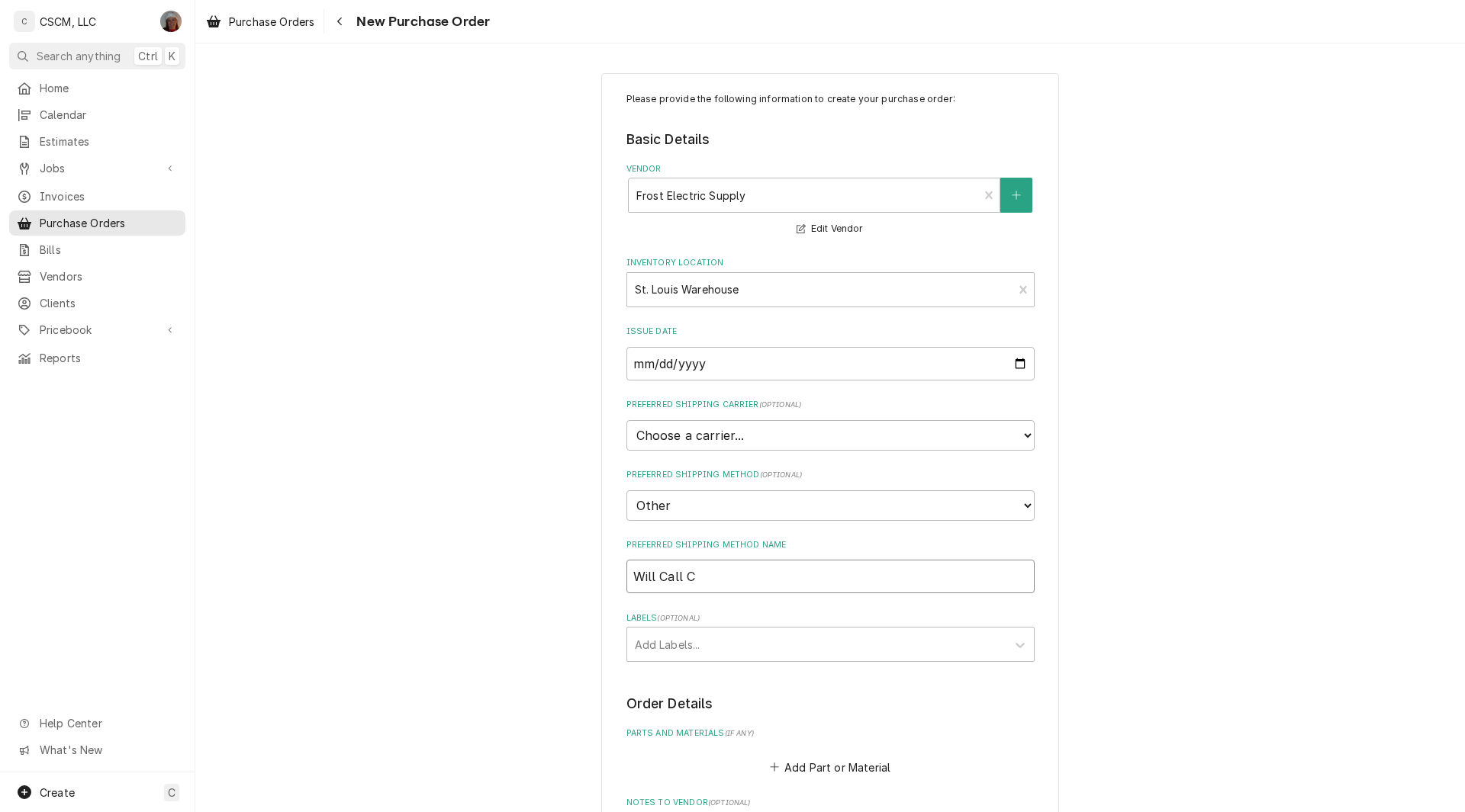
type textarea "x"
type input "Will Call Co"
type textarea "x"
type input "Will Call Col"
type textarea "x"
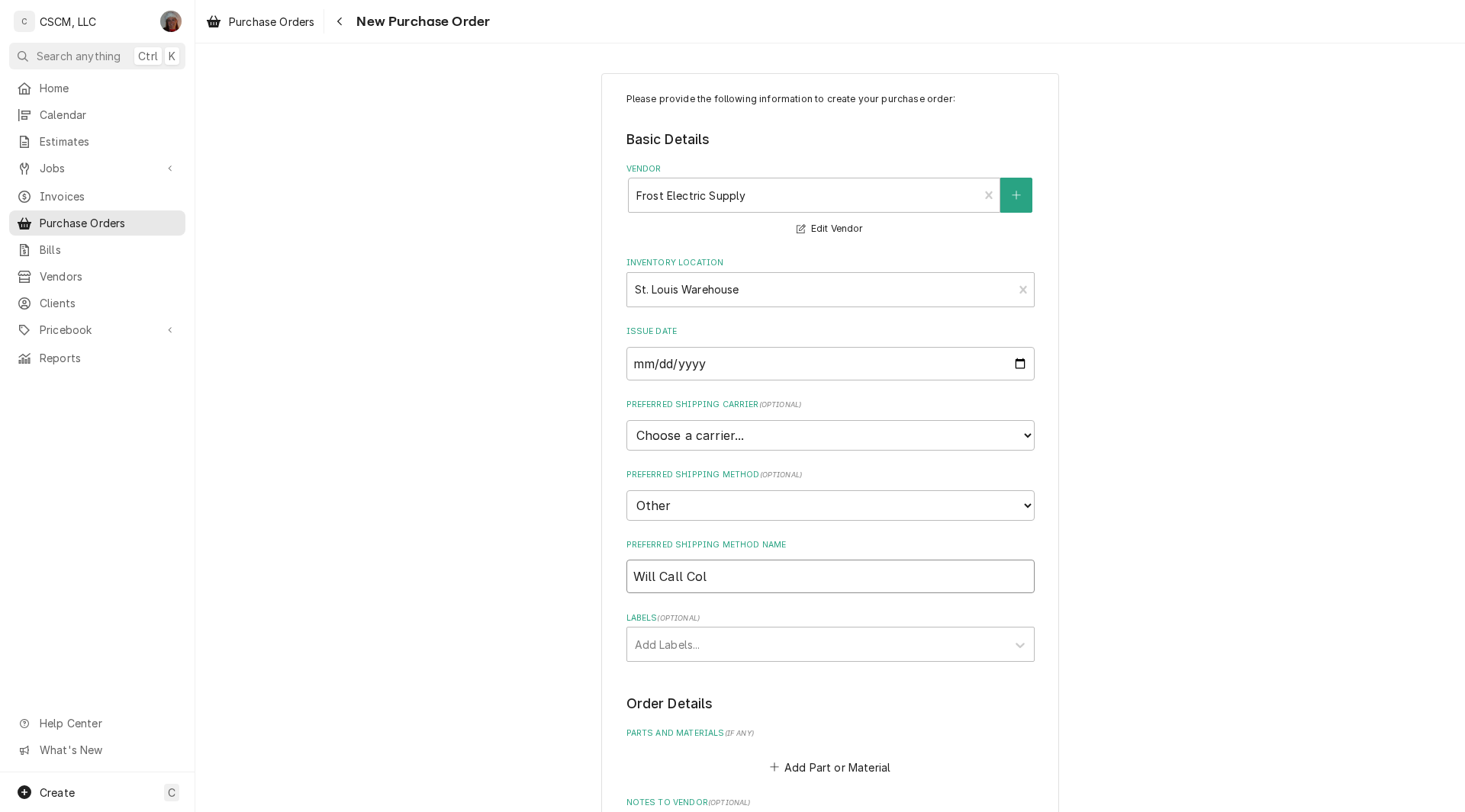
type input "Will Call Coll"
type textarea "x"
type input "Will Call Colli"
type textarea "x"
type input "Will Call Collin"
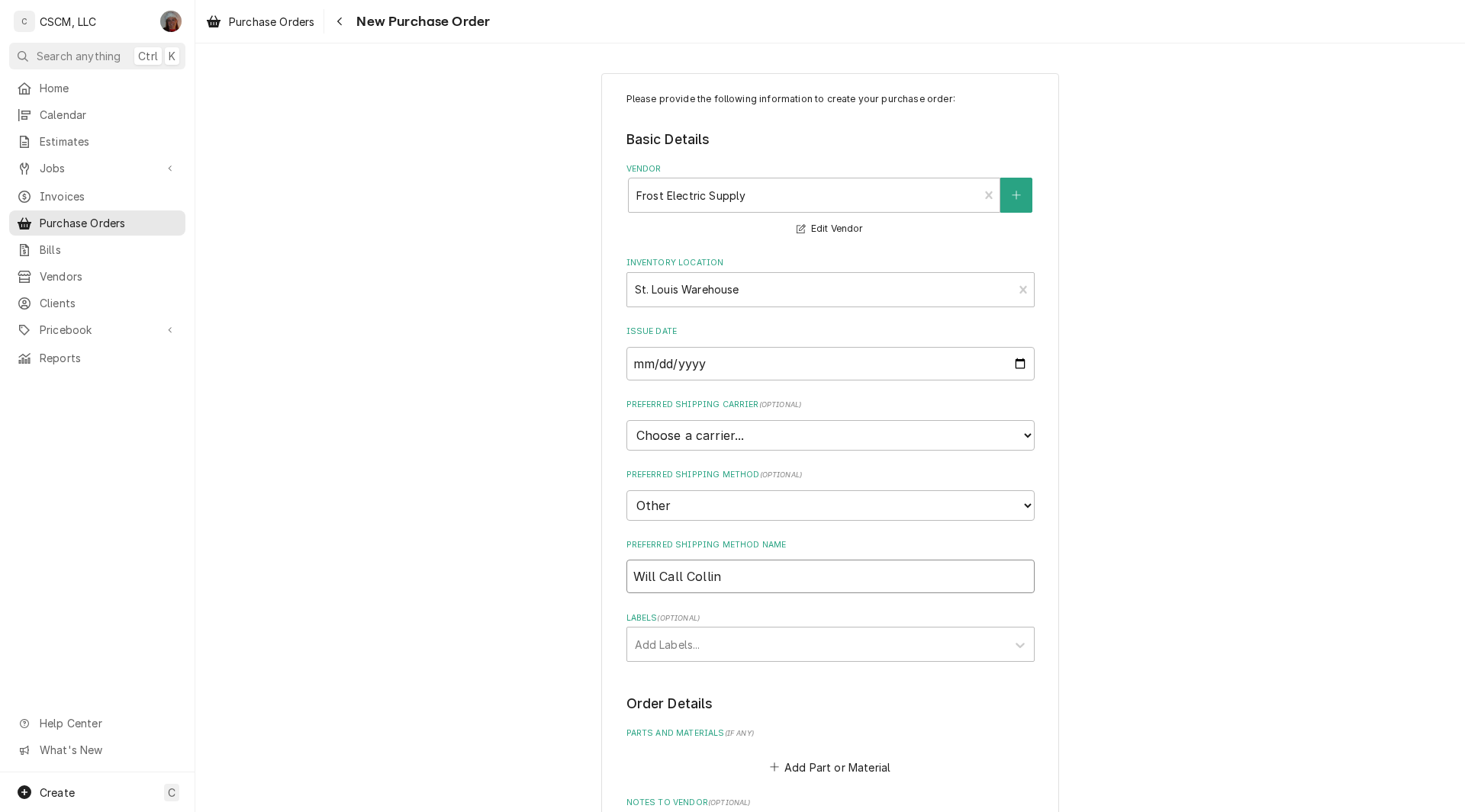
type textarea "x"
type input "Will Call Collins"
type textarea "x"
type input "Will Call Collinsv"
type textarea "x"
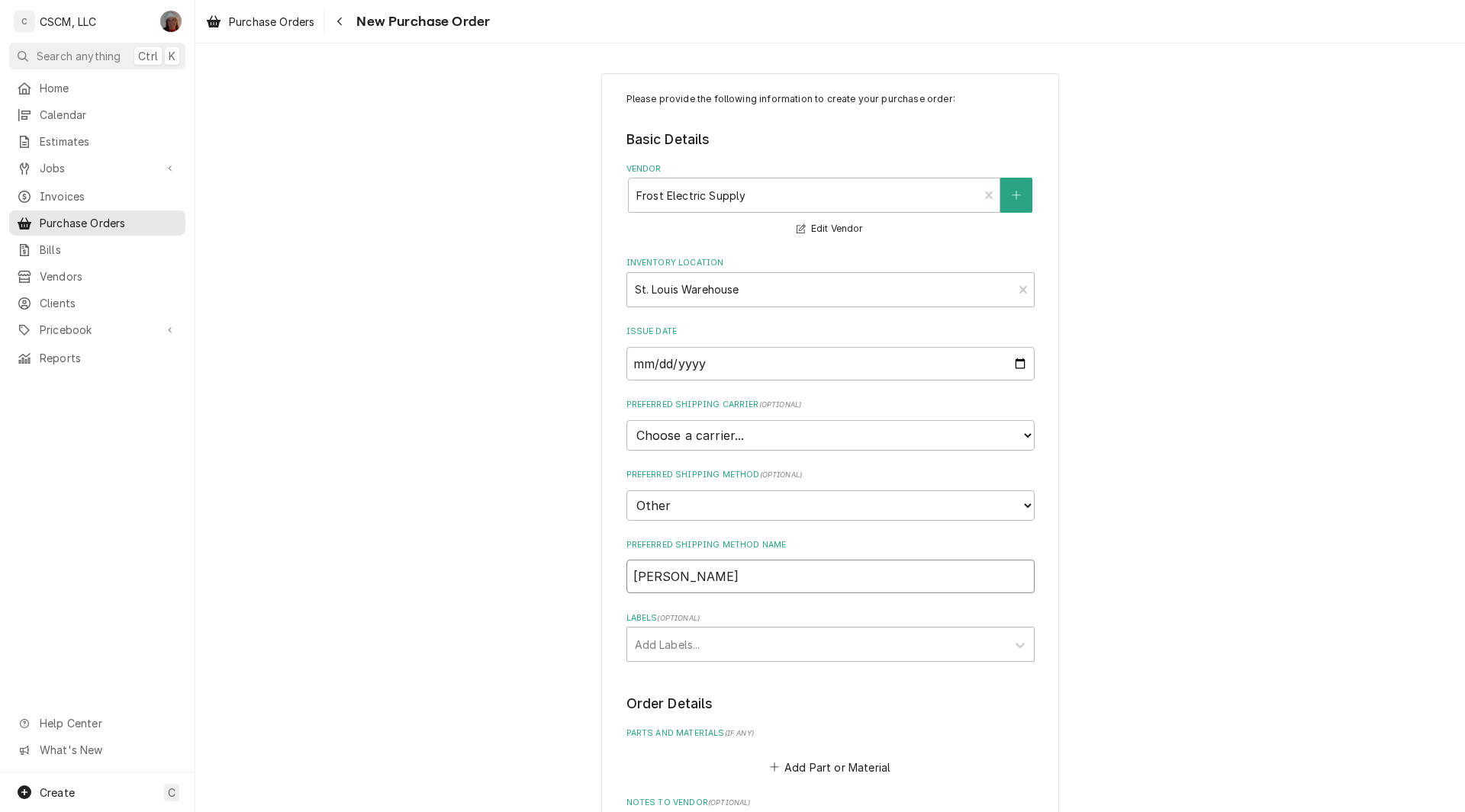
type input "Will Call Collinsvi"
type textarea "x"
type input "Will Call Collinsvil"
type textarea "x"
type input "Will Call Collinsvill"
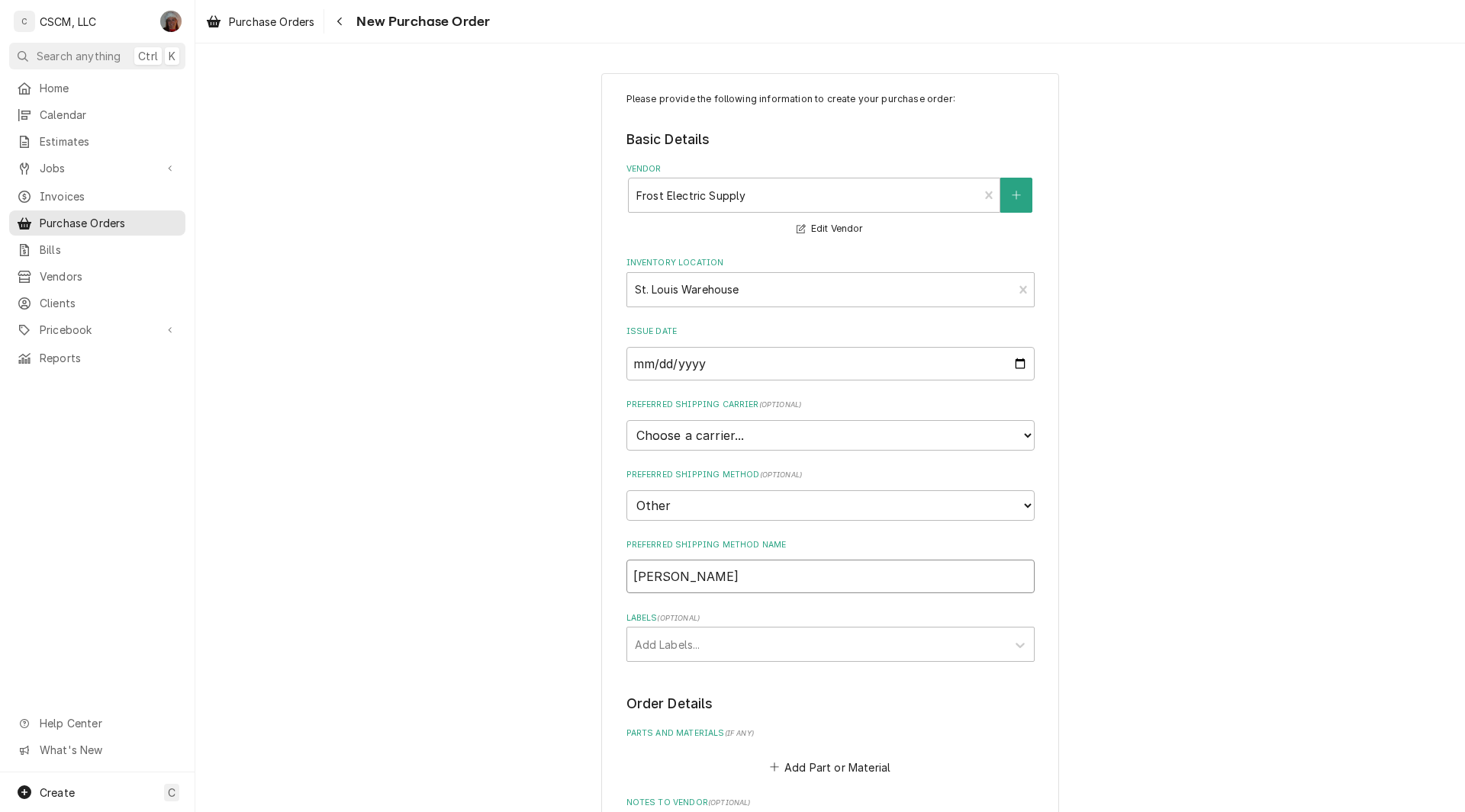
type textarea "x"
type input "Will Call Collinsville"
click at [1123, 67] on div "Please provide the following information to create your purchase order: Basic D…" at bounding box center [830, 614] width 1270 height 1109
click at [794, 766] on button "Add Part or Material" at bounding box center [830, 767] width 126 height 21
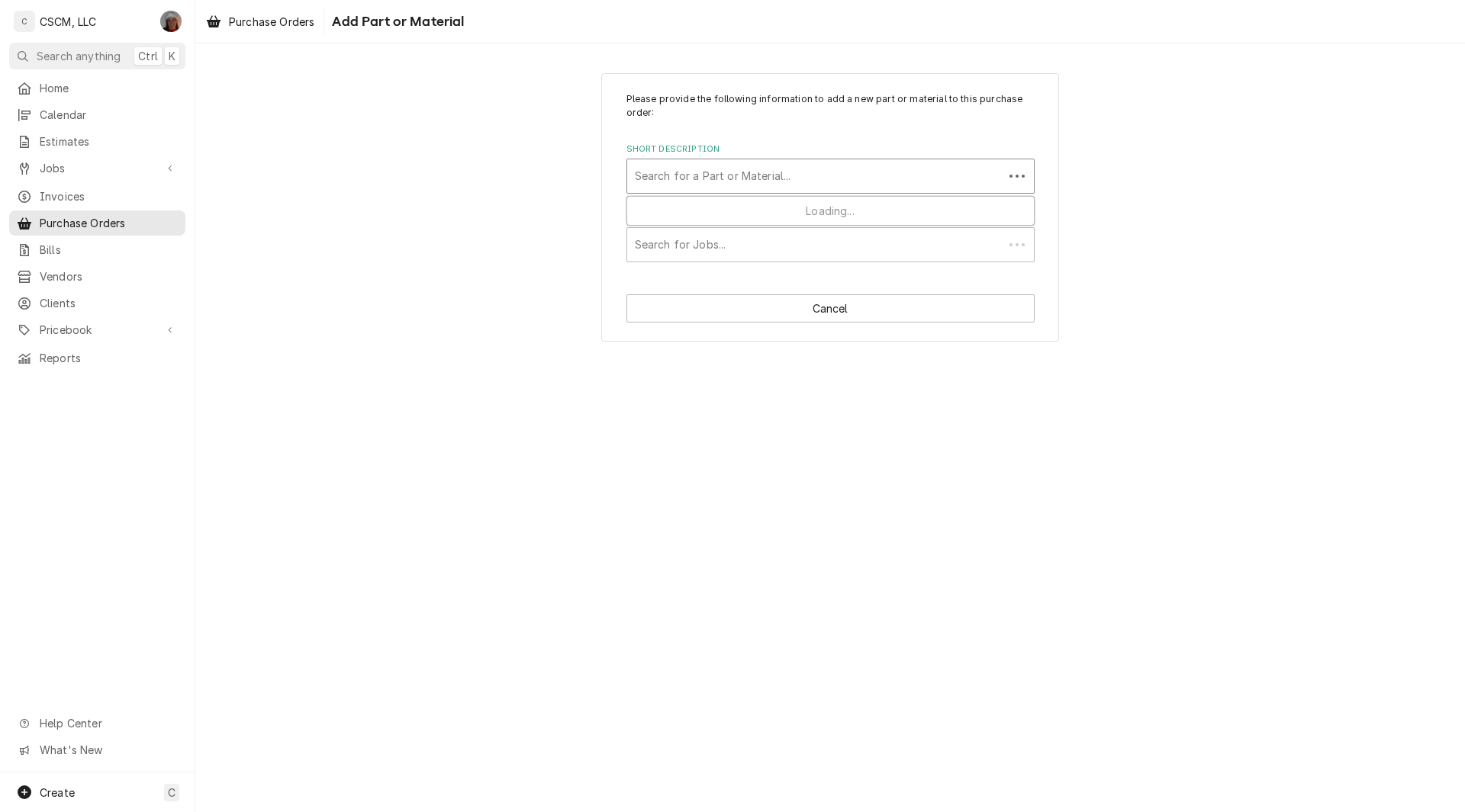
click at [724, 182] on div "Short Description" at bounding box center [816, 176] width 361 height 28
type input "sund"
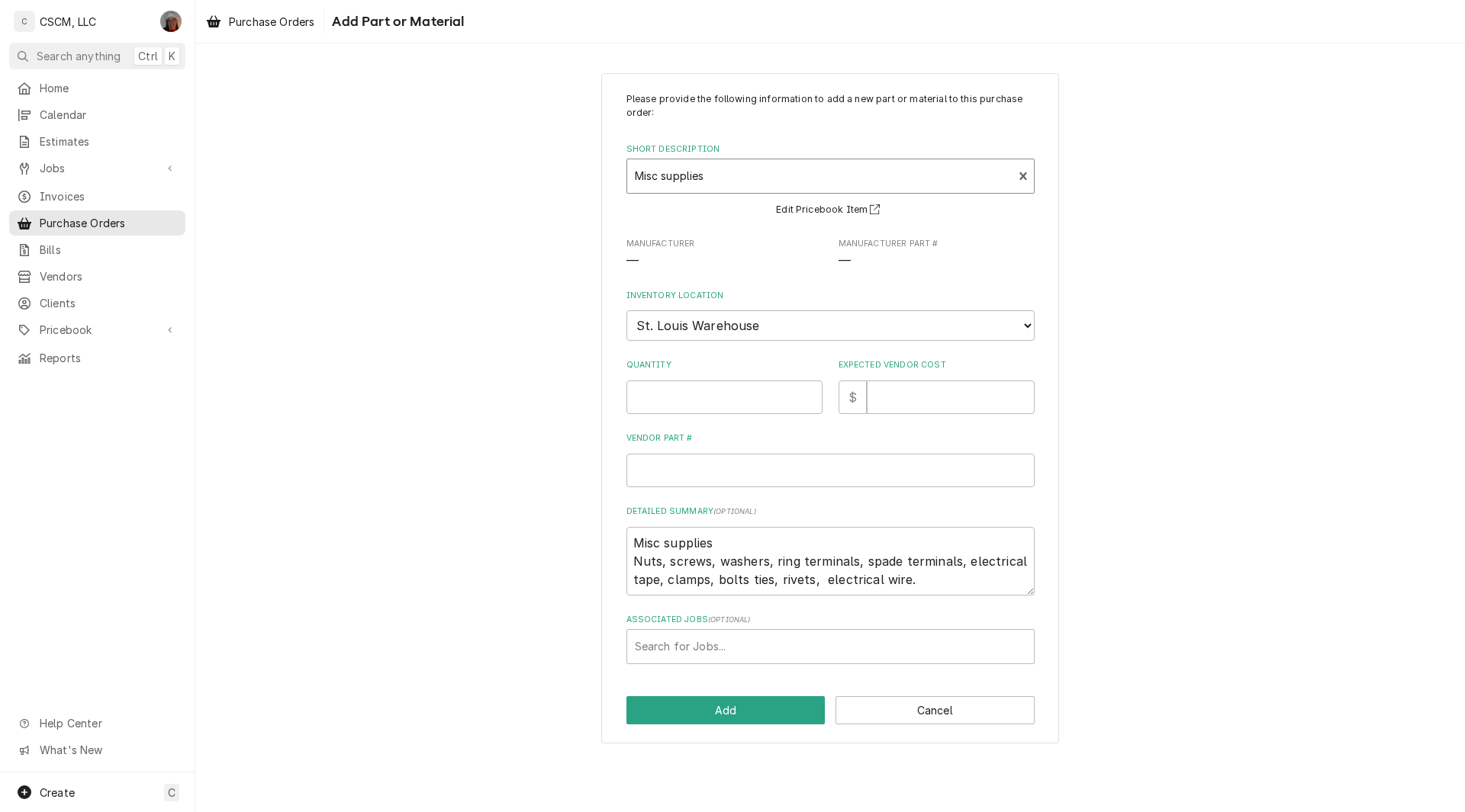
type textarea "x"
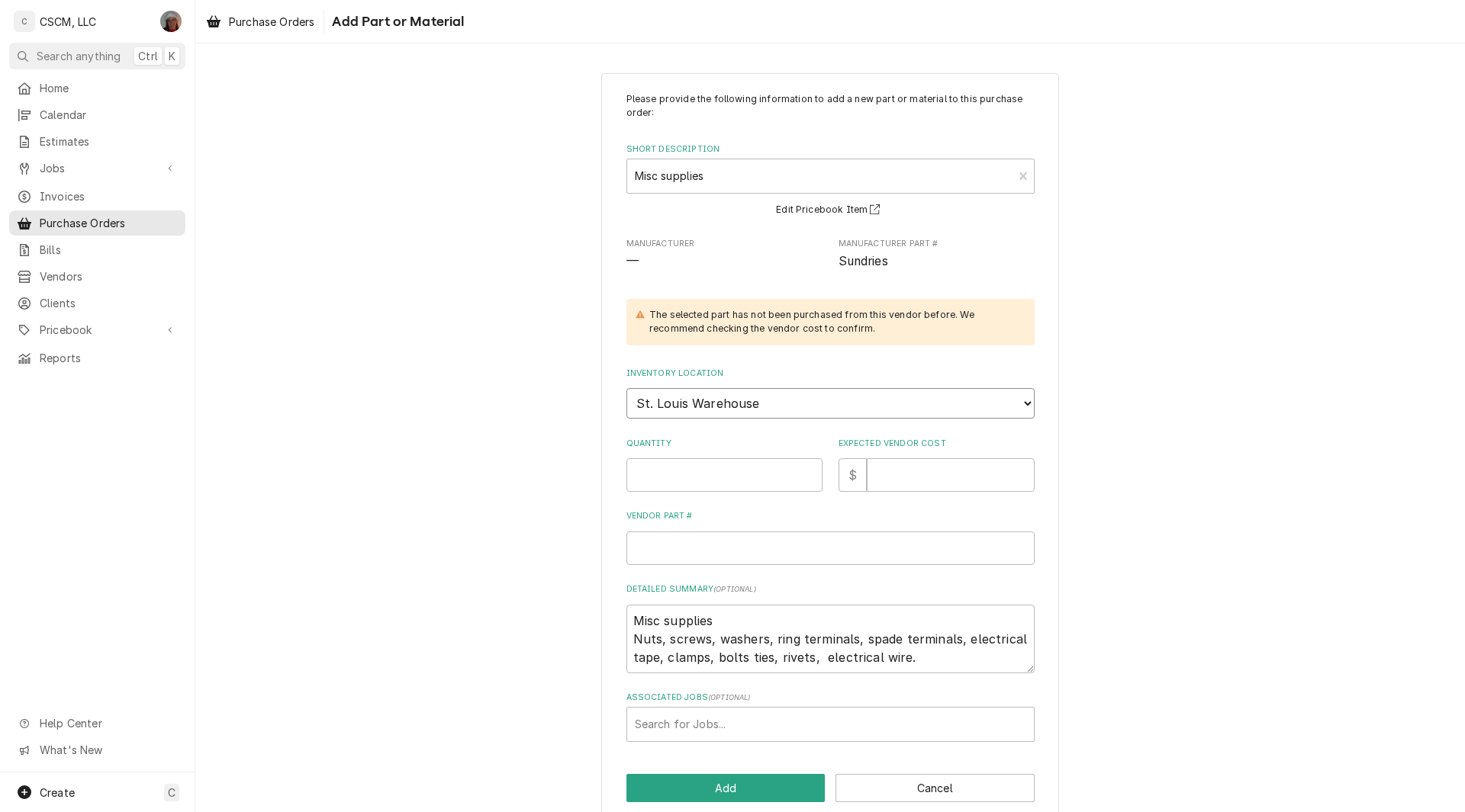
click at [638, 395] on select "Choose a location... Chris's Truck Colorado Main Warehouse Izaia's truck Jimmy'…" at bounding box center [831, 403] width 408 height 31
select select "423"
click at [627, 388] on select "Choose a location... Chris's Truck Colorado Main Warehouse Izaia's truck Jimmy'…" at bounding box center [831, 403] width 408 height 31
click at [670, 470] on input "Quantity" at bounding box center [724, 475] width 196 height 34
type textarea "x"
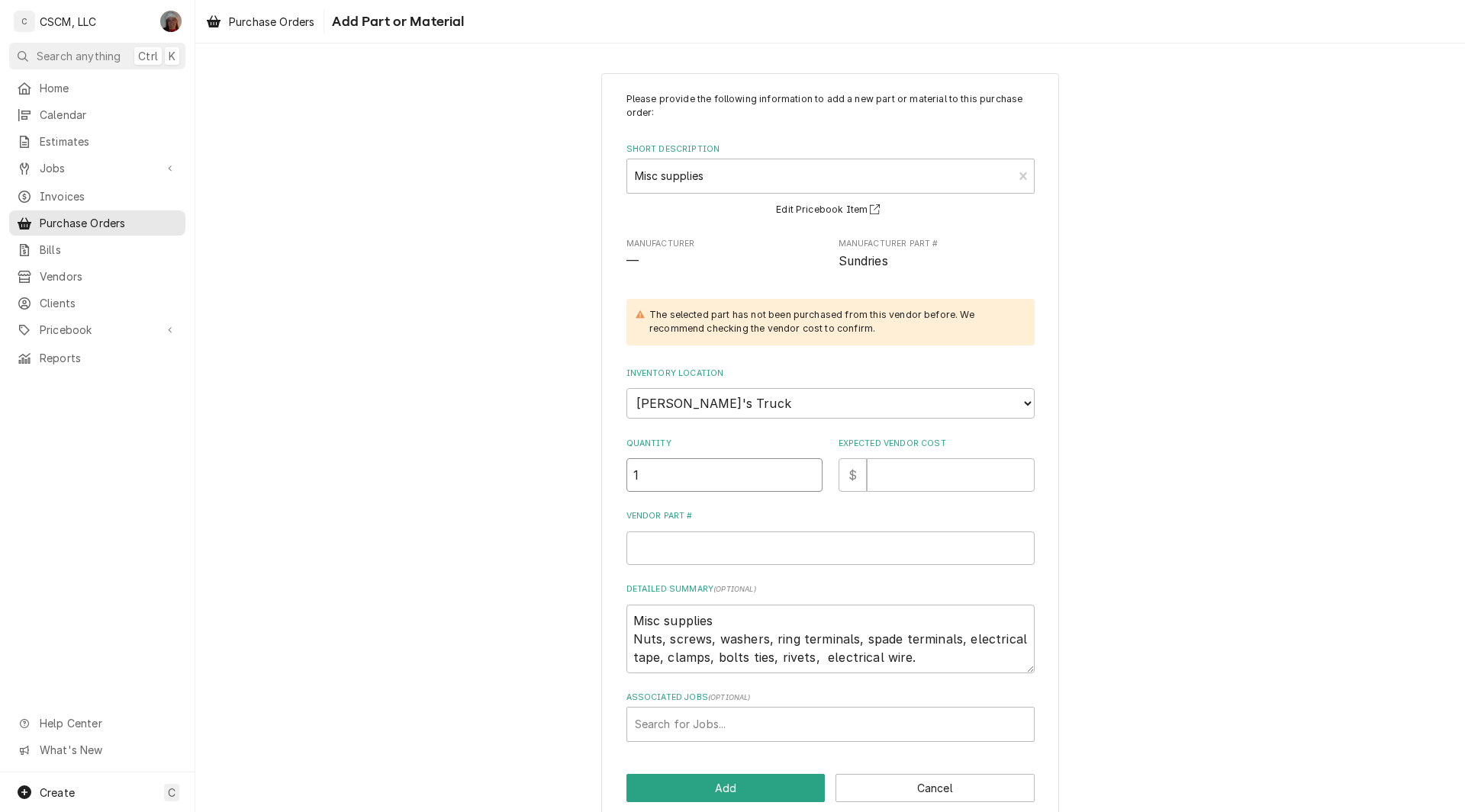
type input "1"
type textarea "x"
type input "1"
type textarea "x"
type input "S"
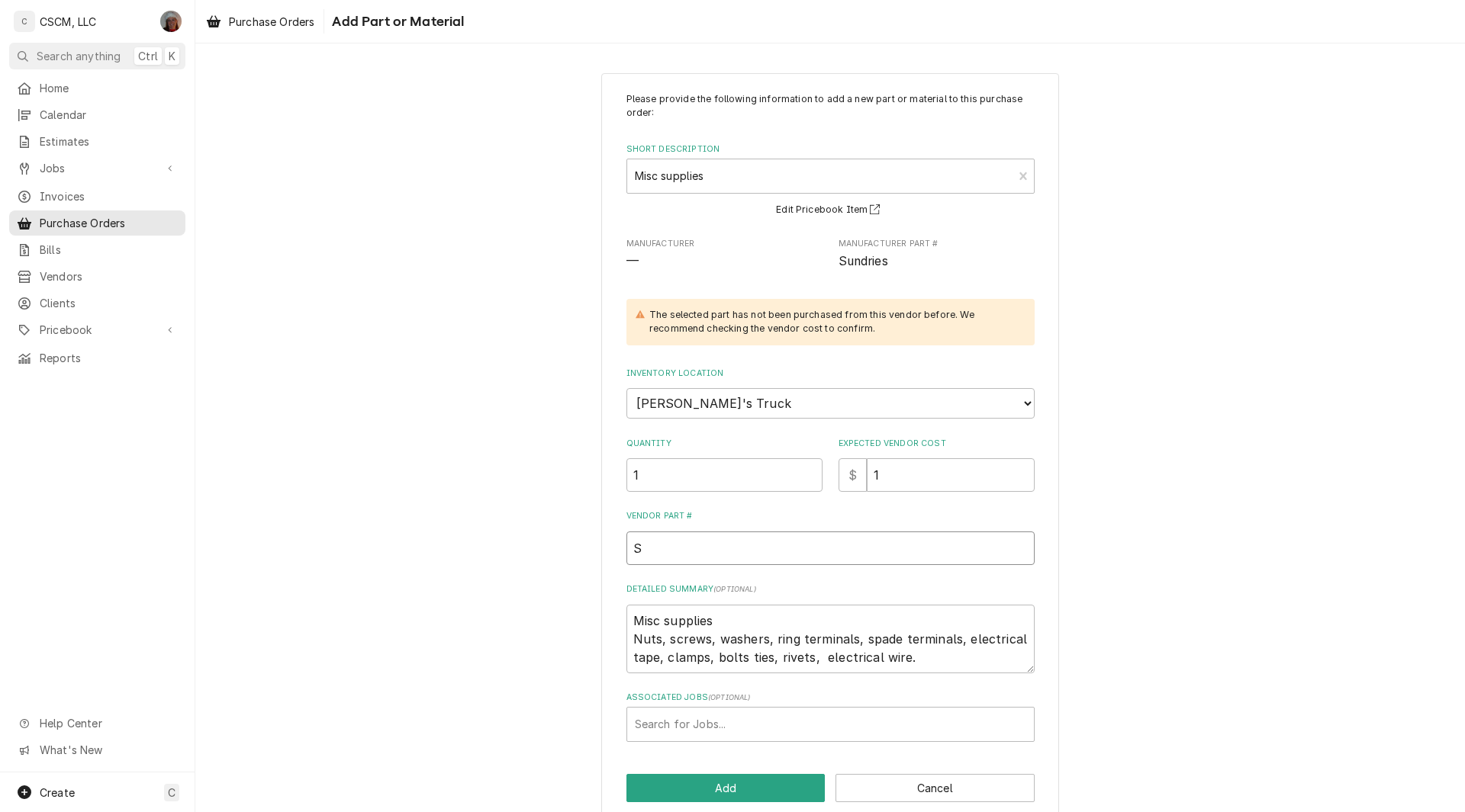
type textarea "x"
type input "Su"
type textarea "x"
type input "Sun"
type textarea "x"
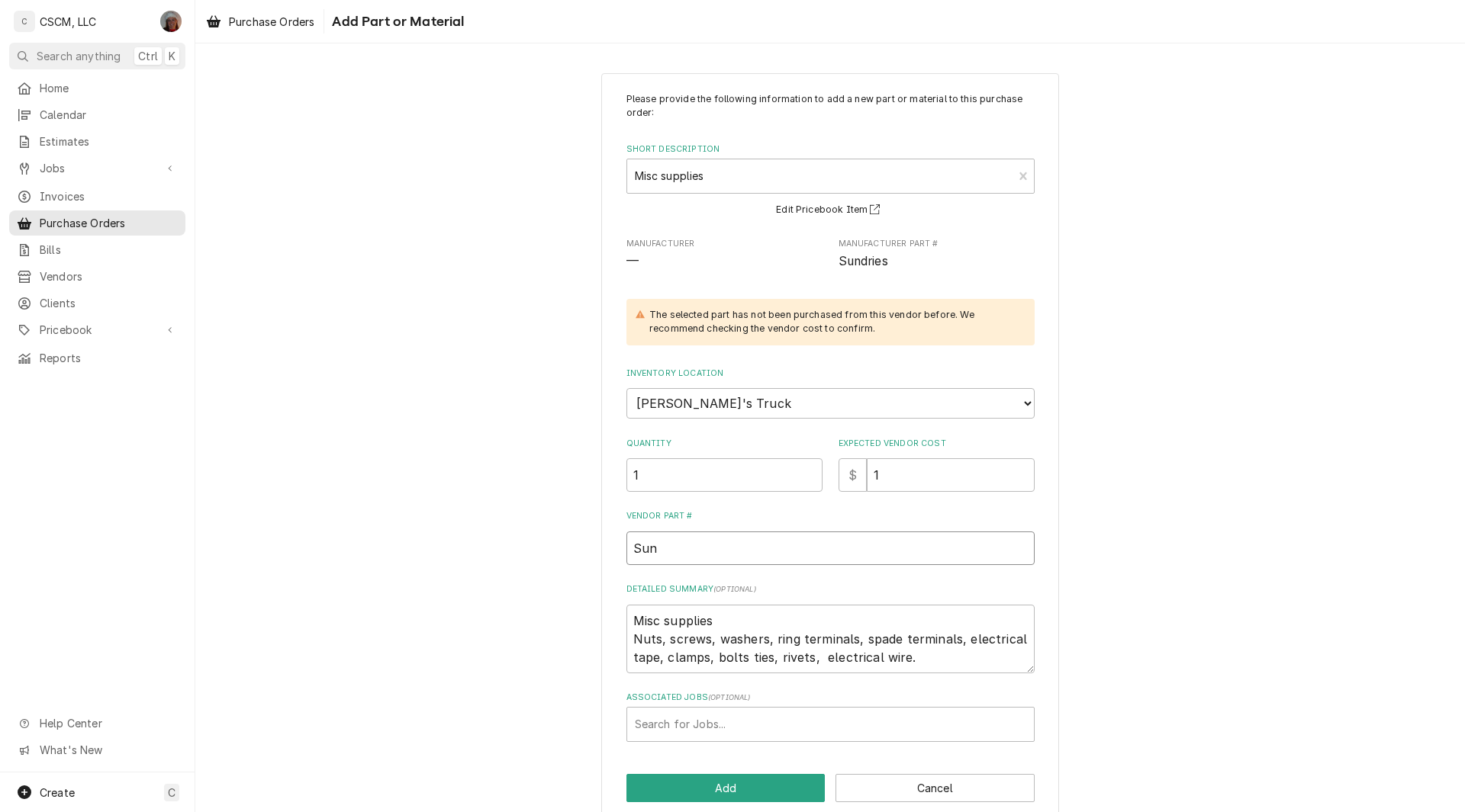
type input "Sund"
type textarea "x"
type input "Sundr"
type textarea "x"
type input "Sundri"
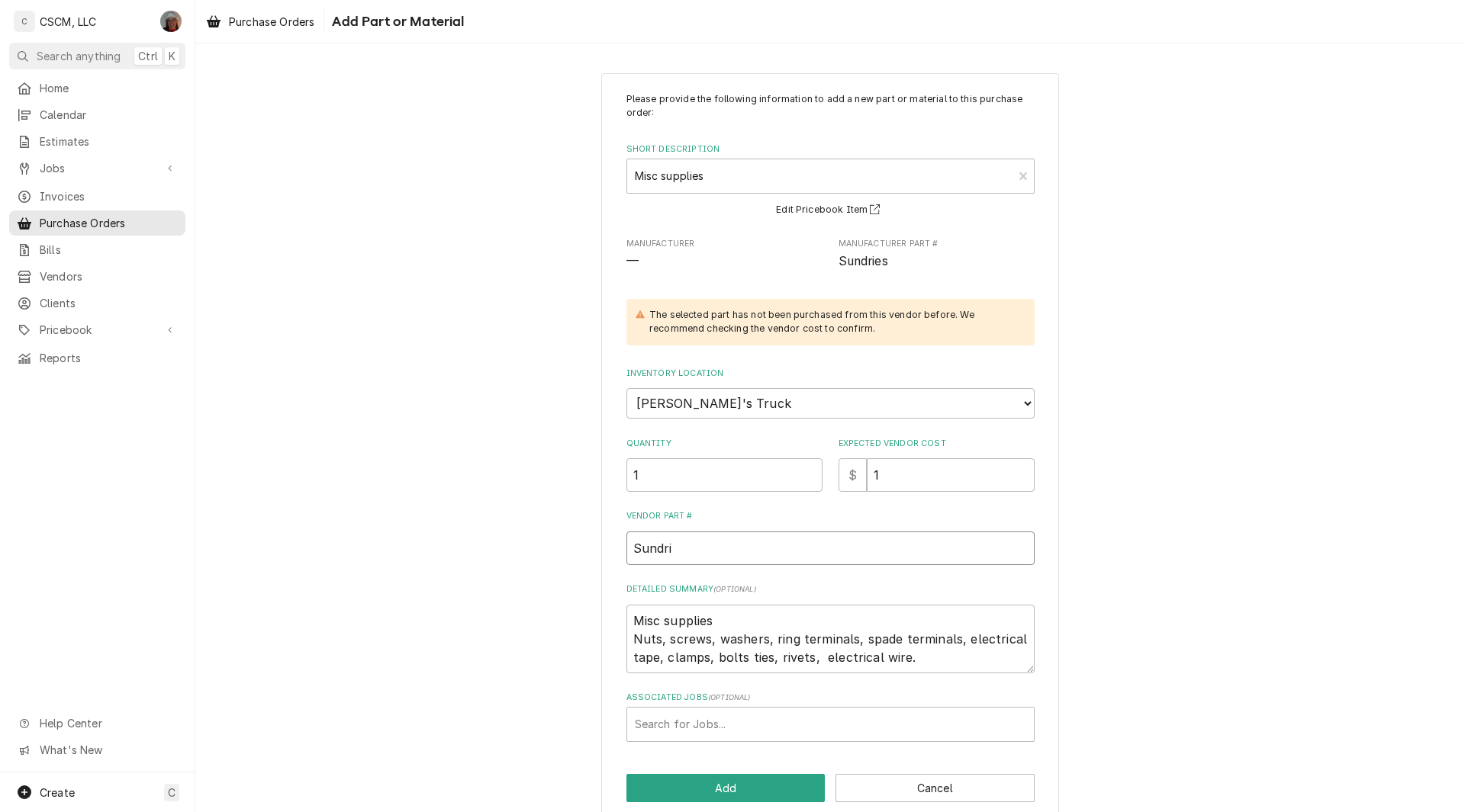
type textarea "x"
type input "Sundrie"
type textarea "x"
type input "Sundries"
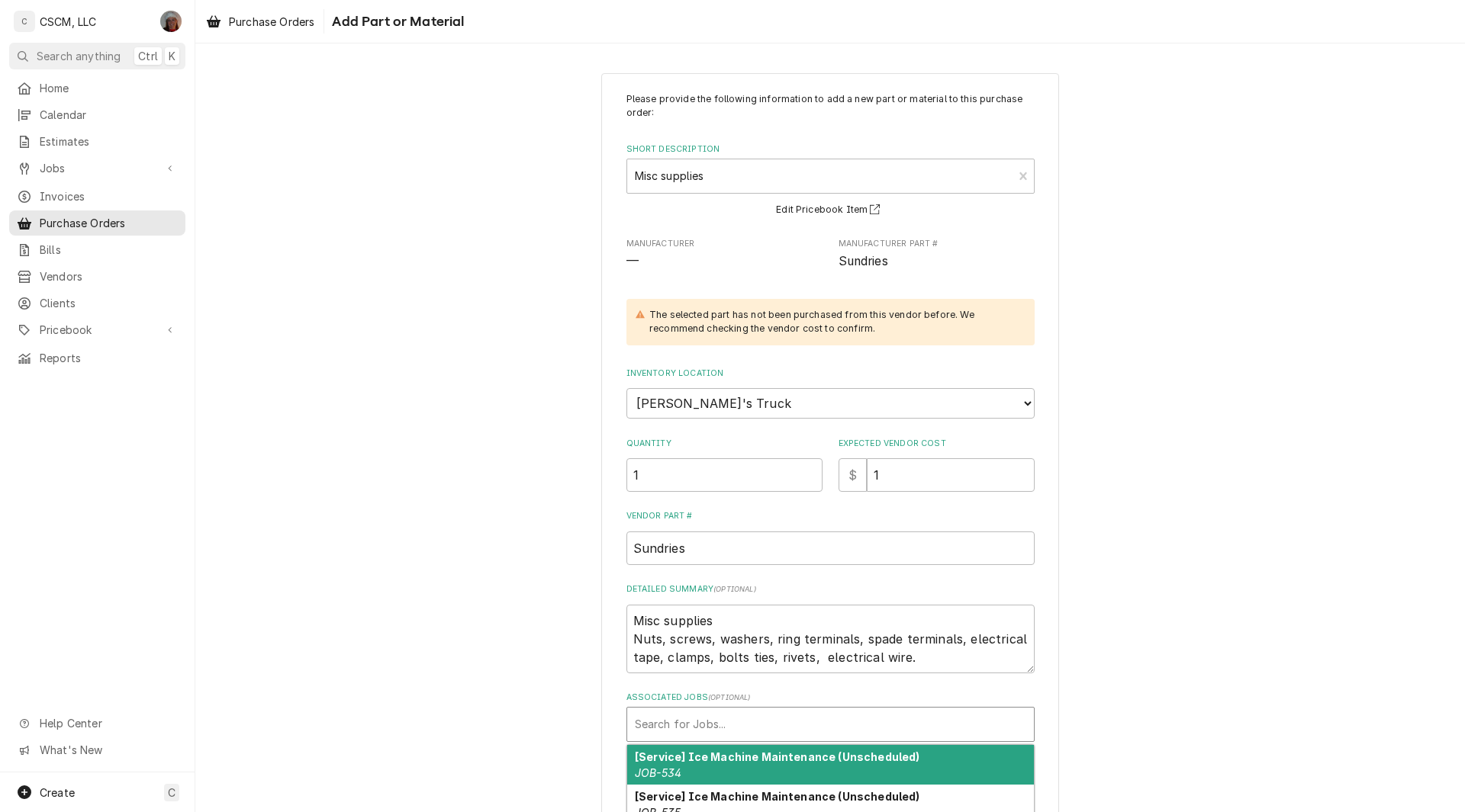
click at [661, 713] on div "Associated Jobs" at bounding box center [831, 724] width 392 height 28
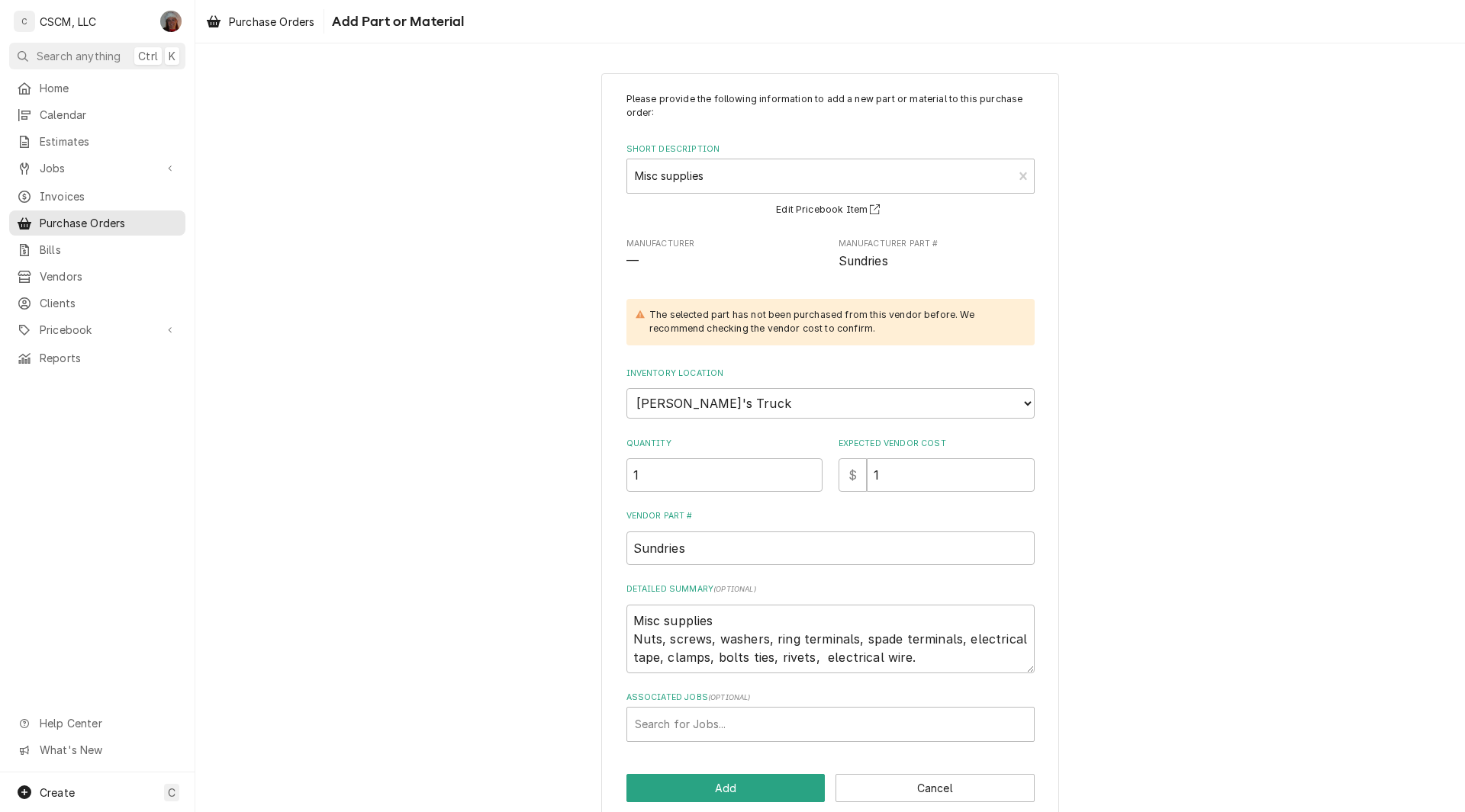
click at [1139, 132] on div "Please provide the following information to add a new part or material to this …" at bounding box center [830, 447] width 1270 height 776
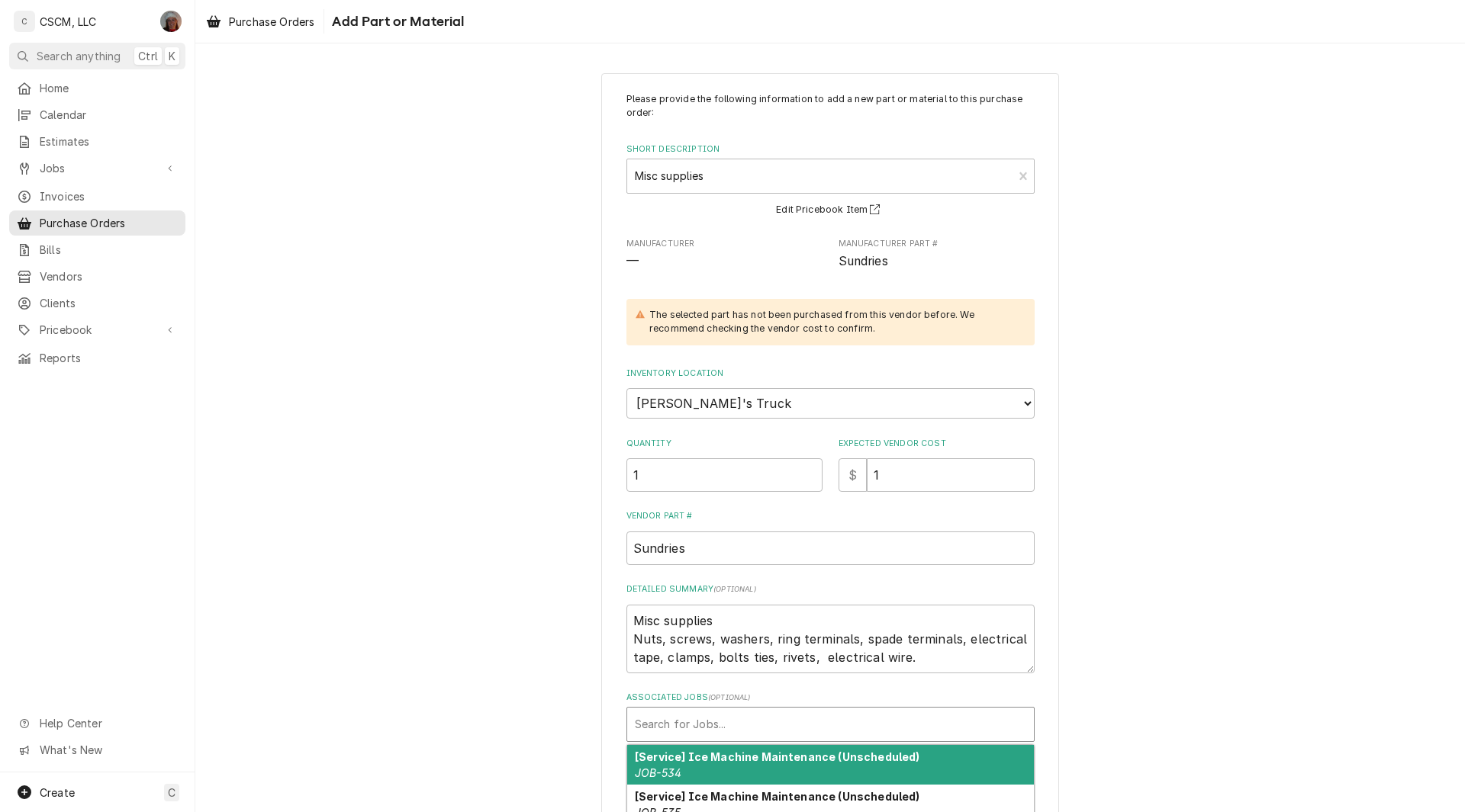
click at [681, 722] on div "Associated Jobs" at bounding box center [831, 724] width 392 height 28
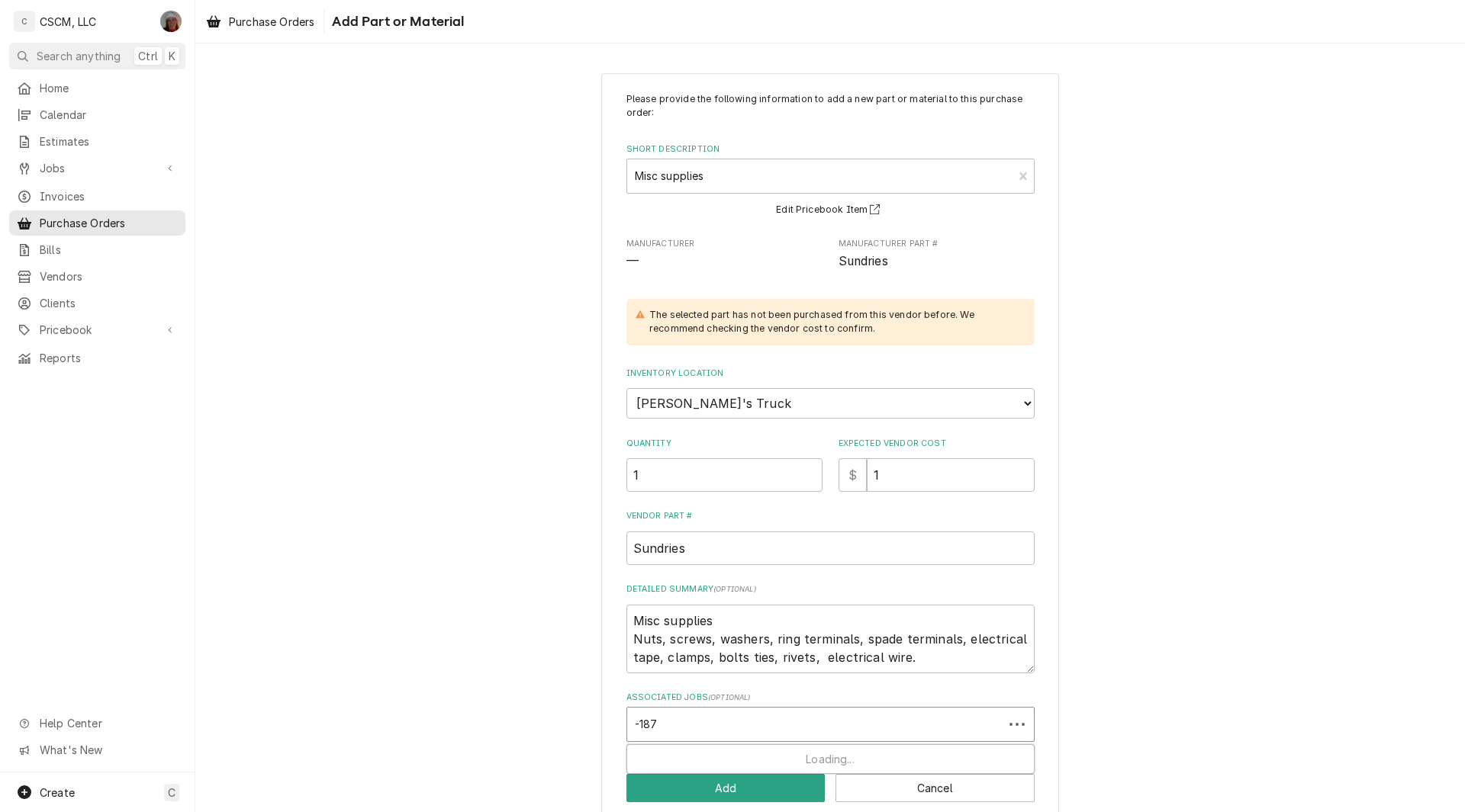
type input "-1876"
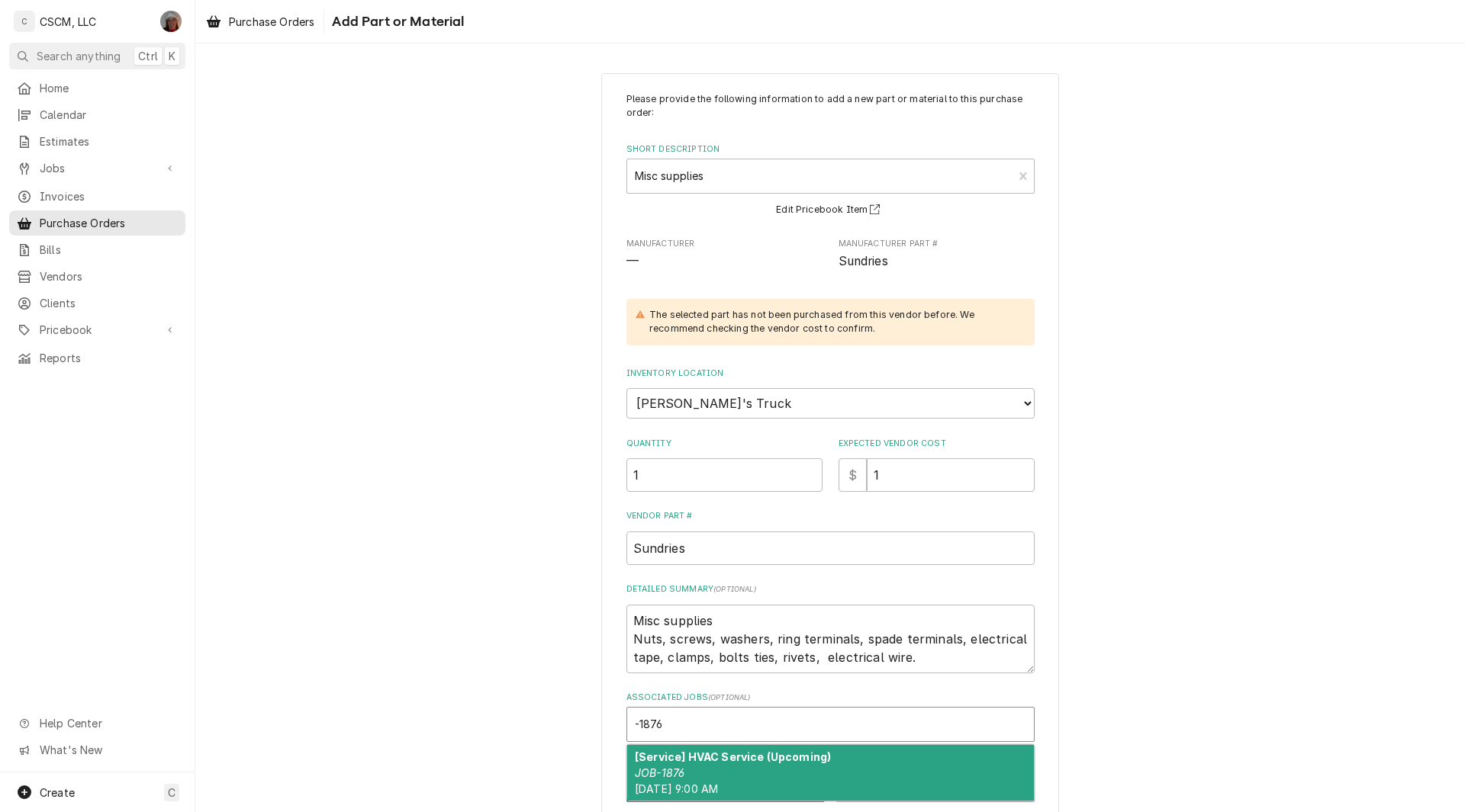
type textarea "x"
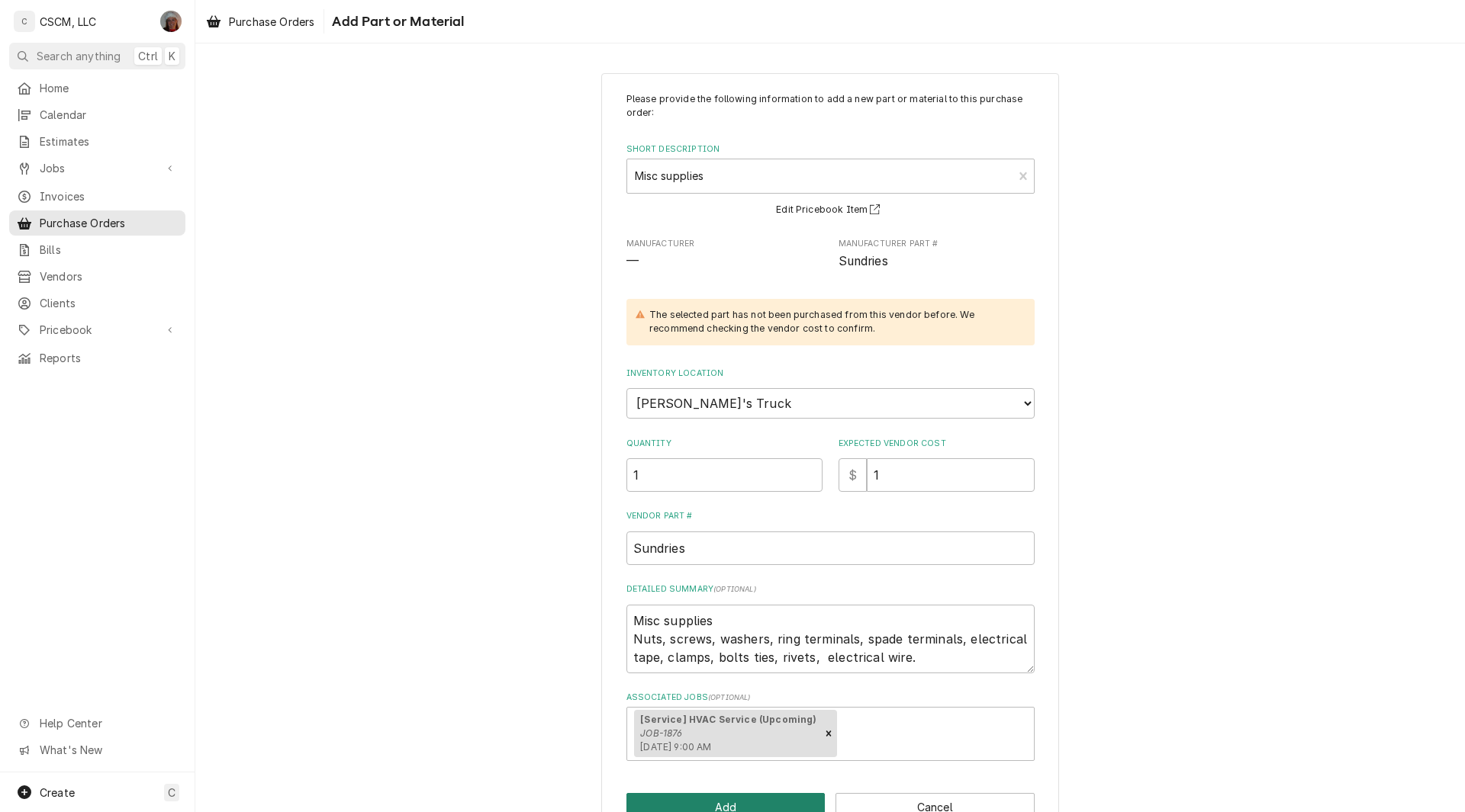
click at [662, 801] on button "Add" at bounding box center [726, 807] width 199 height 28
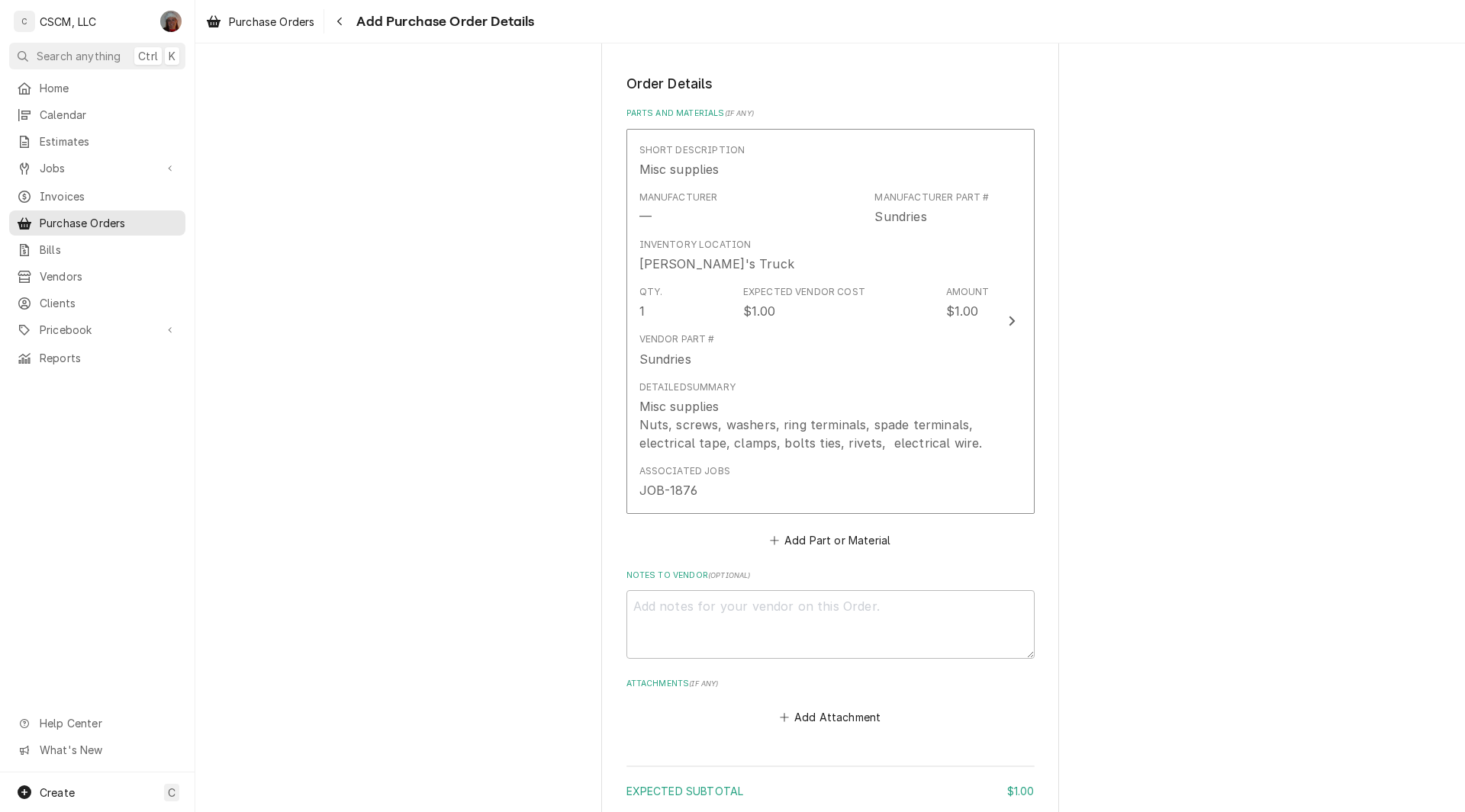
scroll to position [750, 0]
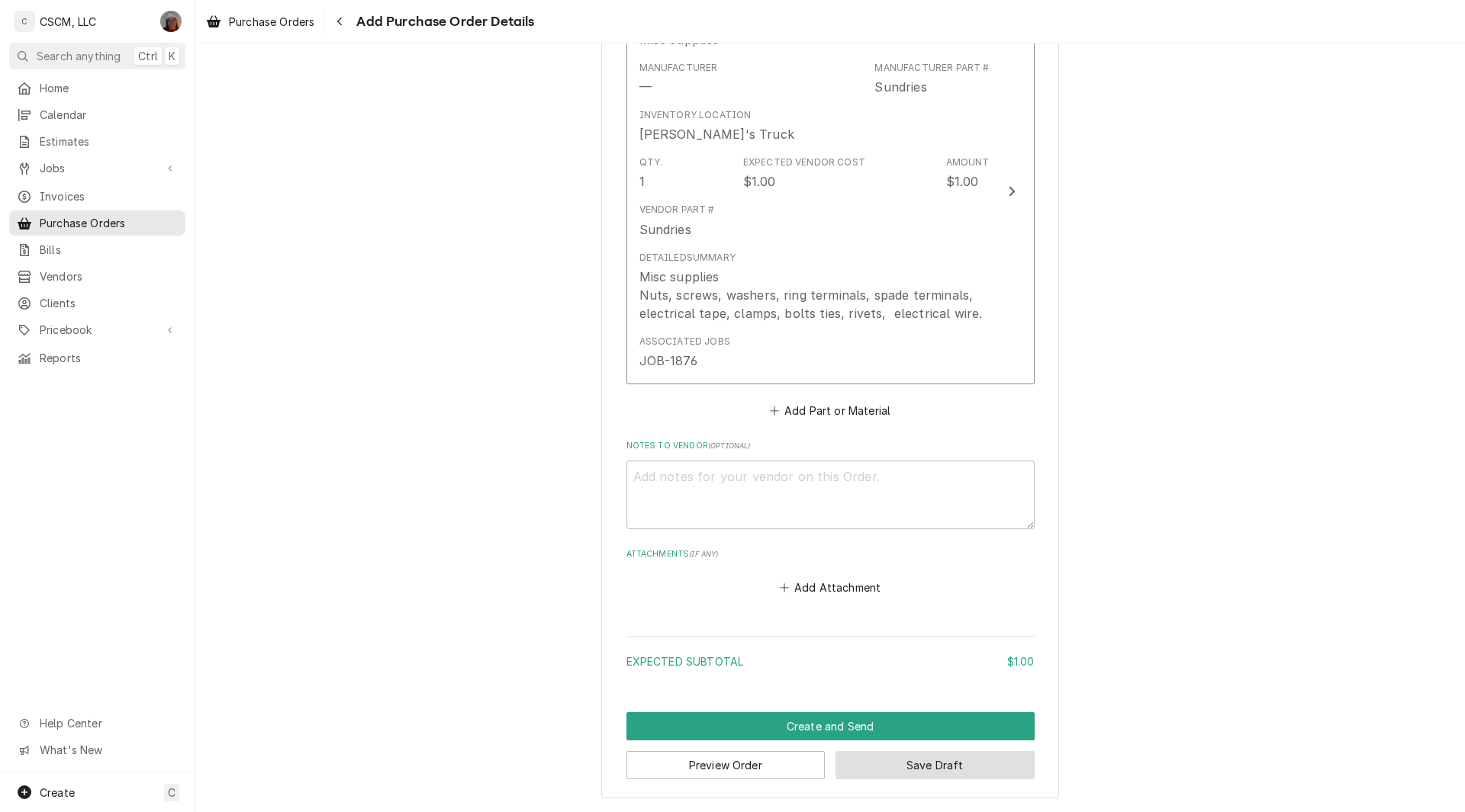
click at [912, 769] on button "Save Draft" at bounding box center [935, 766] width 199 height 28
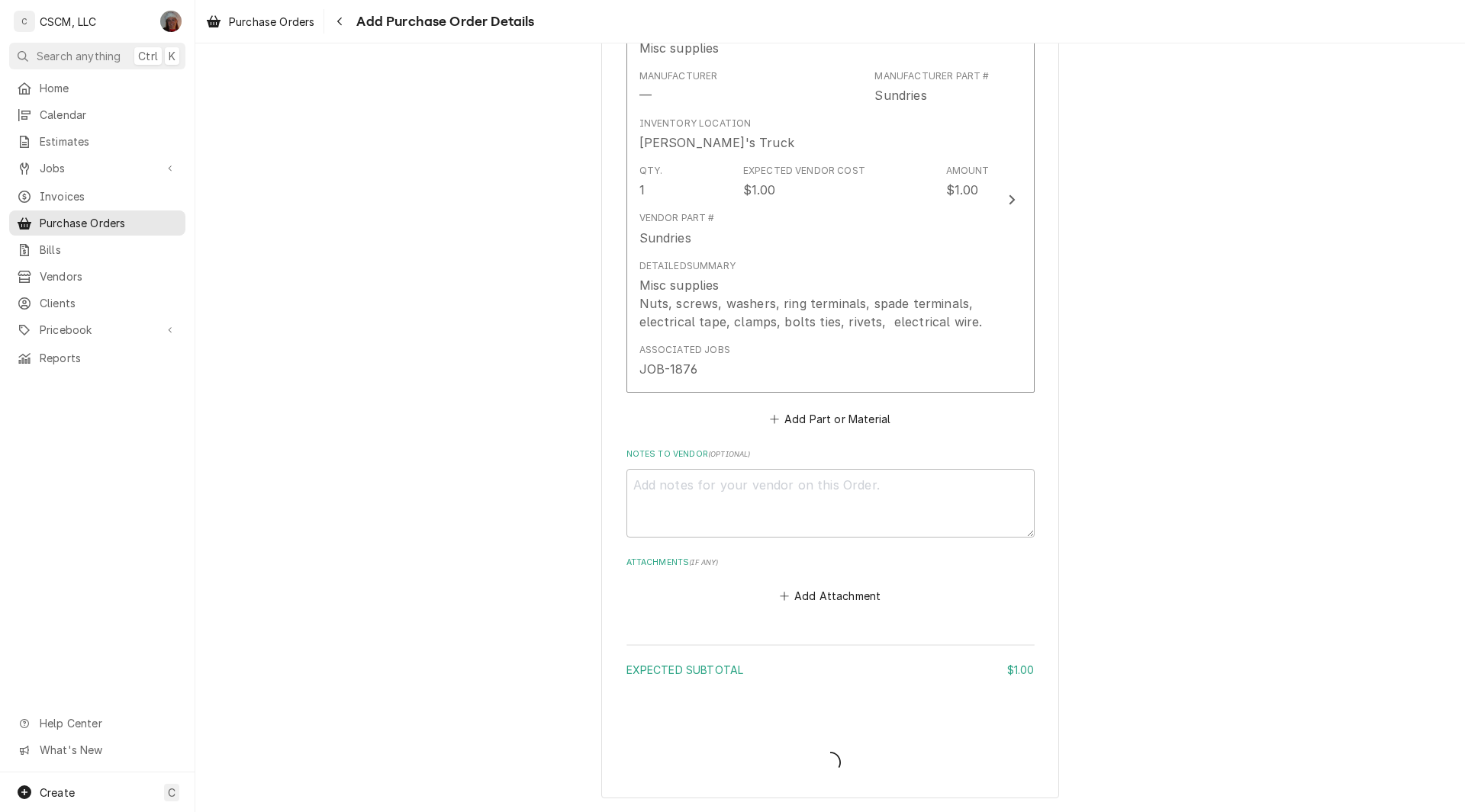
scroll to position [741, 0]
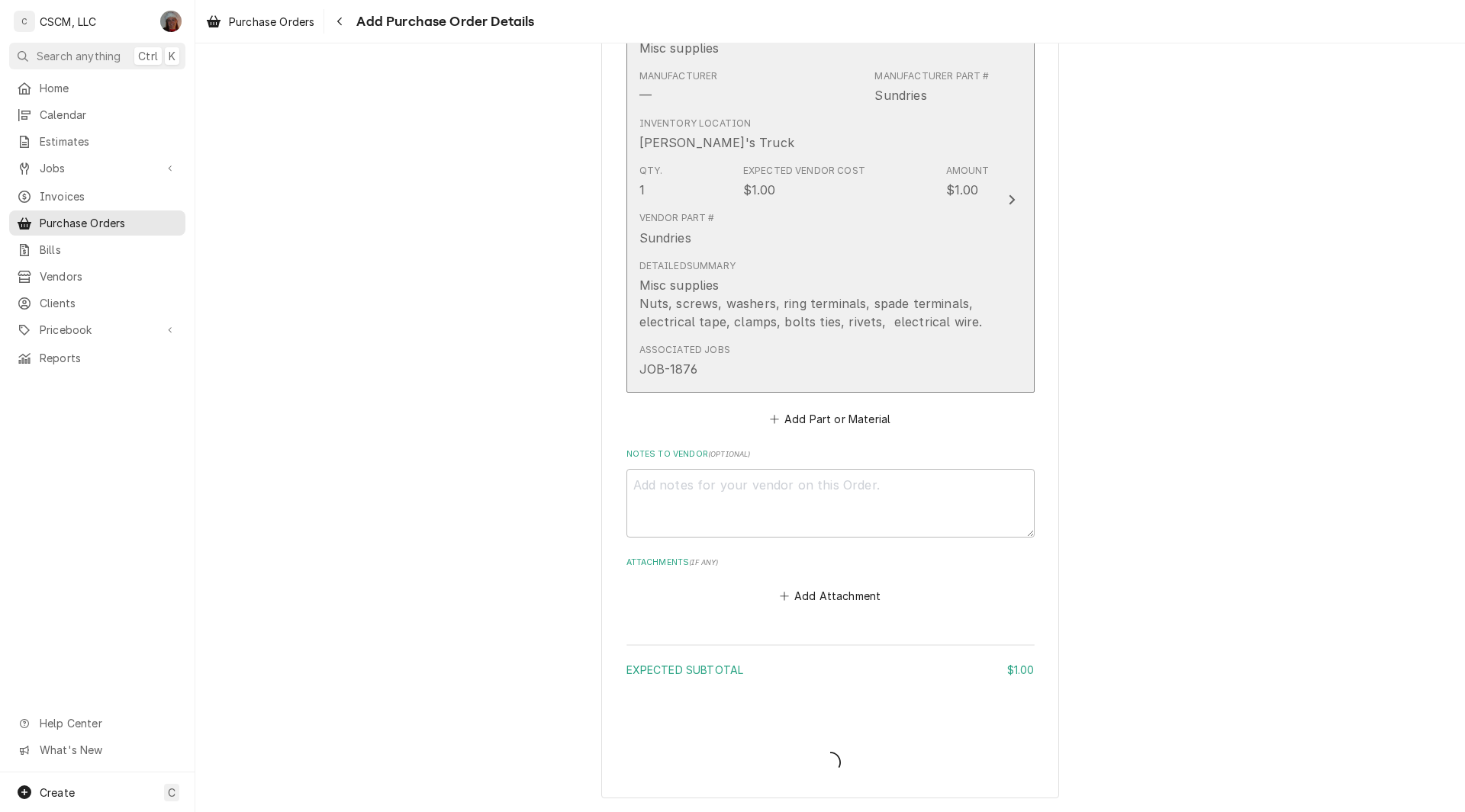
type textarea "x"
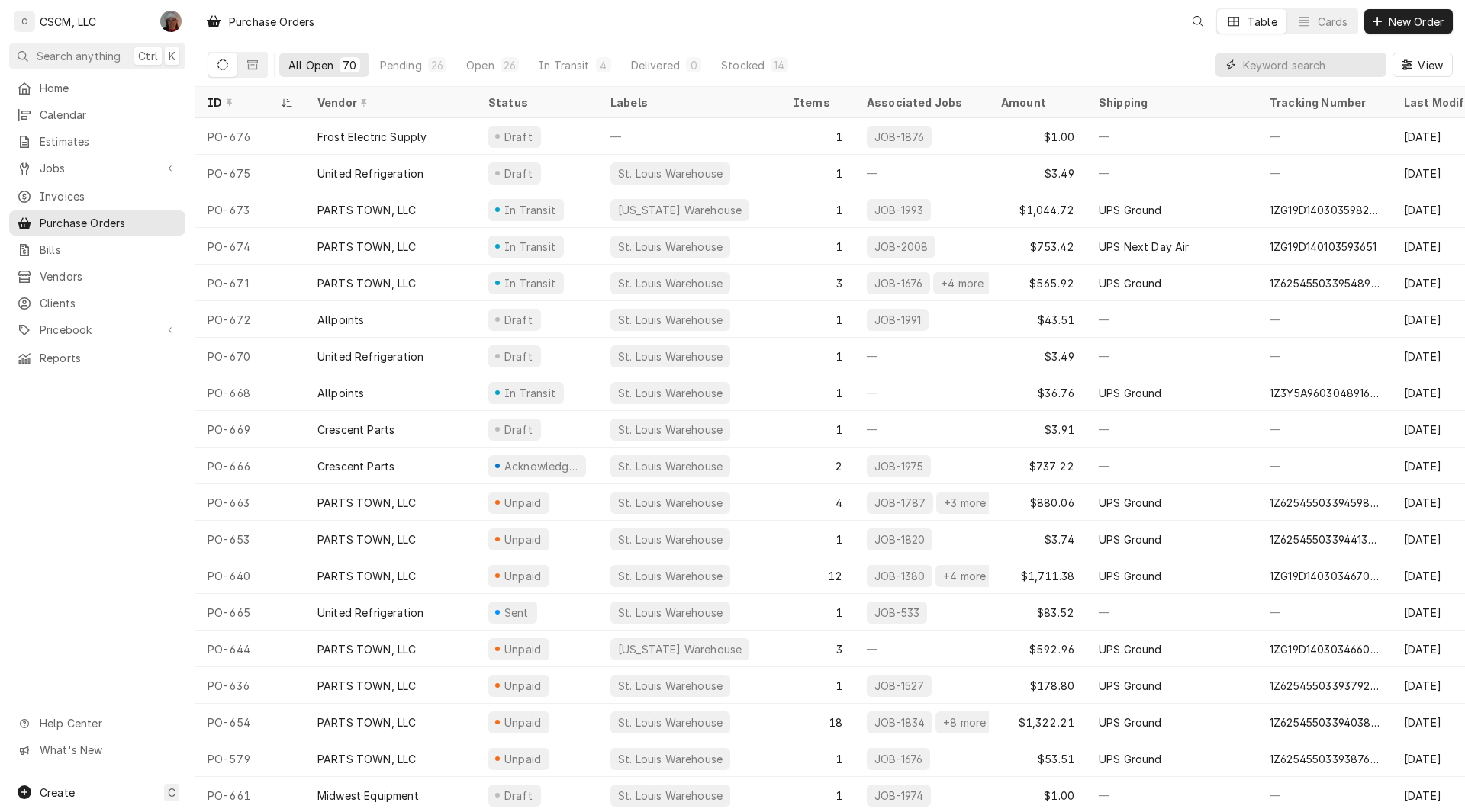
click at [1262, 67] on input "Dynamic Content Wrapper" at bounding box center [1311, 65] width 136 height 24
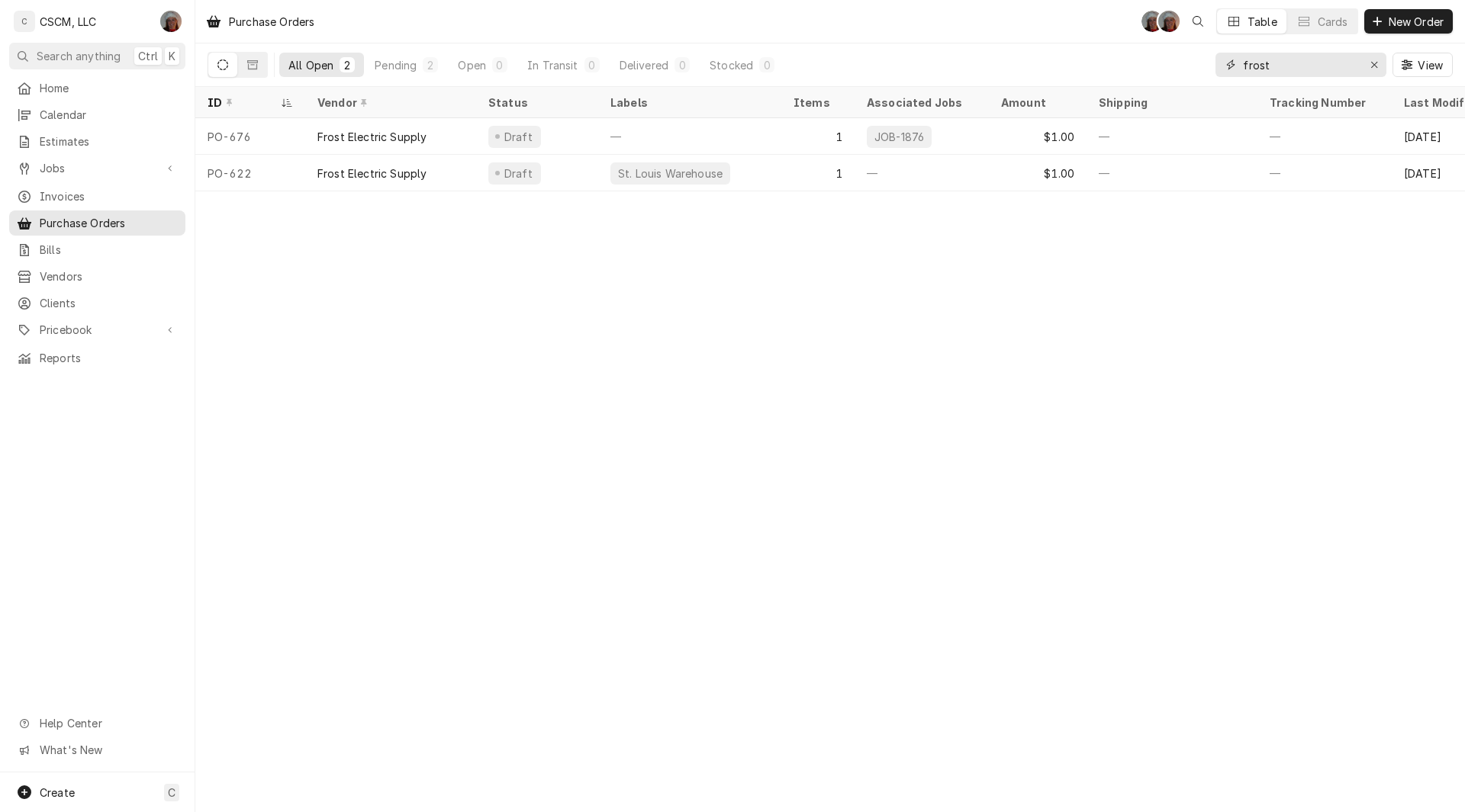
type input "frost"
click at [963, 35] on div "Purchase Orders DV DV Table Cards New Order" at bounding box center [830, 21] width 1270 height 43
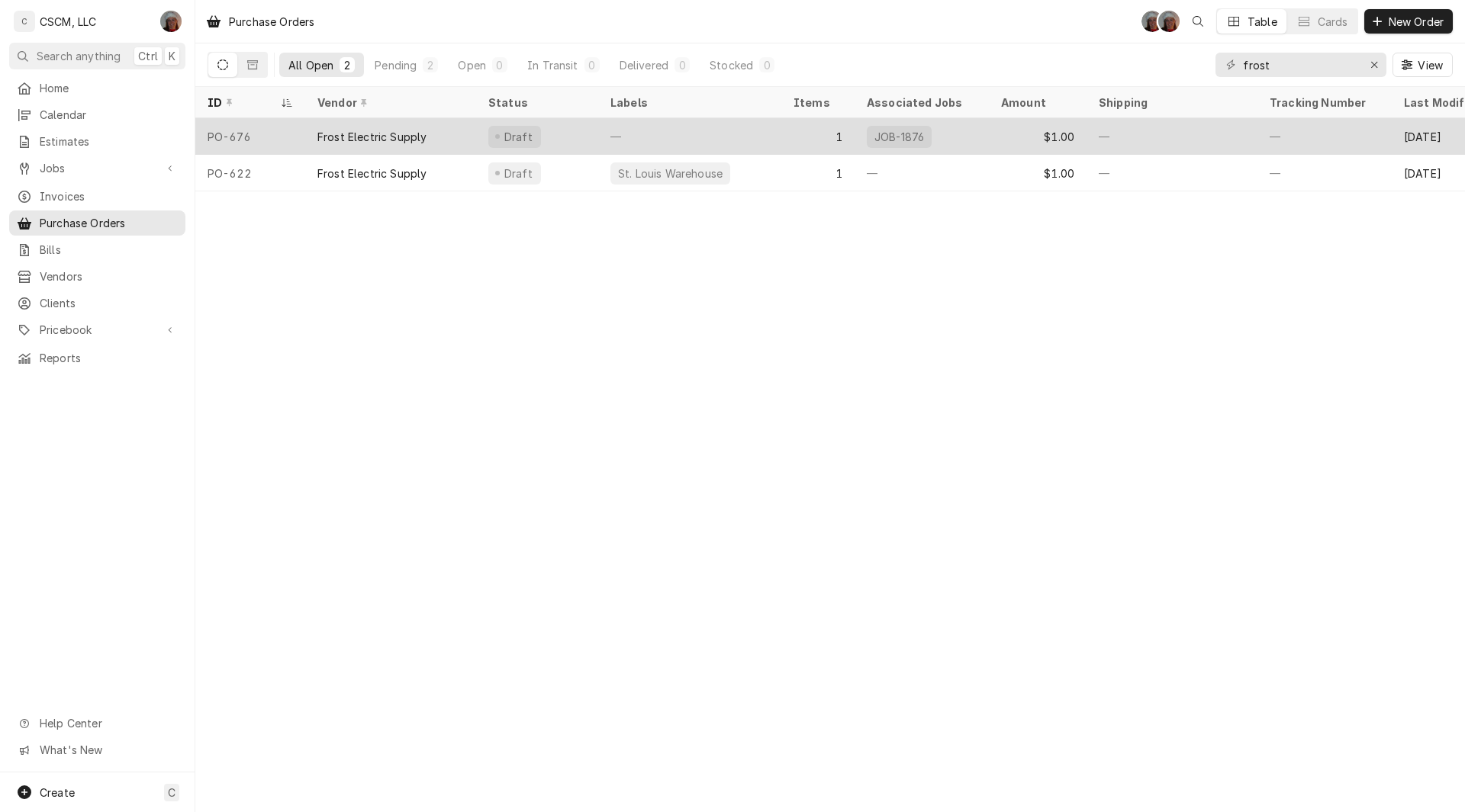
click at [632, 139] on div "—" at bounding box center [690, 136] width 183 height 36
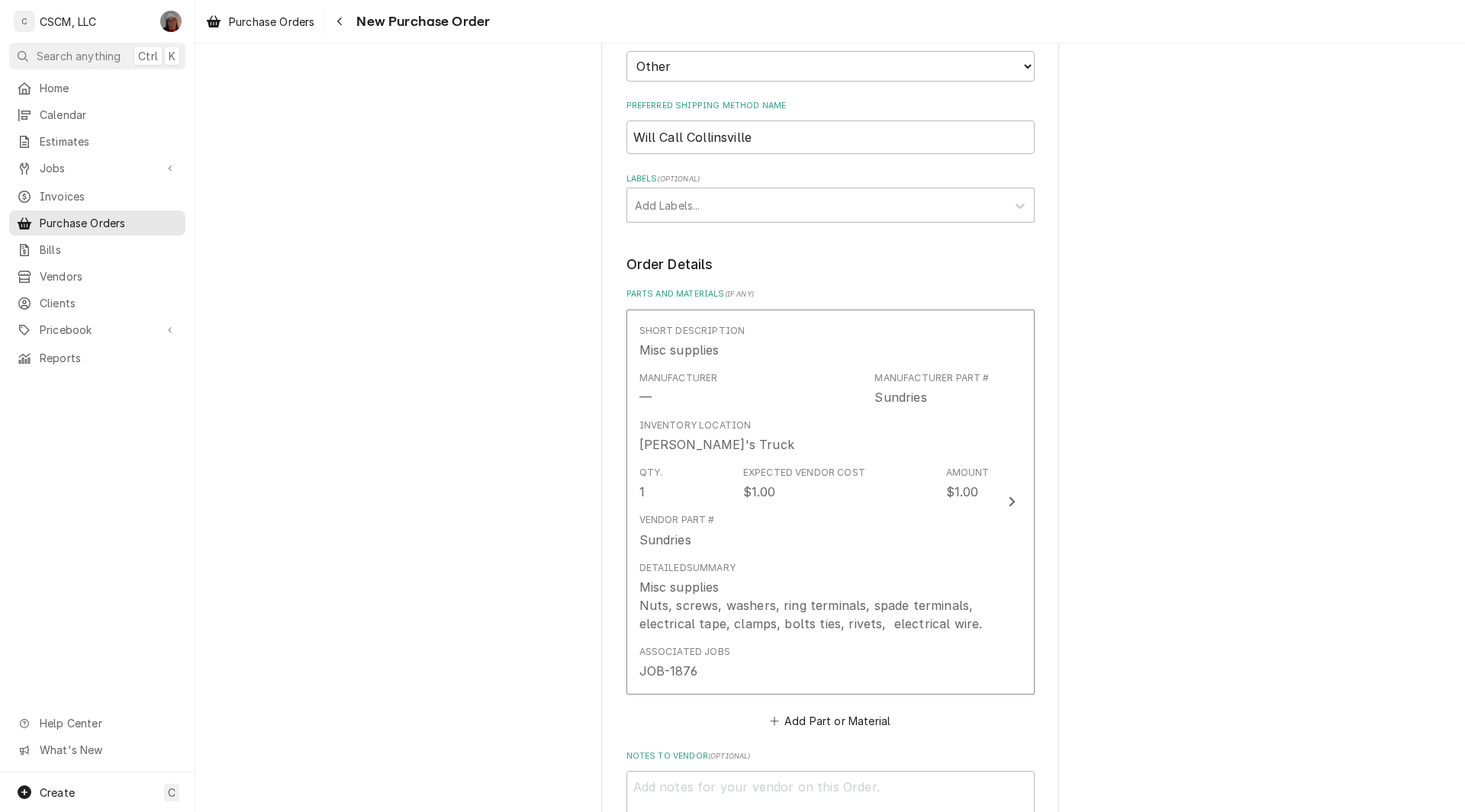
scroll to position [203, 0]
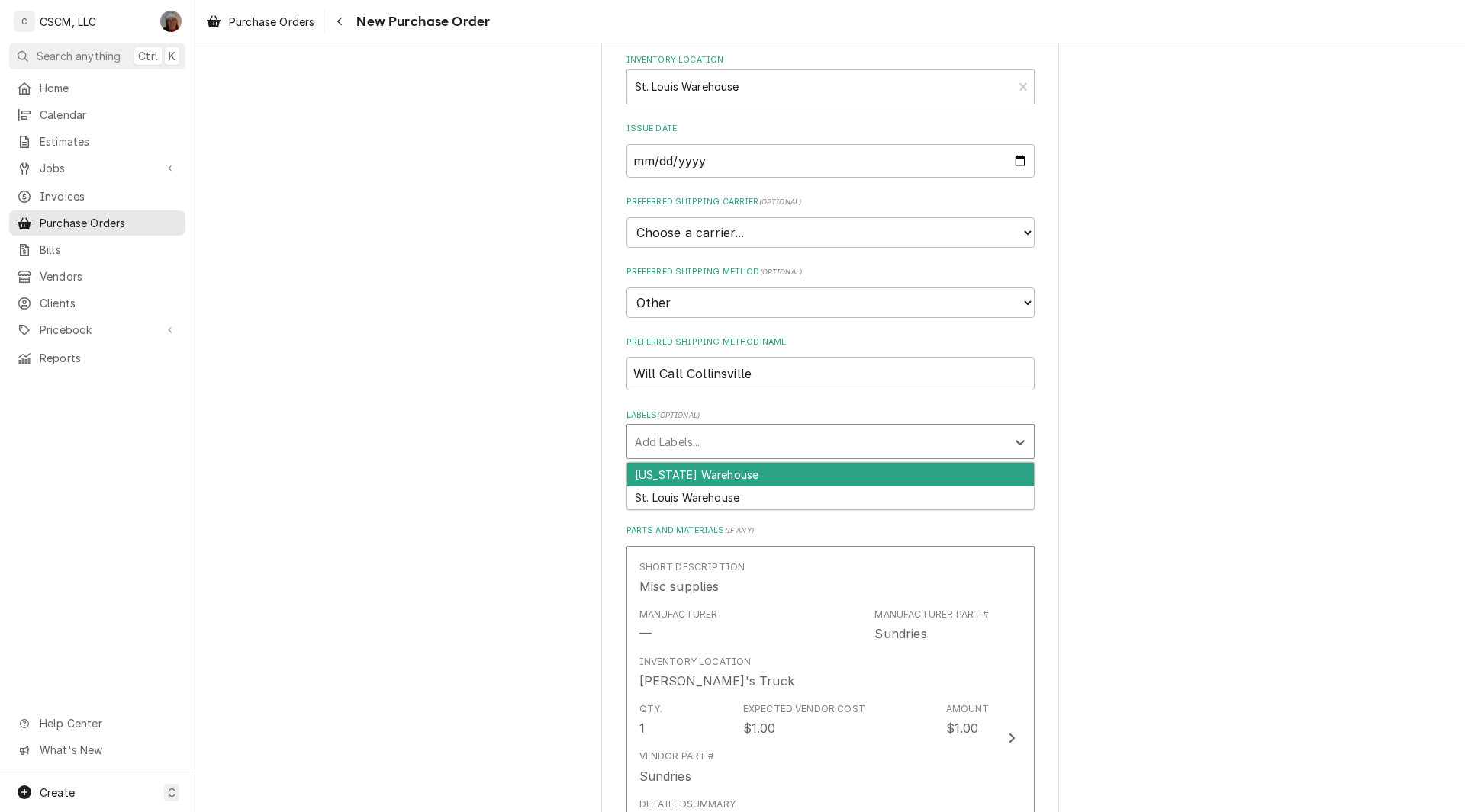
click at [897, 440] on div "Labels" at bounding box center [817, 441] width 364 height 28
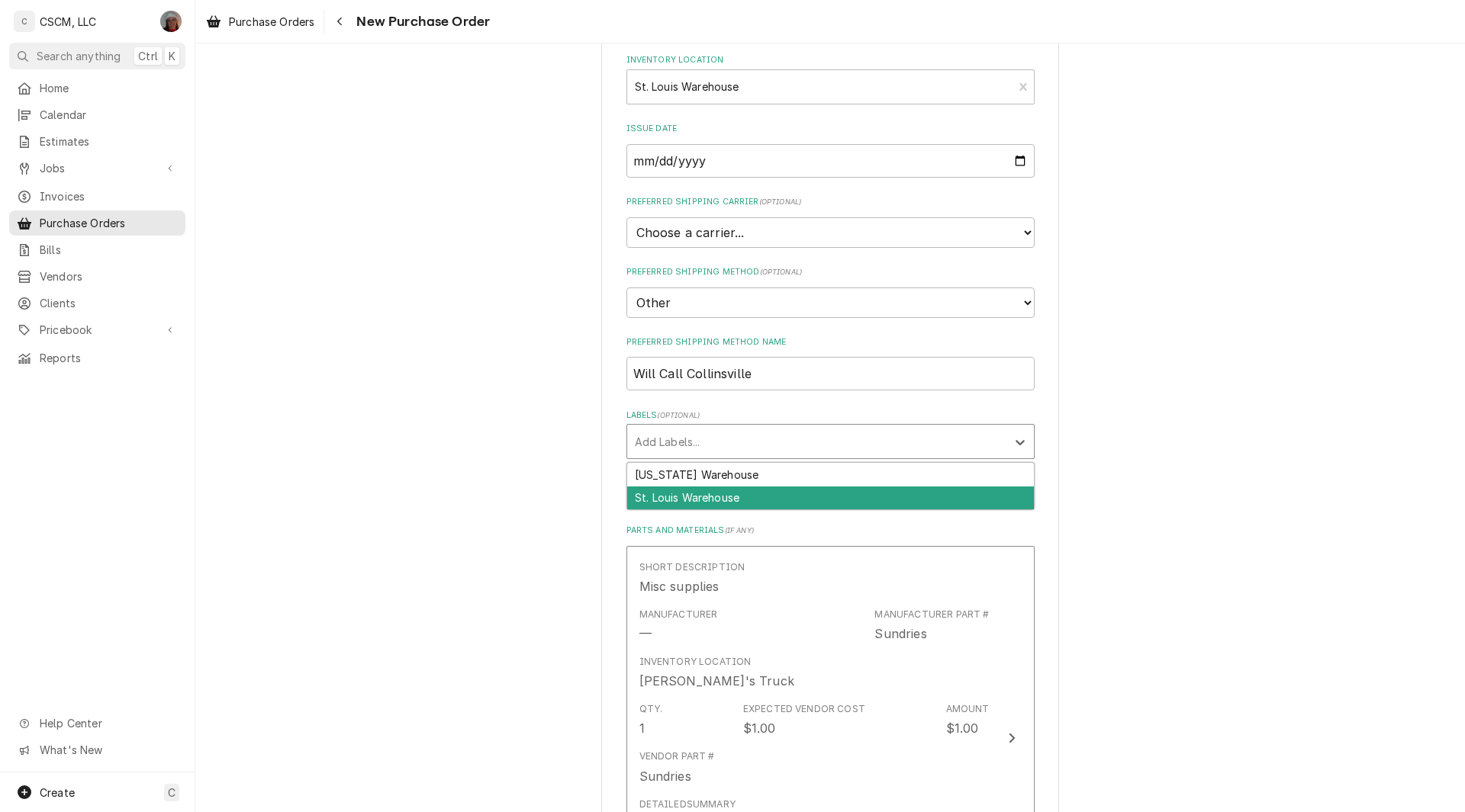
click at [772, 494] on div "St. Louis Warehouse" at bounding box center [831, 499] width 407 height 24
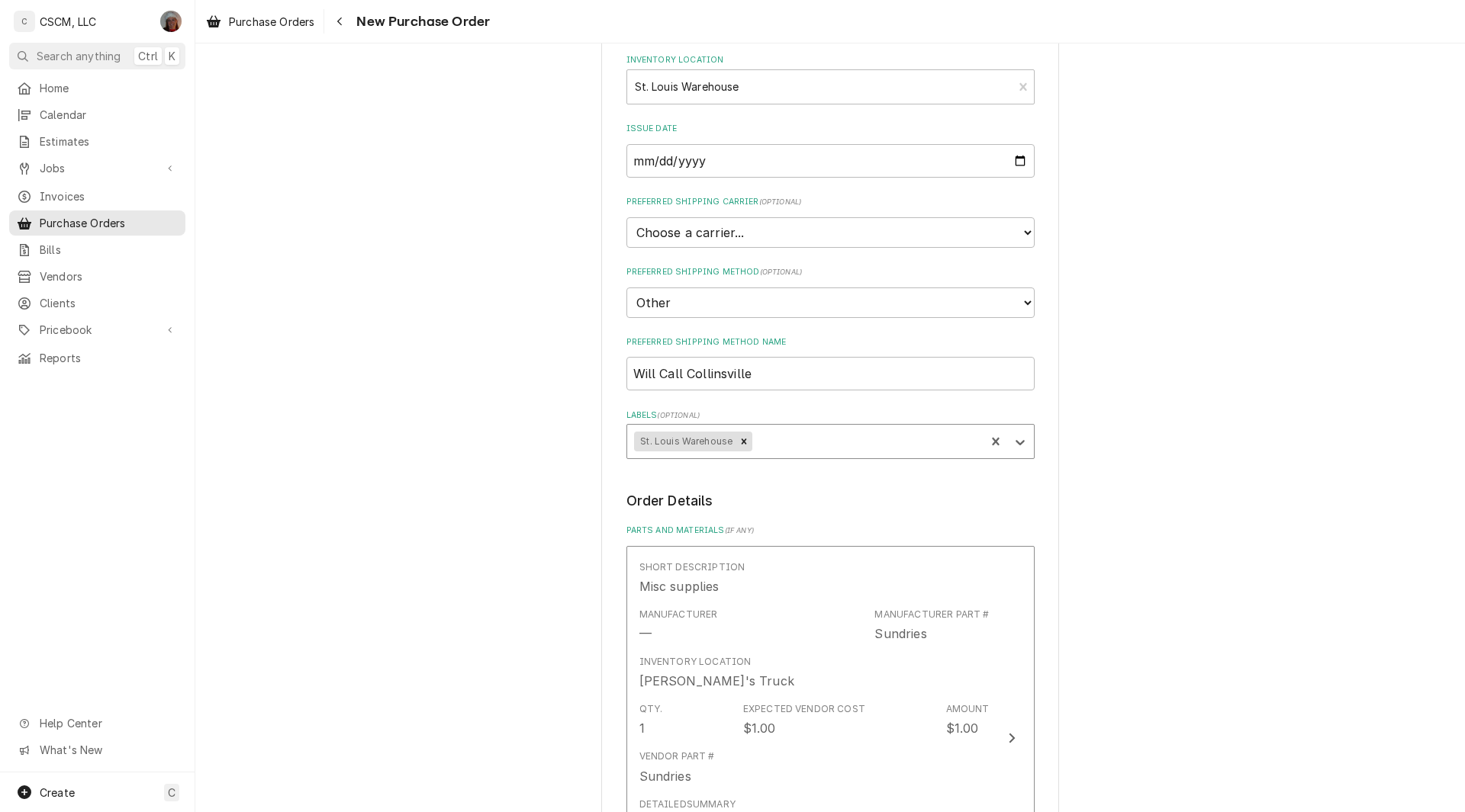
scroll to position [860, 0]
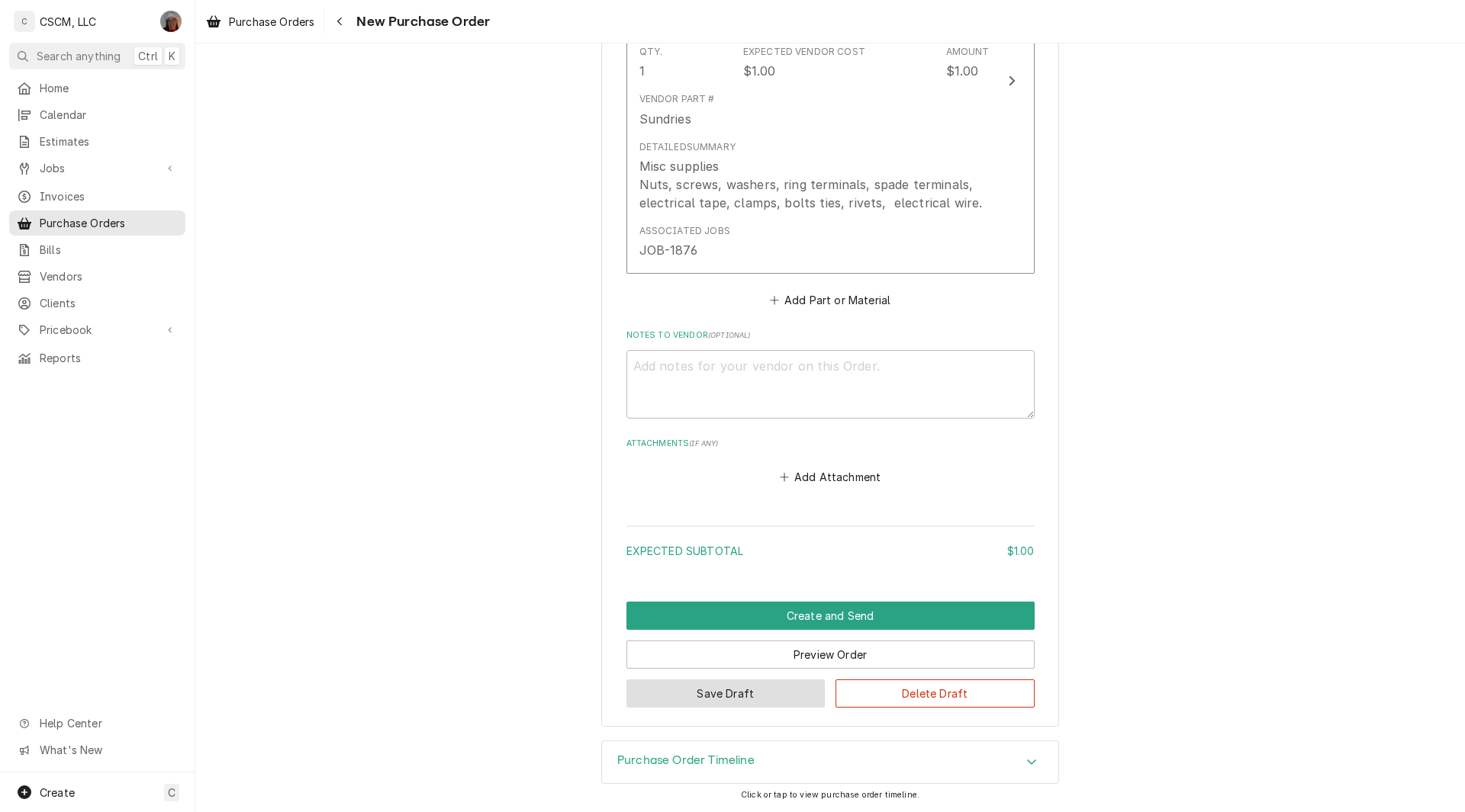
click at [740, 680] on button "Save Draft" at bounding box center [726, 694] width 199 height 28
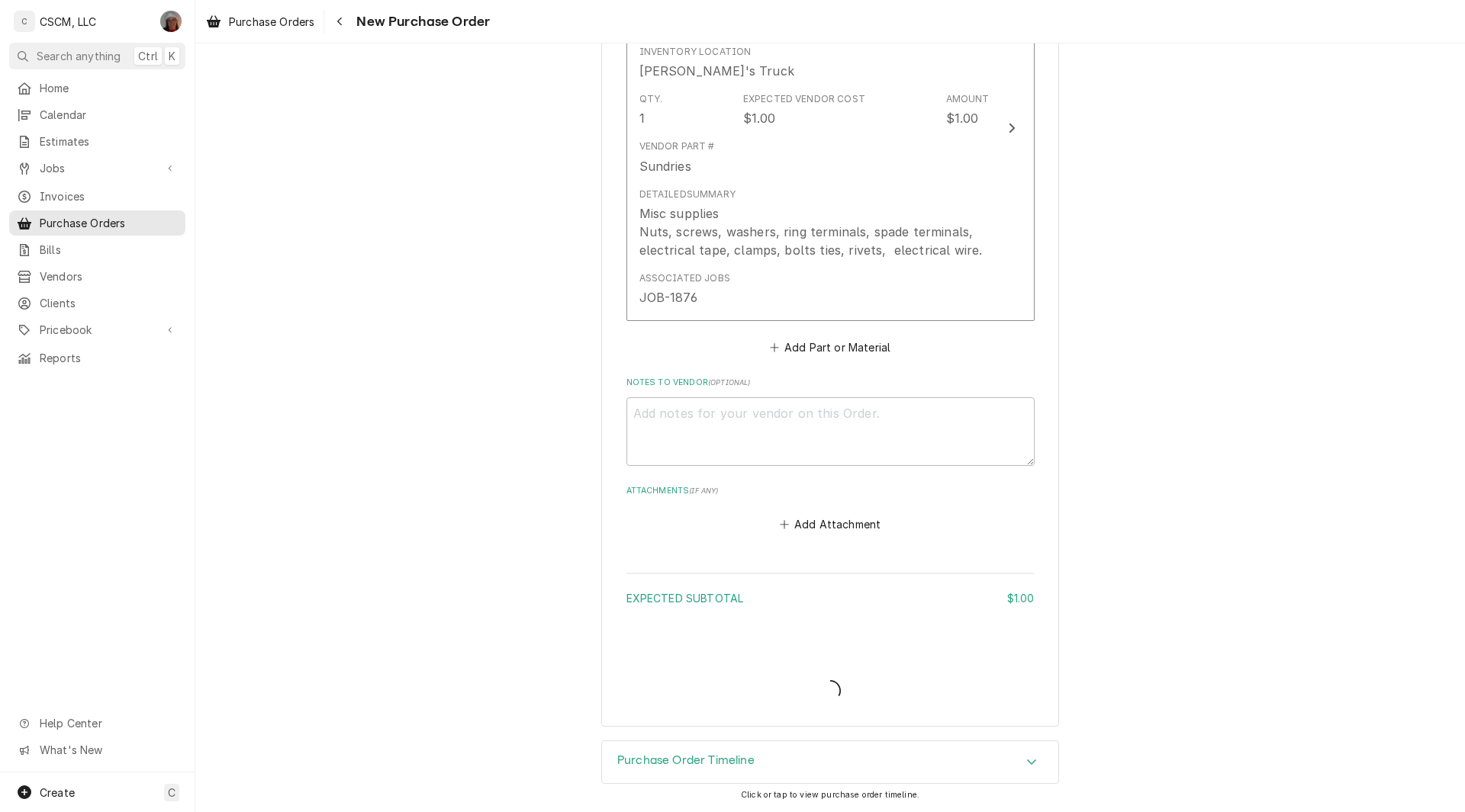
type textarea "x"
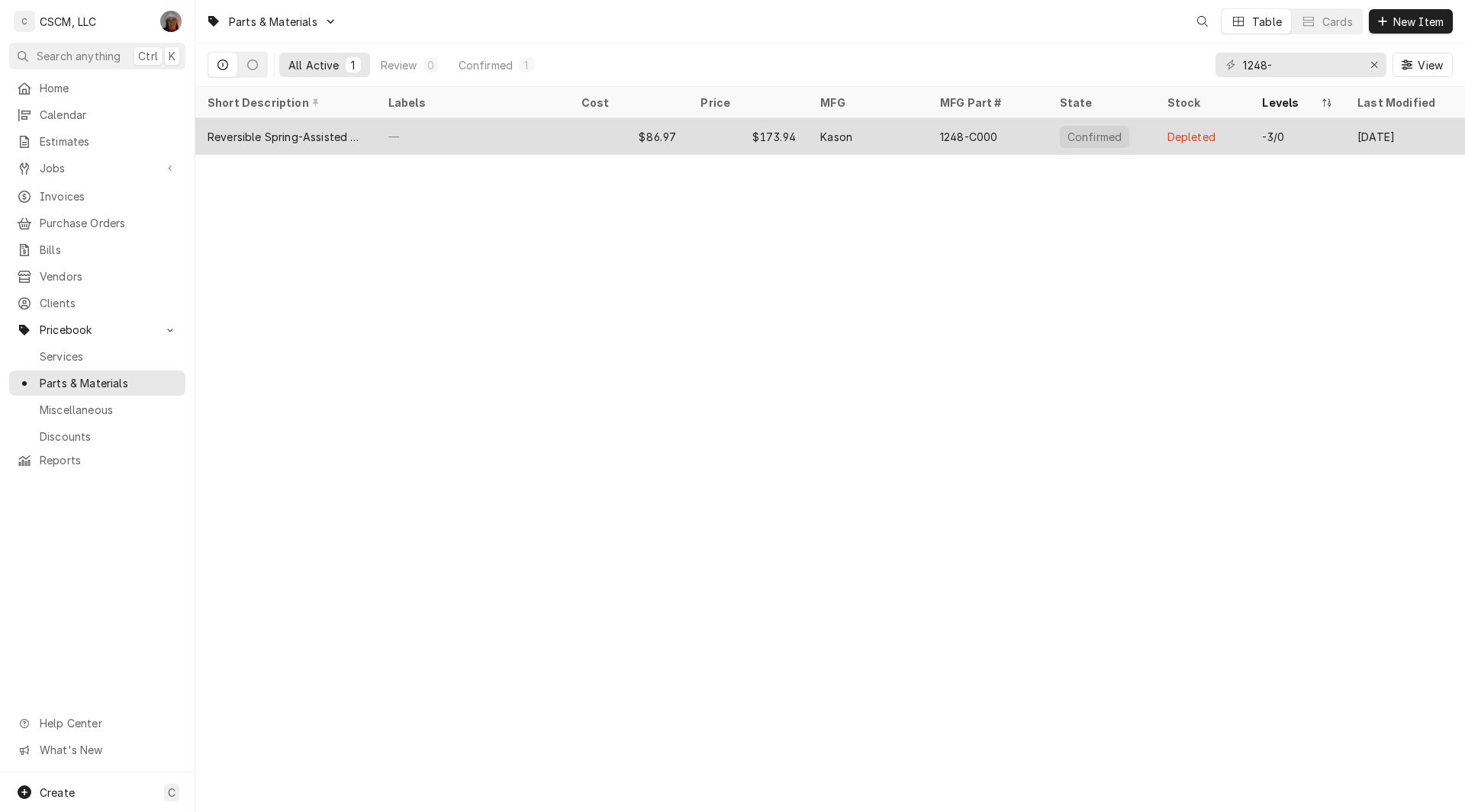
click at [527, 125] on div "—" at bounding box center [472, 136] width 193 height 36
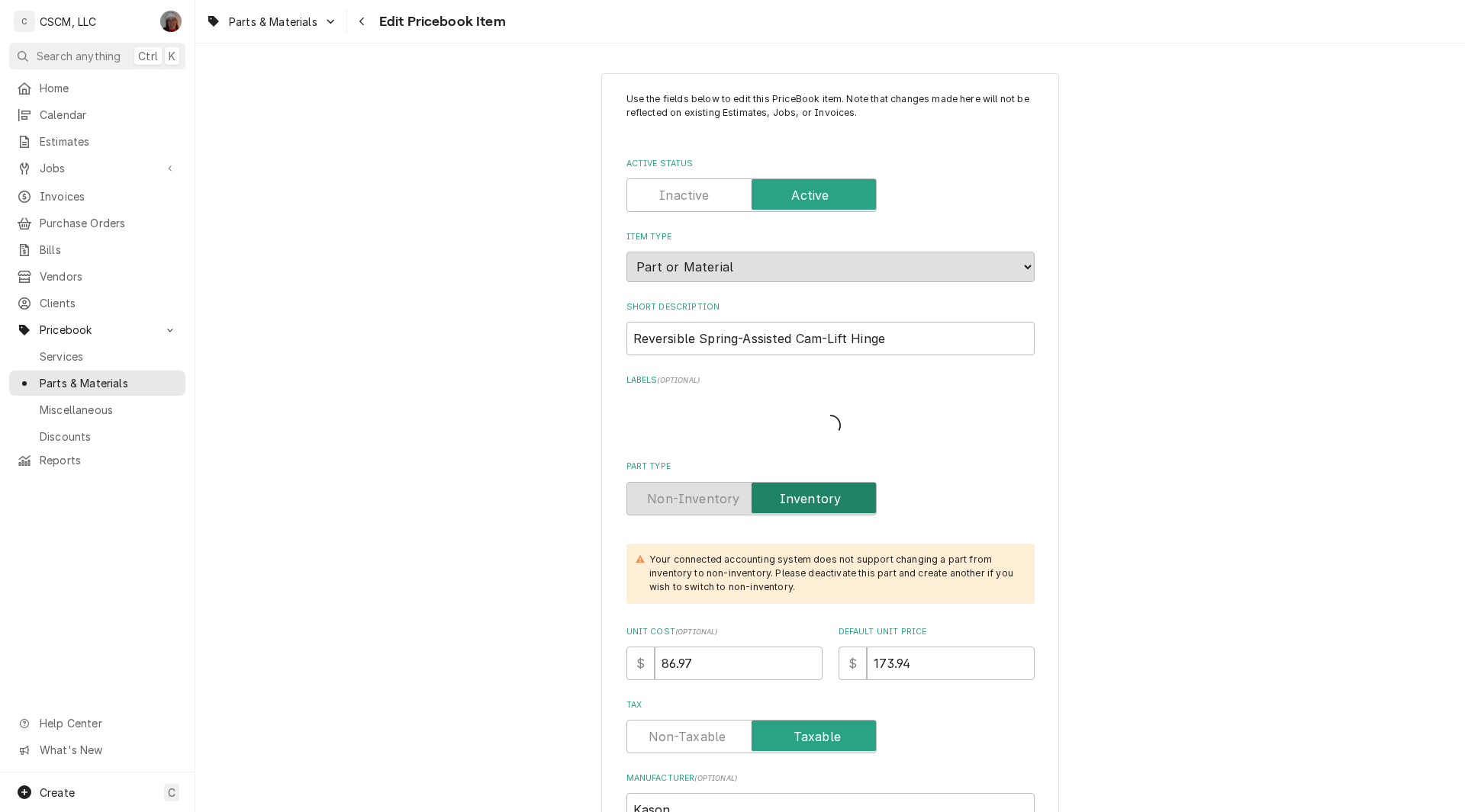
type textarea "x"
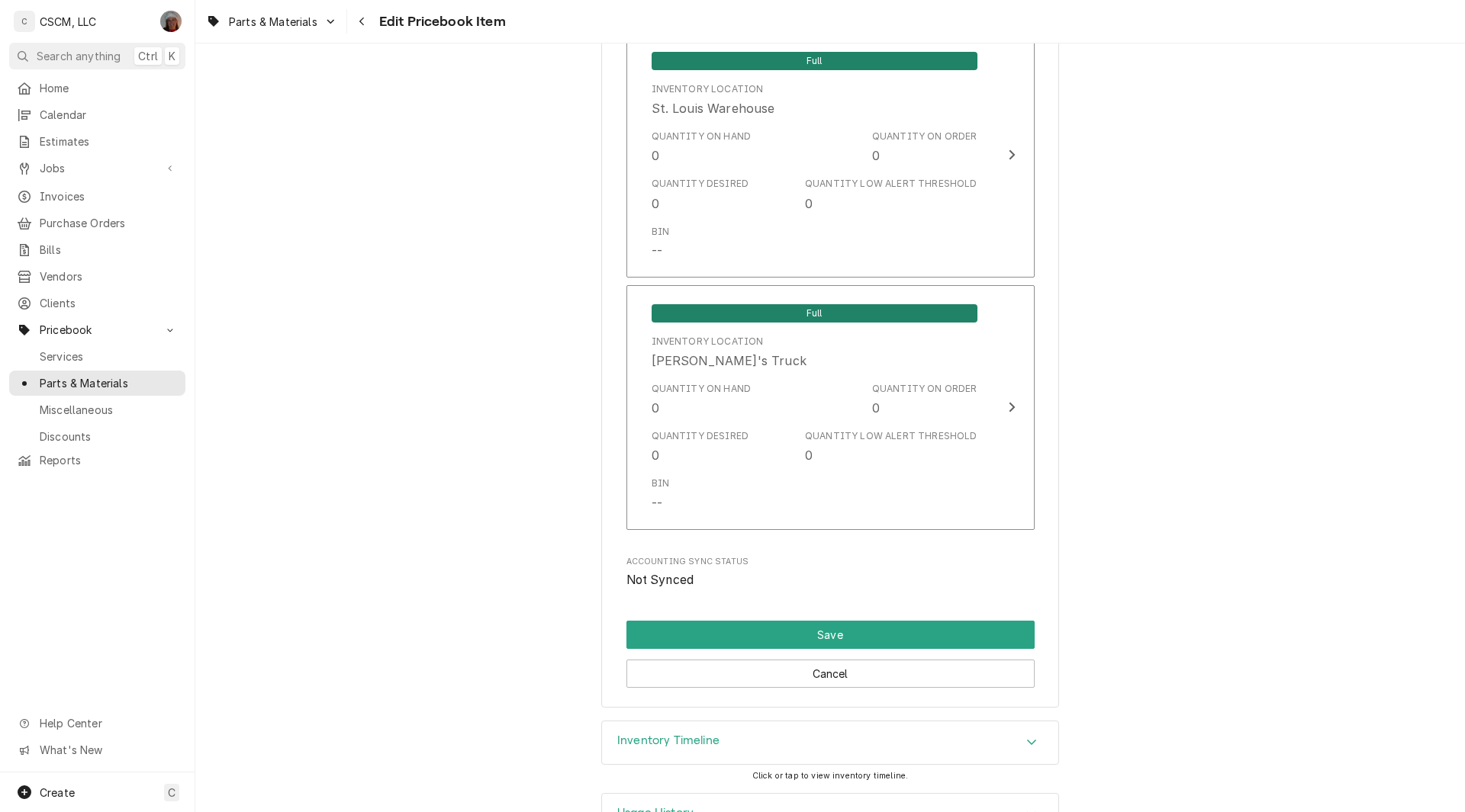
scroll to position [2898, 0]
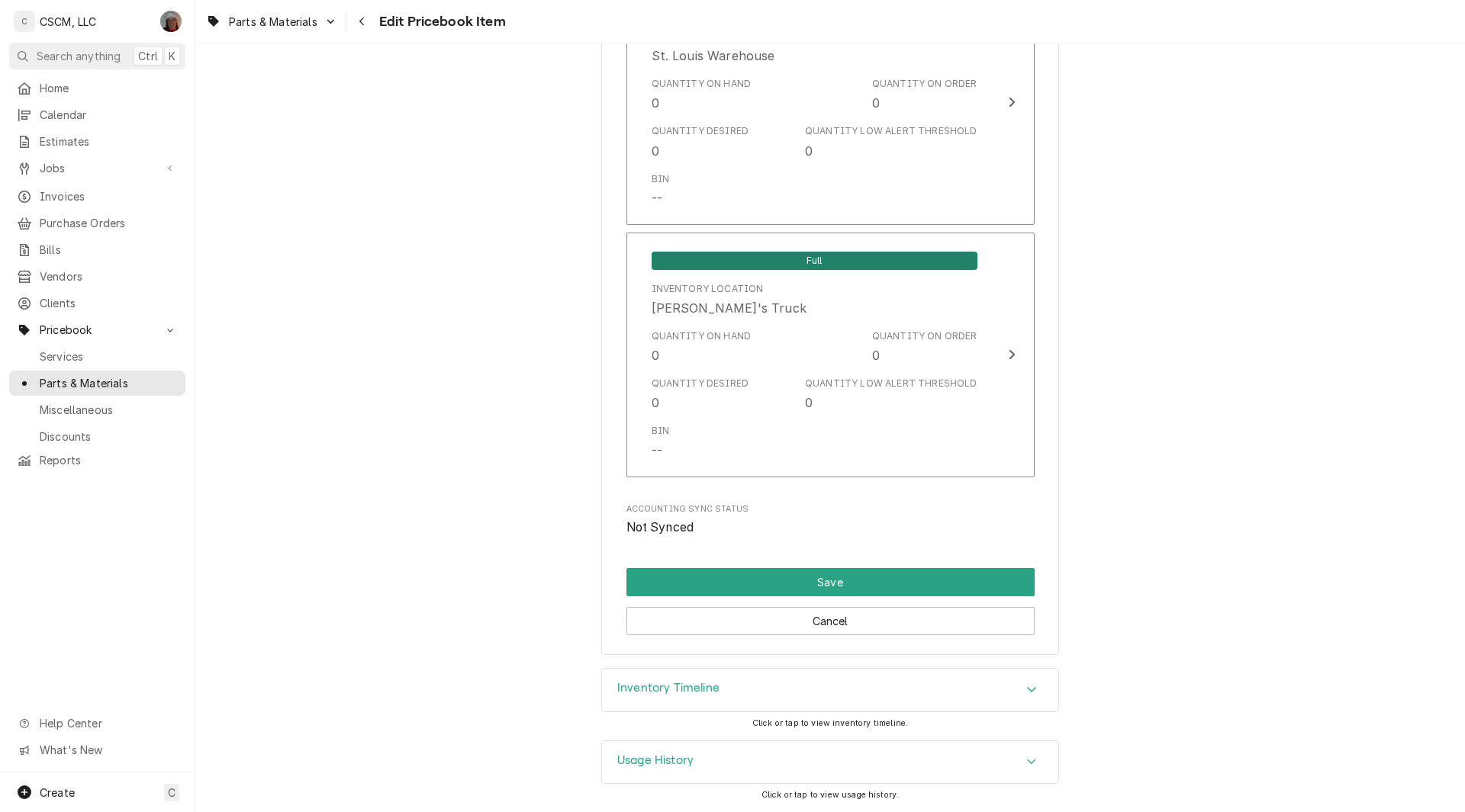
click at [1039, 688] on div "Inventory Timeline" at bounding box center [830, 690] width 456 height 43
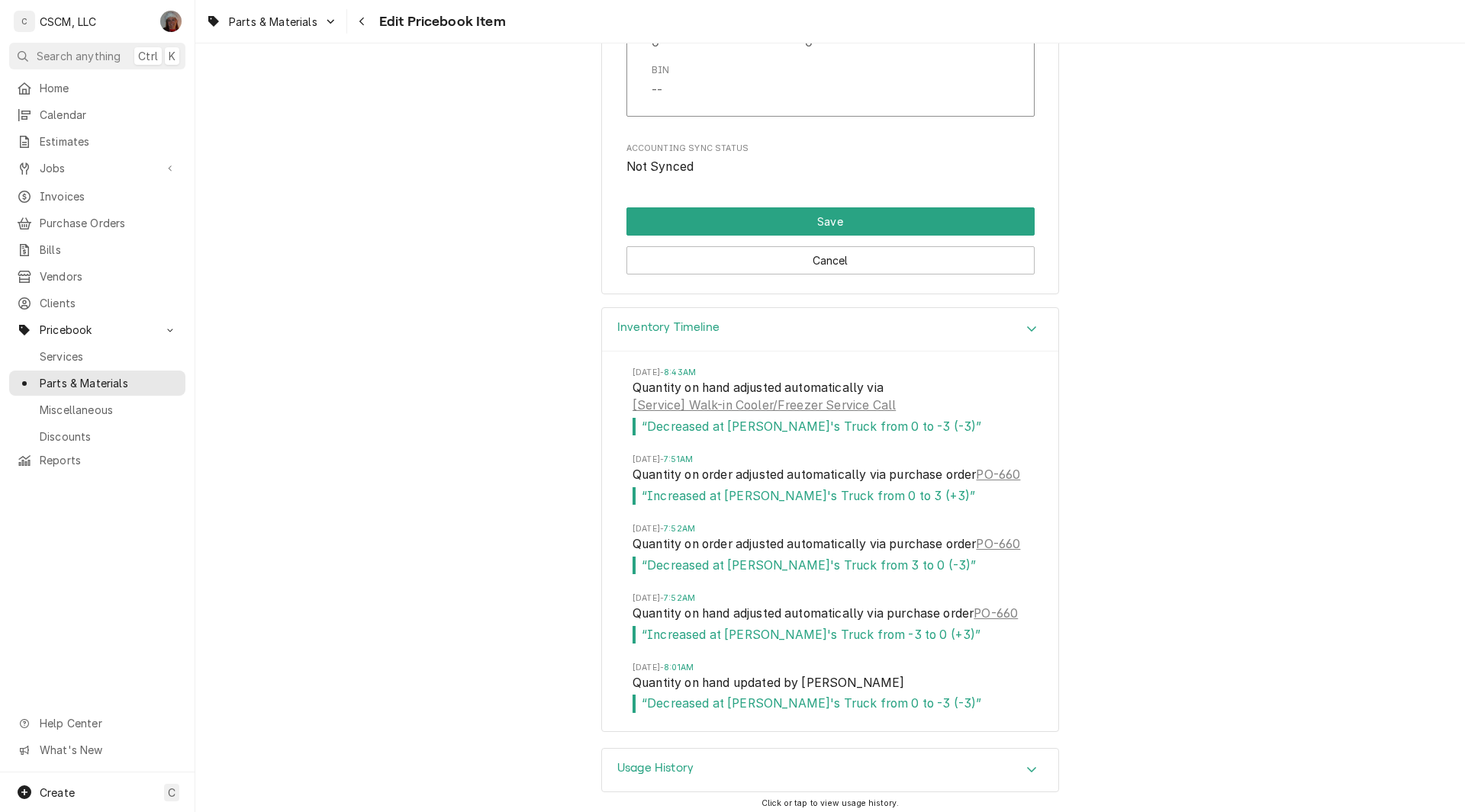
scroll to position [3302, 0]
